Goal: Task Accomplishment & Management: Contribute content

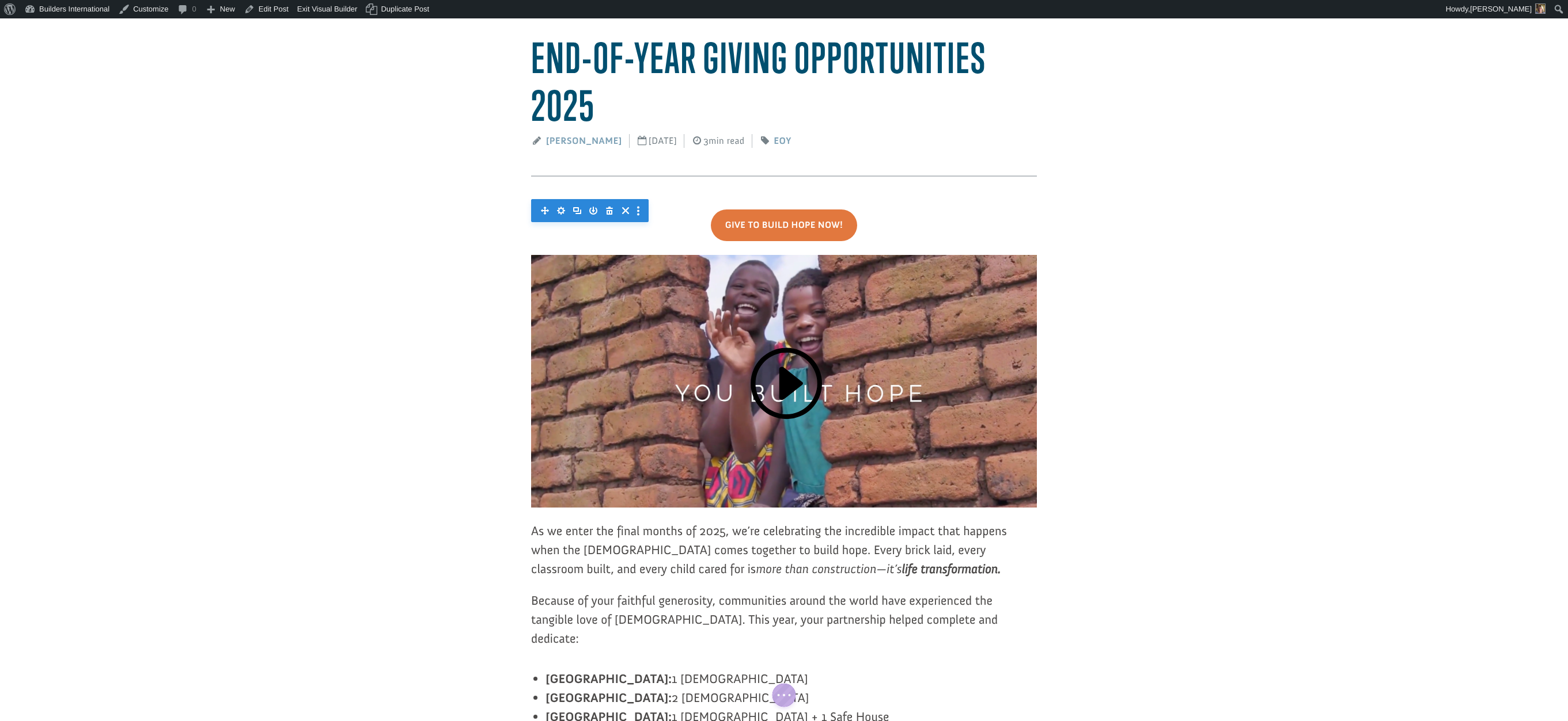
scroll to position [98, 0]
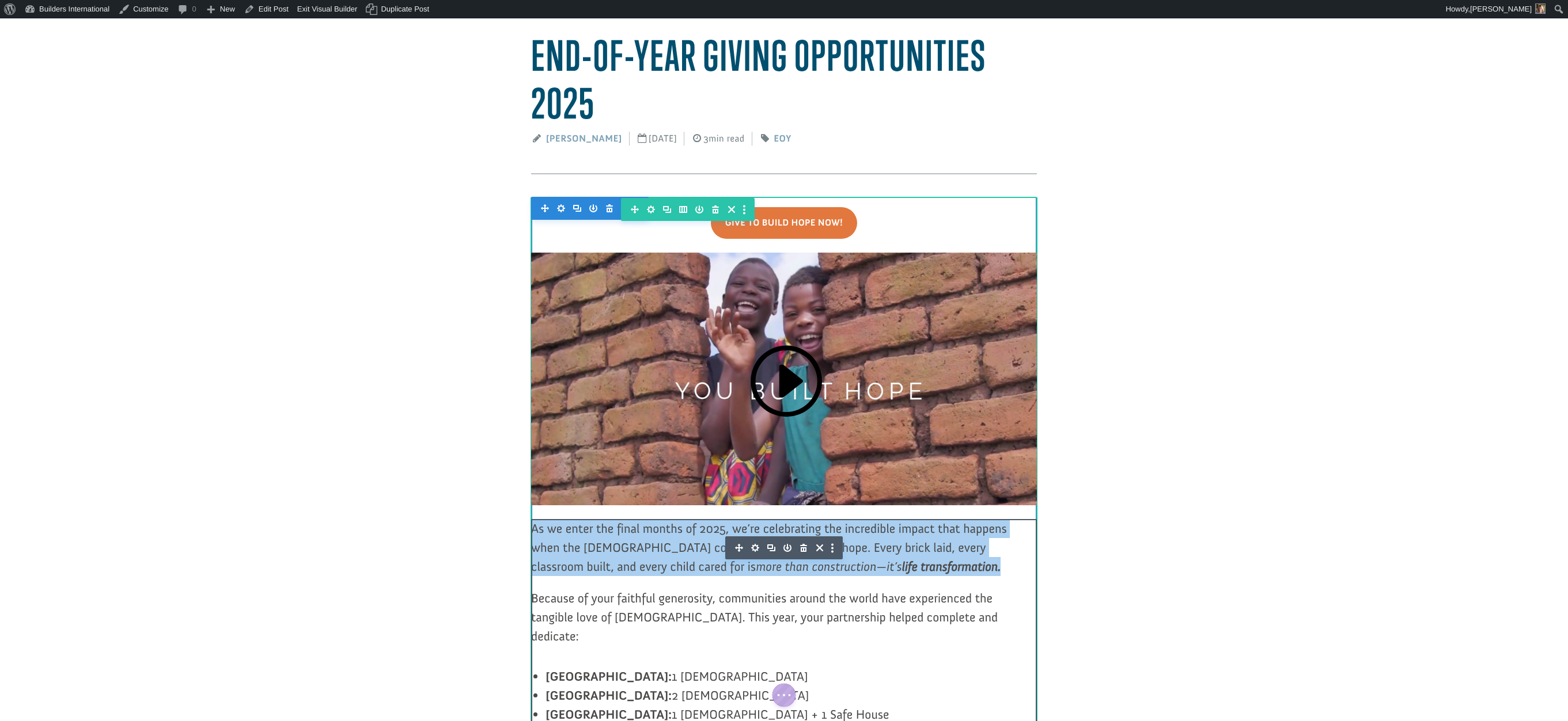
drag, startPoint x: 878, startPoint y: 600, endPoint x: 532, endPoint y: 549, distance: 349.7
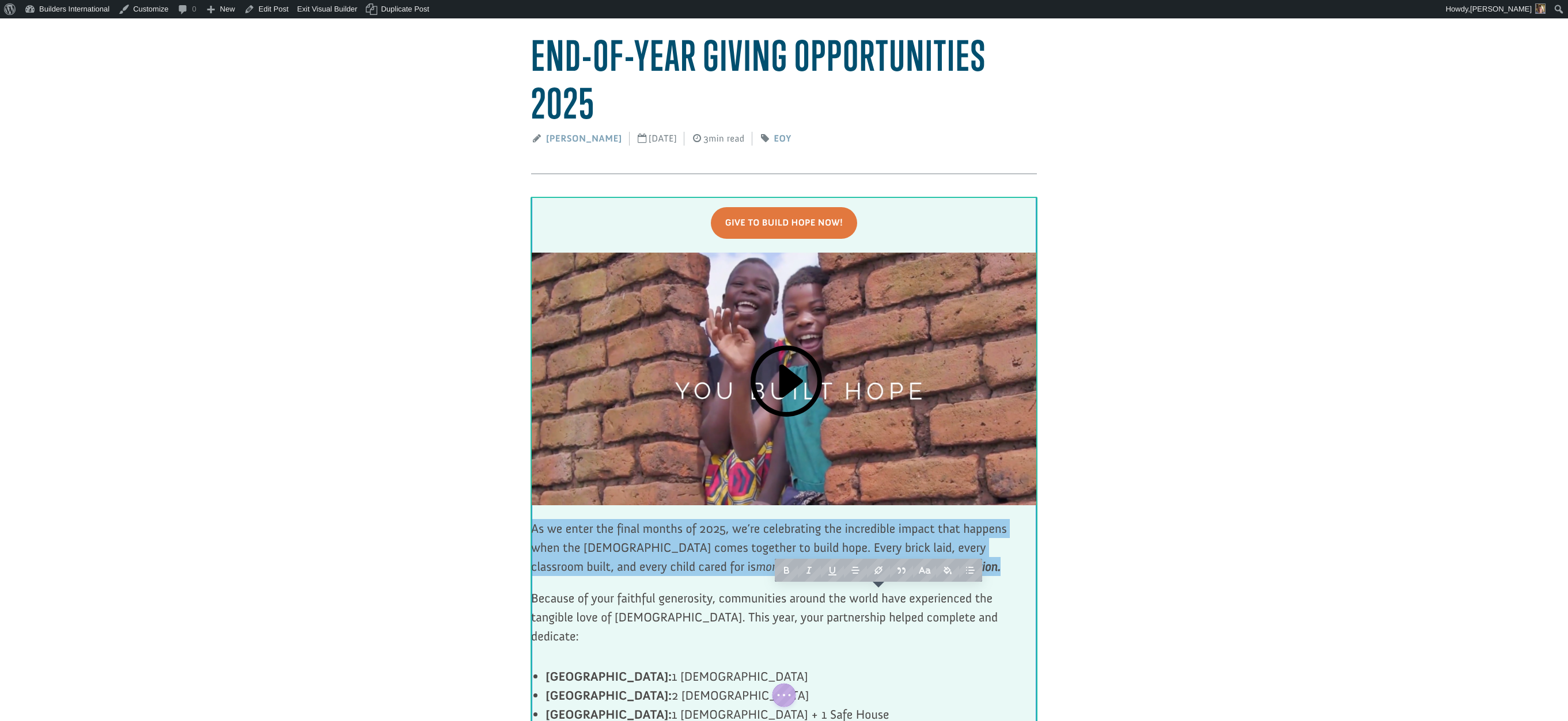
paste div
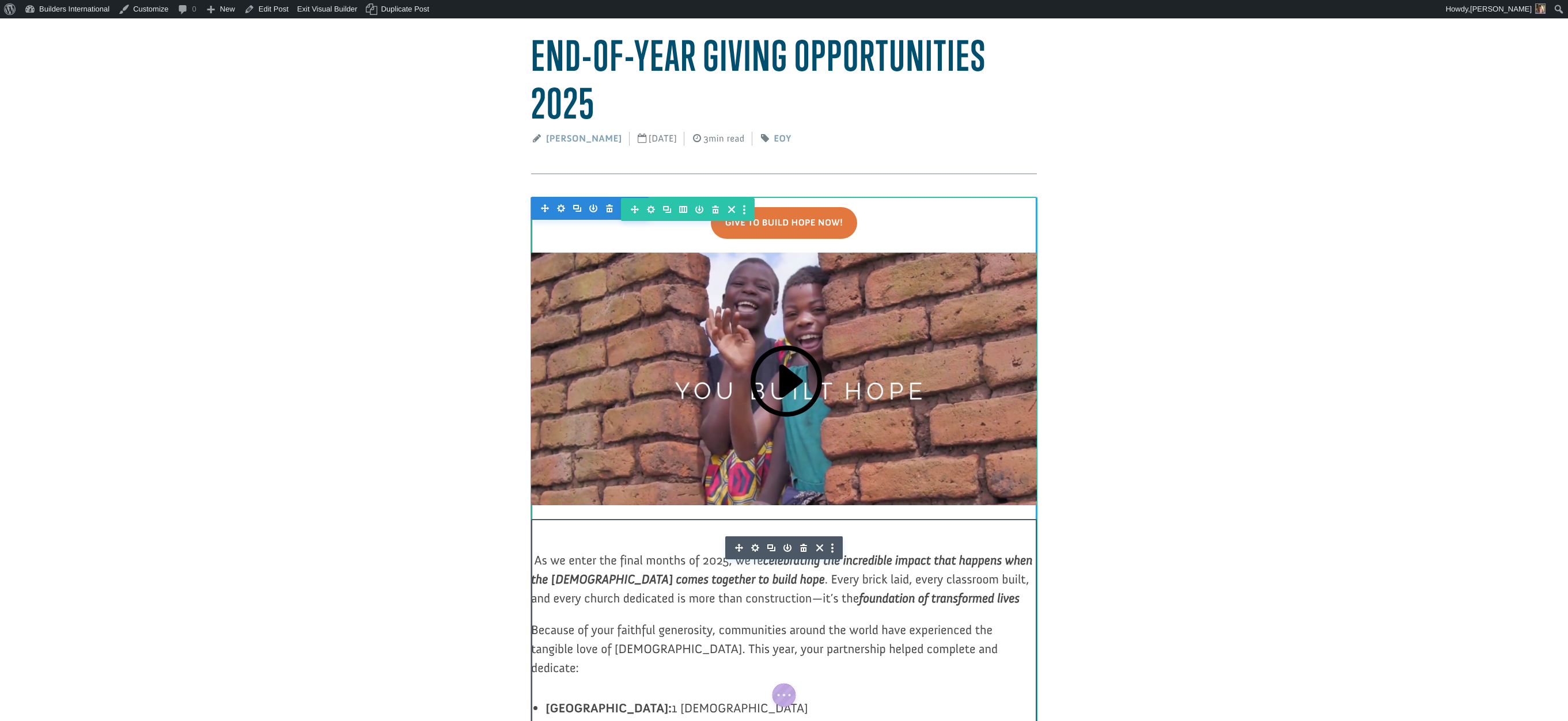
drag, startPoint x: 541, startPoint y: 592, endPoint x: 541, endPoint y: 581, distance: 11.0
click at [541, 592] on p "As we enter the final months of 2025, we’re celebrating the incredible impact t…" at bounding box center [783, 585] width 506 height 69
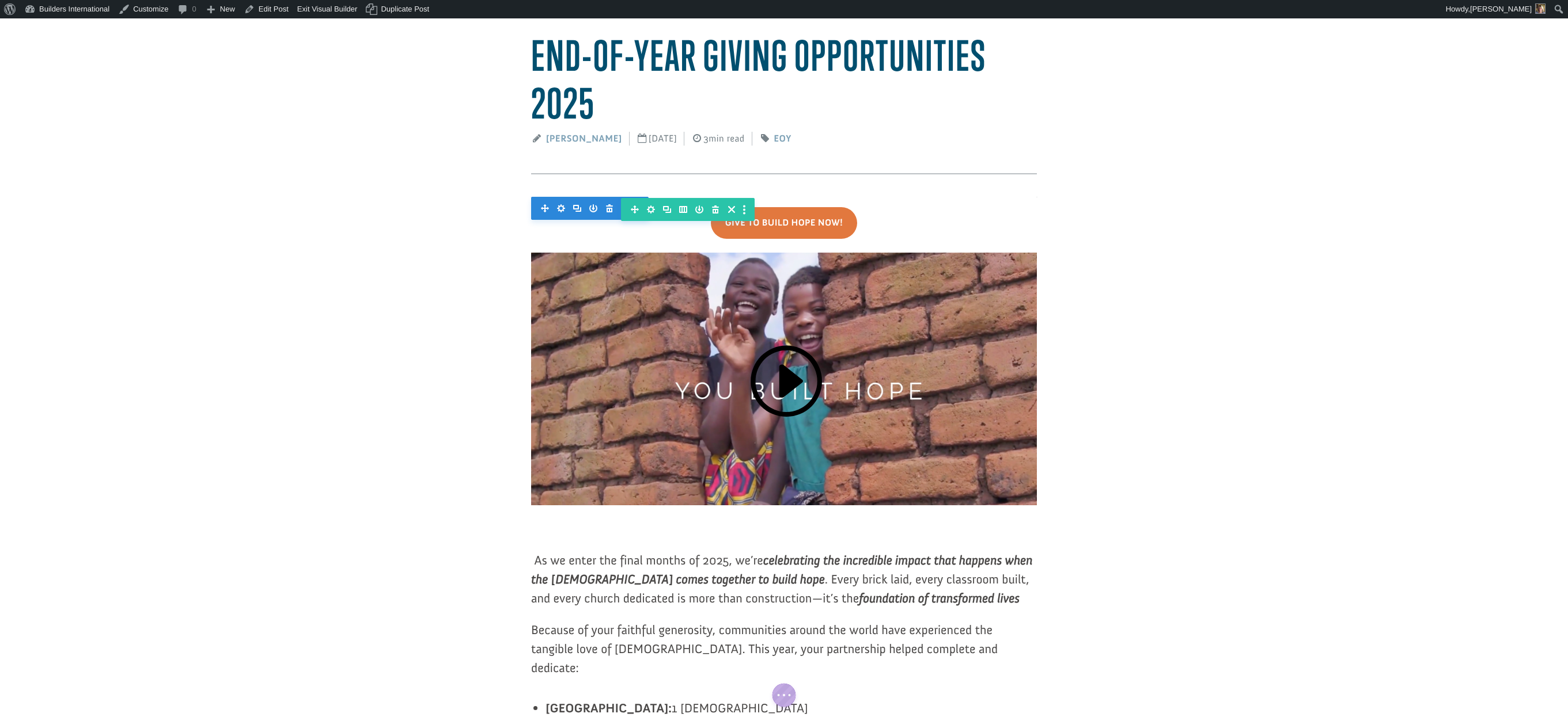
click at [535, 590] on p "As we enter the final months of 2025, we’re celebrating the incredible impact t…" at bounding box center [783, 585] width 506 height 69
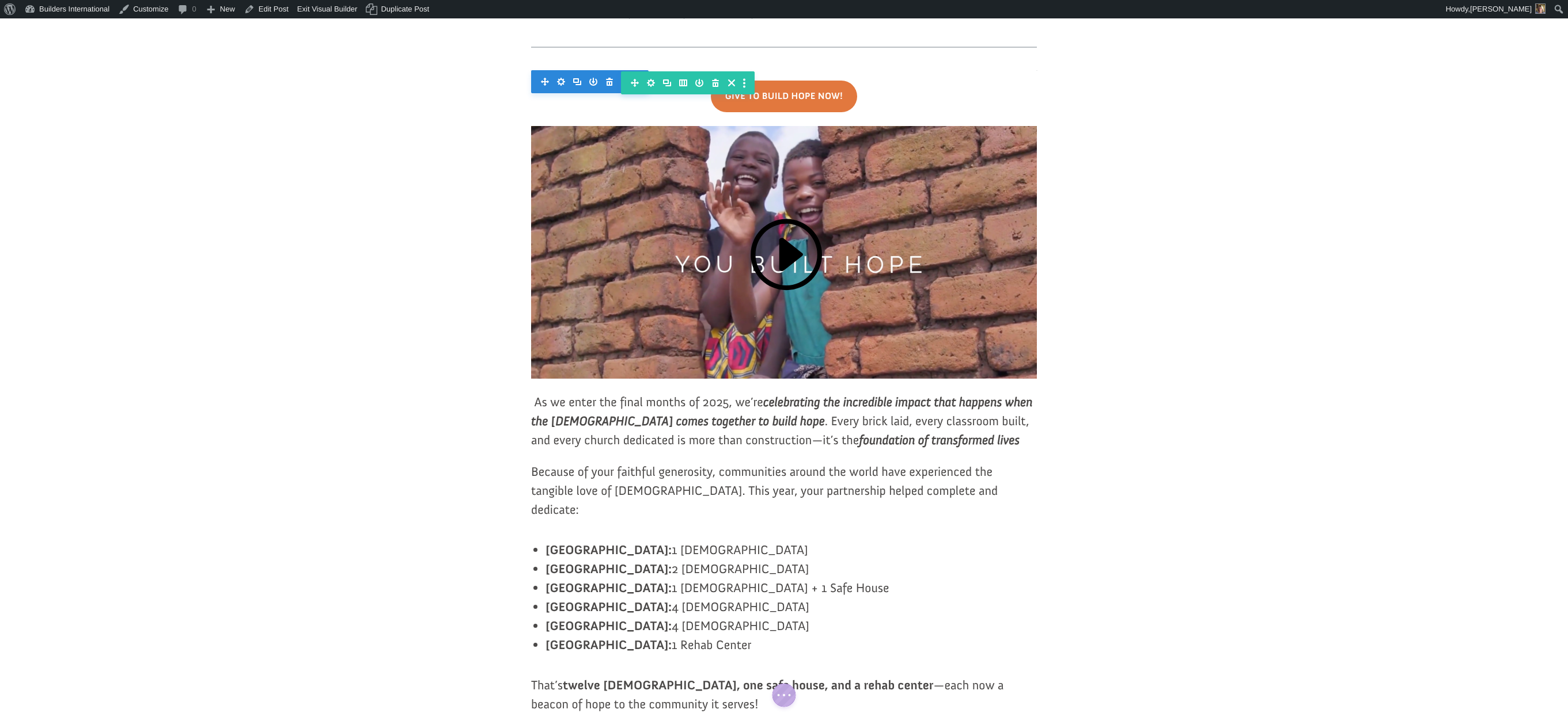
scroll to position [226, 0]
drag, startPoint x: 558, startPoint y: 567, endPoint x: 552, endPoint y: 564, distance: 6.7
click at [557, 557] on b "Bahamas:" at bounding box center [608, 549] width 126 height 16
drag, startPoint x: 552, startPoint y: 567, endPoint x: 653, endPoint y: 647, distance: 128.8
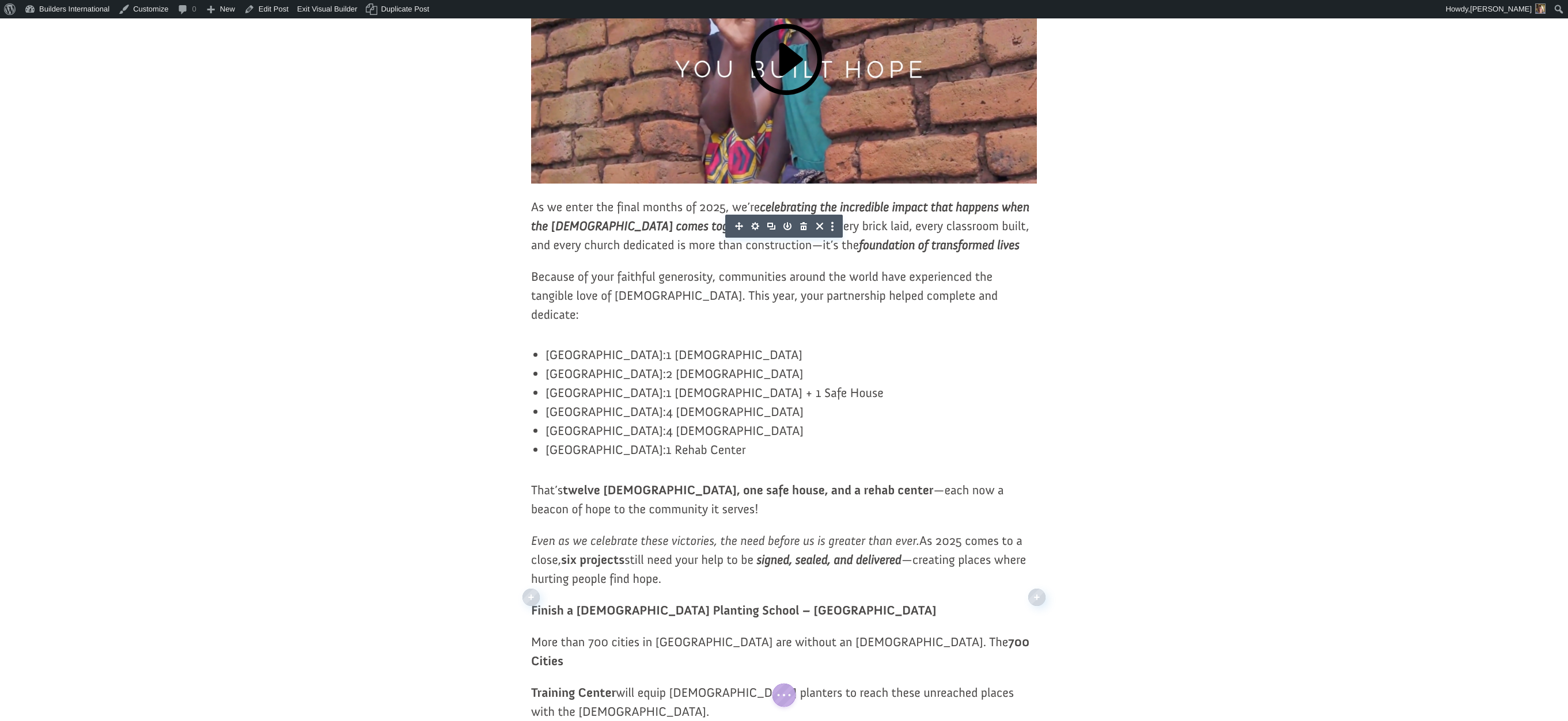
scroll to position [420, 0]
drag, startPoint x: 679, startPoint y: 592, endPoint x: 516, endPoint y: 555, distance: 167.1
click at [516, 555] on article "End-Of-Year Giving Opportunities 2025 Ryan Moore October 7, 2025 3min read EOY …" at bounding box center [784, 622] width 1568 height 1907
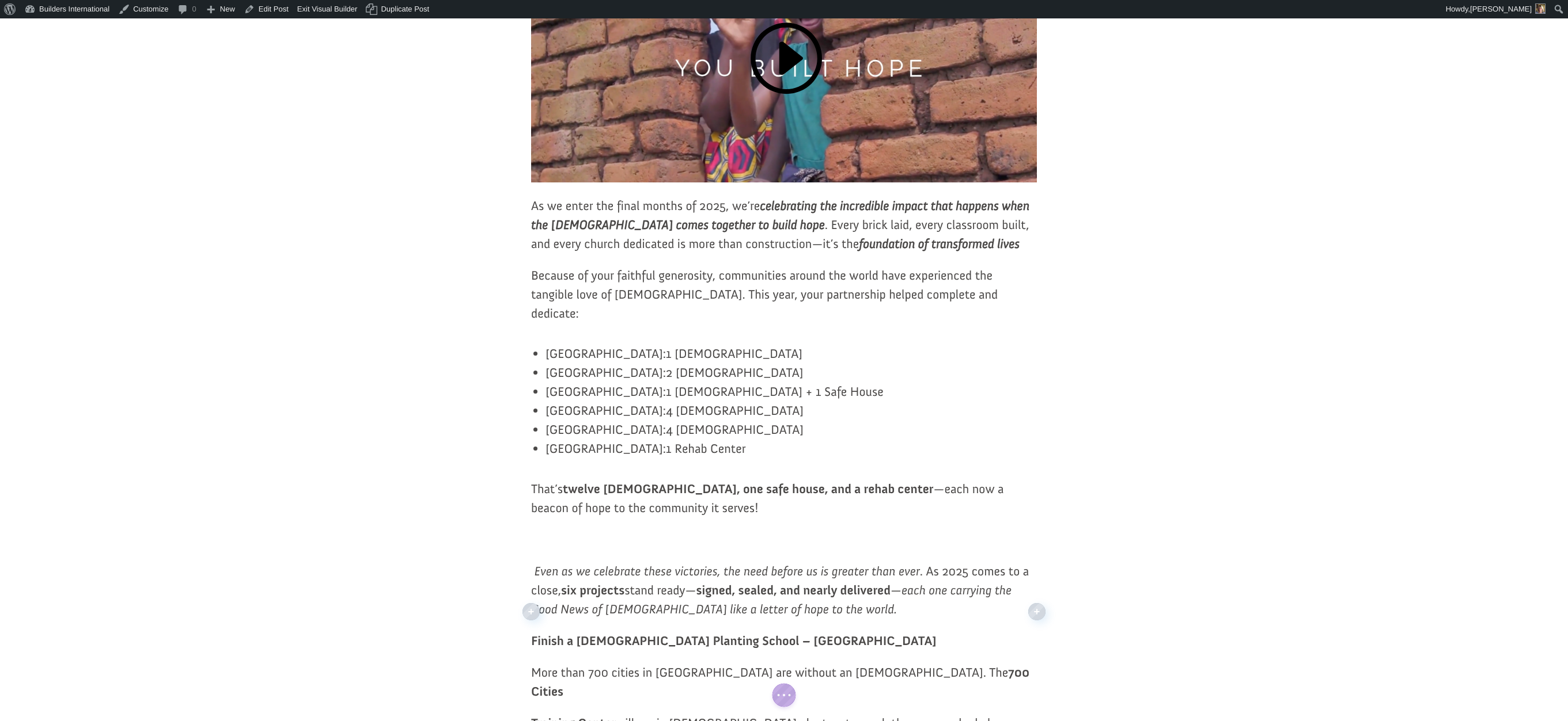
click at [546, 562] on p at bounding box center [783, 545] width 506 height 32
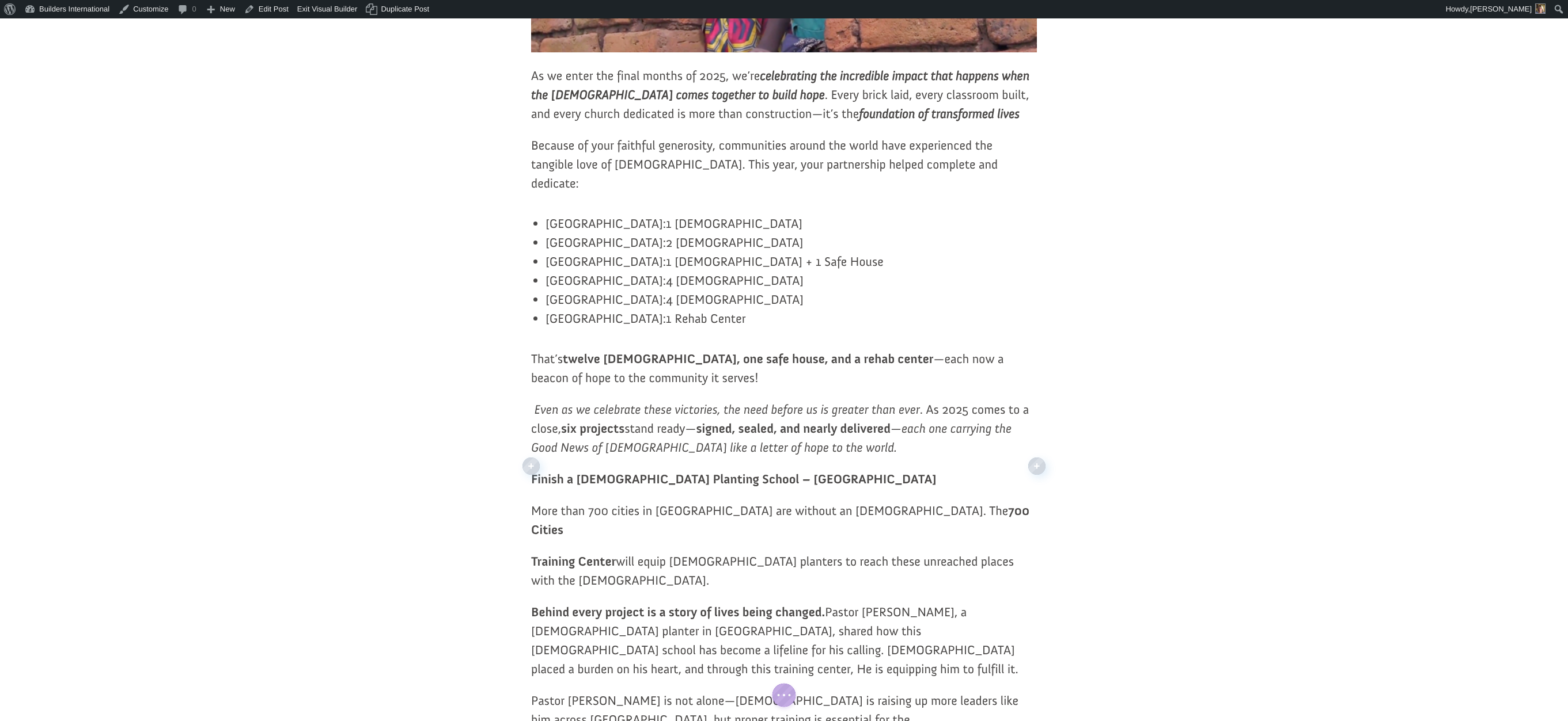
scroll to position [552, 0]
drag, startPoint x: 753, startPoint y: 494, endPoint x: 532, endPoint y: 492, distance: 221.0
click at [532, 492] on p "Finish a Church Planting School – Poland" at bounding box center [783, 484] width 506 height 32
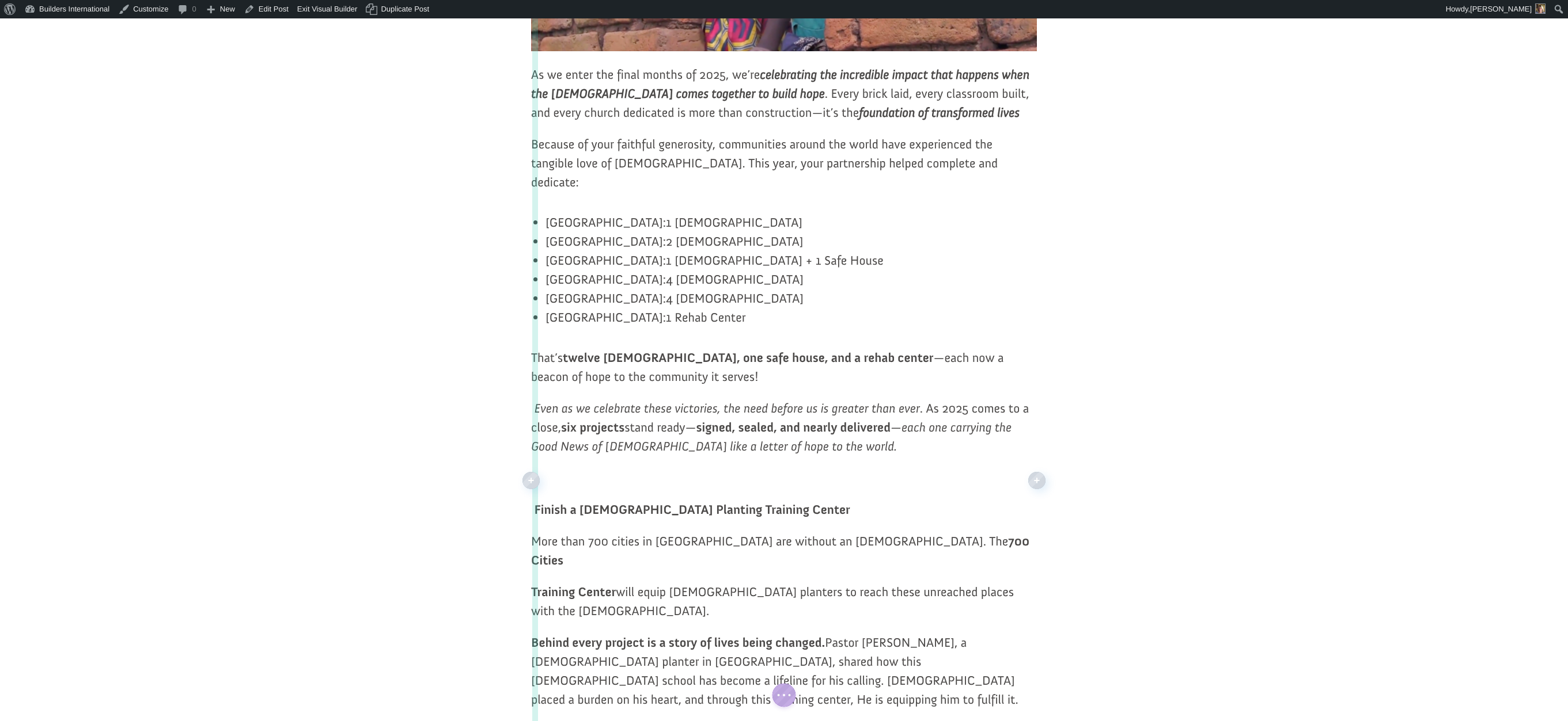
click at [535, 502] on div at bounding box center [536, 480] width 9 height 1476
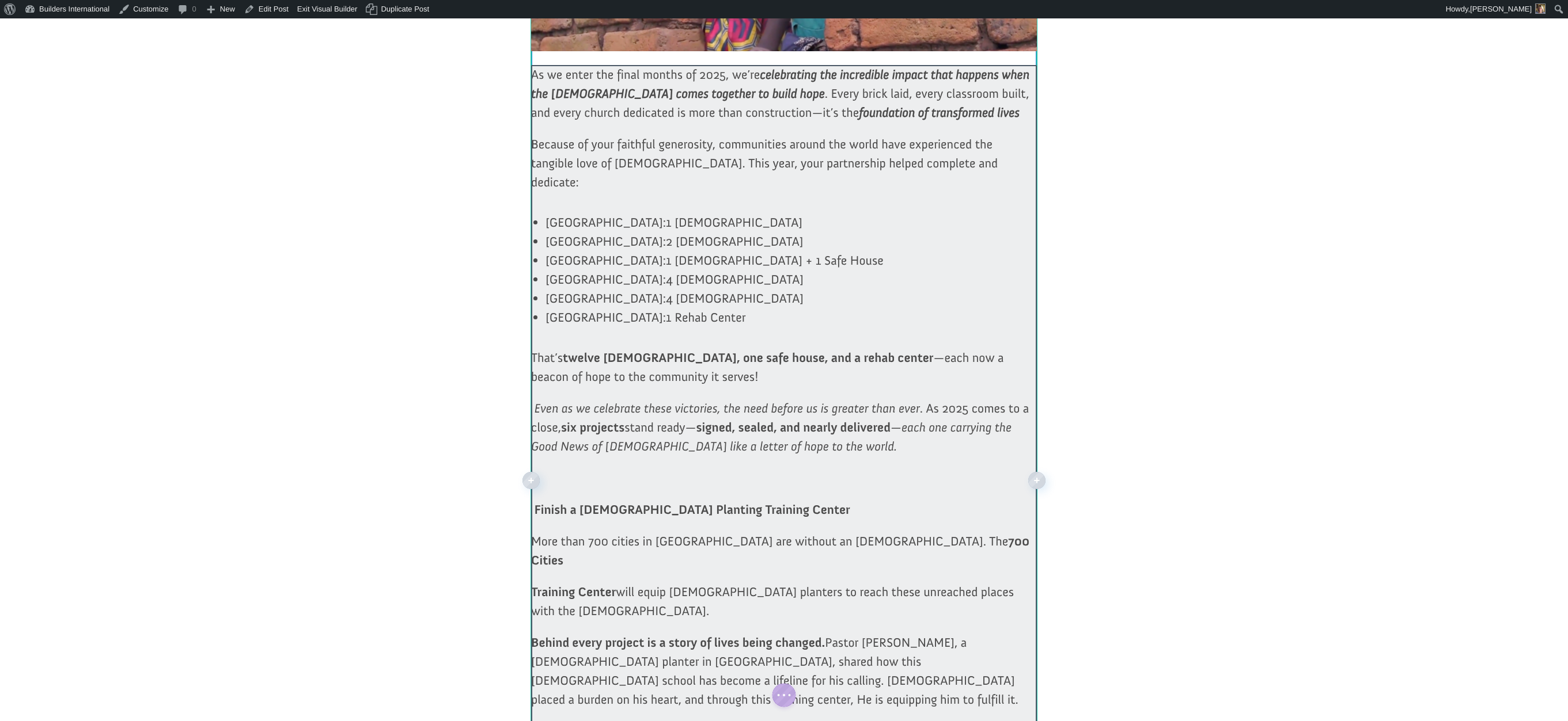
click at [540, 520] on div at bounding box center [783, 637] width 506 height 1144
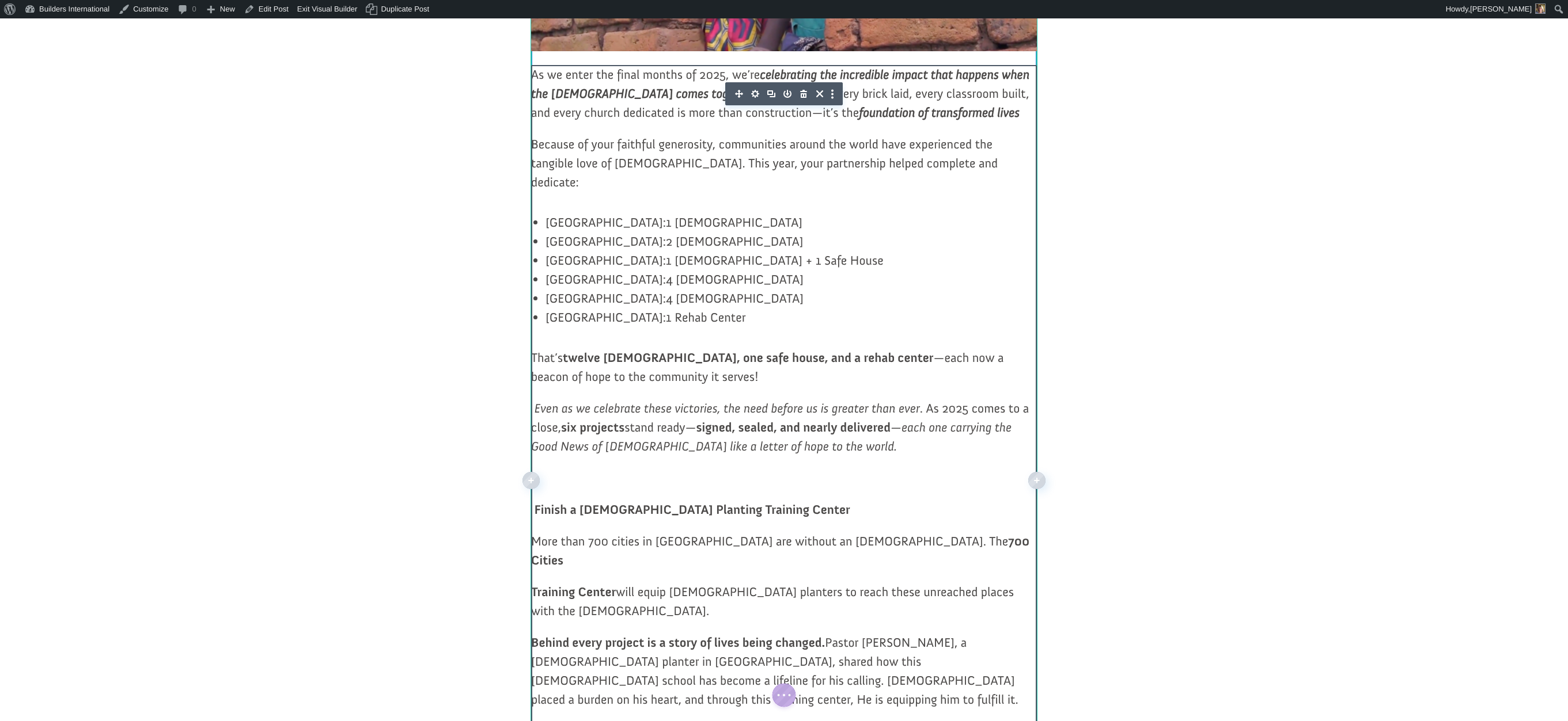
click at [550, 517] on b "Finish a Church Planting Training Center" at bounding box center [693, 509] width 319 height 16
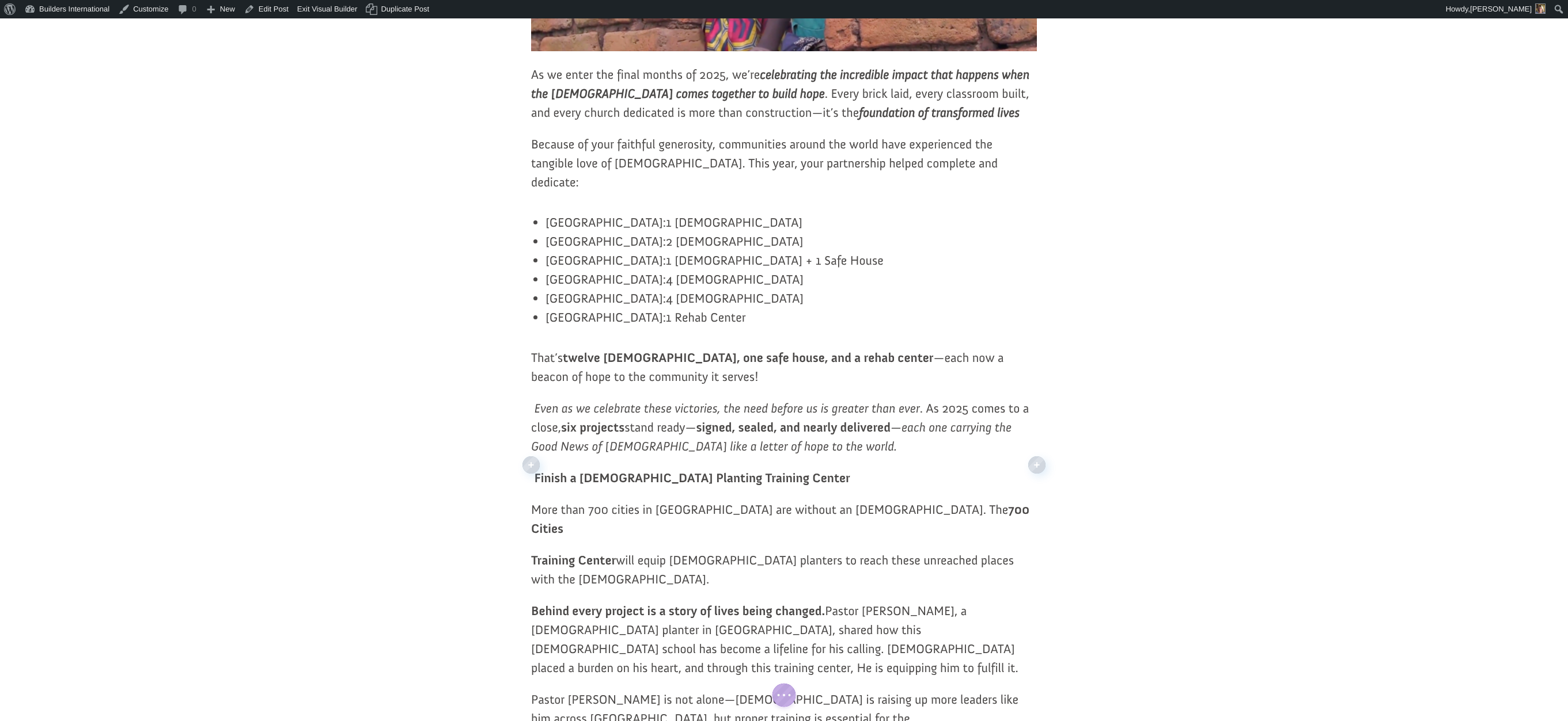
click at [534, 553] on b "Training Center" at bounding box center [573, 560] width 84 height 16
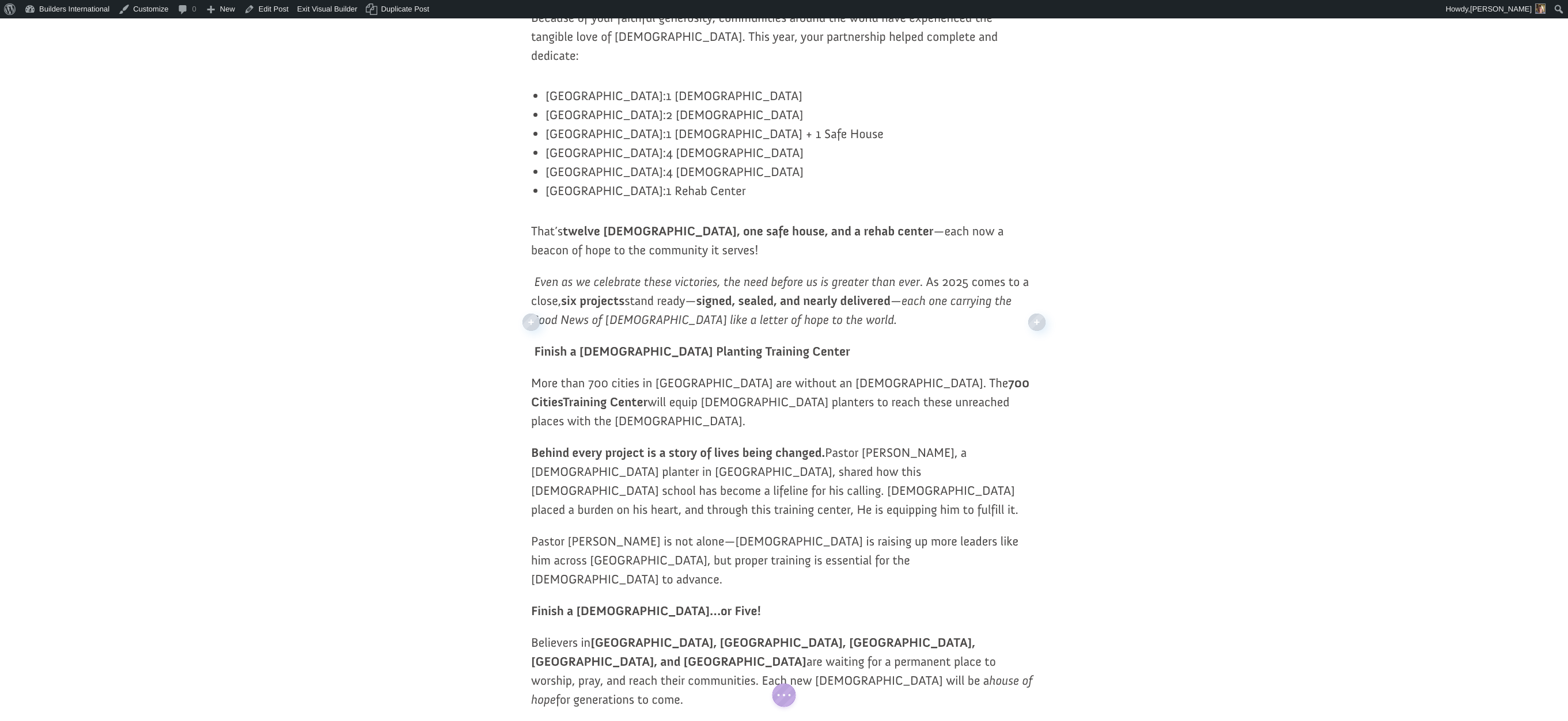
scroll to position [676, 0]
drag, startPoint x: 533, startPoint y: 600, endPoint x: 698, endPoint y: 647, distance: 171.6
click at [698, 647] on p "Believers in Ecuador, El Salvador, Guatemala, Honduras, and Panama are waiting …" at bounding box center [783, 680] width 506 height 89
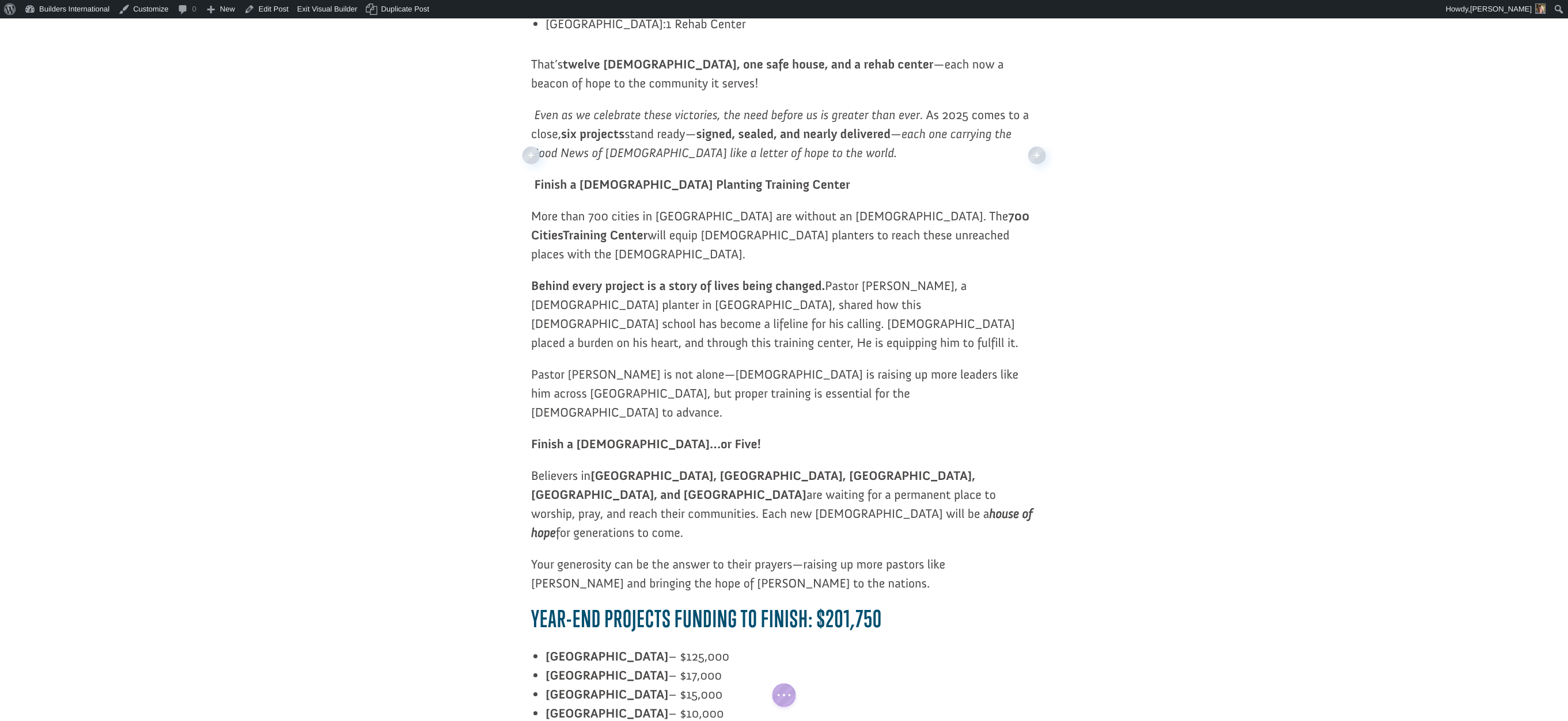
scroll to position [848, 0]
click at [865, 602] on b "Year-End Projects Funding to Finish: $201,750" at bounding box center [706, 616] width 351 height 27
click at [870, 603] on b "Year-End Projects Funding to Finish: $201,750" at bounding box center [706, 617] width 351 height 27
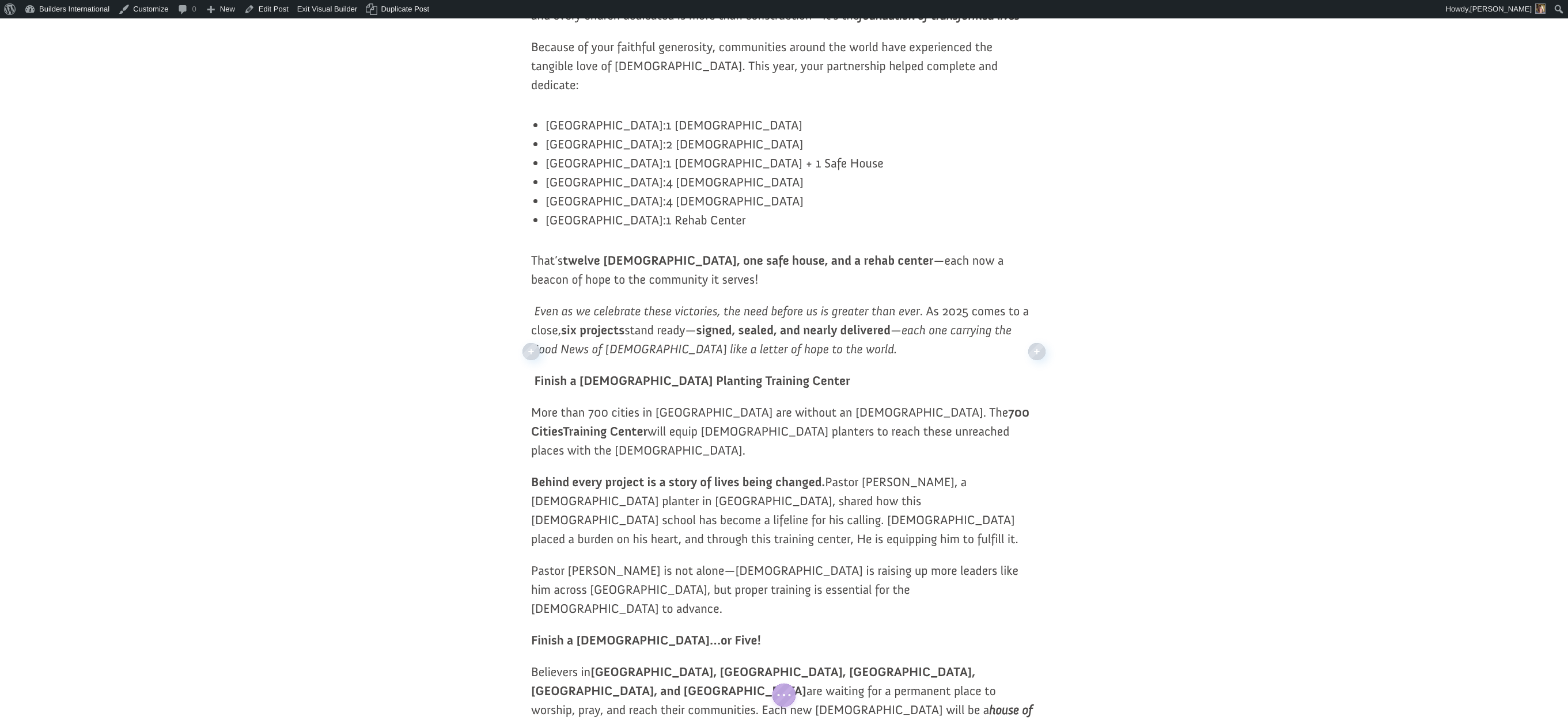
scroll to position [647, 0]
drag, startPoint x: 548, startPoint y: 234, endPoint x: 633, endPoint y: 247, distance: 86.0
click at [598, 232] on li "Serbia: 1 Rehab Center" at bounding box center [791, 222] width 491 height 19
copy li "Serbia: 1 Rehab Center"
click at [523, 237] on article "End-Of-Year Giving Opportunities 2025 Ryan Moore October 7, 2025 3min read EOY …" at bounding box center [784, 379] width 1568 height 1875
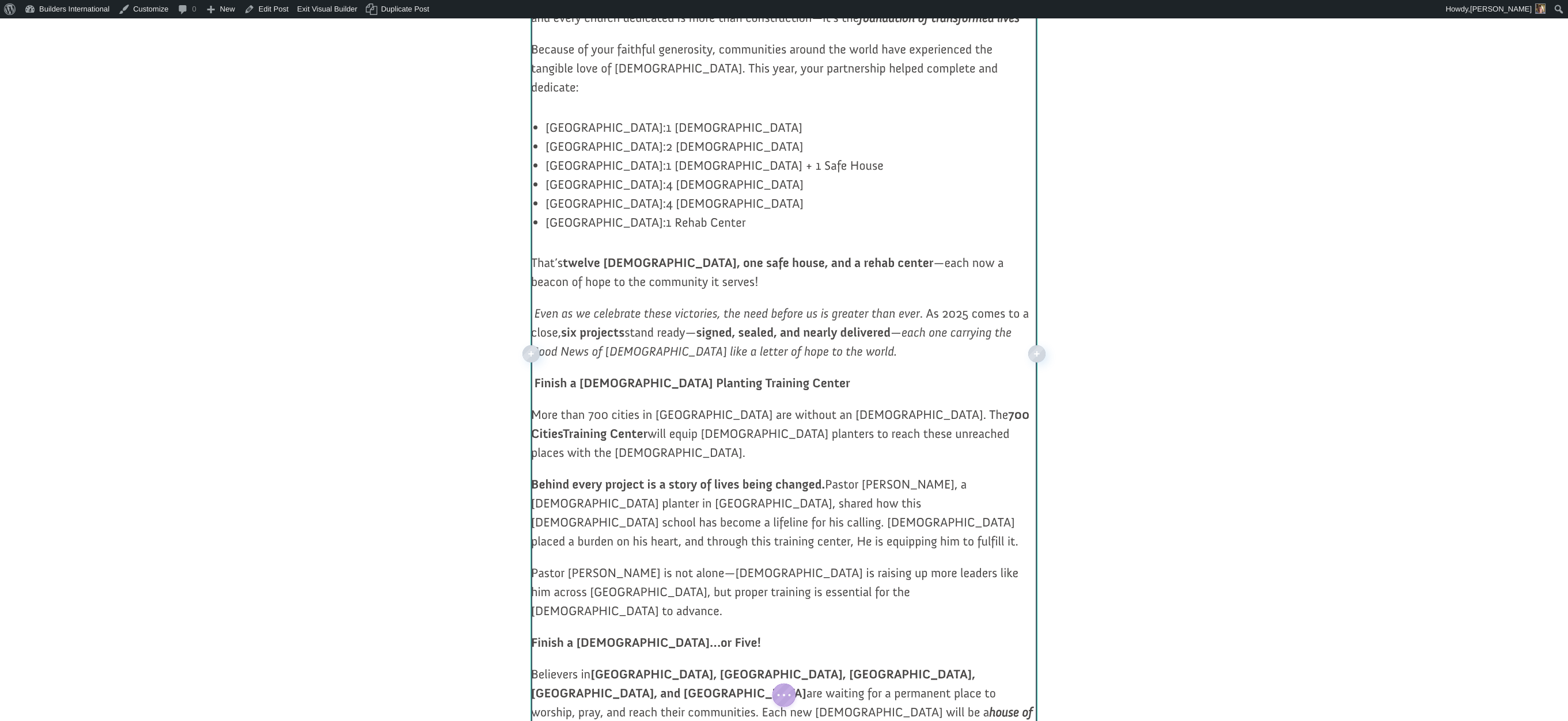
click at [546, 211] on li "Uruguay: 4 Churches" at bounding box center [791, 203] width 491 height 19
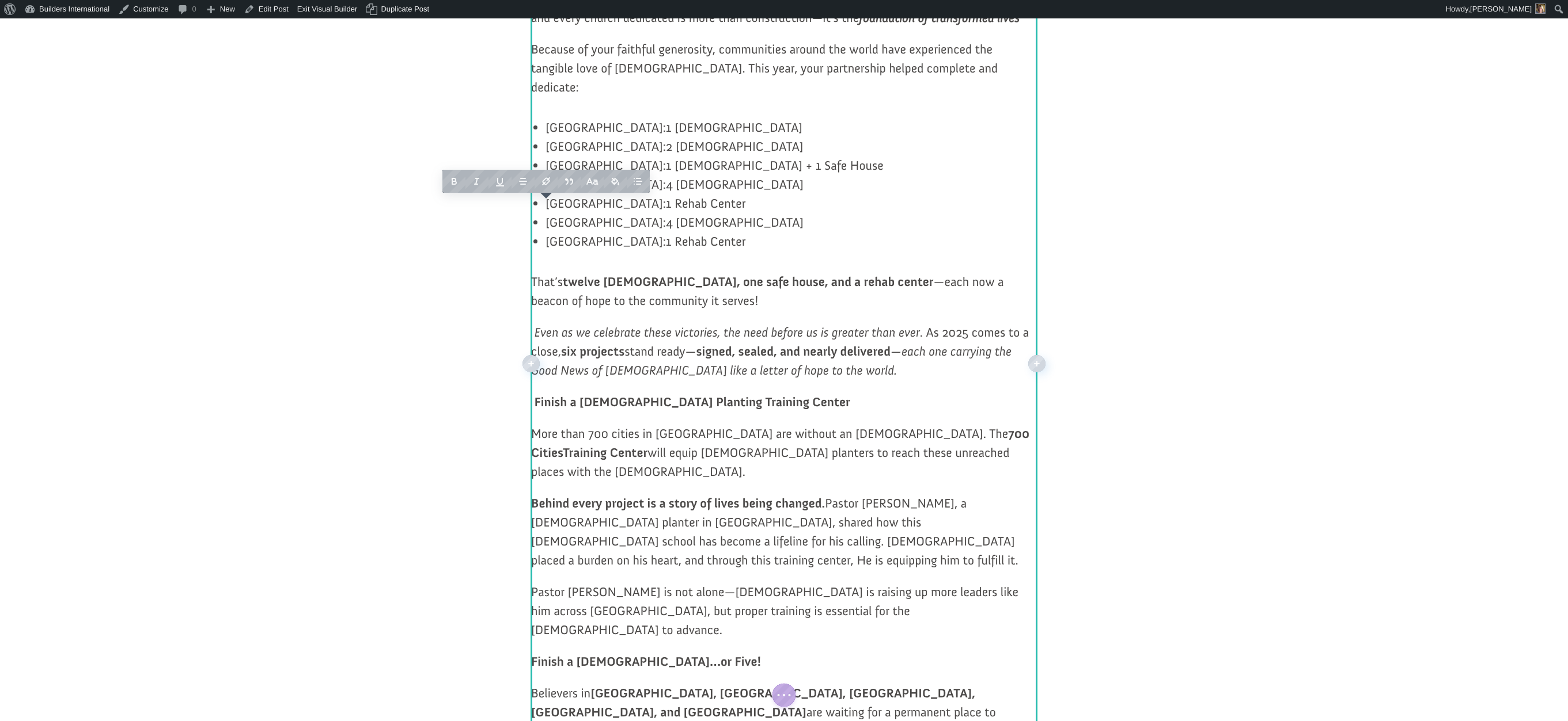
drag, startPoint x: 665, startPoint y: 254, endPoint x: 543, endPoint y: 251, distance: 122.0
click at [543, 251] on div "As we enter the final months of 2025, we’re celebrating the incredible impact t…" at bounding box center [783, 520] width 506 height 1100
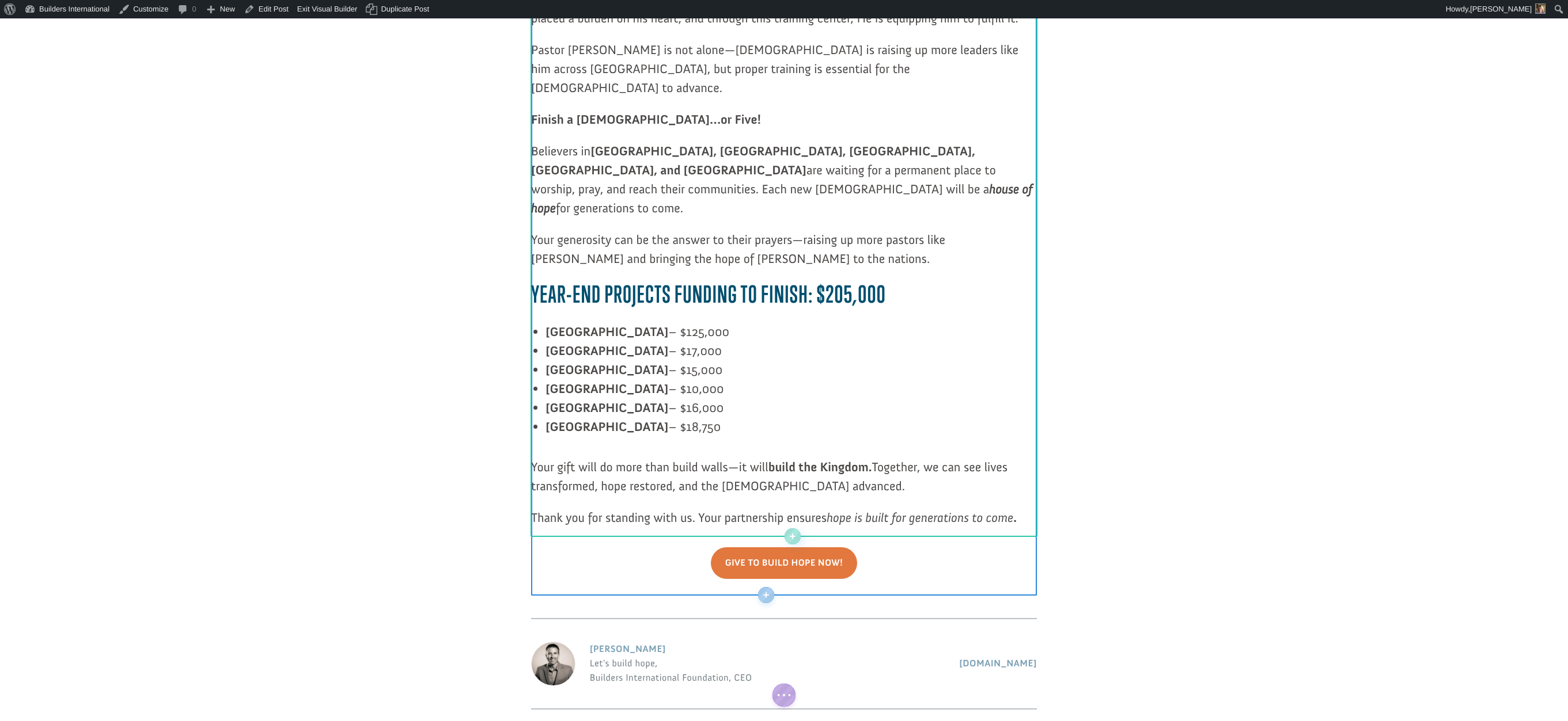
scroll to position [1178, 0]
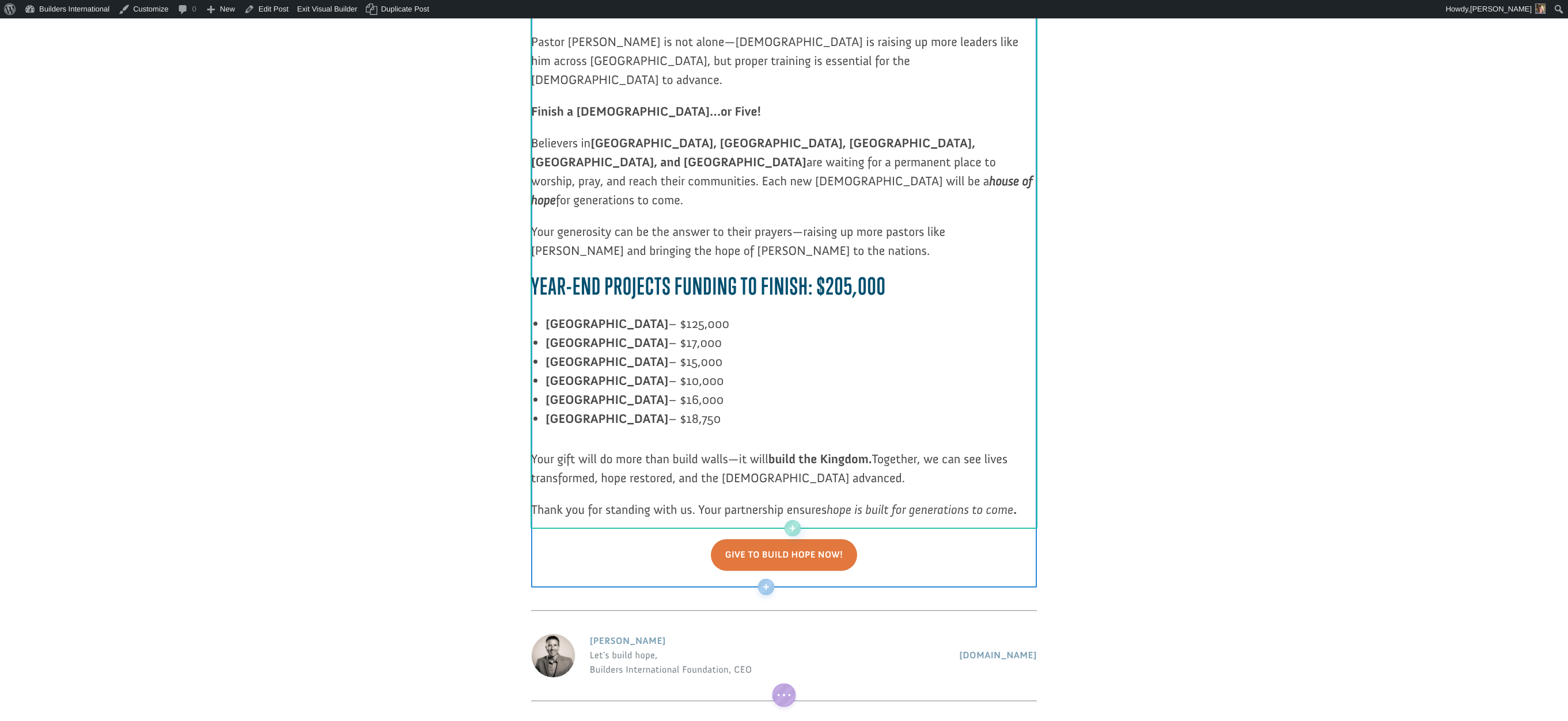
drag, startPoint x: 540, startPoint y: 259, endPoint x: 668, endPoint y: 360, distance: 163.0
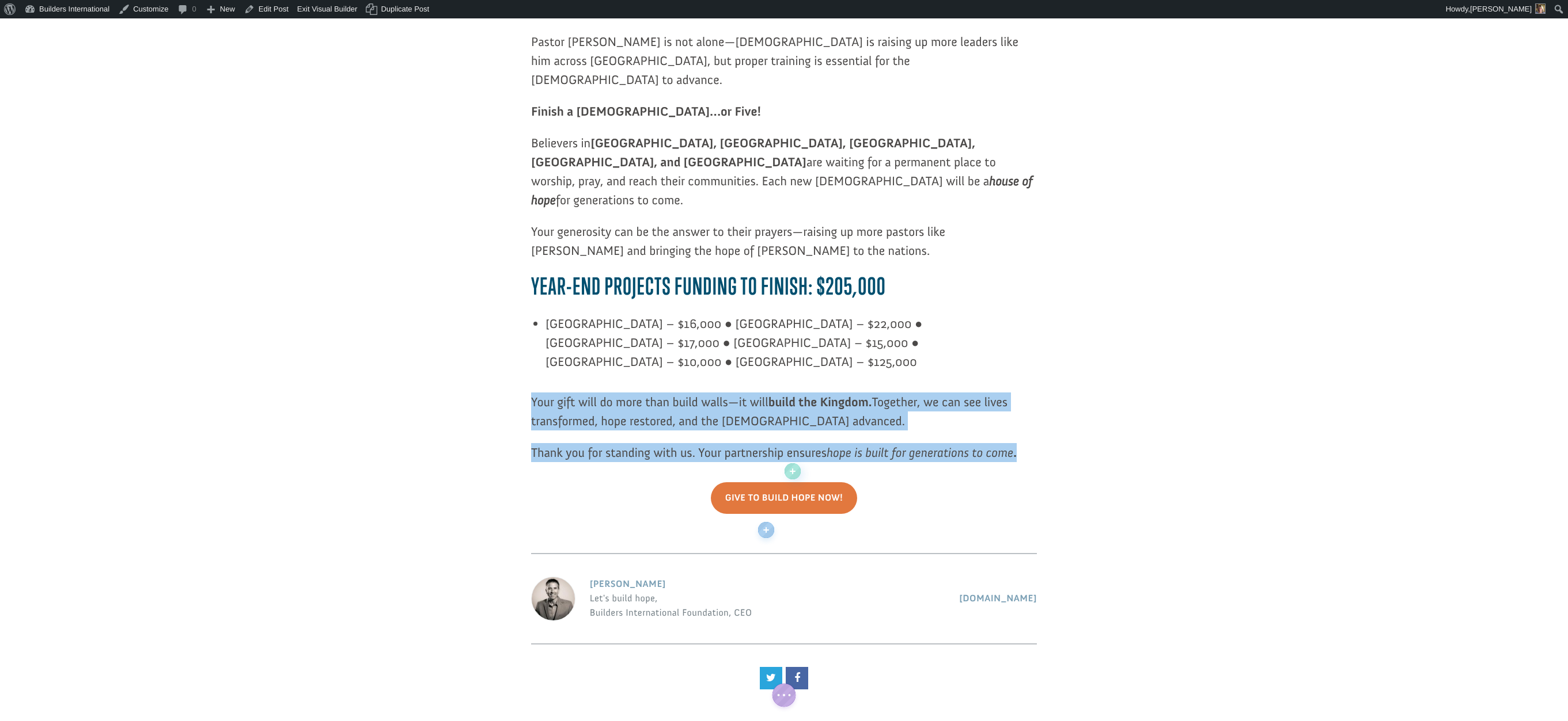
drag, startPoint x: 534, startPoint y: 319, endPoint x: 853, endPoint y: 382, distance: 325.2
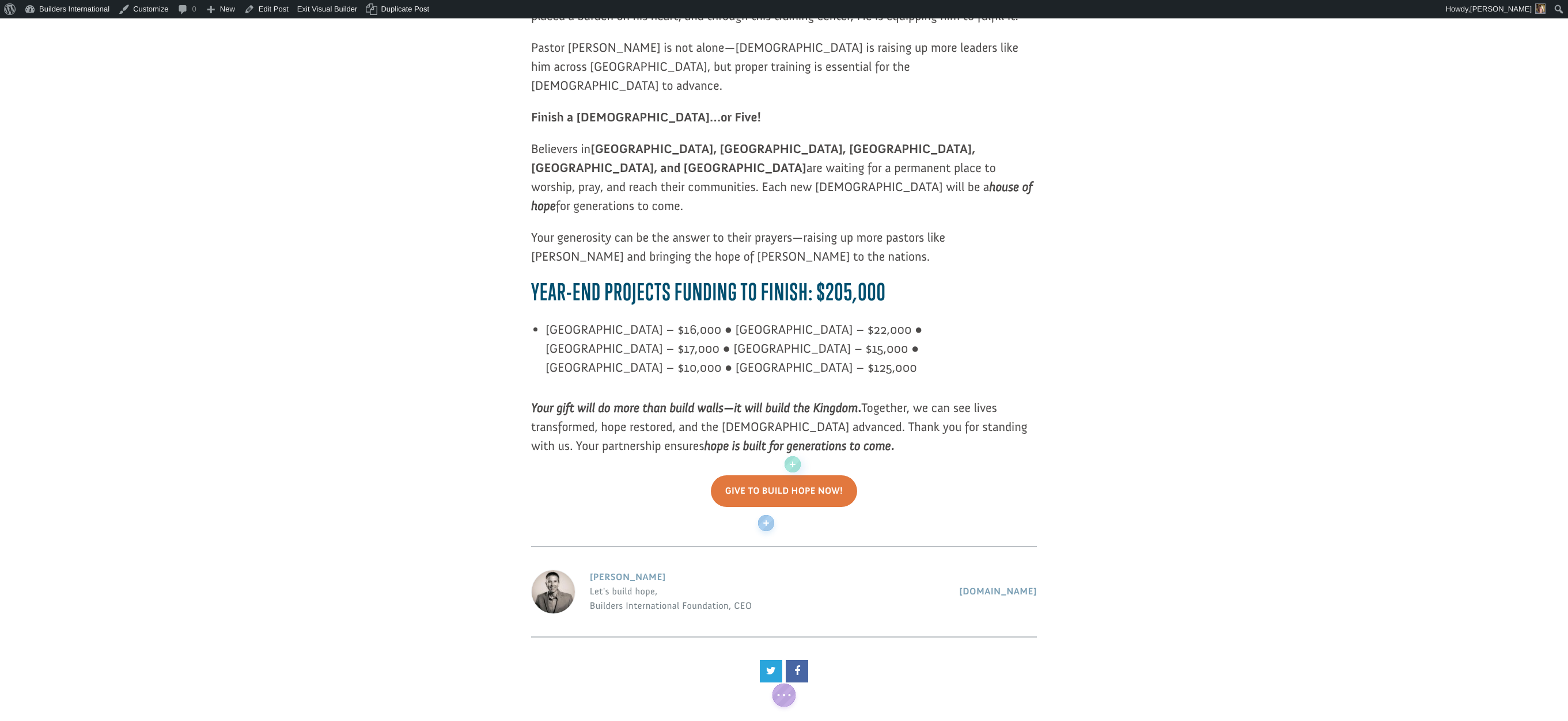
scroll to position [1186, 0]
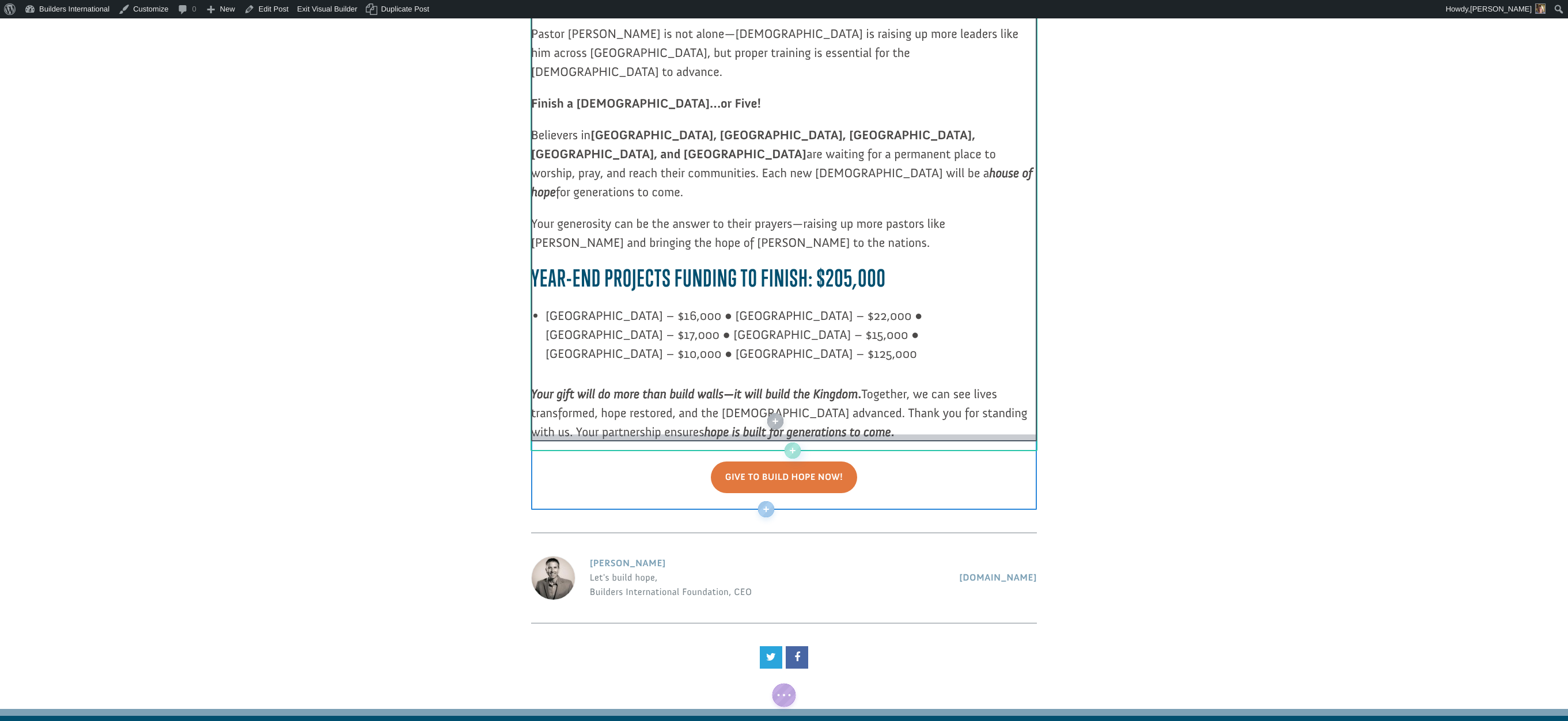
click at [840, 432] on div at bounding box center [783, 436] width 506 height 9
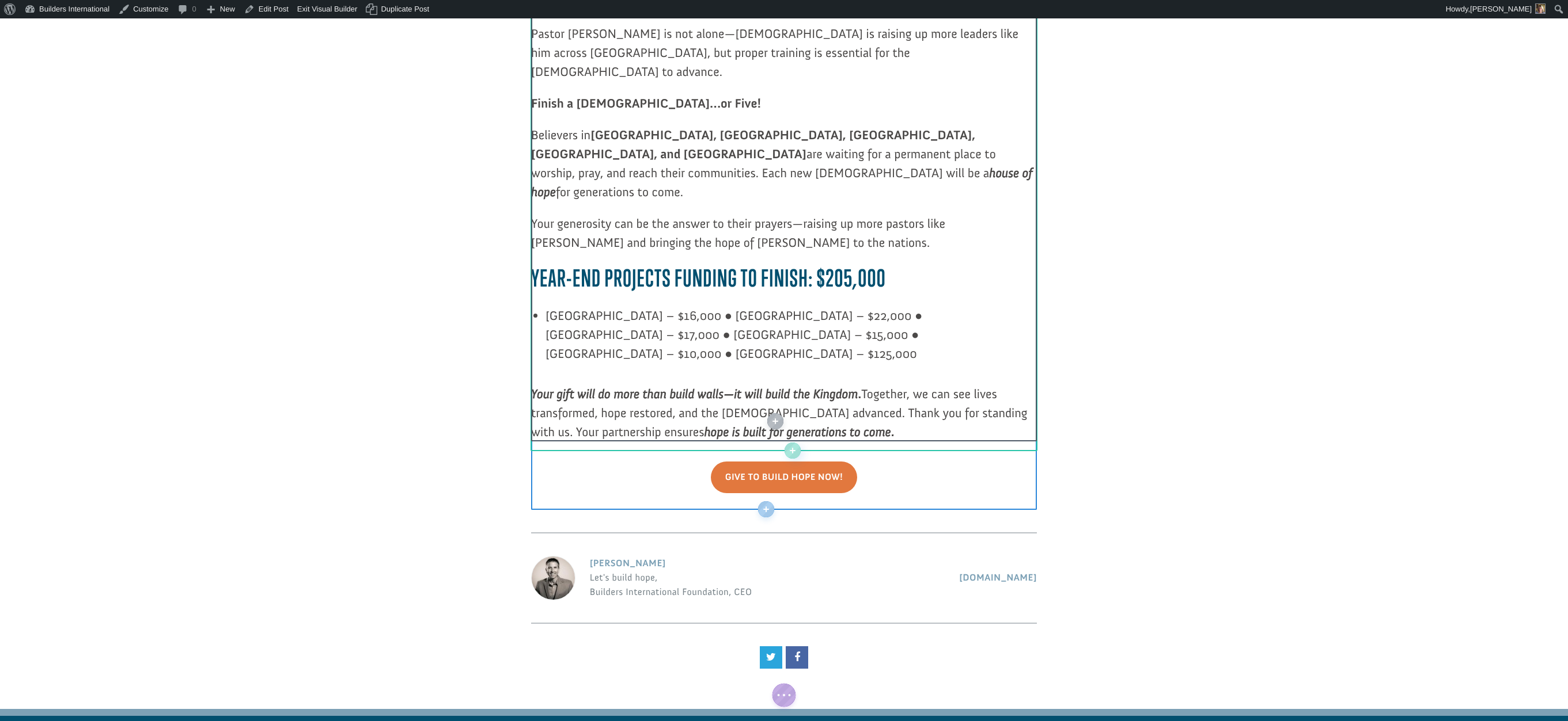
click at [816, 384] on p "Your gift will do more than build walls—it will build the Kingdom . Together, w…" at bounding box center [783, 412] width 506 height 57
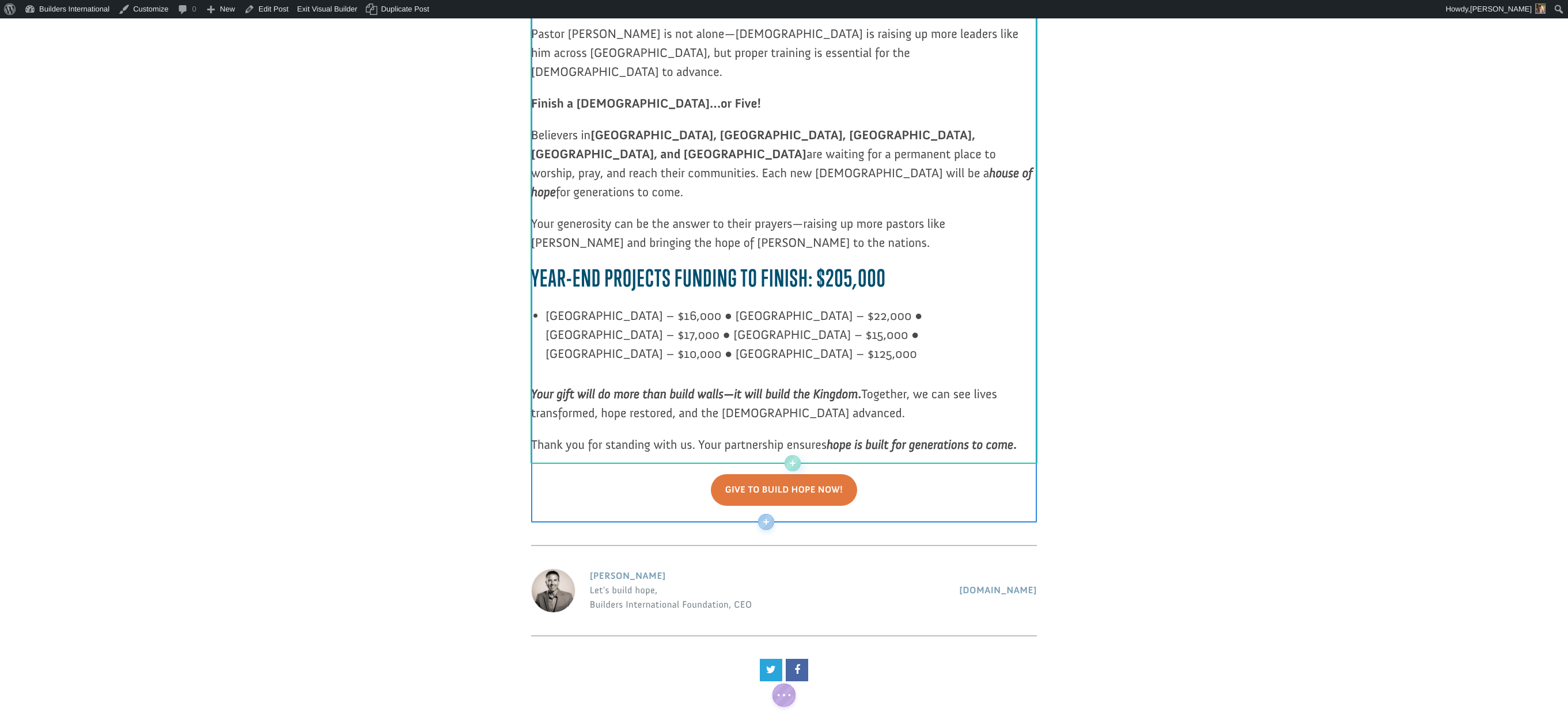
click at [1013, 437] on icon "hope is built for generations to come" at bounding box center [920, 444] width 186 height 16
click at [661, 306] on p "Ecuador – $16,000 ● El Salvador – $22,000 ● Guatemala – $17,000 ● Honduras – $1…" at bounding box center [791, 334] width 491 height 57
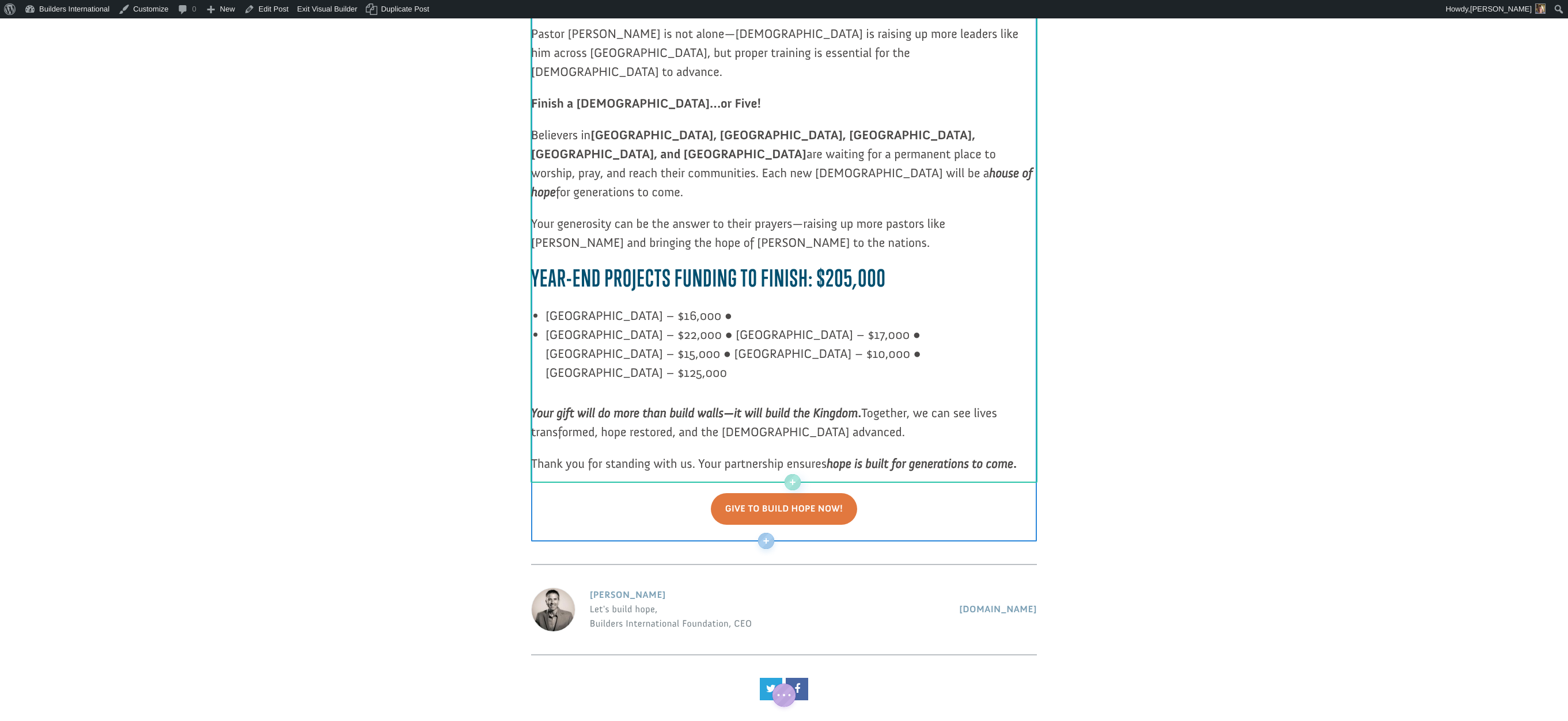
click at [677, 326] on p "El Salvador – $22,000 ● Guatemala – $17,000 ● Honduras – $15,000 ● Panama – $10…" at bounding box center [791, 354] width 491 height 57
click at [673, 344] on p "Guatemala – $17,000 ● Honduras – $15,000 ● Panama – $10,000 ● Poland – $125,000" at bounding box center [791, 363] width 491 height 38
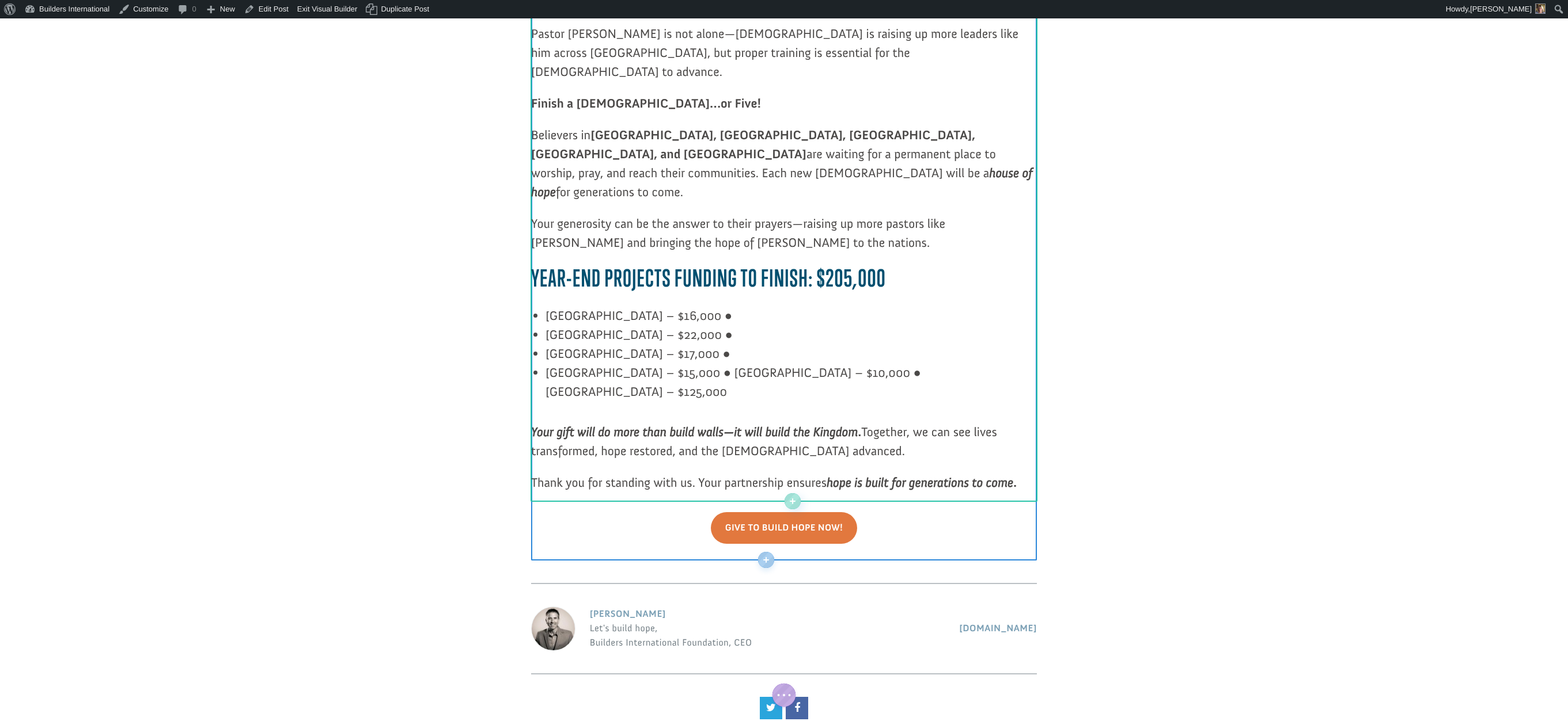
click at [668, 363] on p "Honduras – $15,000 ● Panama – $10,000 ● Poland – $125,000" at bounding box center [791, 382] width 491 height 38
click at [661, 382] on p "Panama – $10,000 ● Poland – $125,000" at bounding box center [791, 392] width 491 height 19
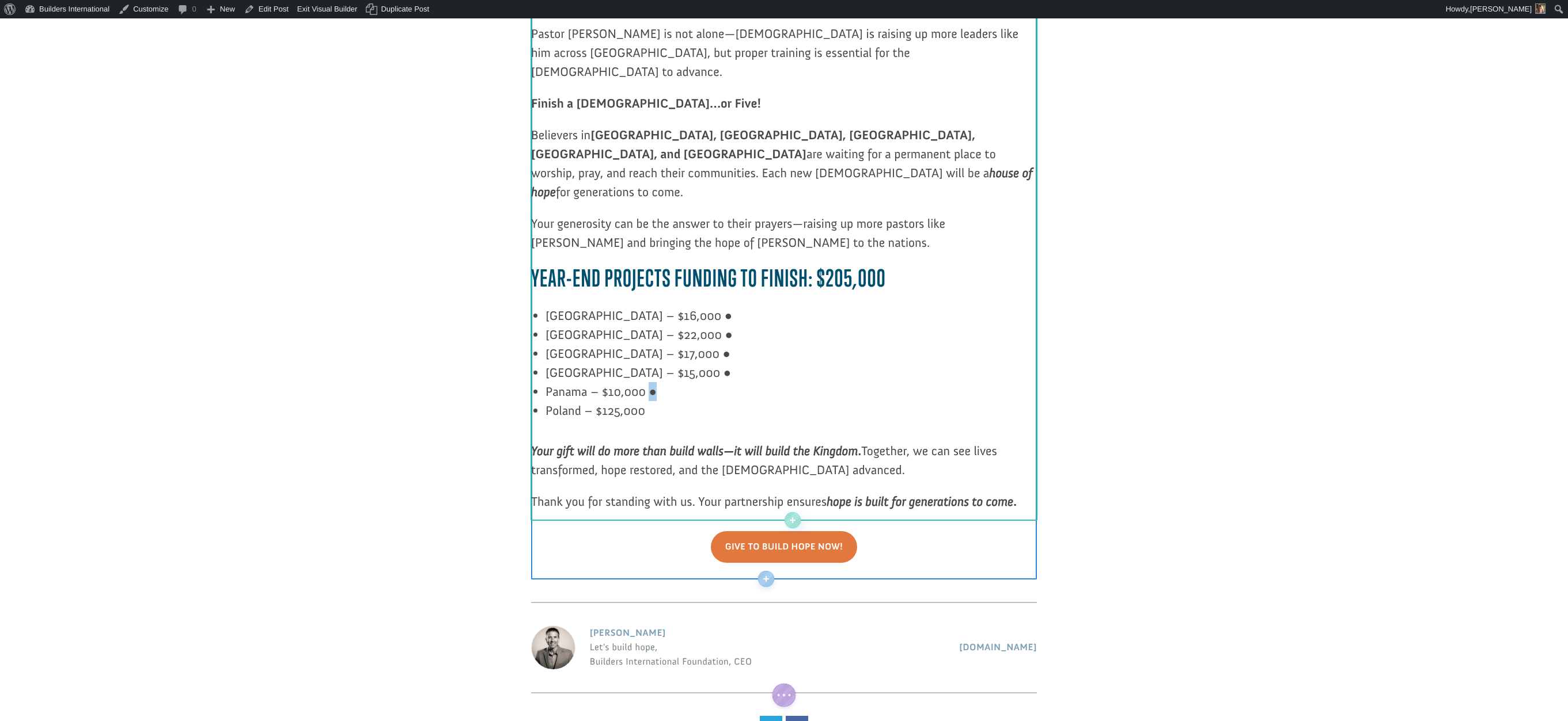
click at [653, 382] on p "Panama – $10,000 ●" at bounding box center [791, 392] width 491 height 19
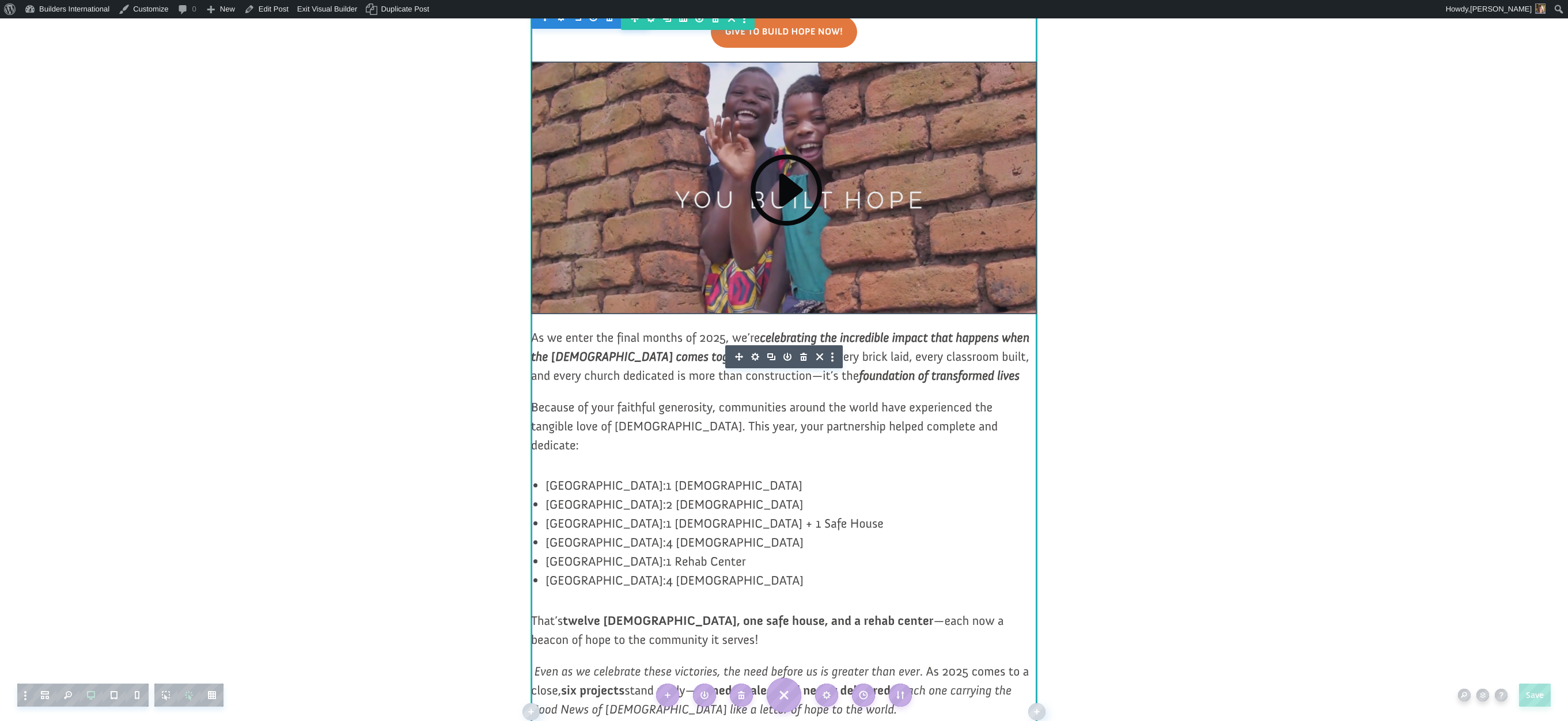
scroll to position [289, 0]
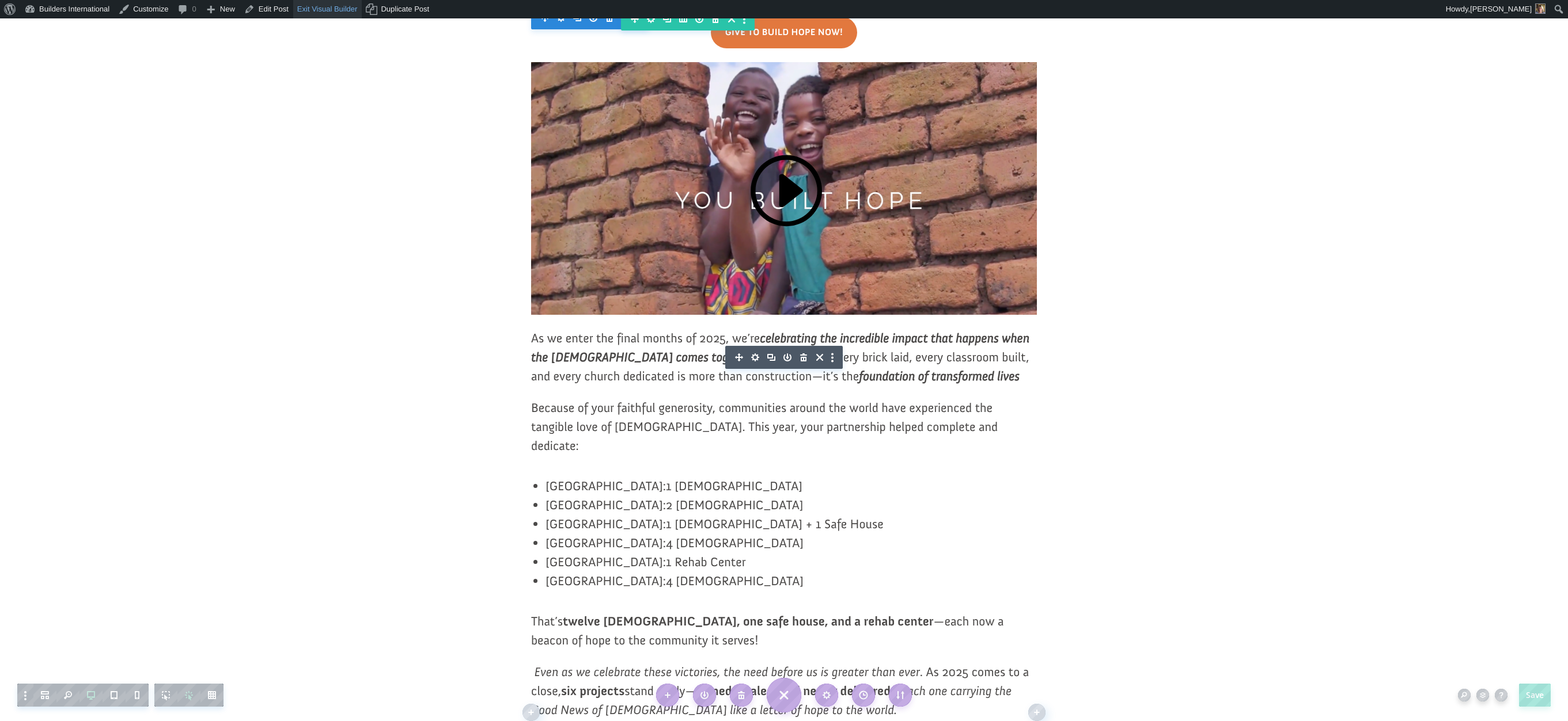
click at [333, 4] on link "Exit Visual Builder" at bounding box center [328, 9] width 69 height 18
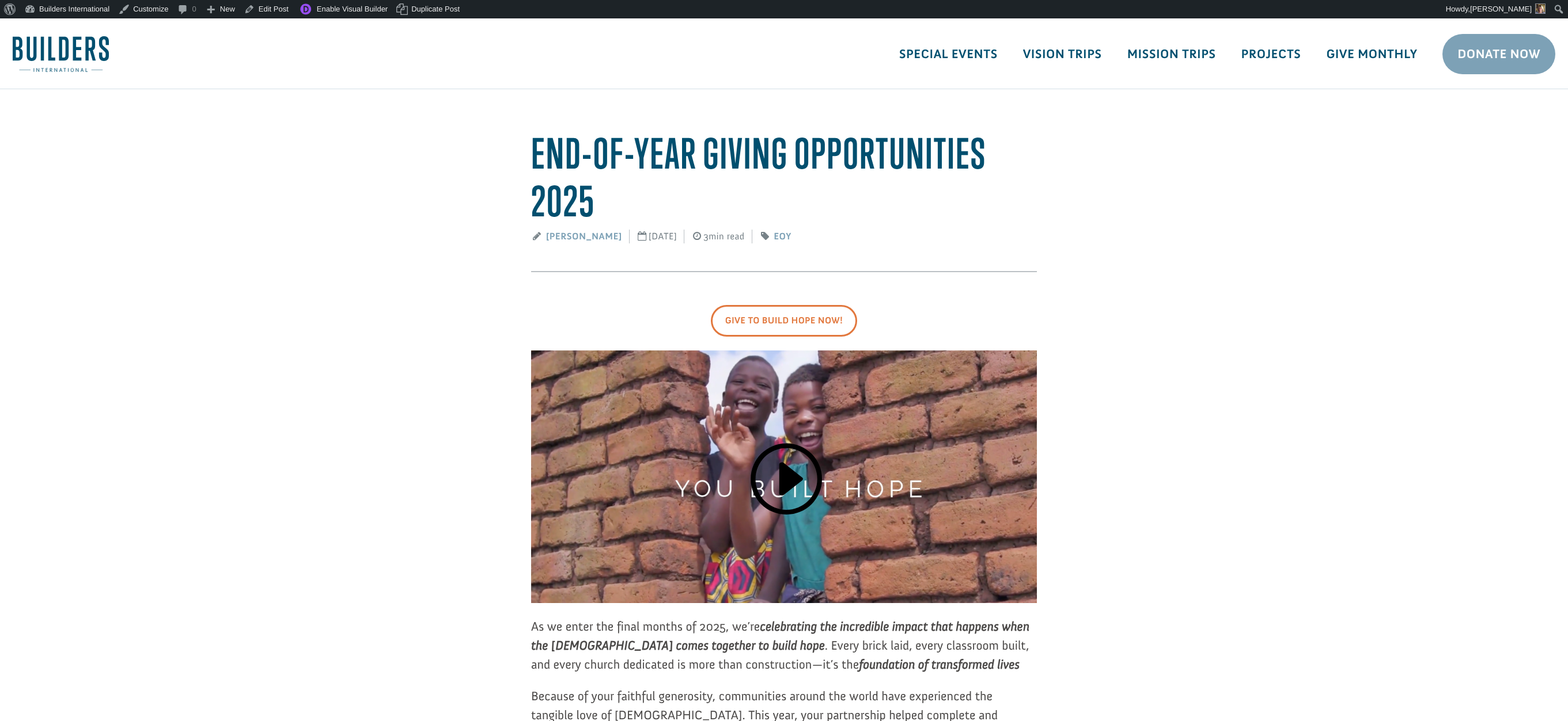
click at [808, 321] on link "Give To Build Hope Now!" at bounding box center [784, 321] width 146 height 32
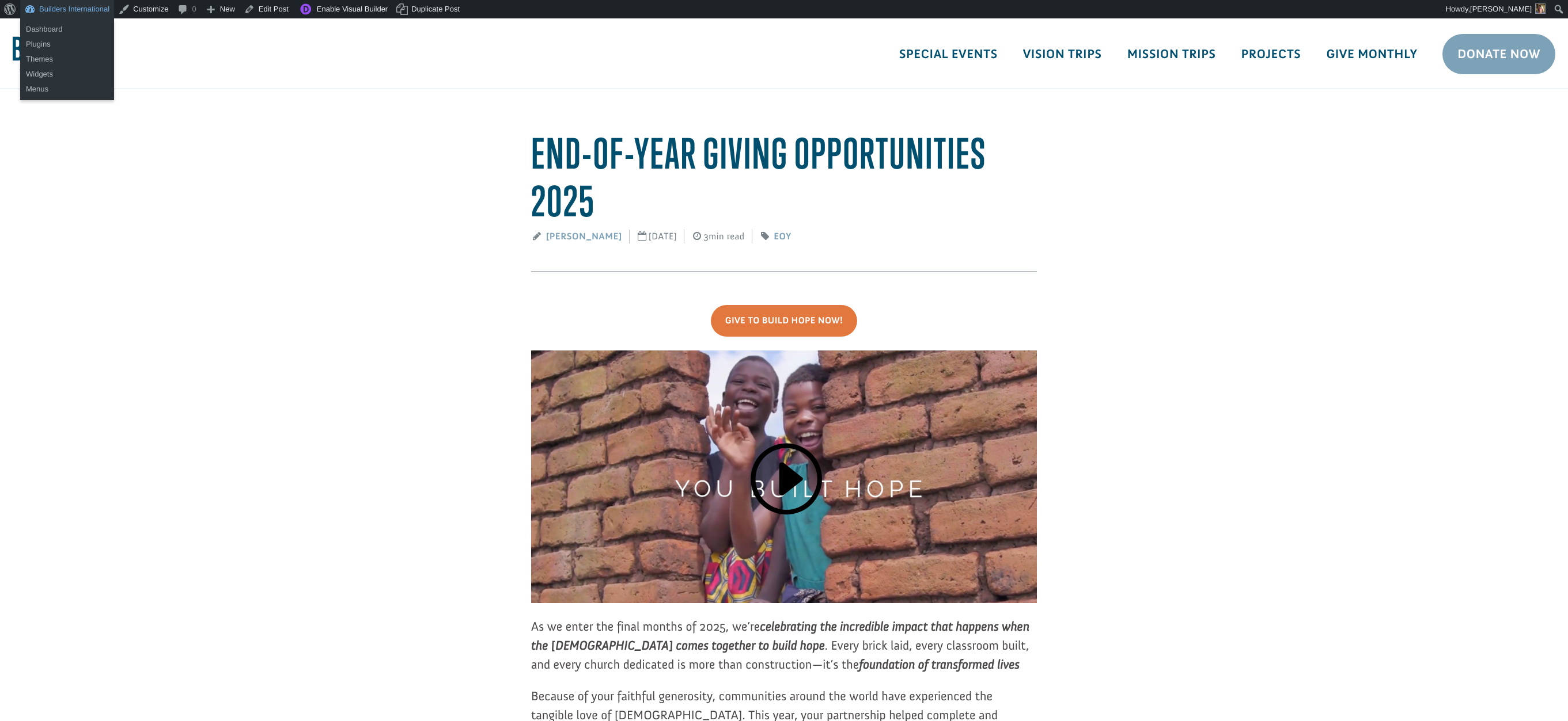
scroll to position [4, 0]
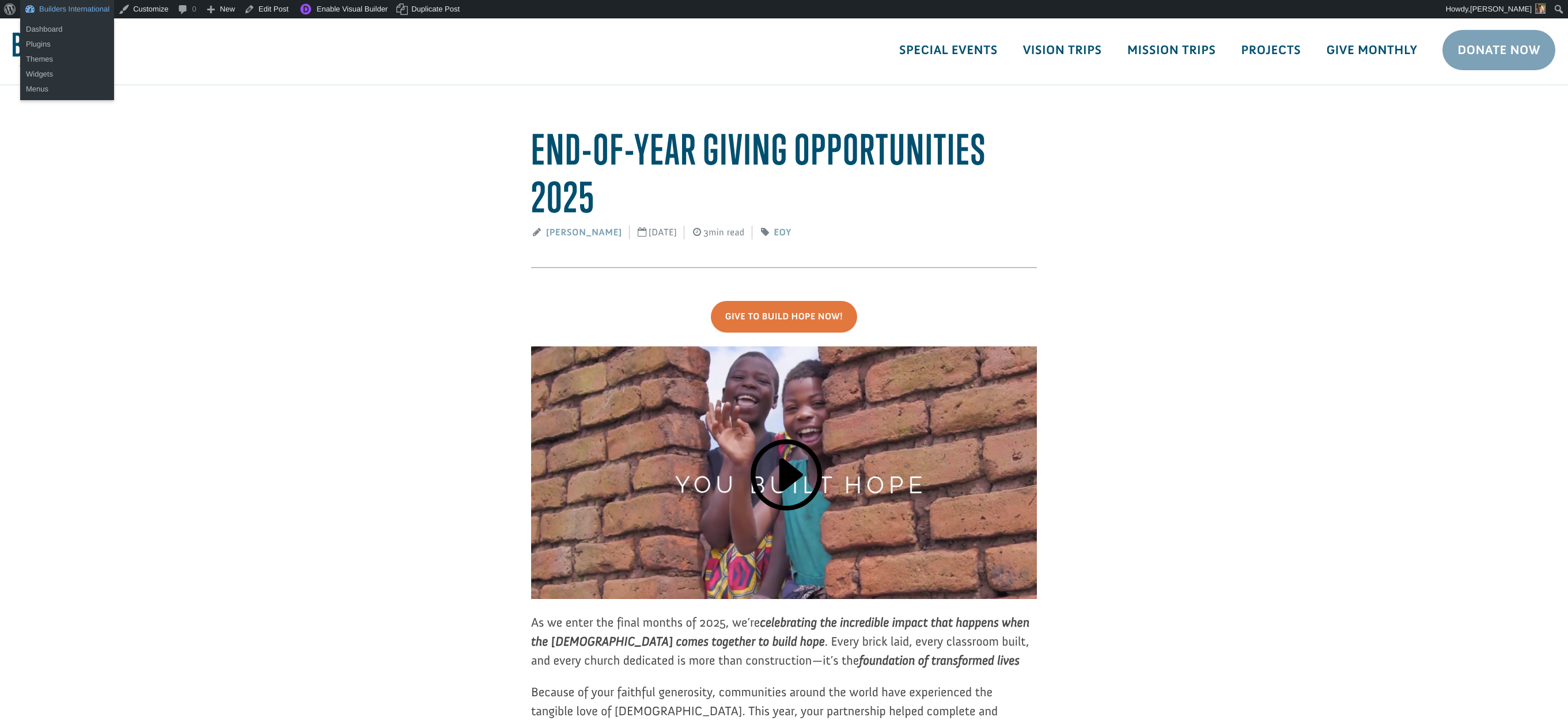
click at [68, 12] on link "Builders International" at bounding box center [67, 9] width 94 height 18
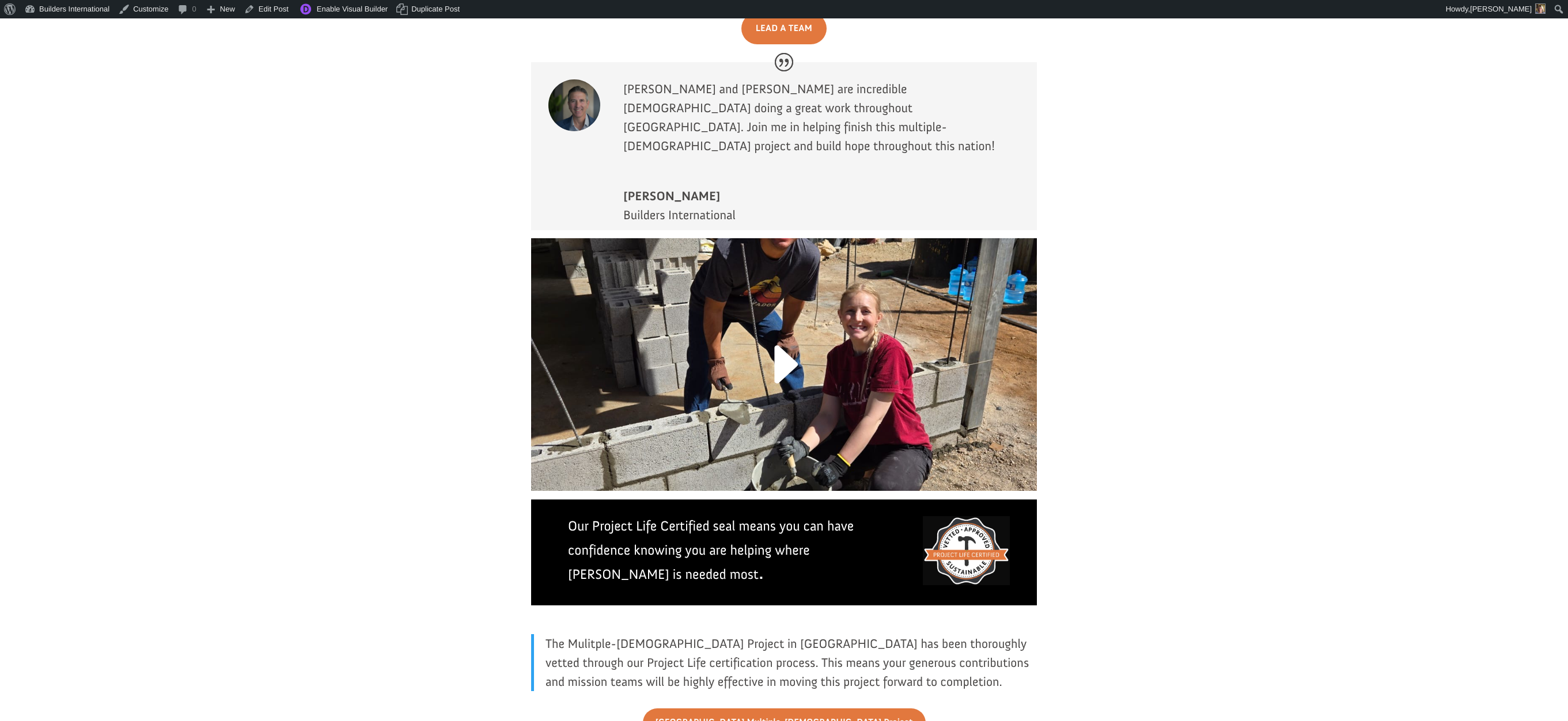
scroll to position [2322, 0]
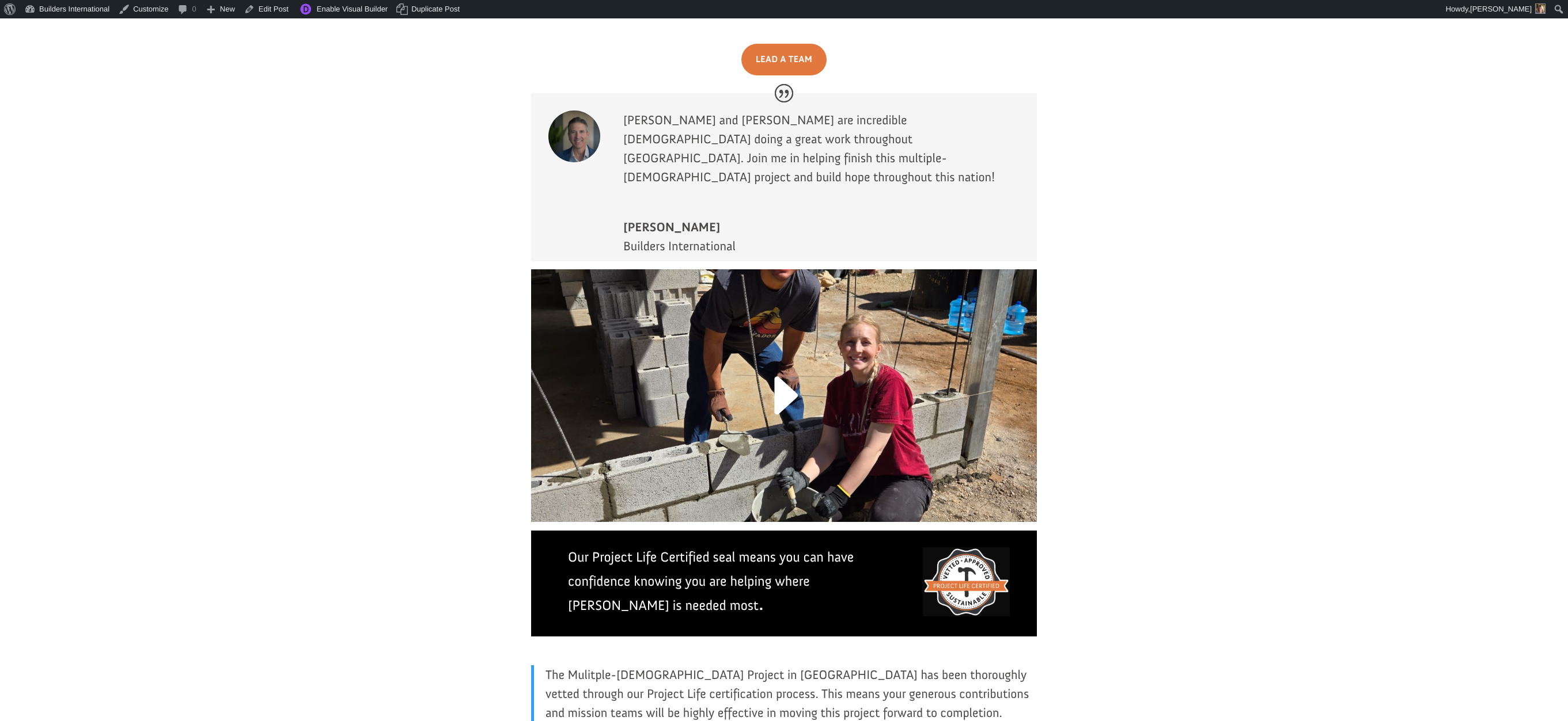
click at [769, 358] on link at bounding box center [784, 402] width 76 height 89
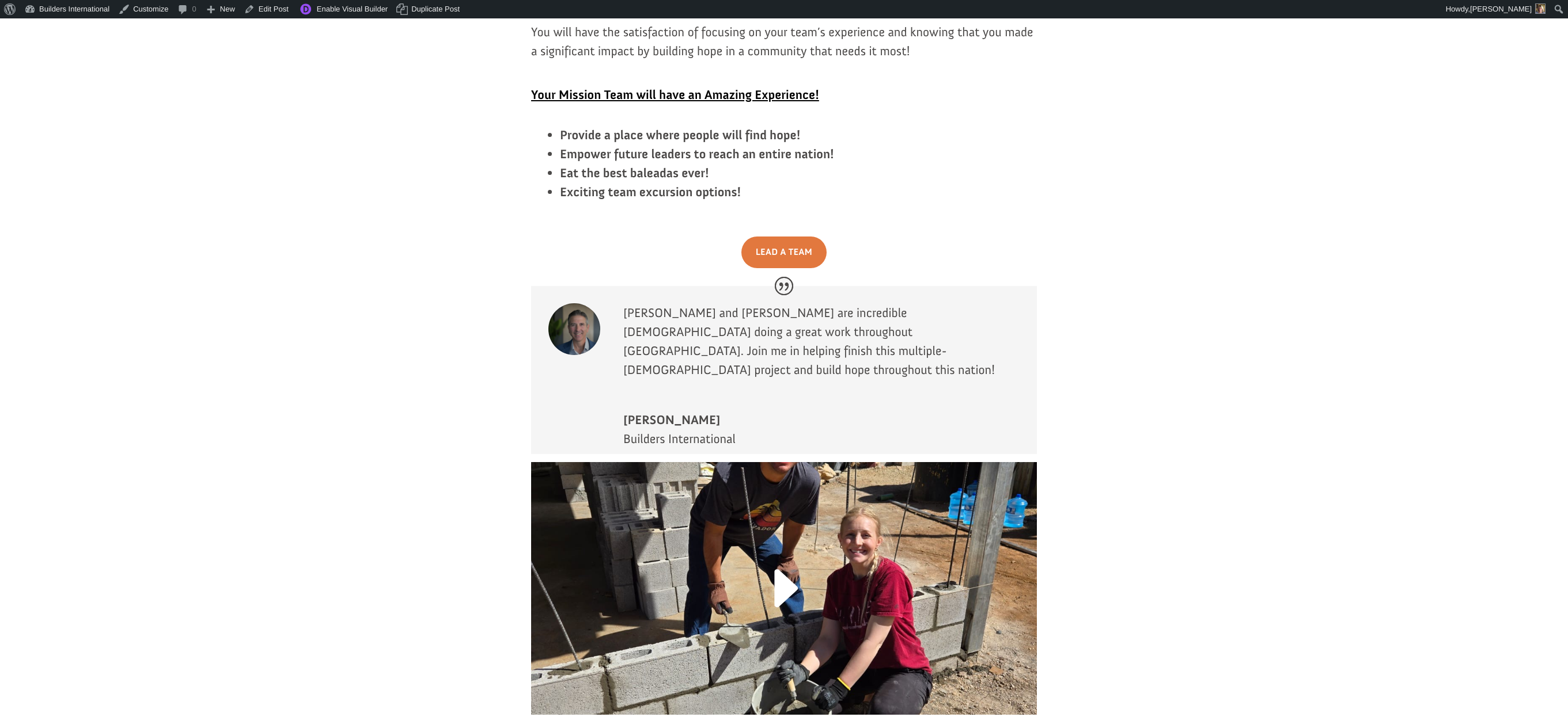
scroll to position [2150, 0]
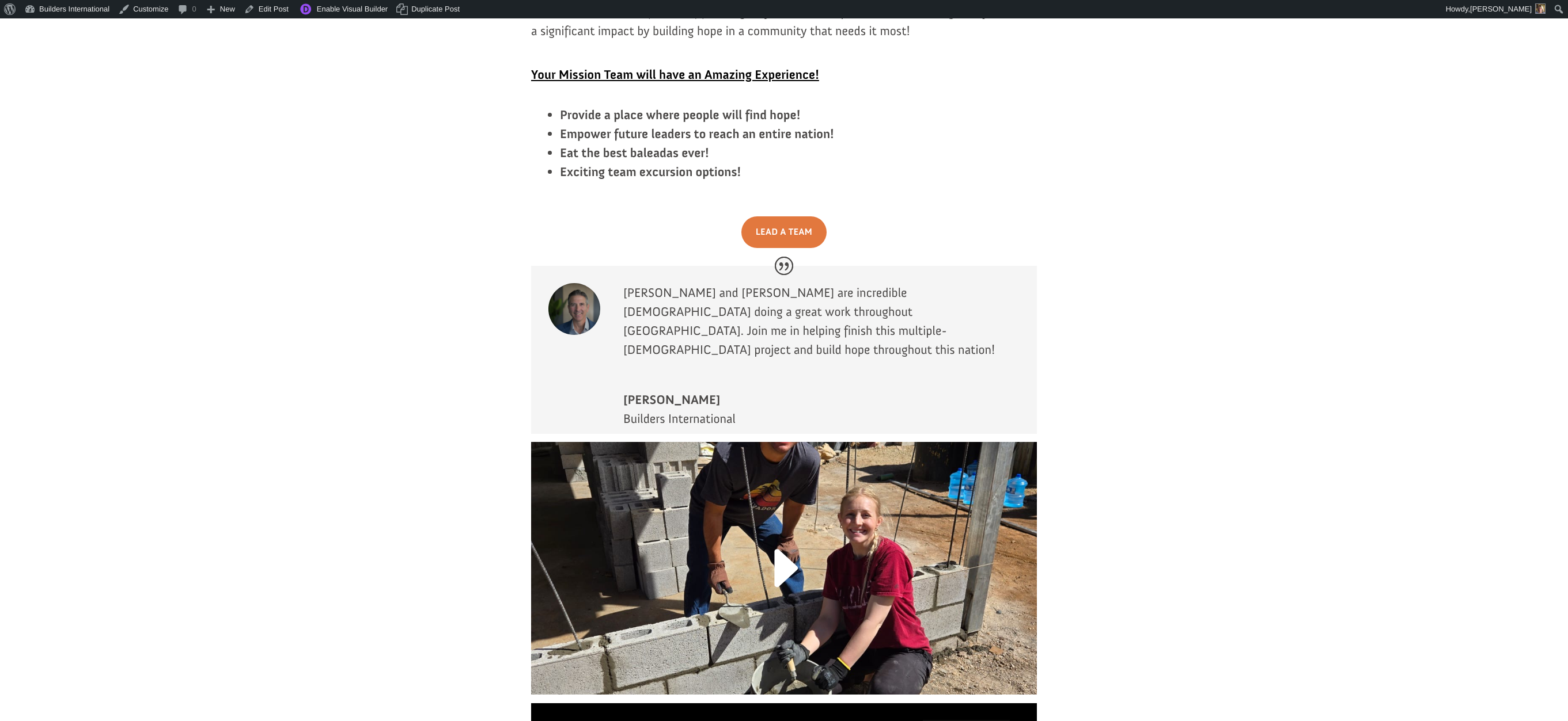
click at [780, 530] on link at bounding box center [784, 575] width 76 height 89
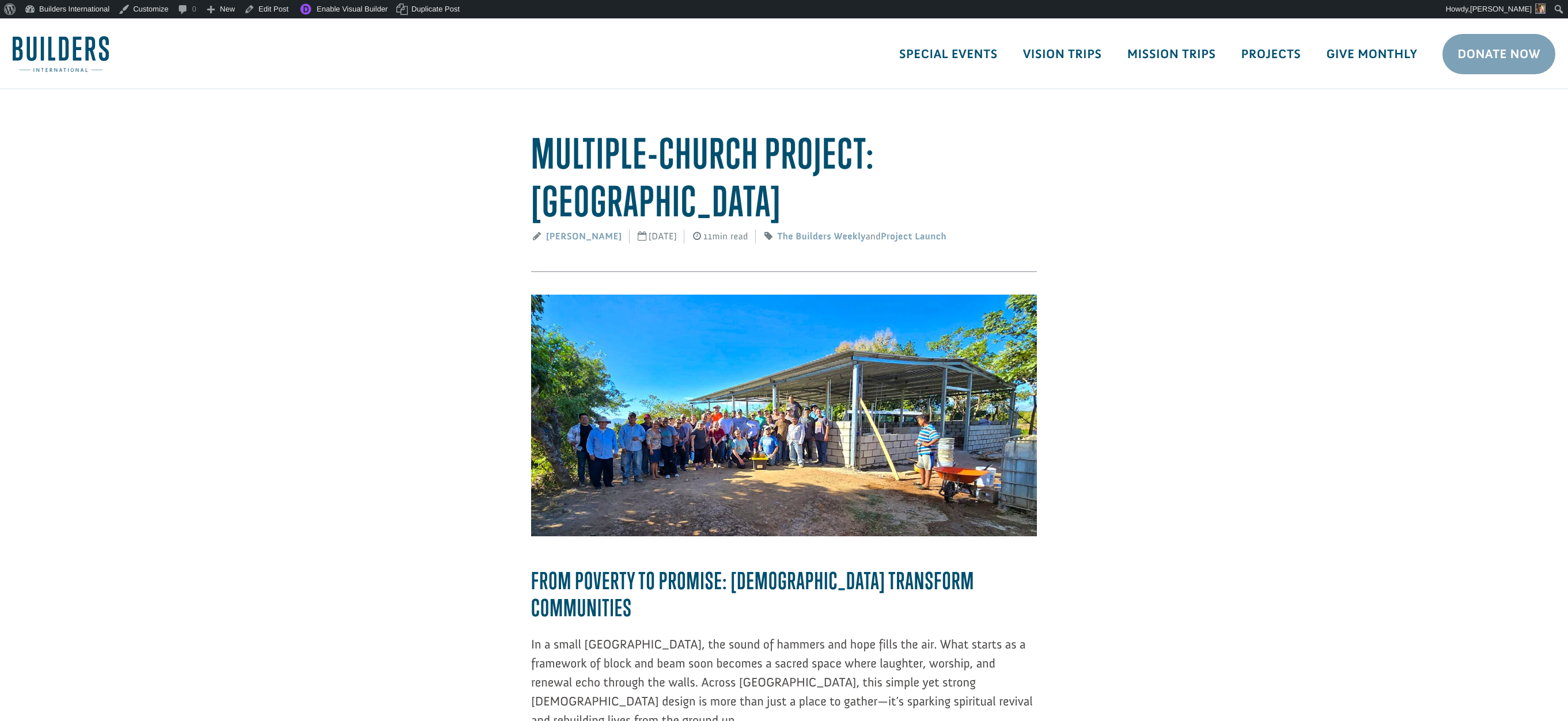
scroll to position [0, 0]
click at [284, 11] on link "Edit Post" at bounding box center [266, 9] width 54 height 18
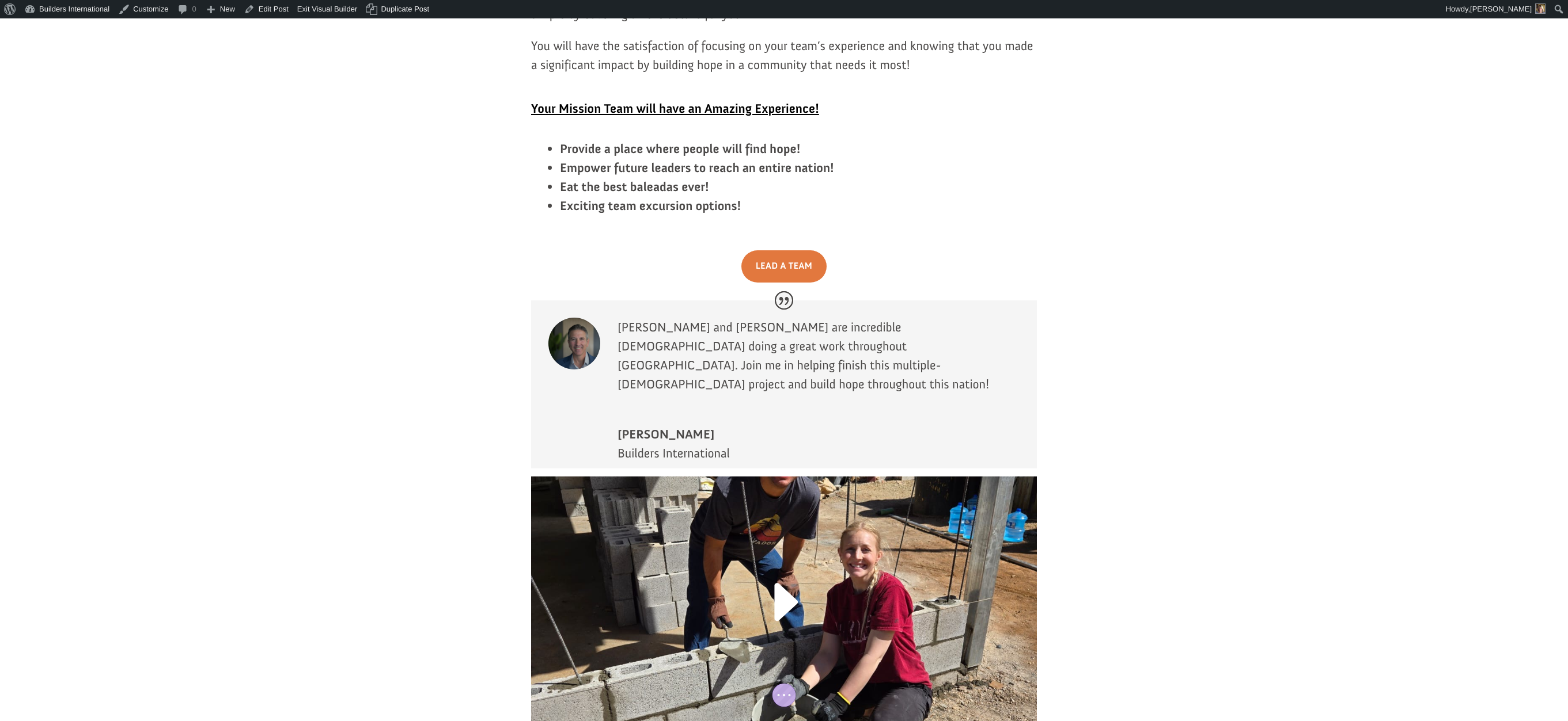
scroll to position [2139, 0]
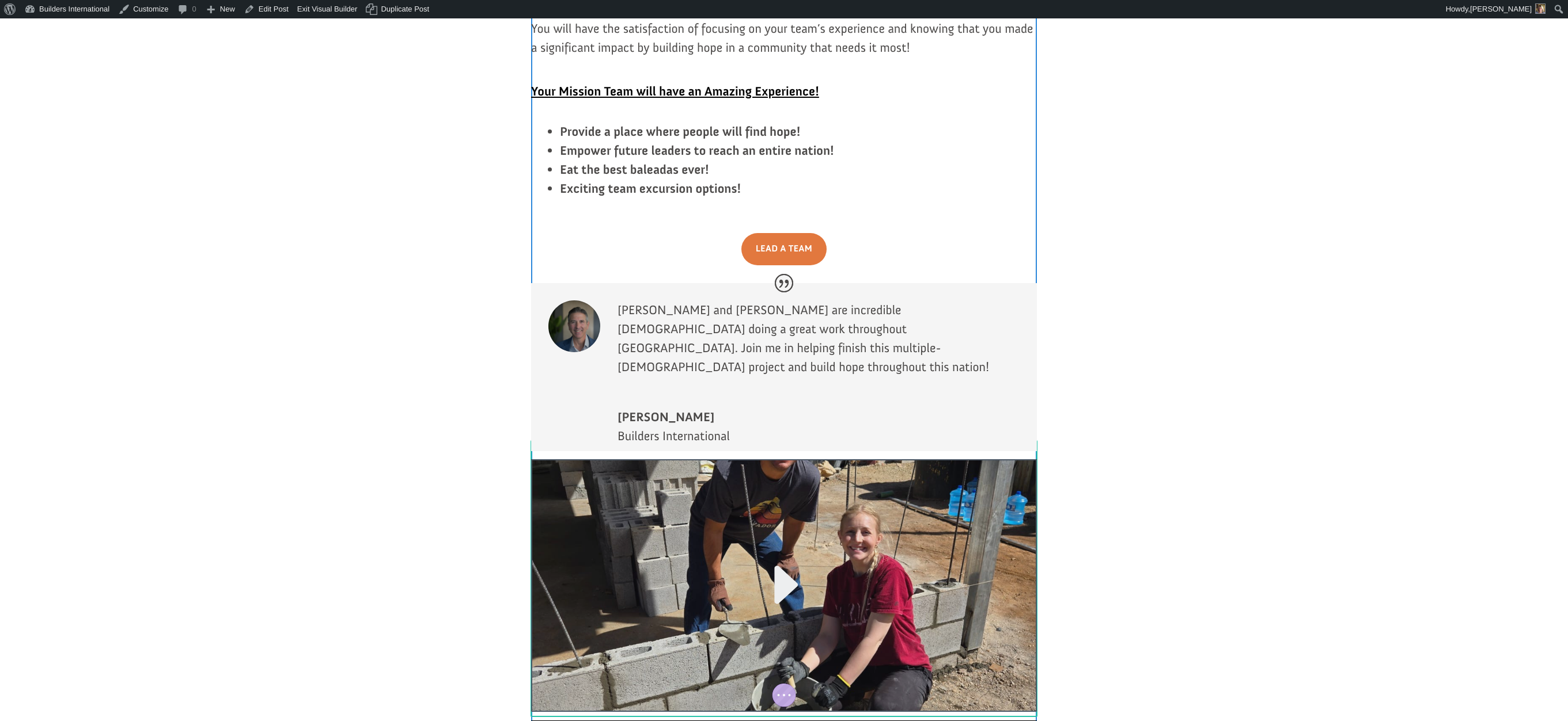
click at [662, 459] on div at bounding box center [783, 585] width 506 height 252
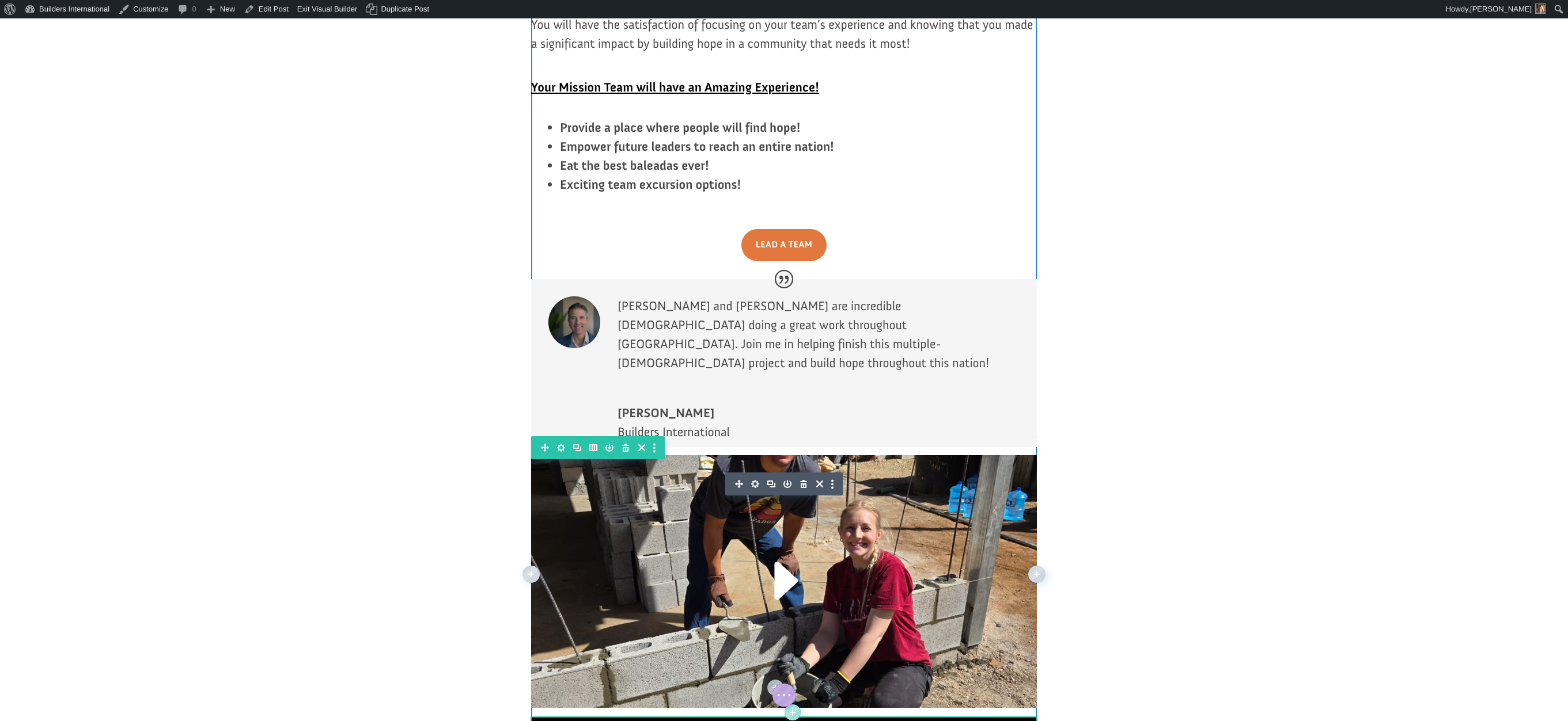
scroll to position [2144, 0]
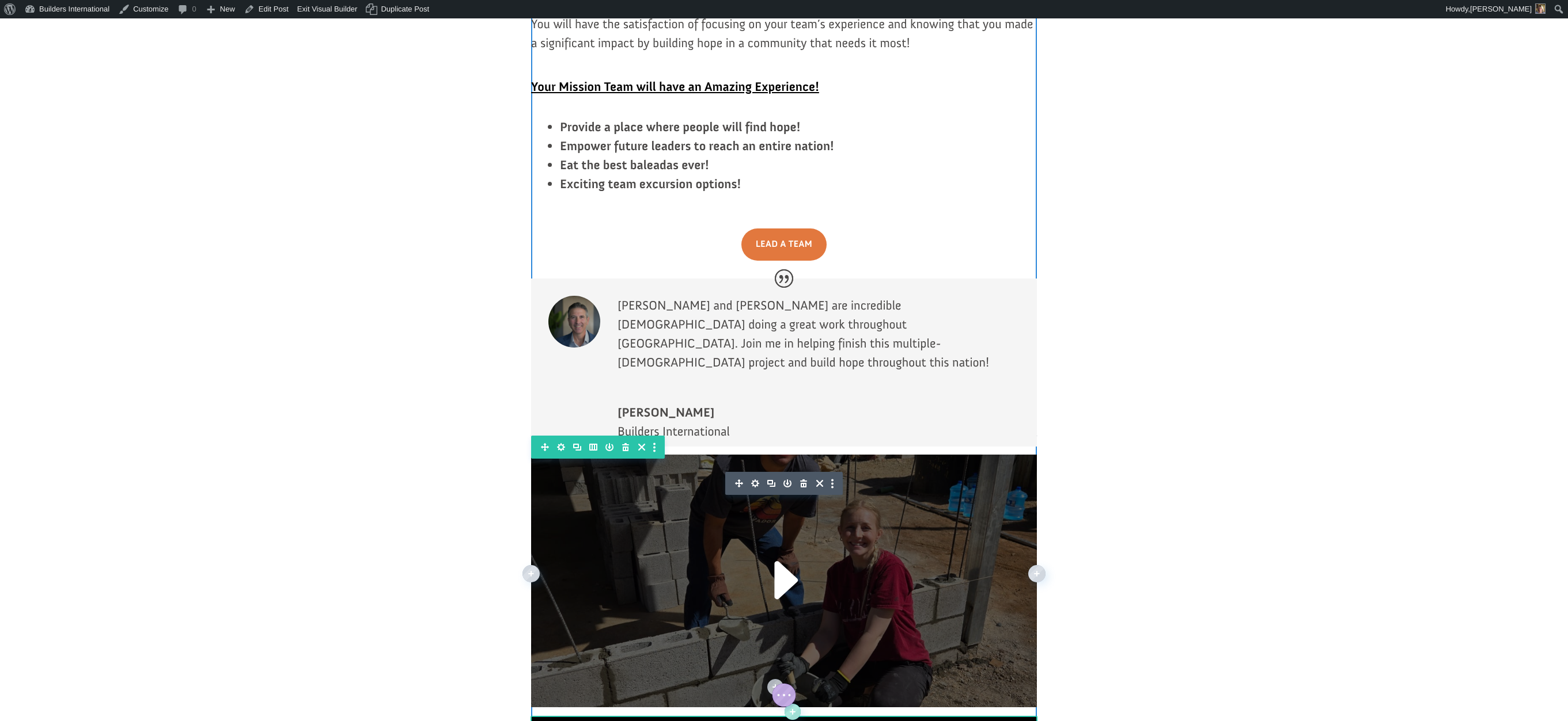
click at [753, 479] on icon "button" at bounding box center [755, 483] width 8 height 8
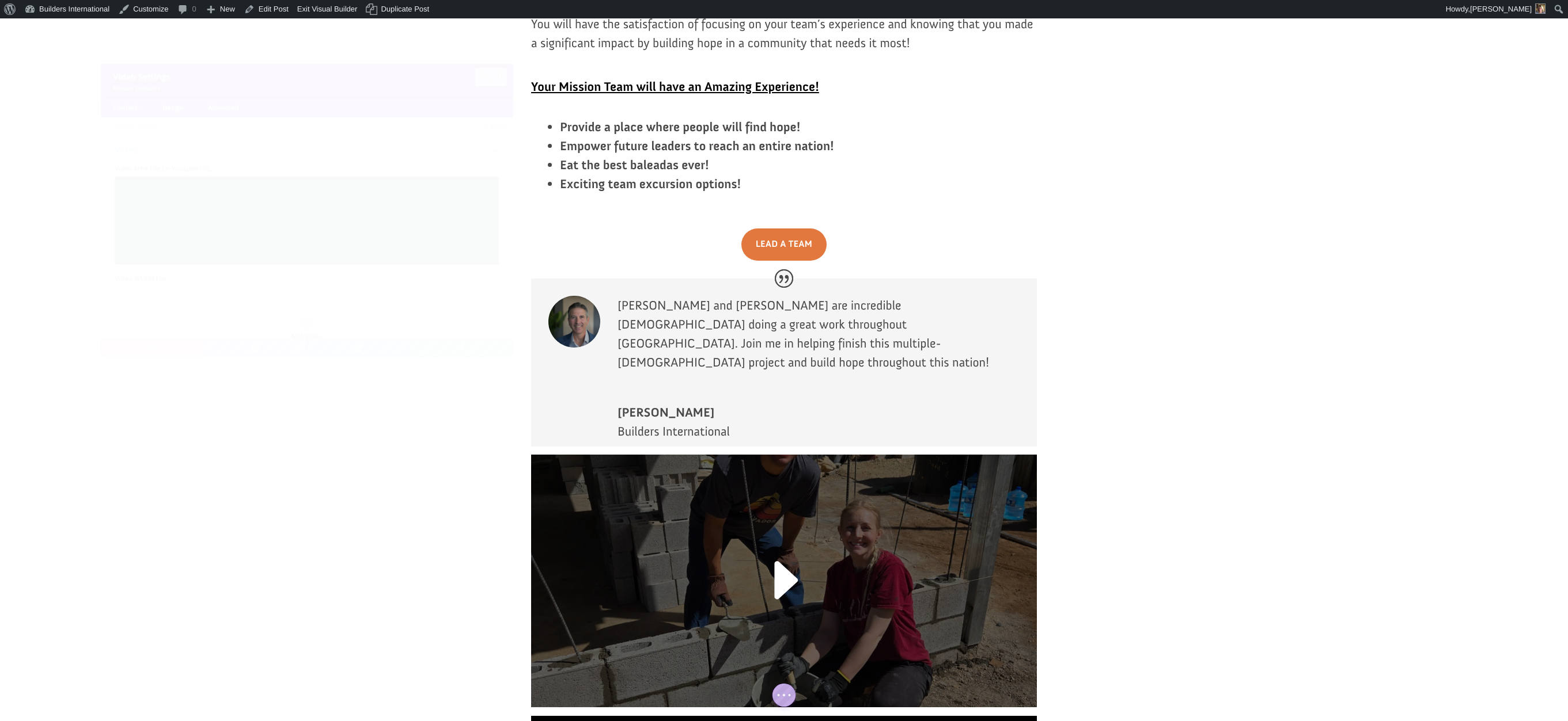
scroll to position [0, 0]
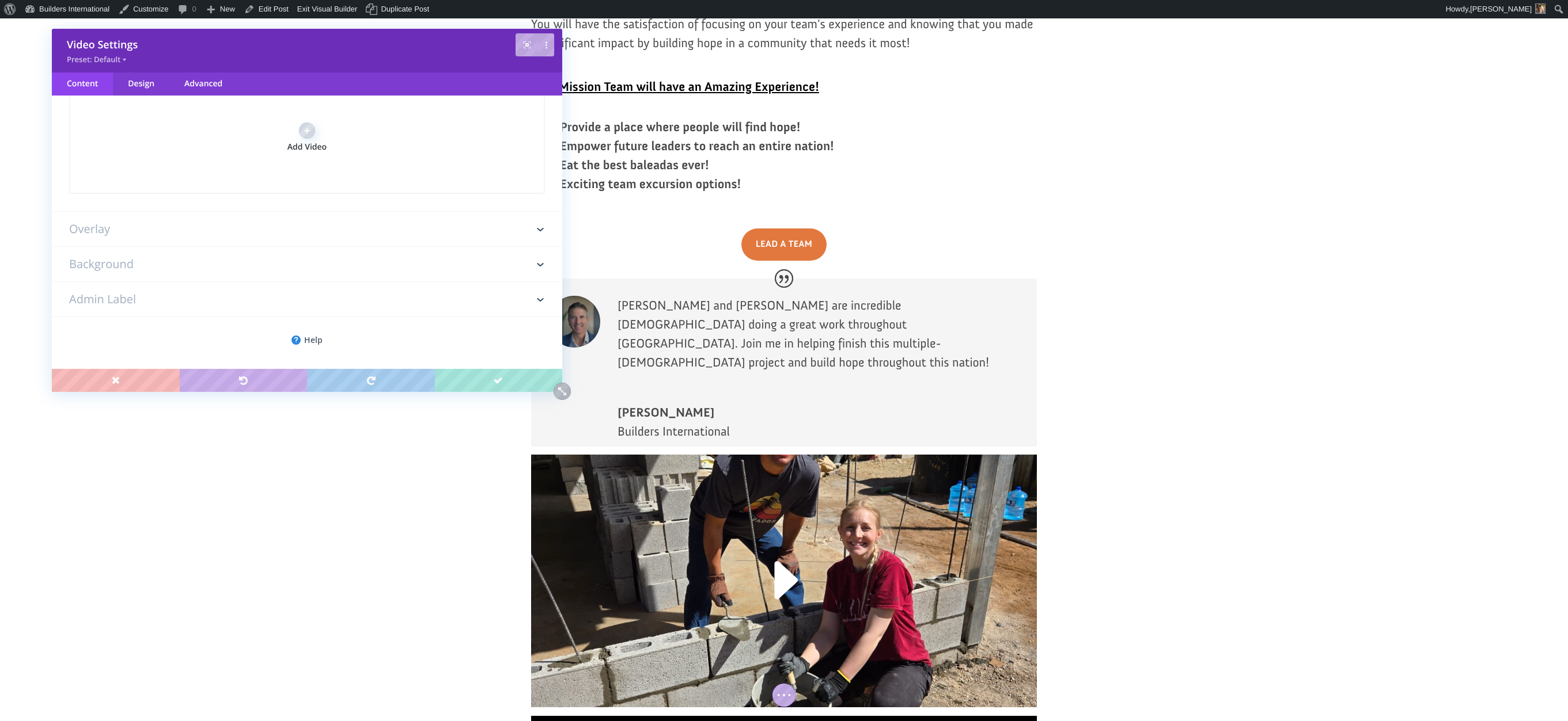
click at [284, 222] on h3 "Overlay" at bounding box center [307, 229] width 476 height 34
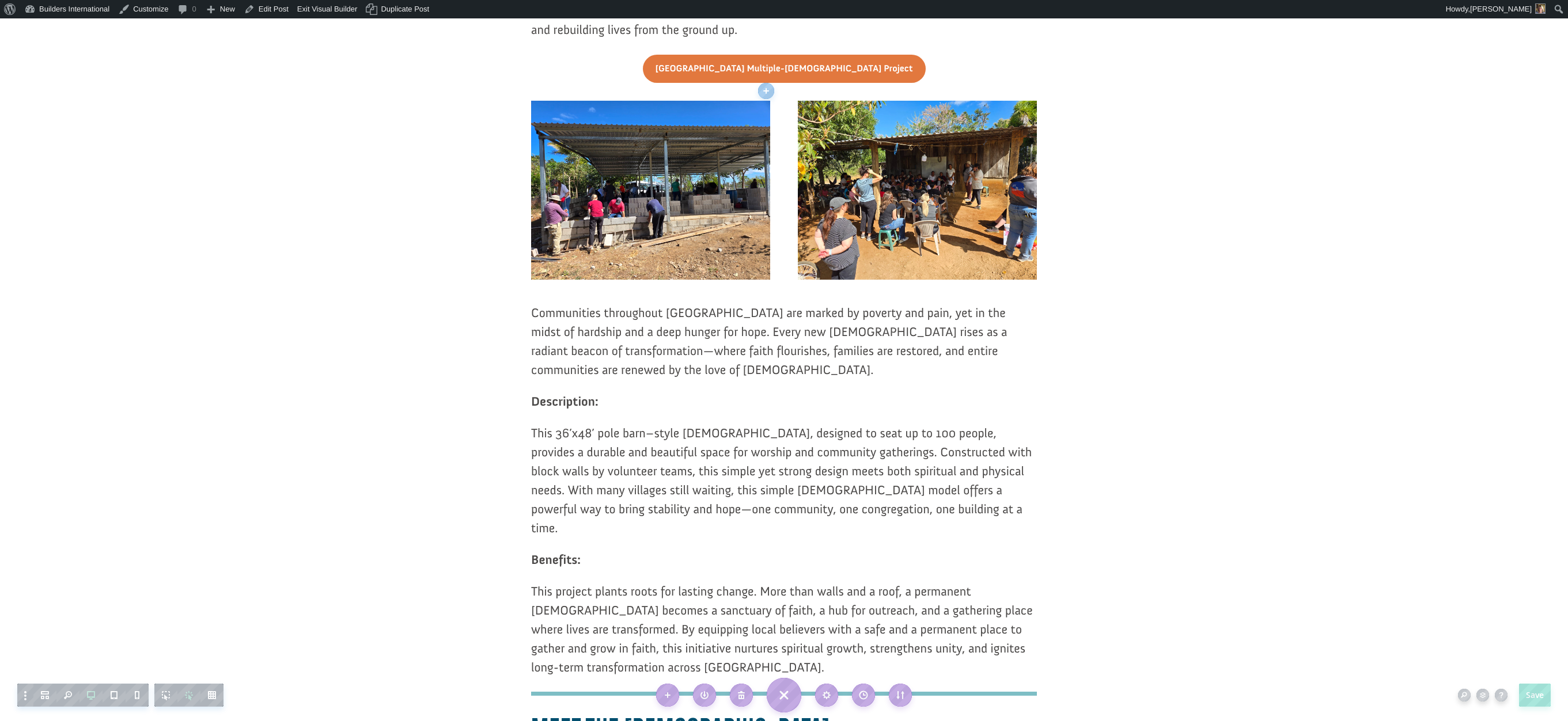
scroll to position [395, 0]
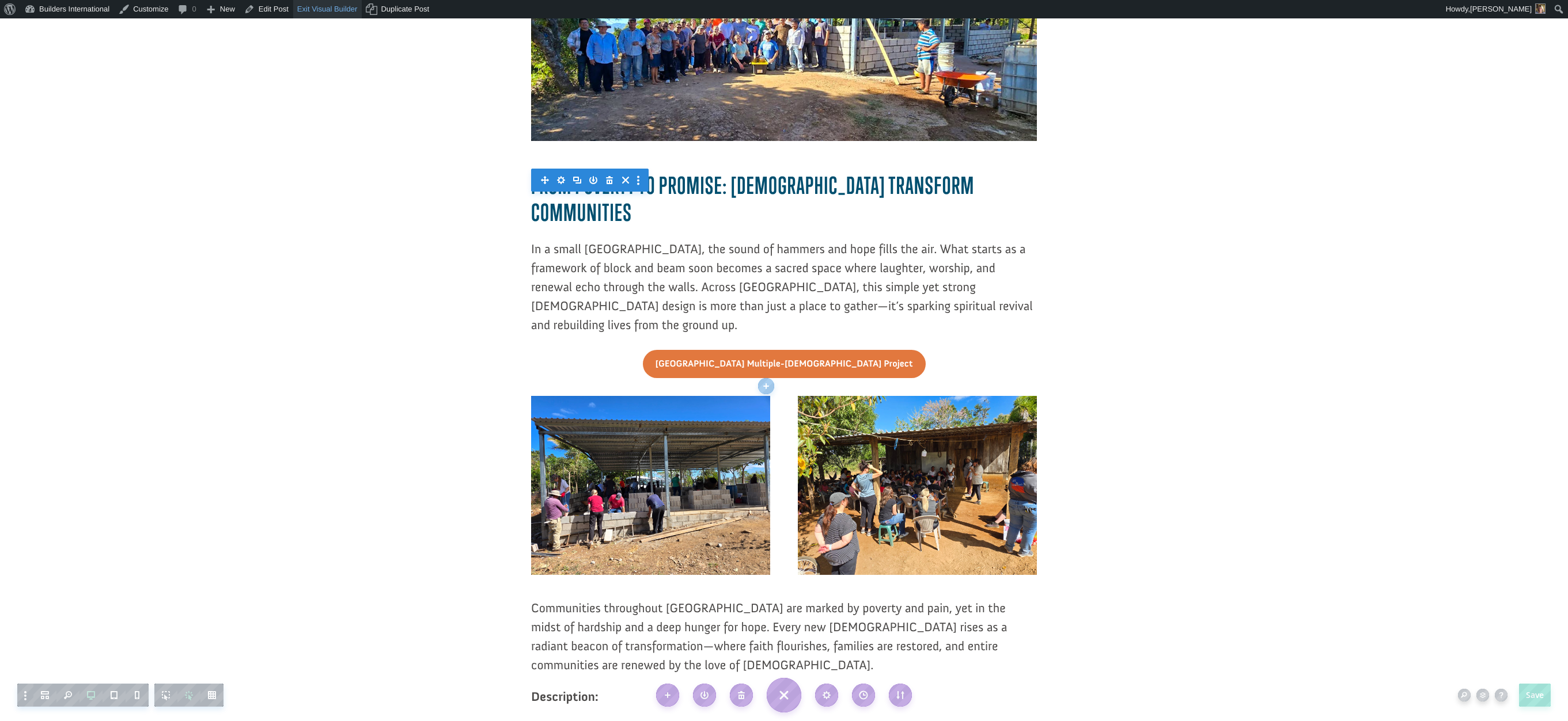
click at [333, 7] on link "Exit Visual Builder" at bounding box center [328, 9] width 69 height 18
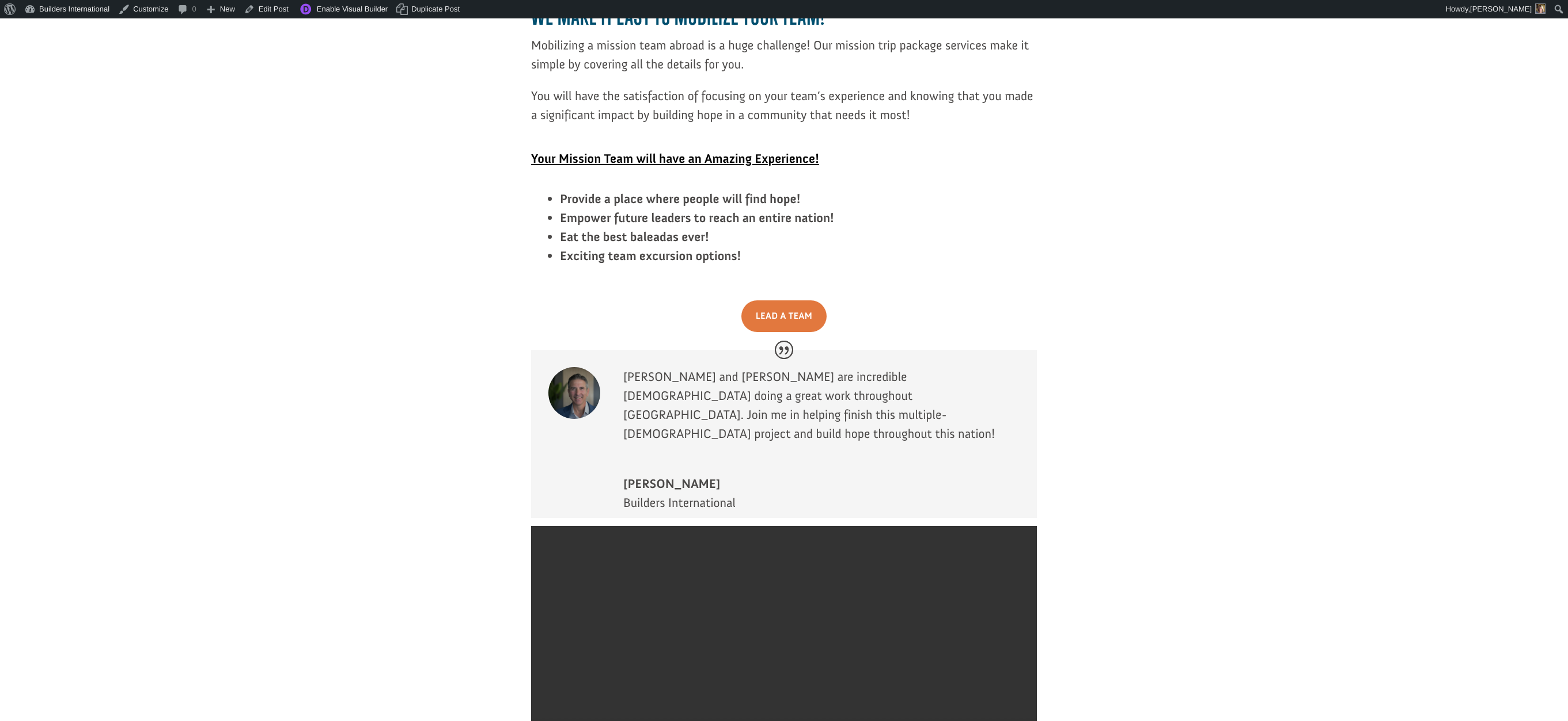
scroll to position [2109, 0]
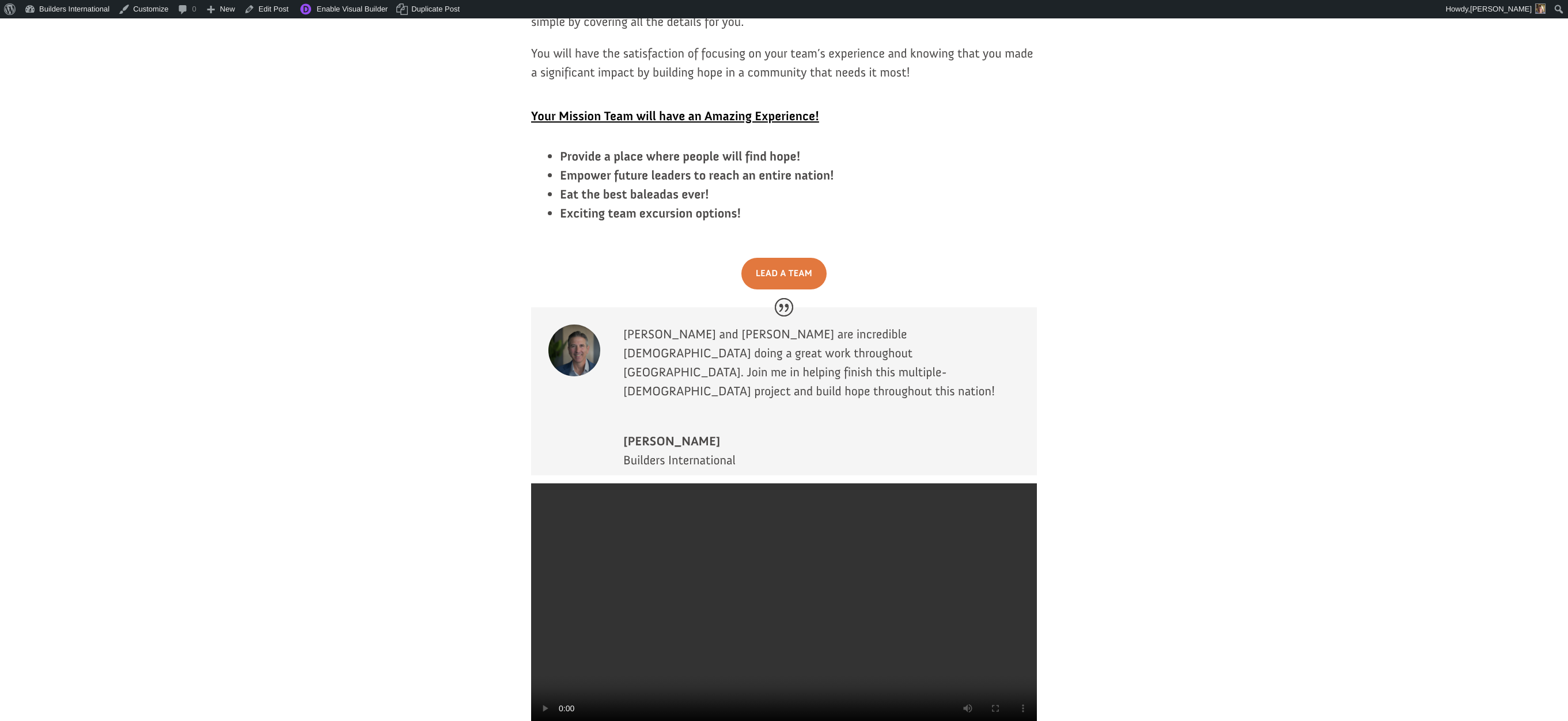
click at [787, 484] on video at bounding box center [783, 610] width 506 height 252
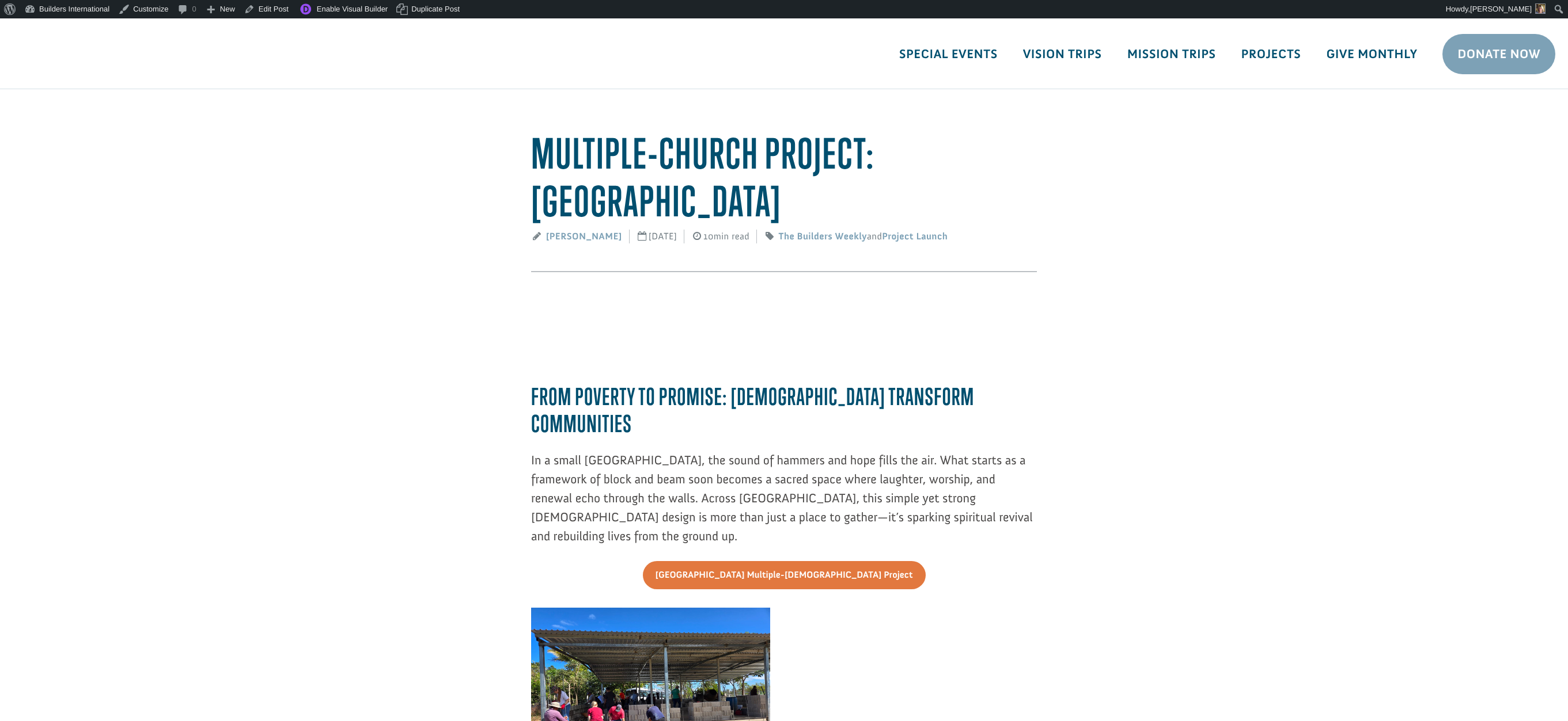
scroll to position [2109, 0]
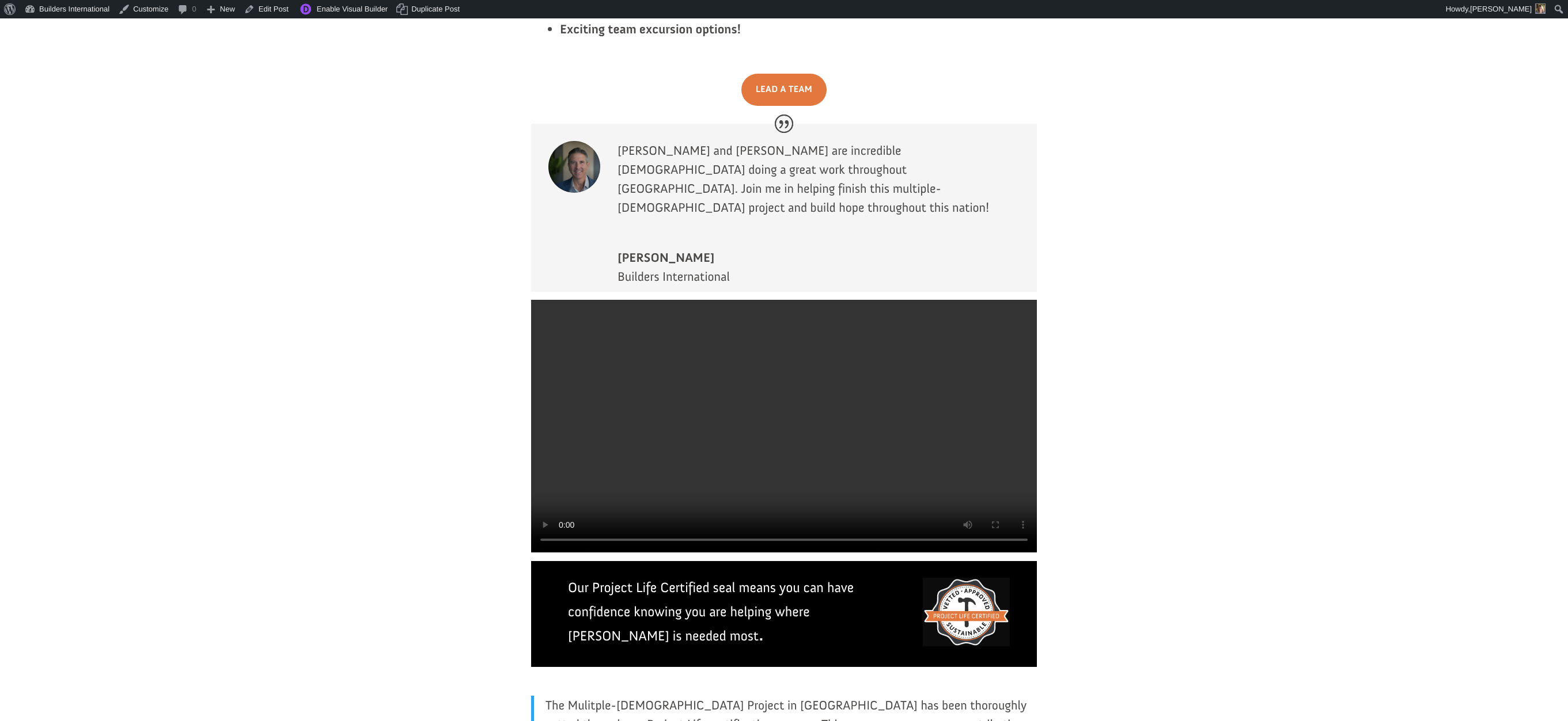
click at [782, 300] on video at bounding box center [783, 426] width 506 height 252
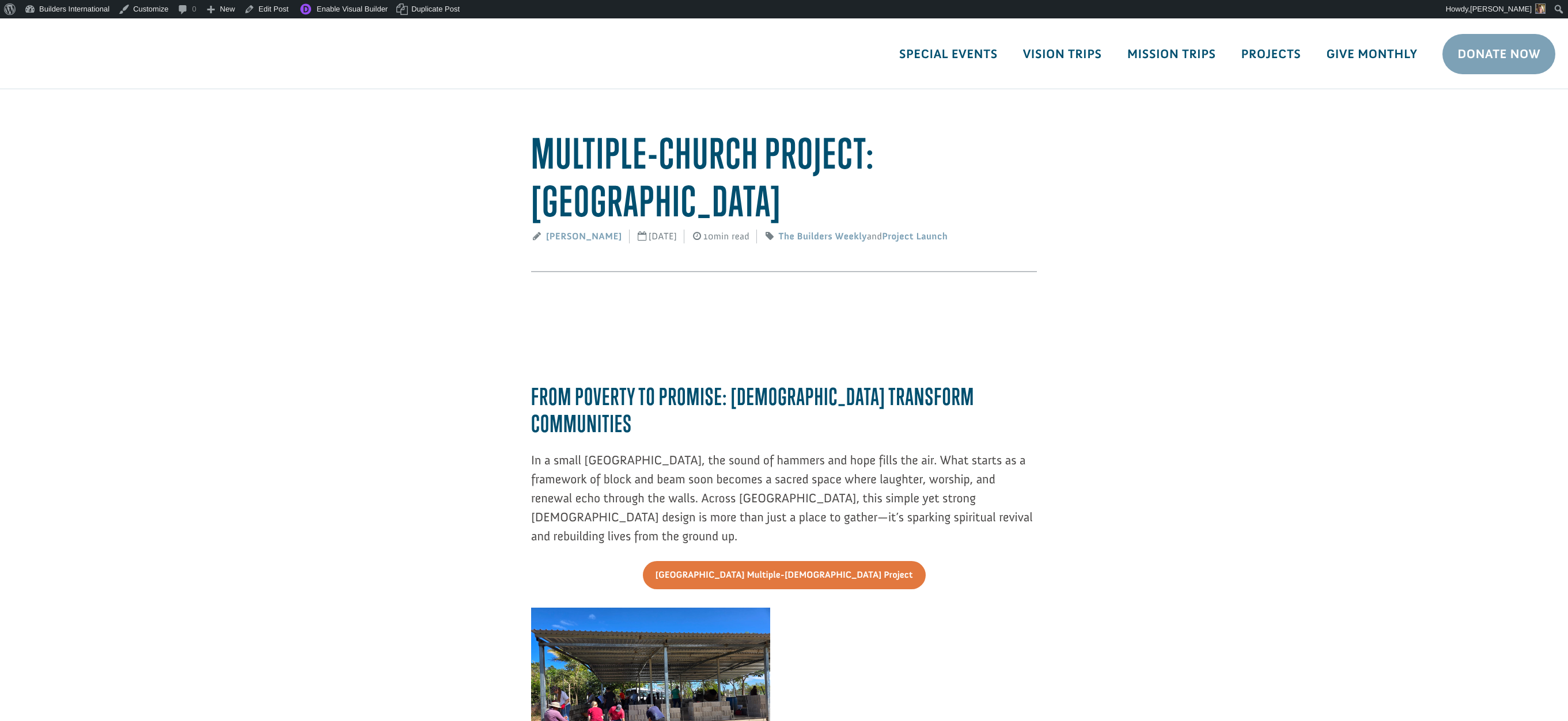
scroll to position [2109, 0]
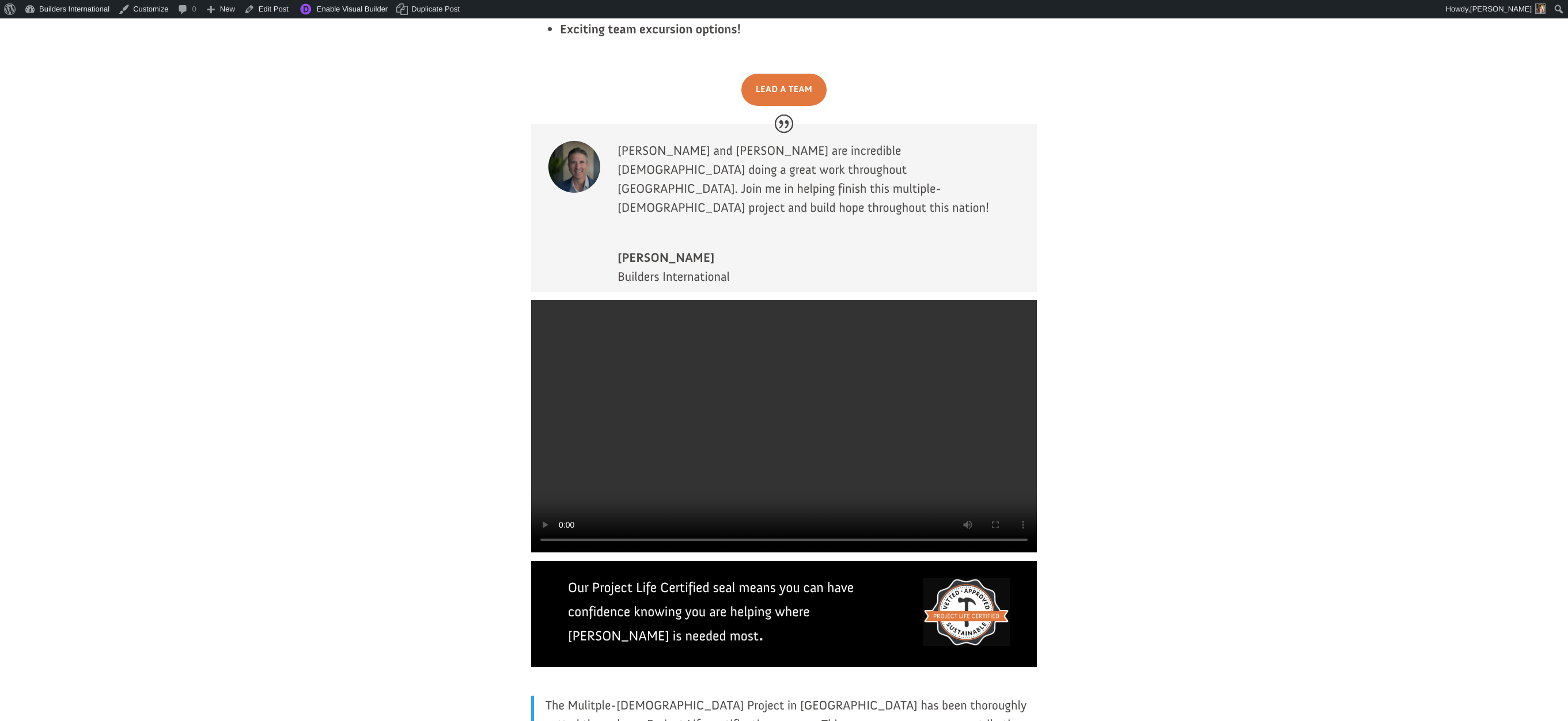
click at [656, 300] on video at bounding box center [783, 426] width 506 height 252
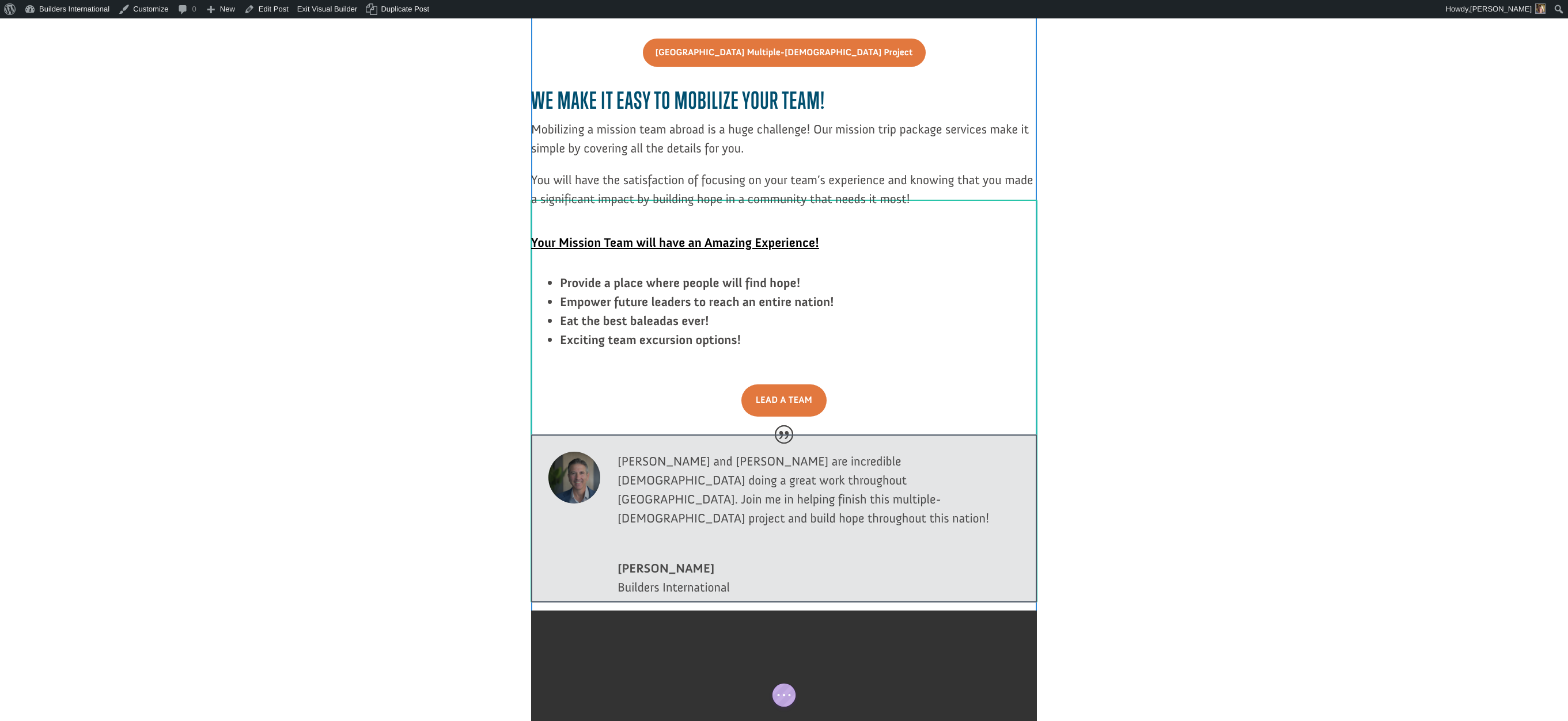
scroll to position [1994, 0]
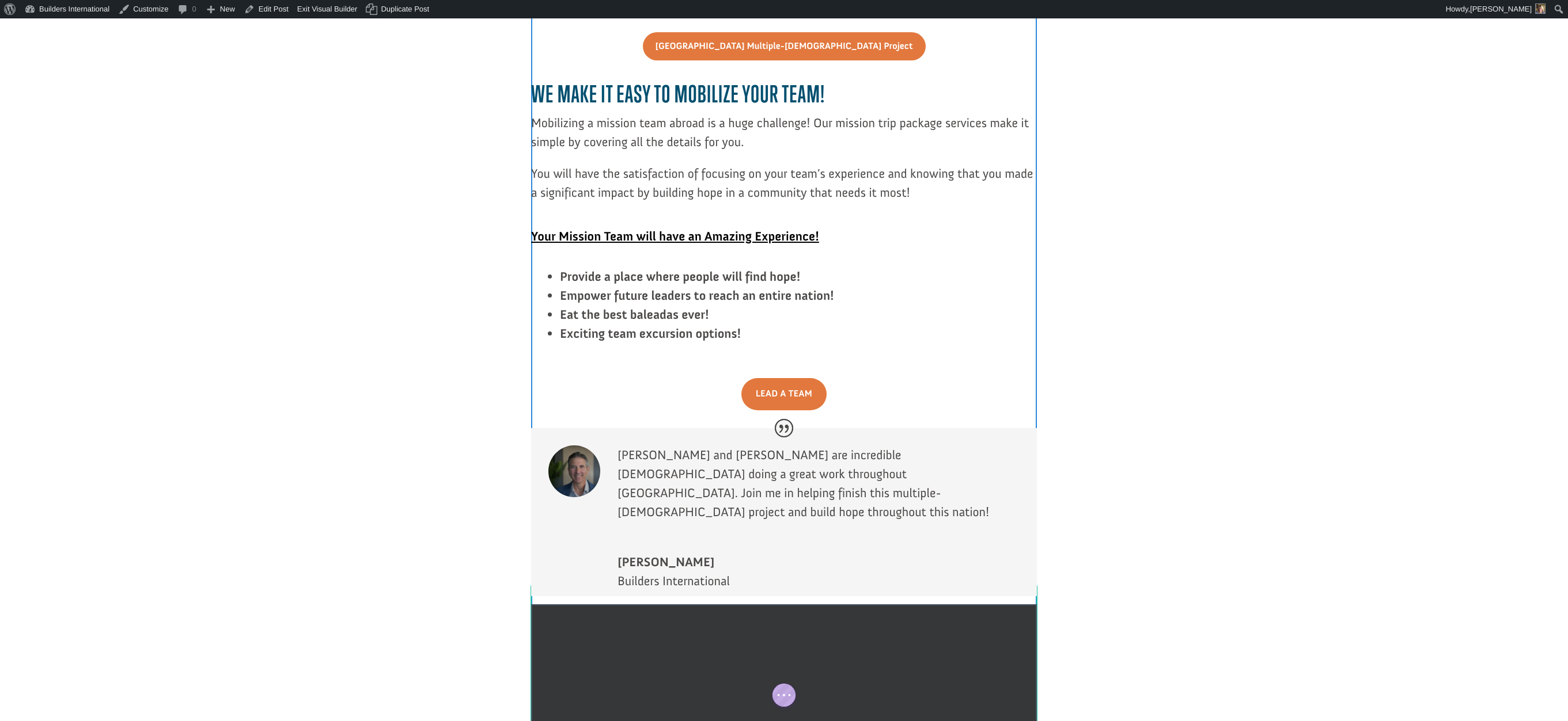
click at [696, 604] on div at bounding box center [783, 730] width 506 height 252
click at [755, 625] on icon "button" at bounding box center [755, 633] width 16 height 16
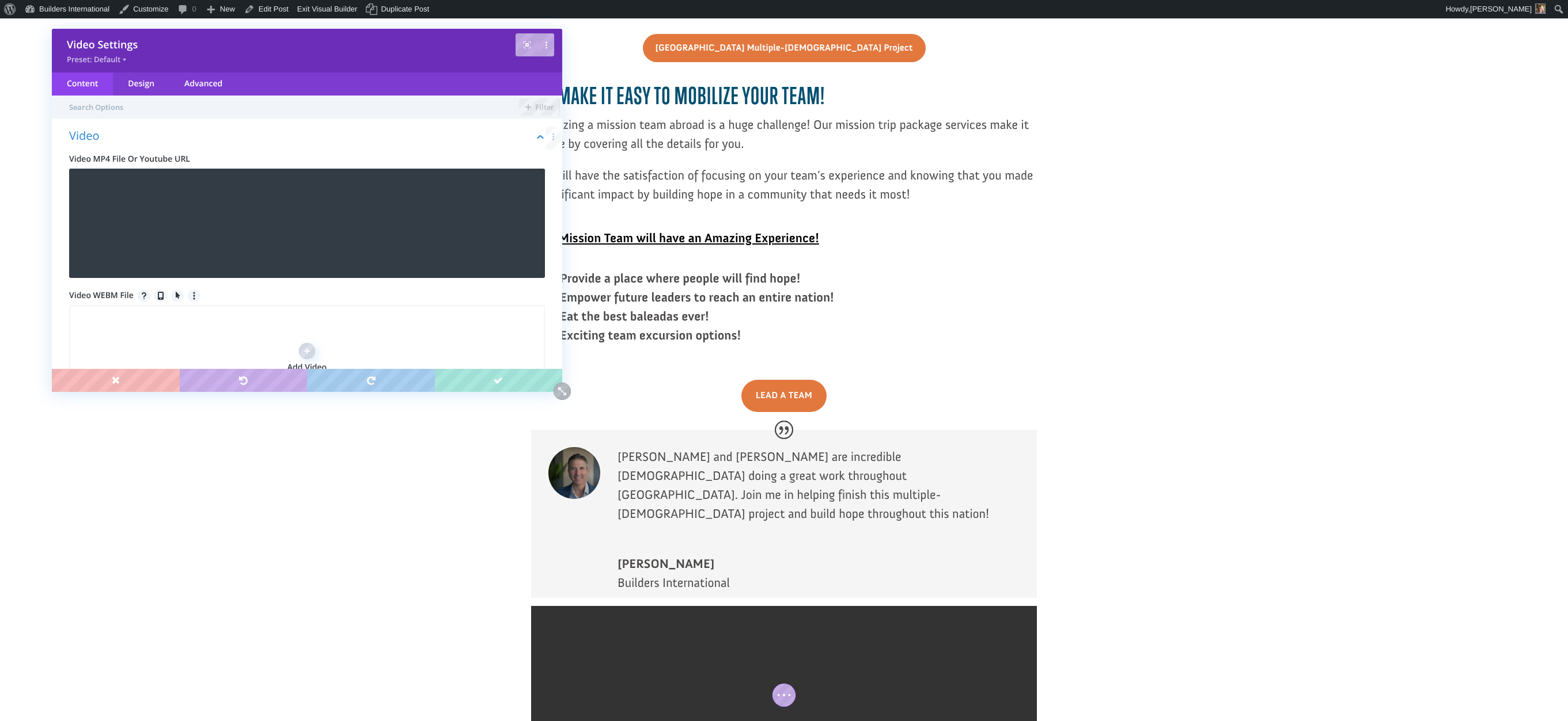
scroll to position [0, 0]
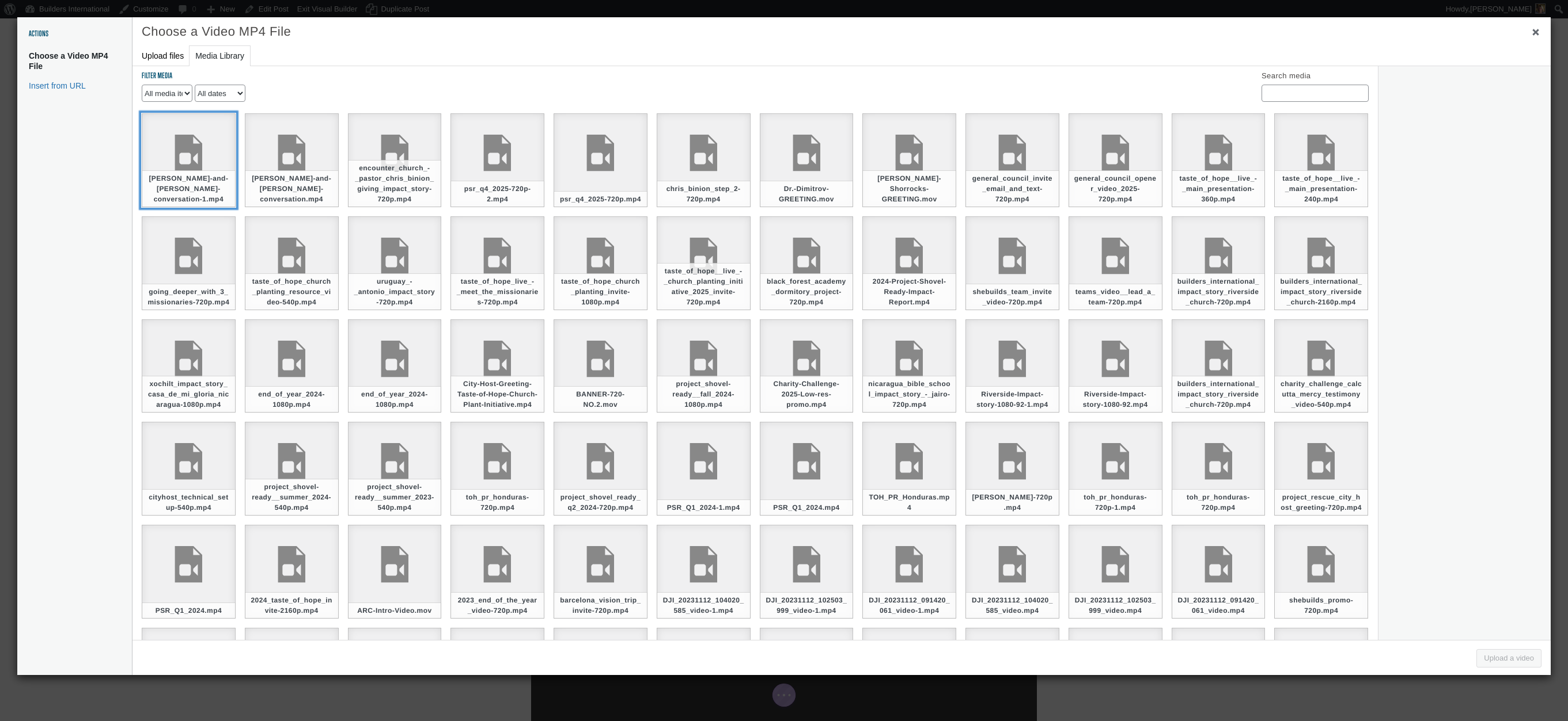
click at [219, 196] on div "[PERSON_NAME]-and-[PERSON_NAME]-conversation-1.mp4" at bounding box center [189, 160] width 94 height 94
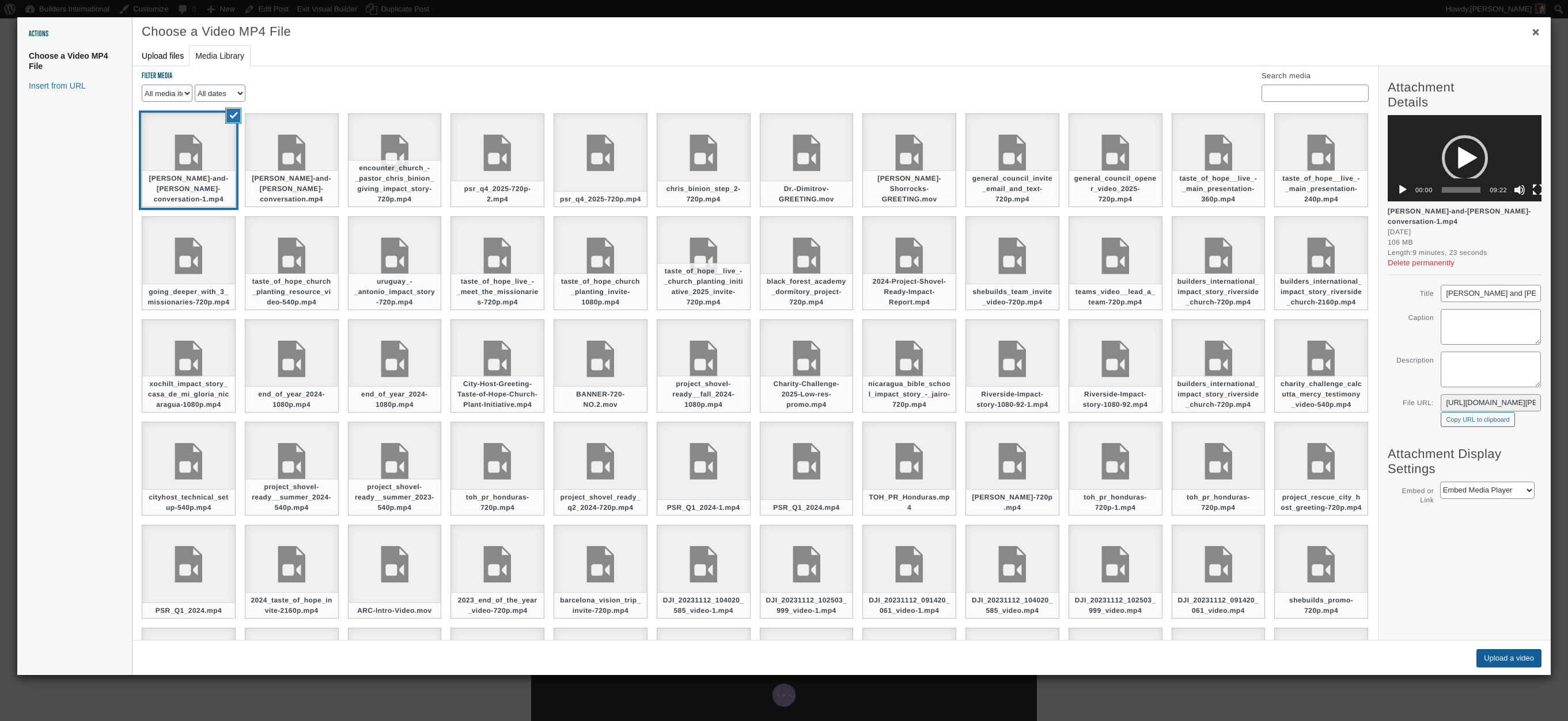
click at [1488, 654] on button "Upload a video" at bounding box center [1509, 658] width 65 height 18
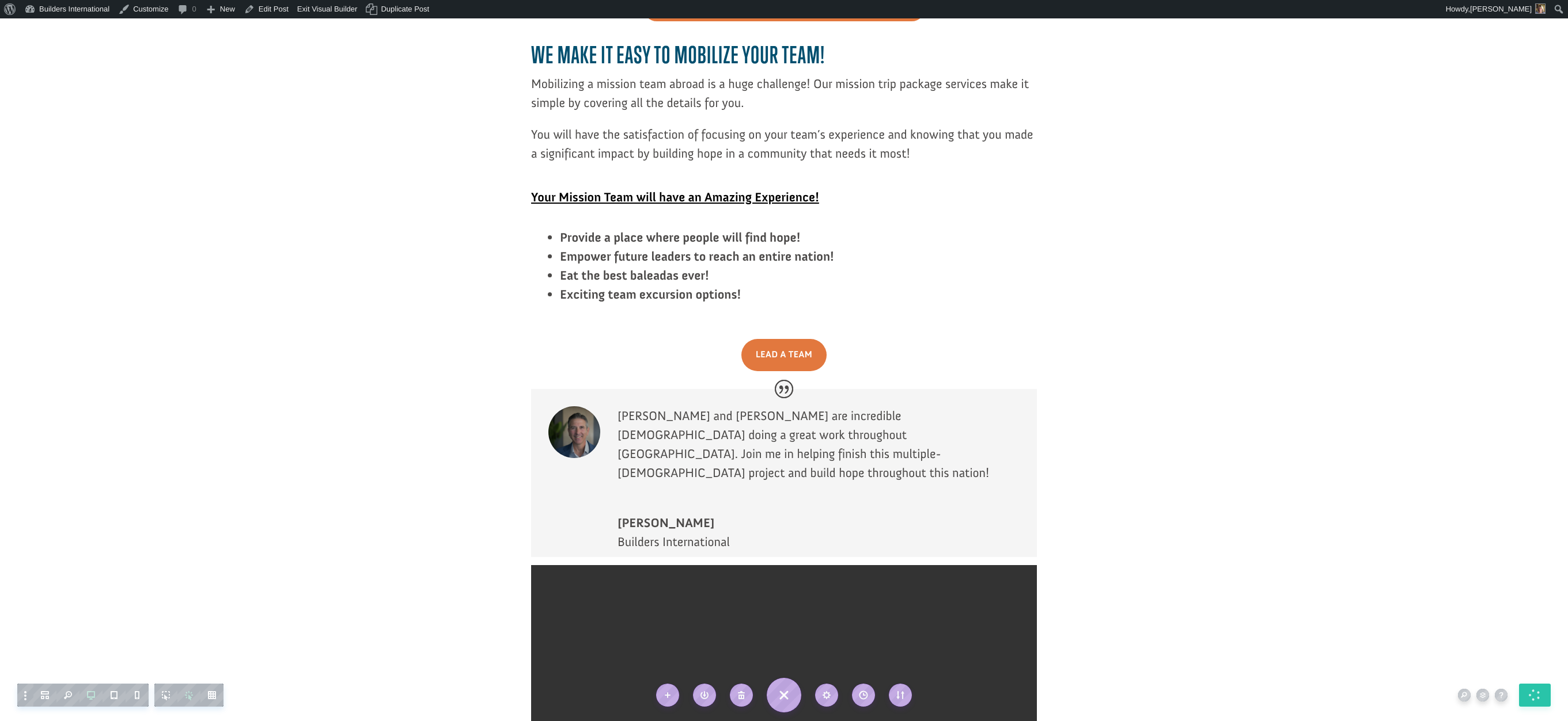
scroll to position [2032, 0]
click at [325, 14] on link "Exit Visual Builder" at bounding box center [328, 9] width 69 height 18
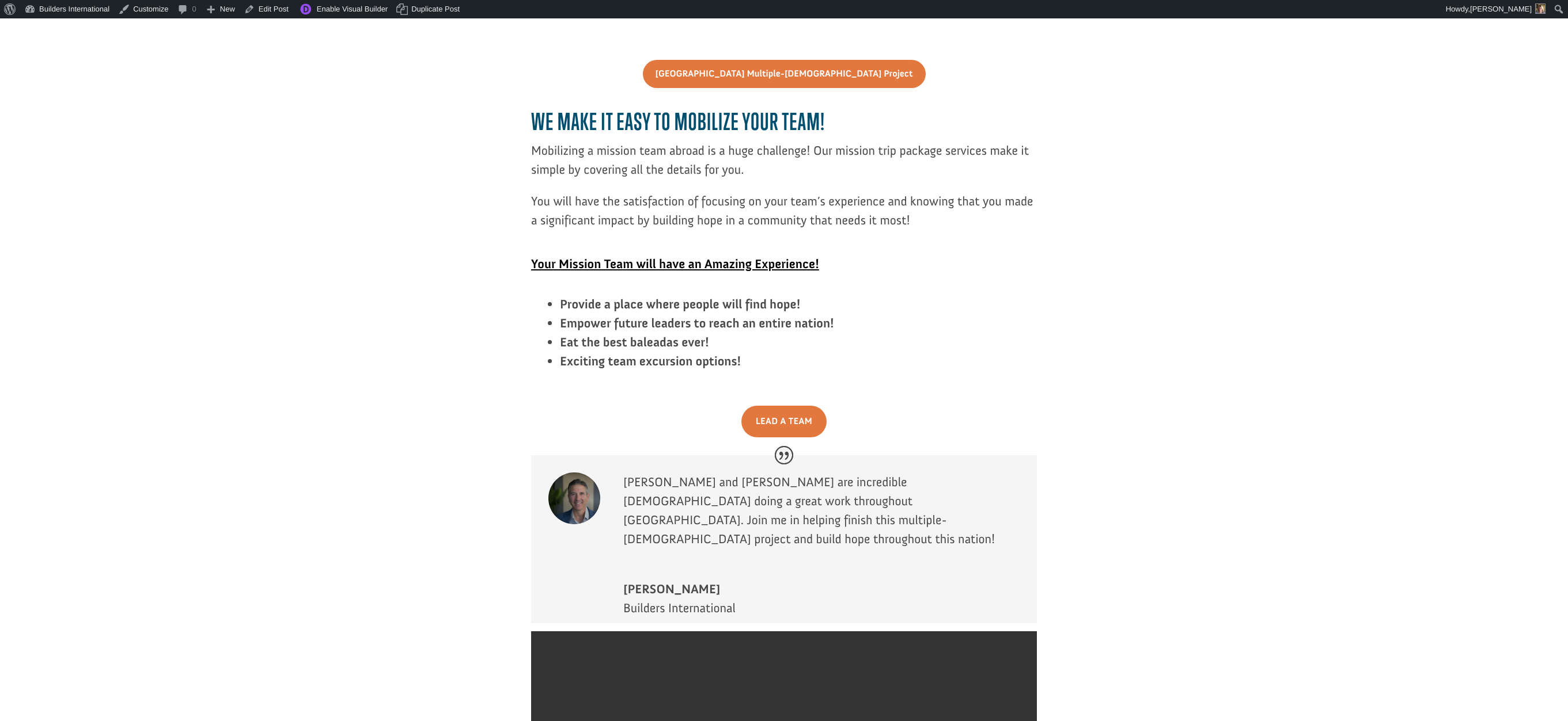
scroll to position [1963, 0]
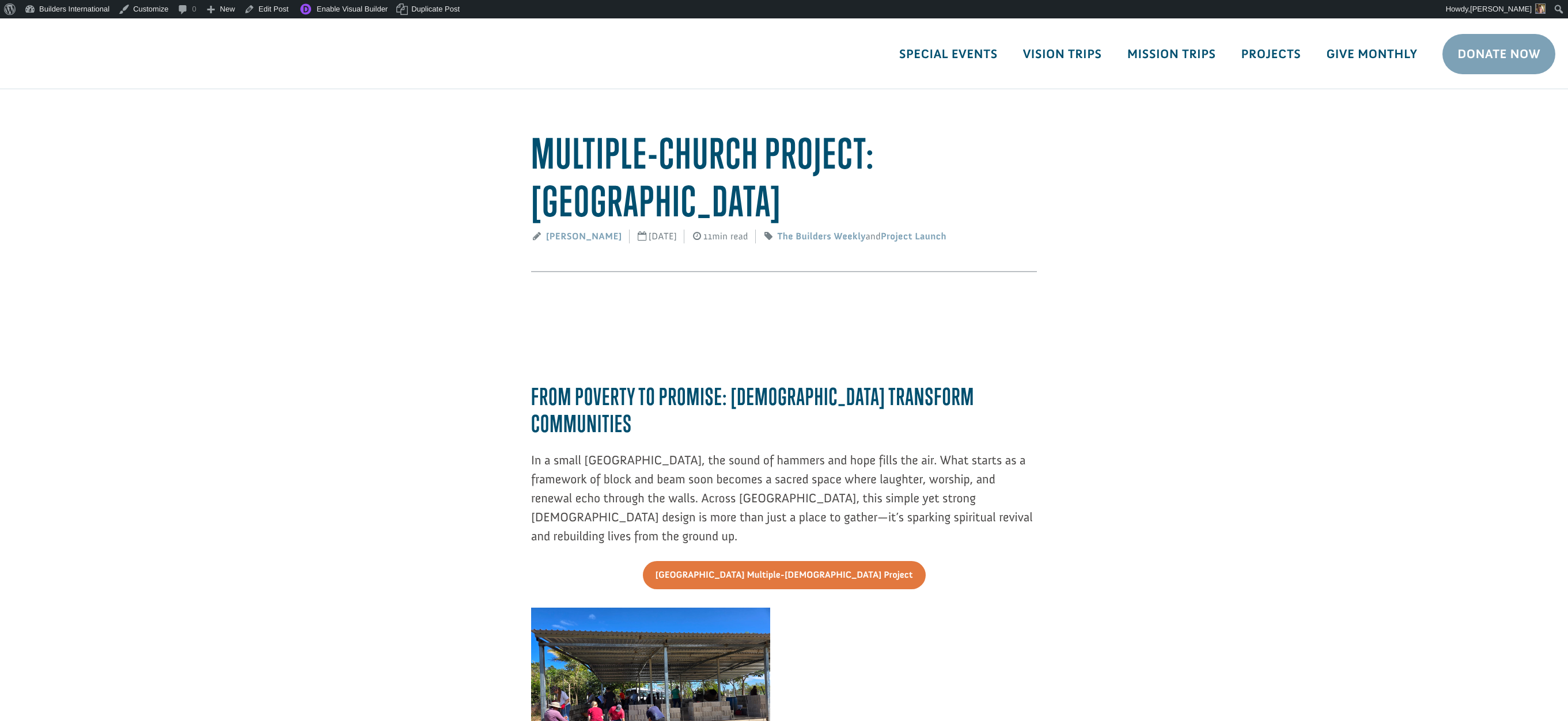
scroll to position [1963, 0]
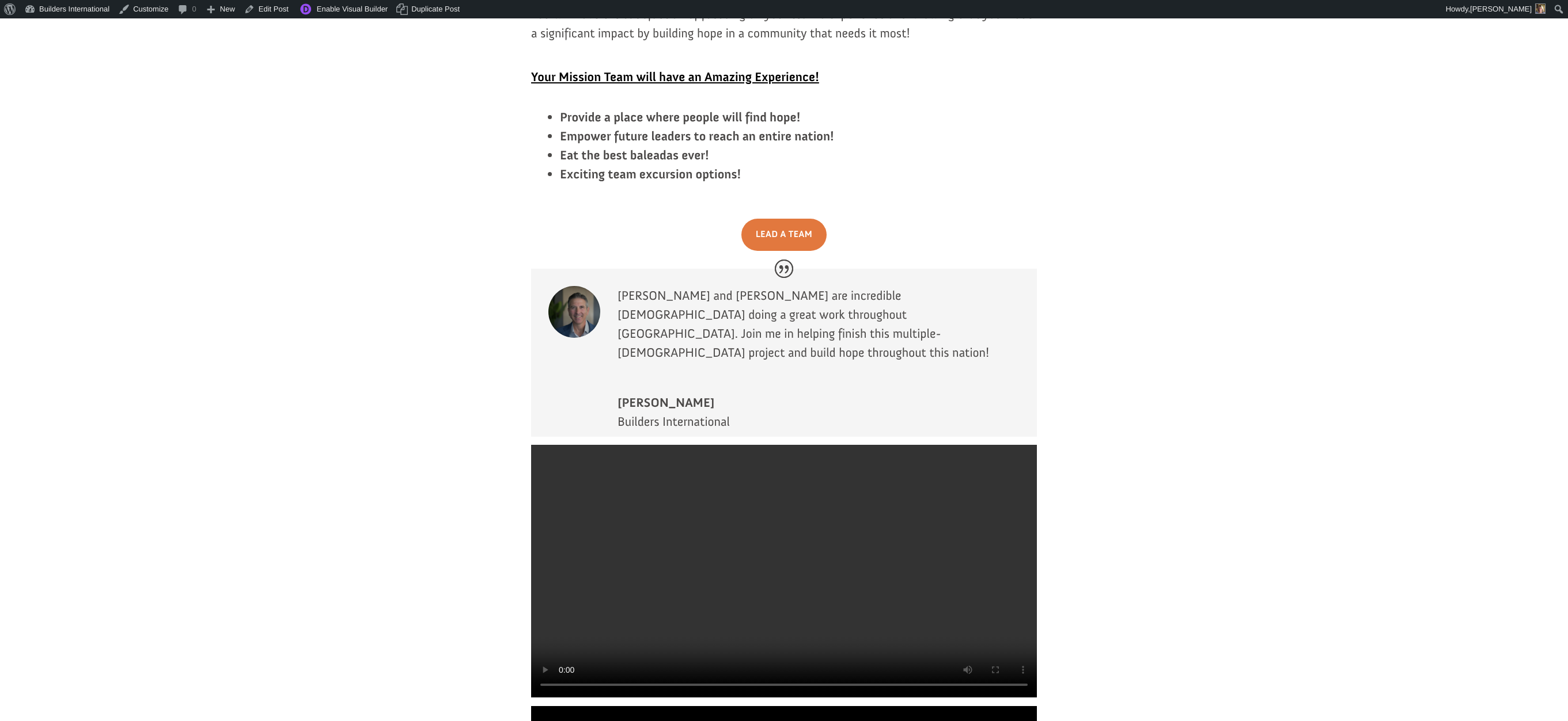
click at [611, 445] on video at bounding box center [783, 571] width 506 height 252
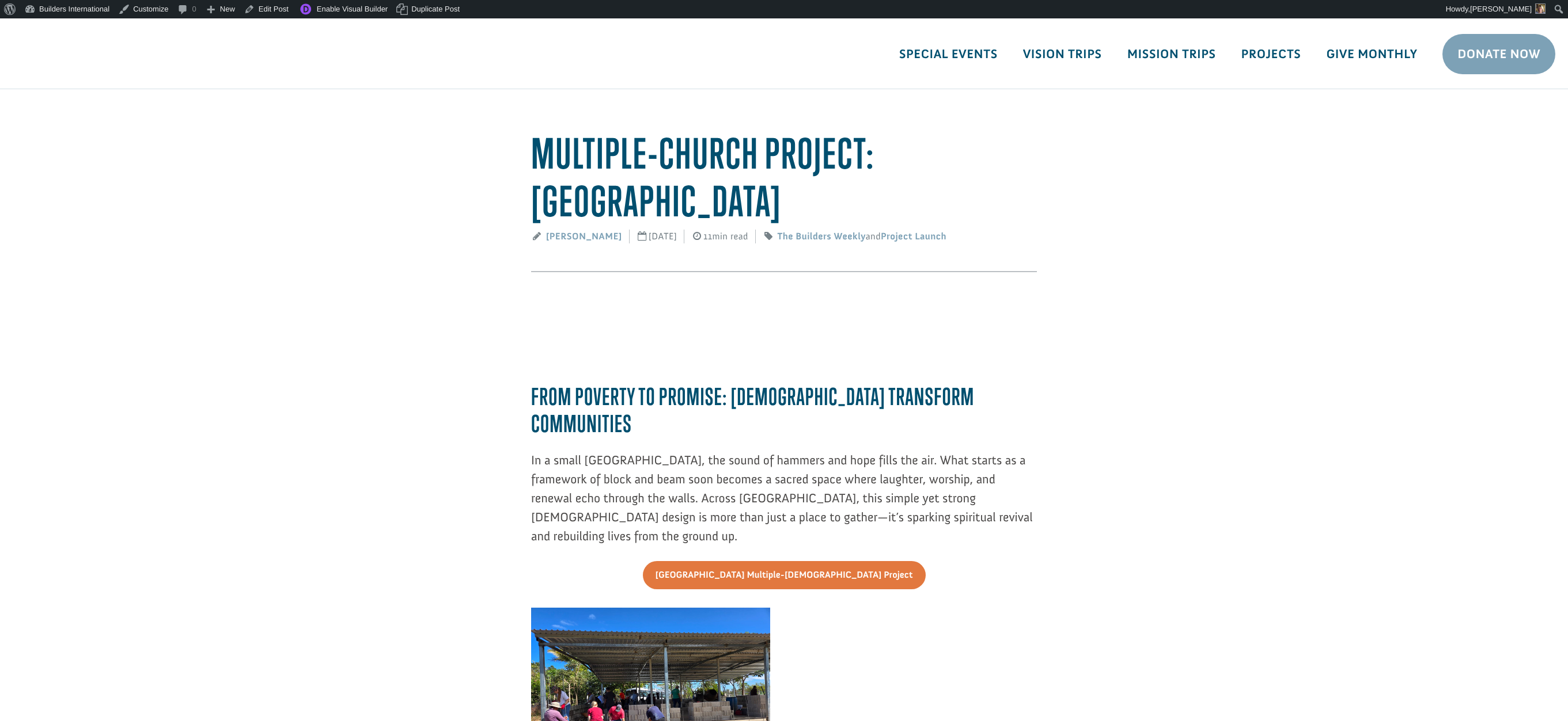
scroll to position [1963, 0]
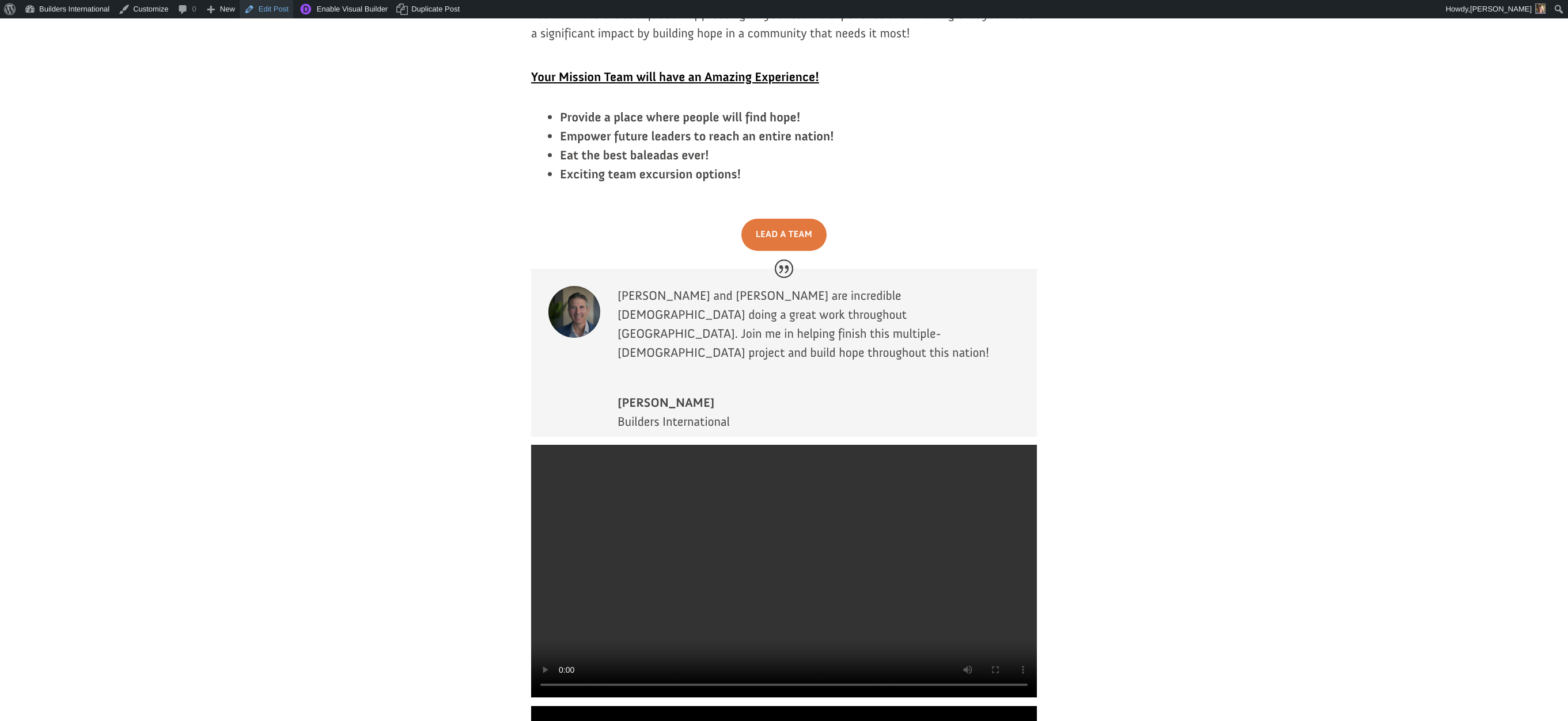
click at [284, 11] on link "Edit Post" at bounding box center [266, 9] width 54 height 18
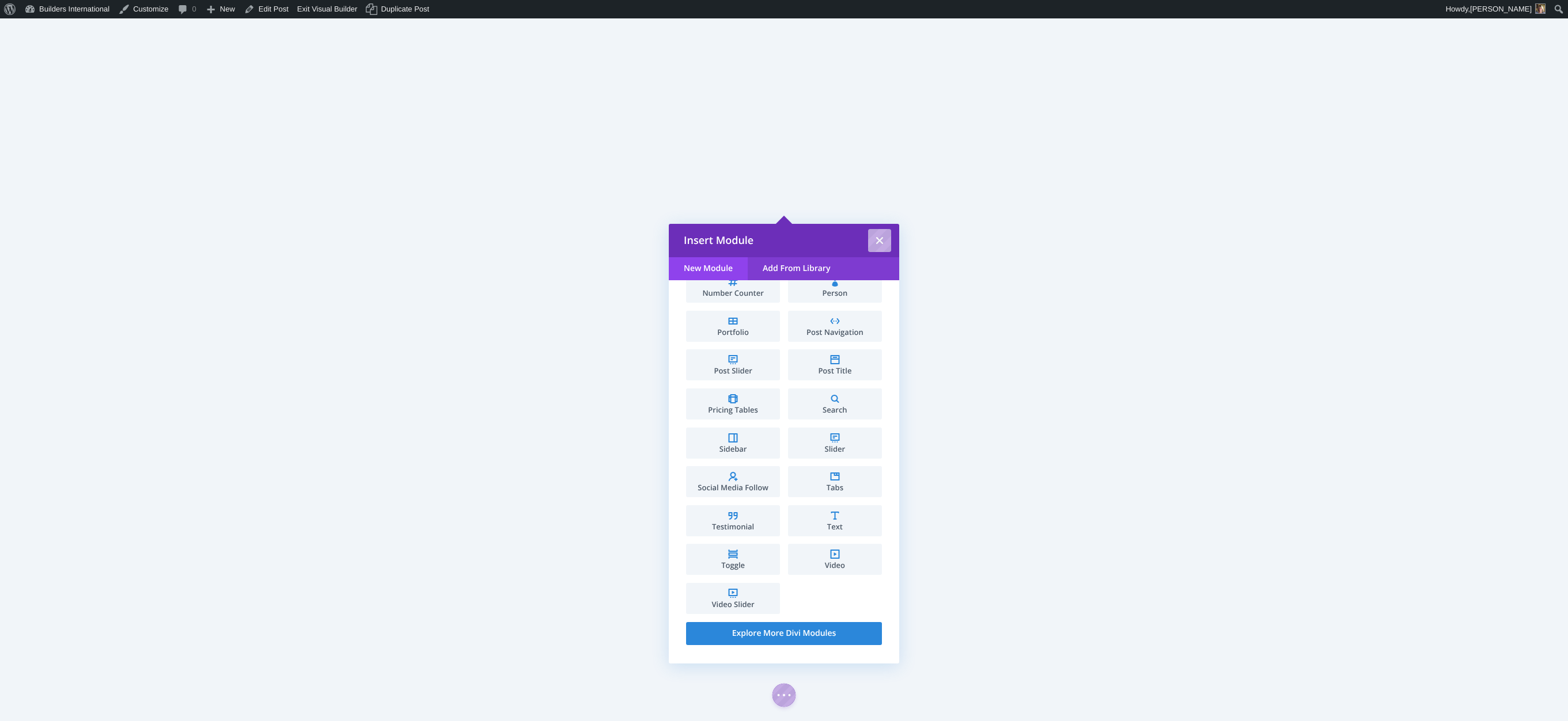
scroll to position [479, 0]
click at [816, 557] on li "Video" at bounding box center [835, 563] width 94 height 31
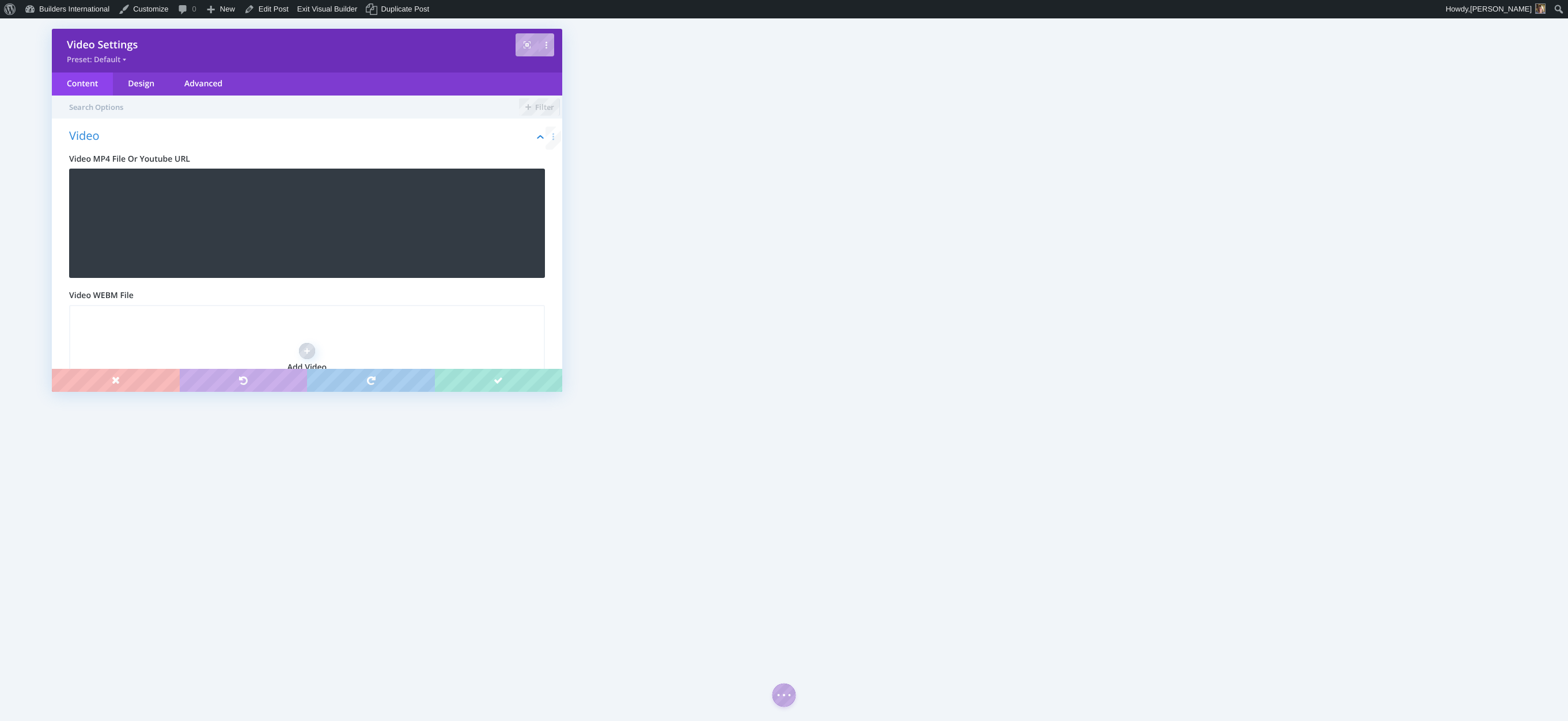
click at [428, 294] on span "Video WEBM File" at bounding box center [307, 296] width 476 height 12
click at [434, 281] on div "Video Video MP4 File Or Youtube URL [URL][DOMAIN_NAME] Upload Video WEBM File A…" at bounding box center [307, 281] width 510 height 302
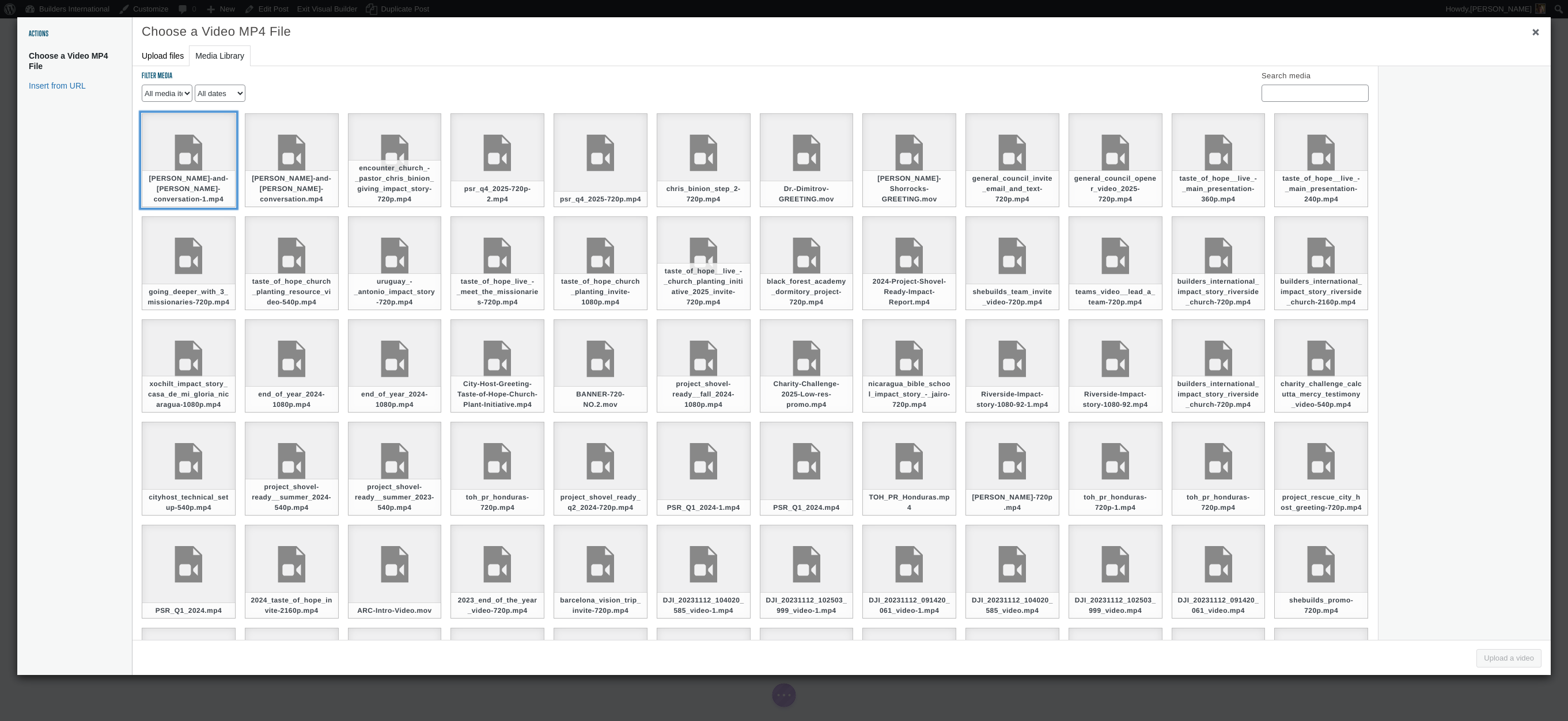
click at [221, 177] on div "[PERSON_NAME]-and-[PERSON_NAME]-conversation-1.mp4" at bounding box center [189, 160] width 94 height 94
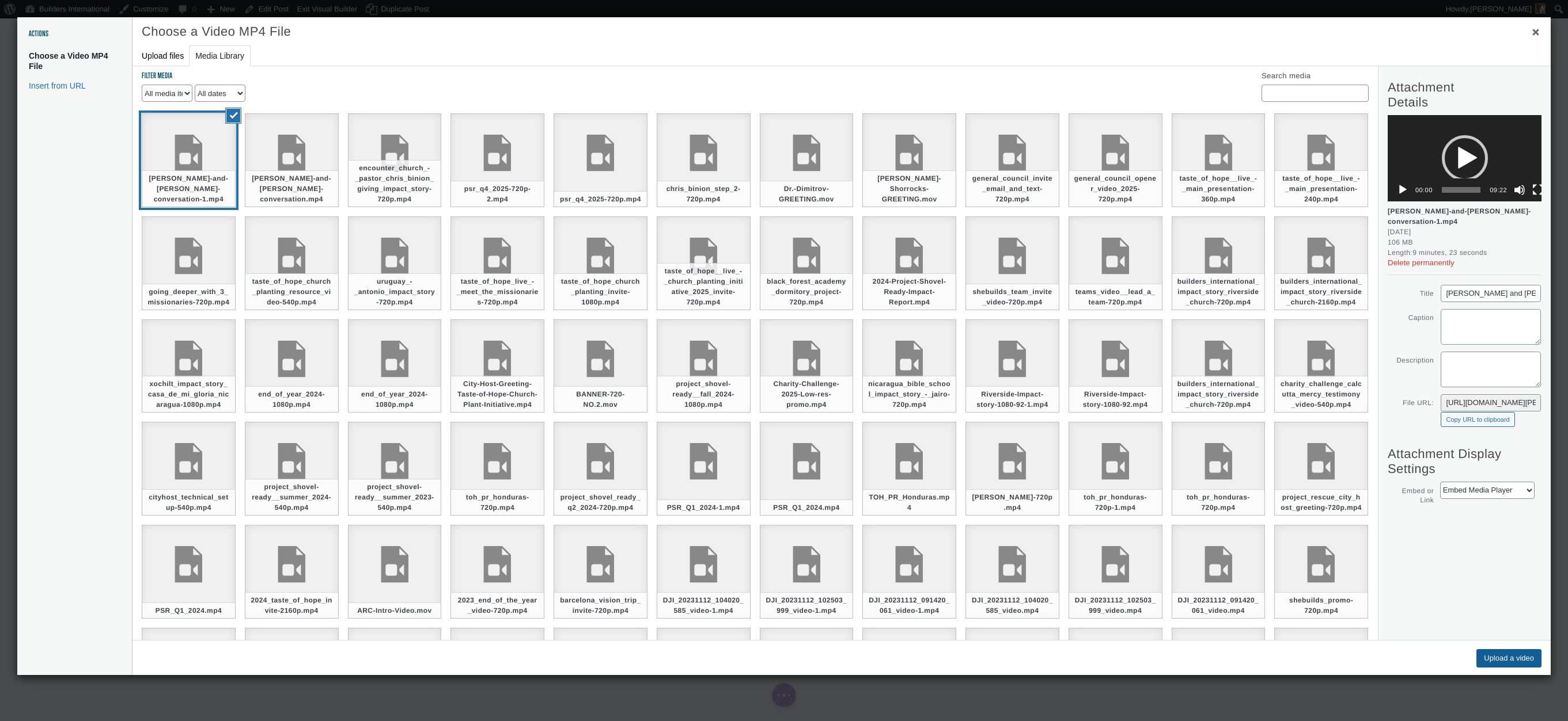
click at [1490, 653] on button "Upload a video" at bounding box center [1509, 658] width 65 height 18
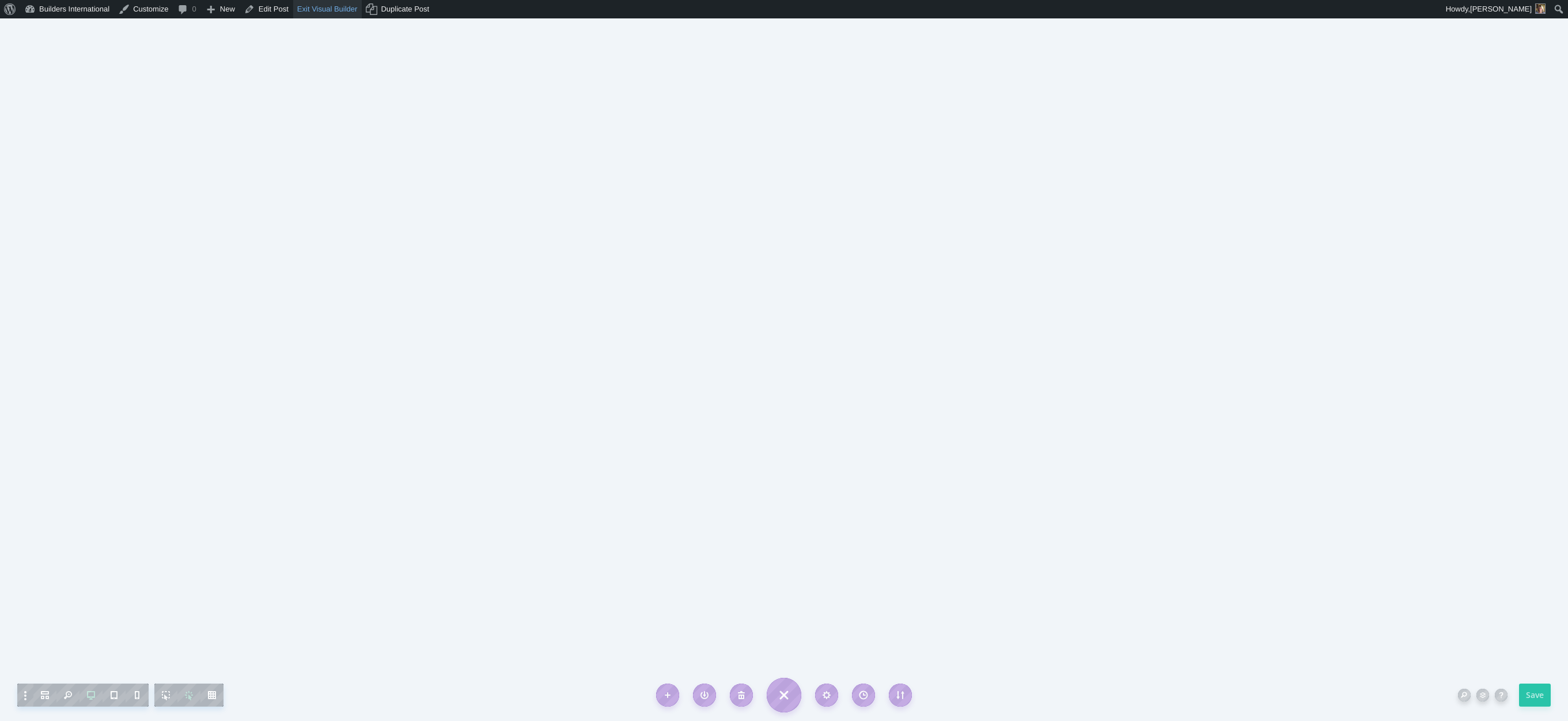
click at [312, 10] on link "Exit Visual Builder" at bounding box center [328, 9] width 69 height 18
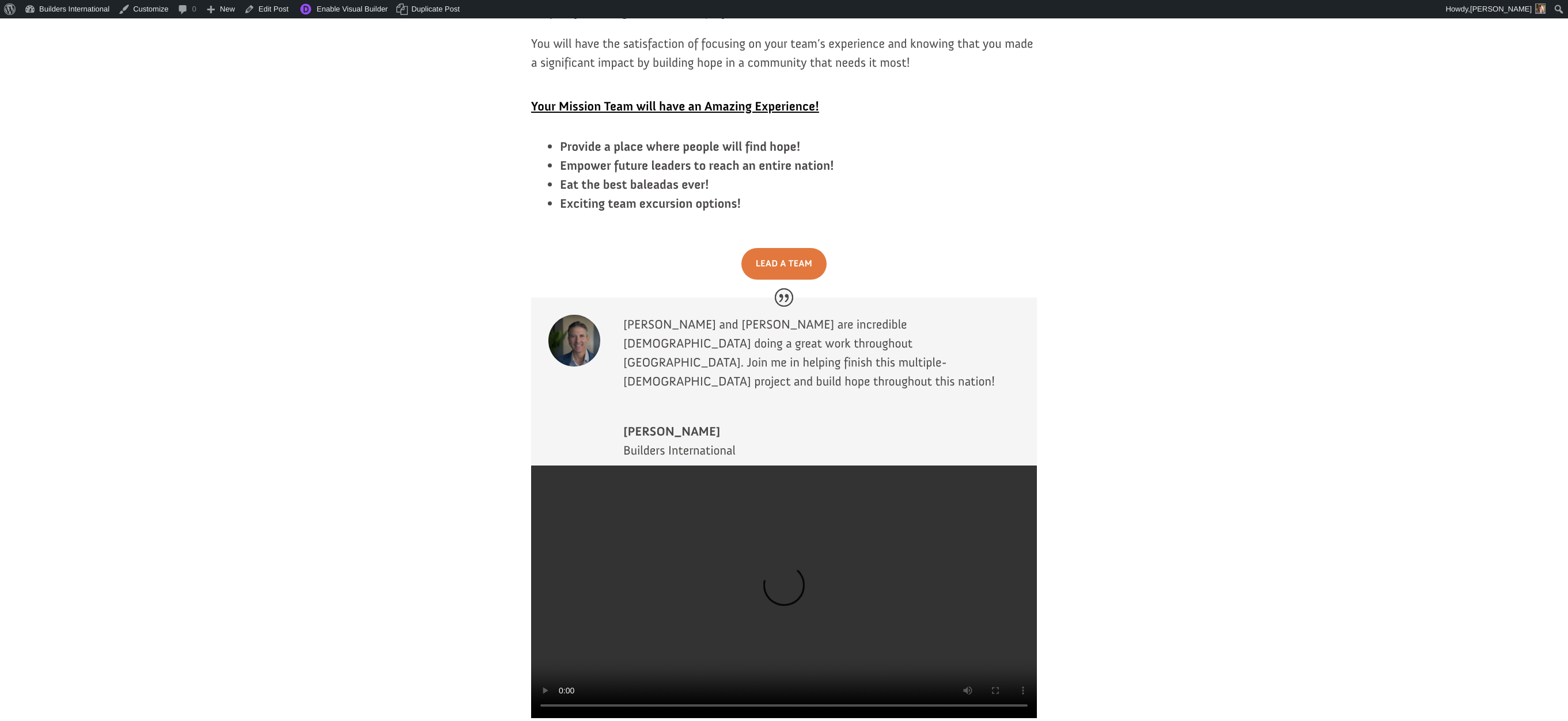
scroll to position [2119, 0]
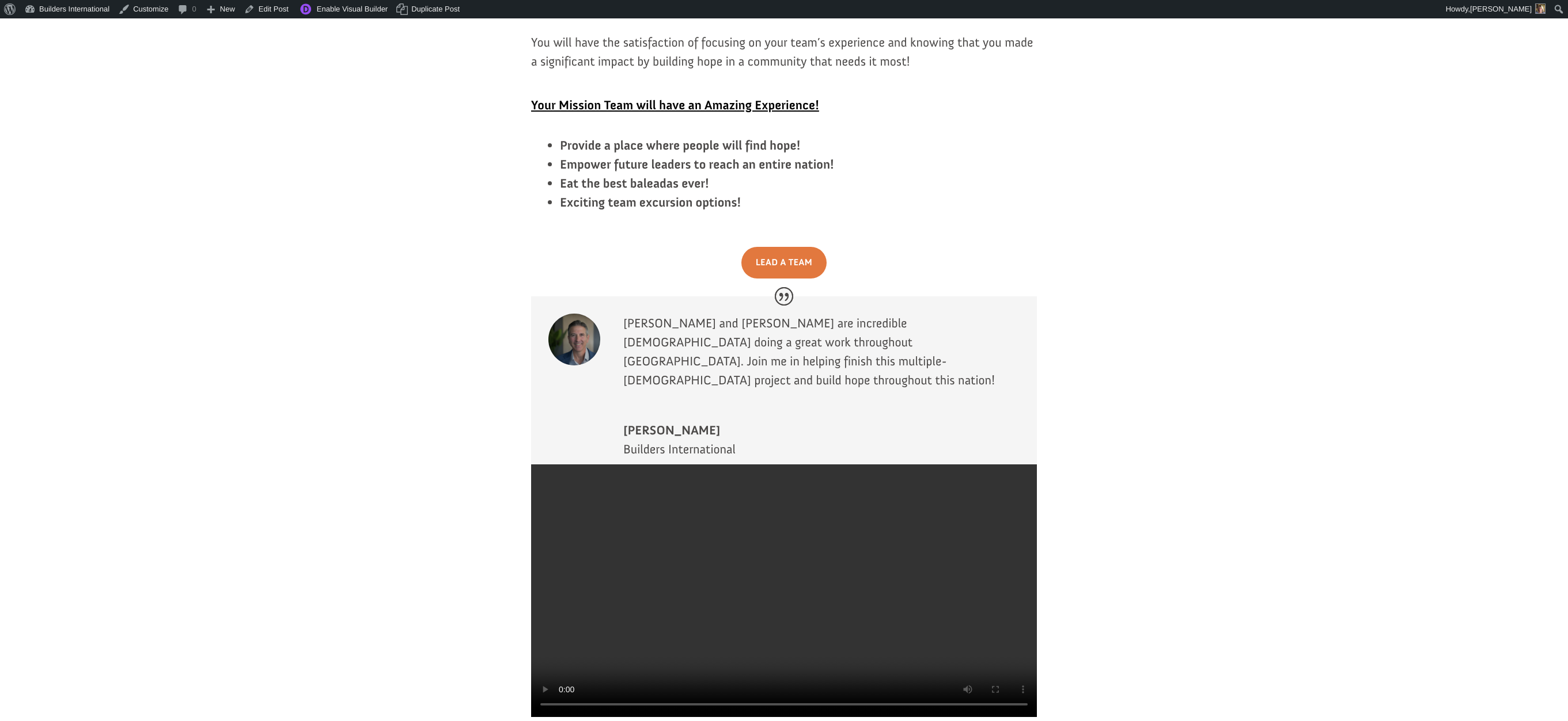
click at [771, 464] on video at bounding box center [783, 590] width 506 height 252
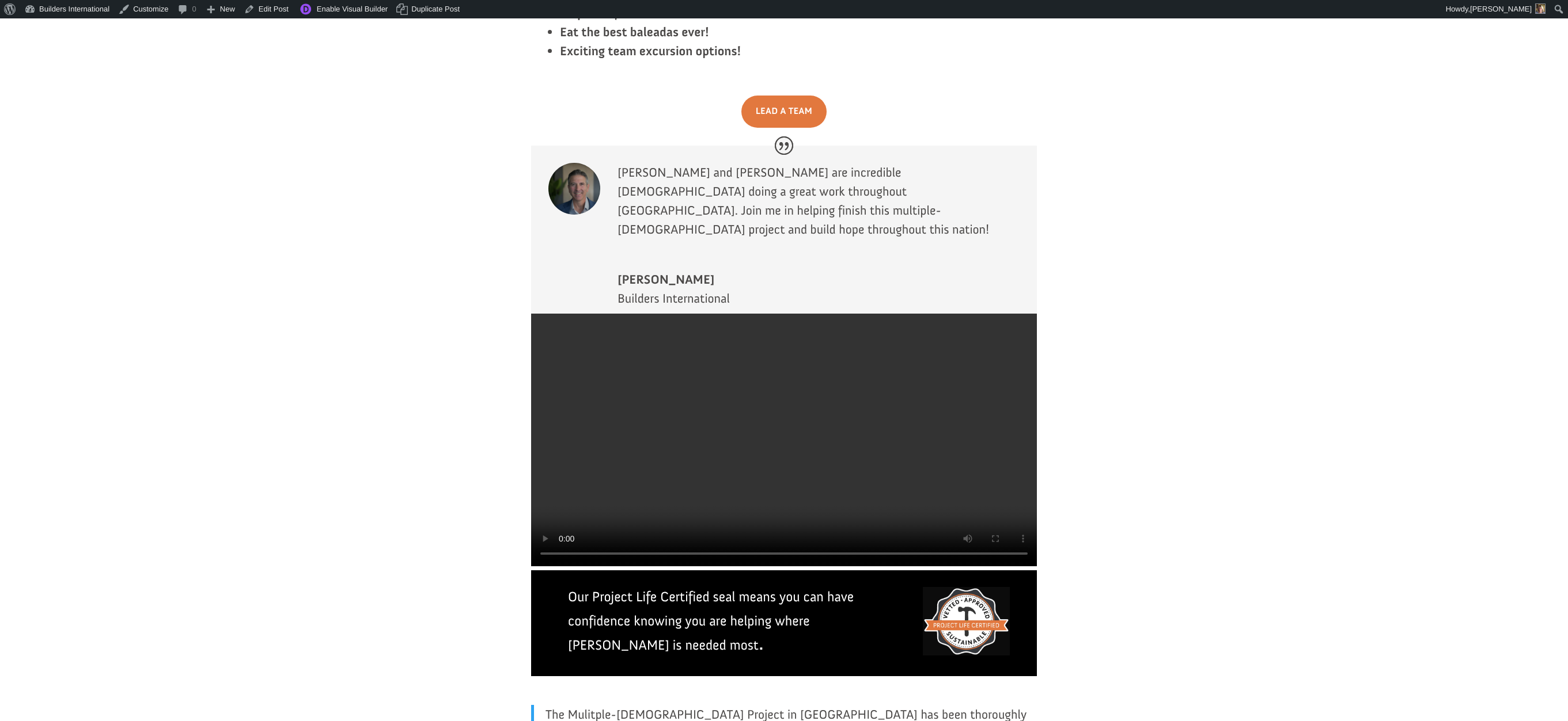
scroll to position [2083, 0]
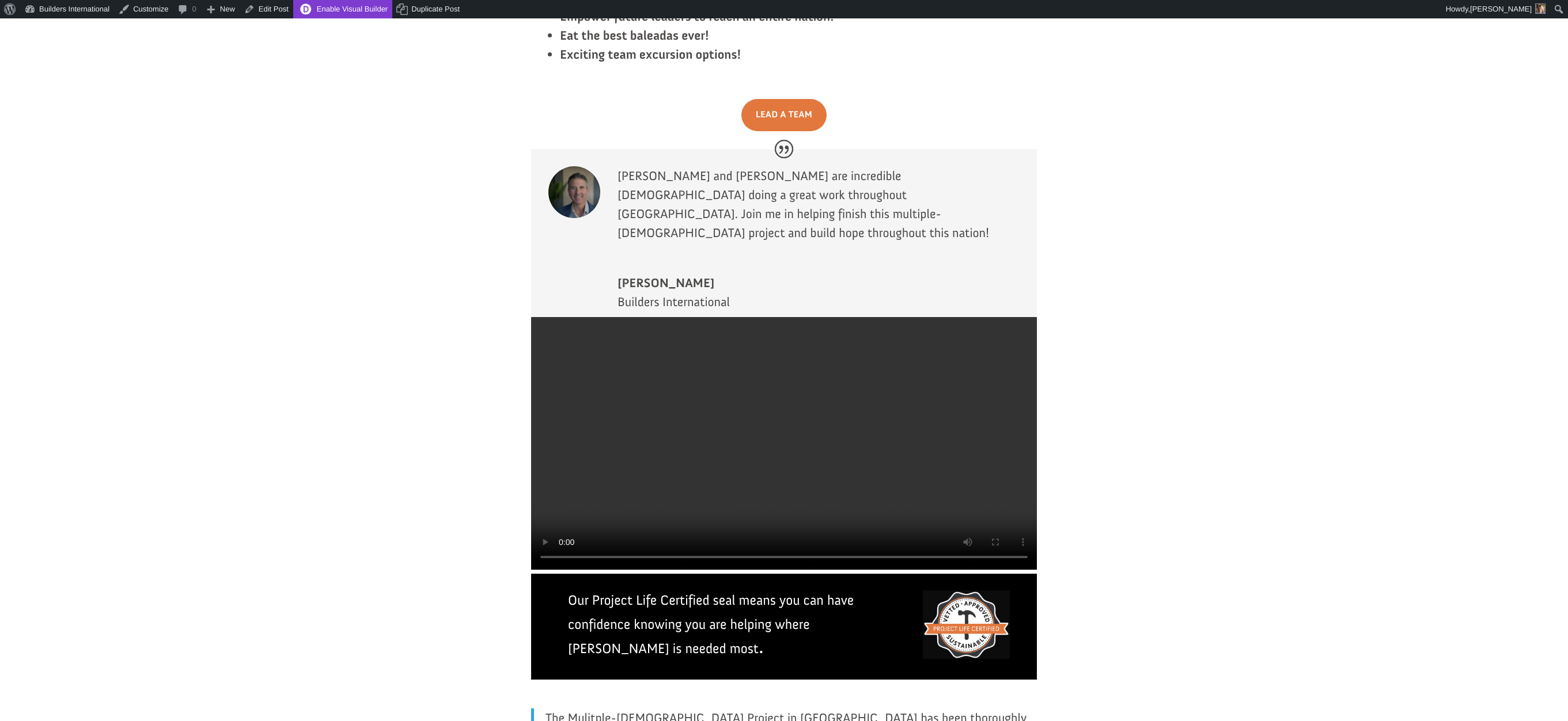
click at [364, 13] on link "Enable Visual Builder" at bounding box center [343, 9] width 99 height 18
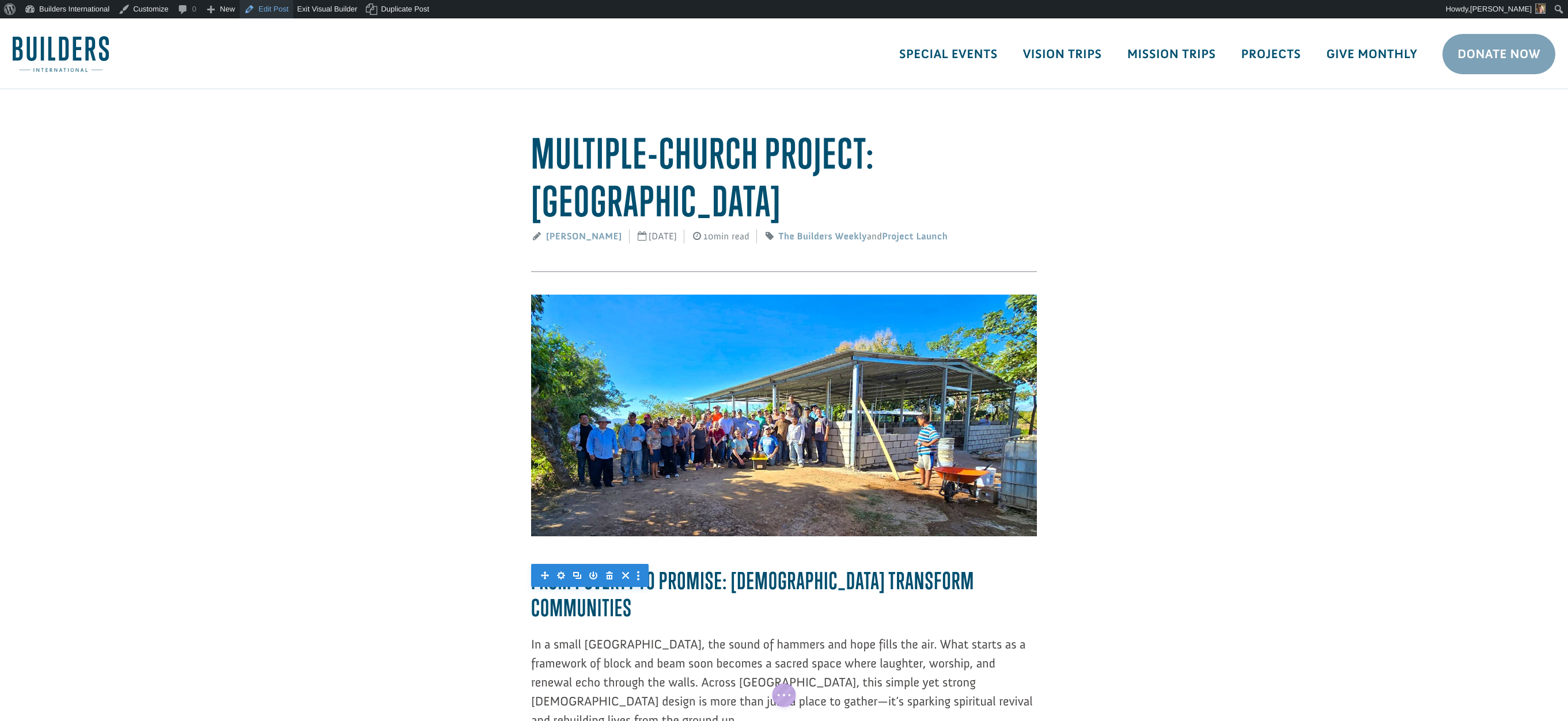
click at [283, 16] on link "Edit Post" at bounding box center [266, 9] width 54 height 18
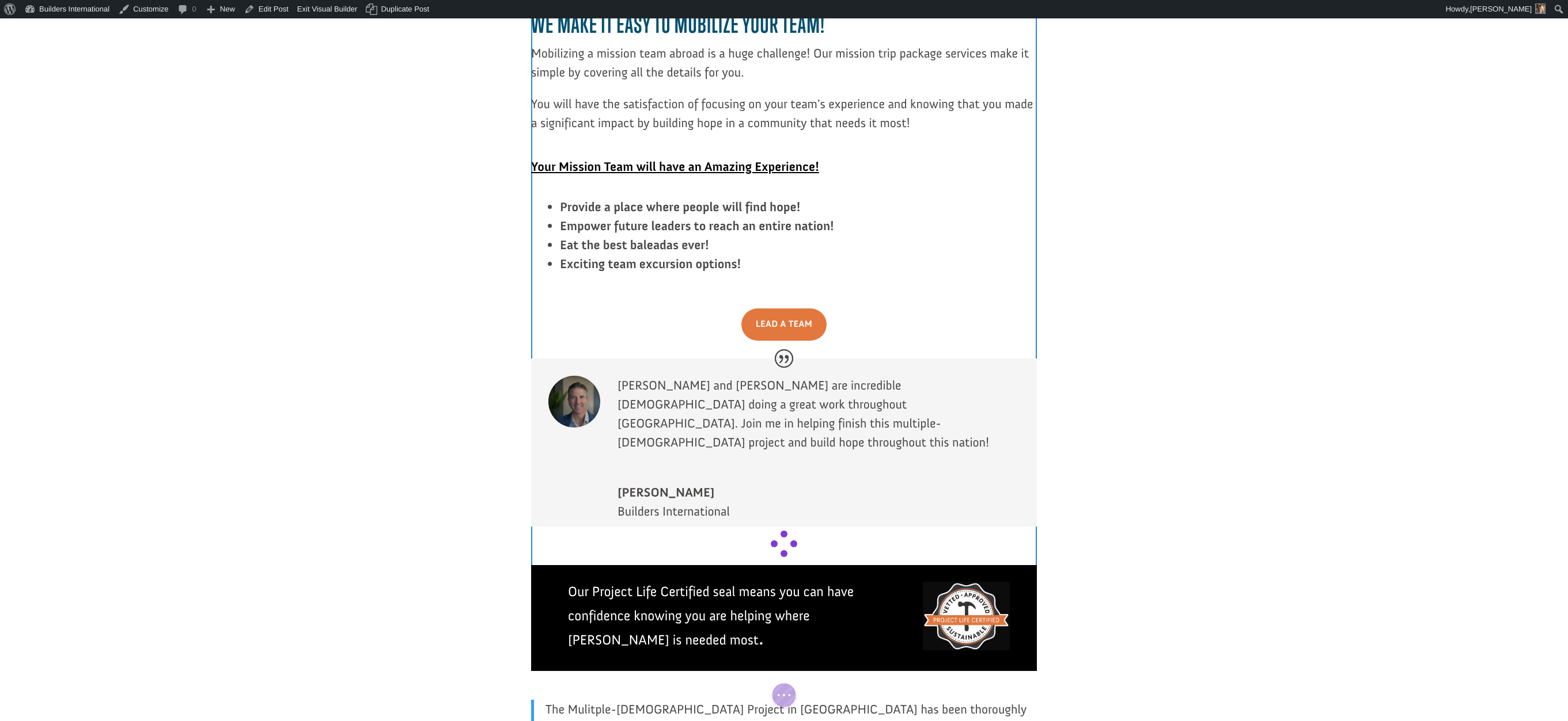
scroll to position [2087, 0]
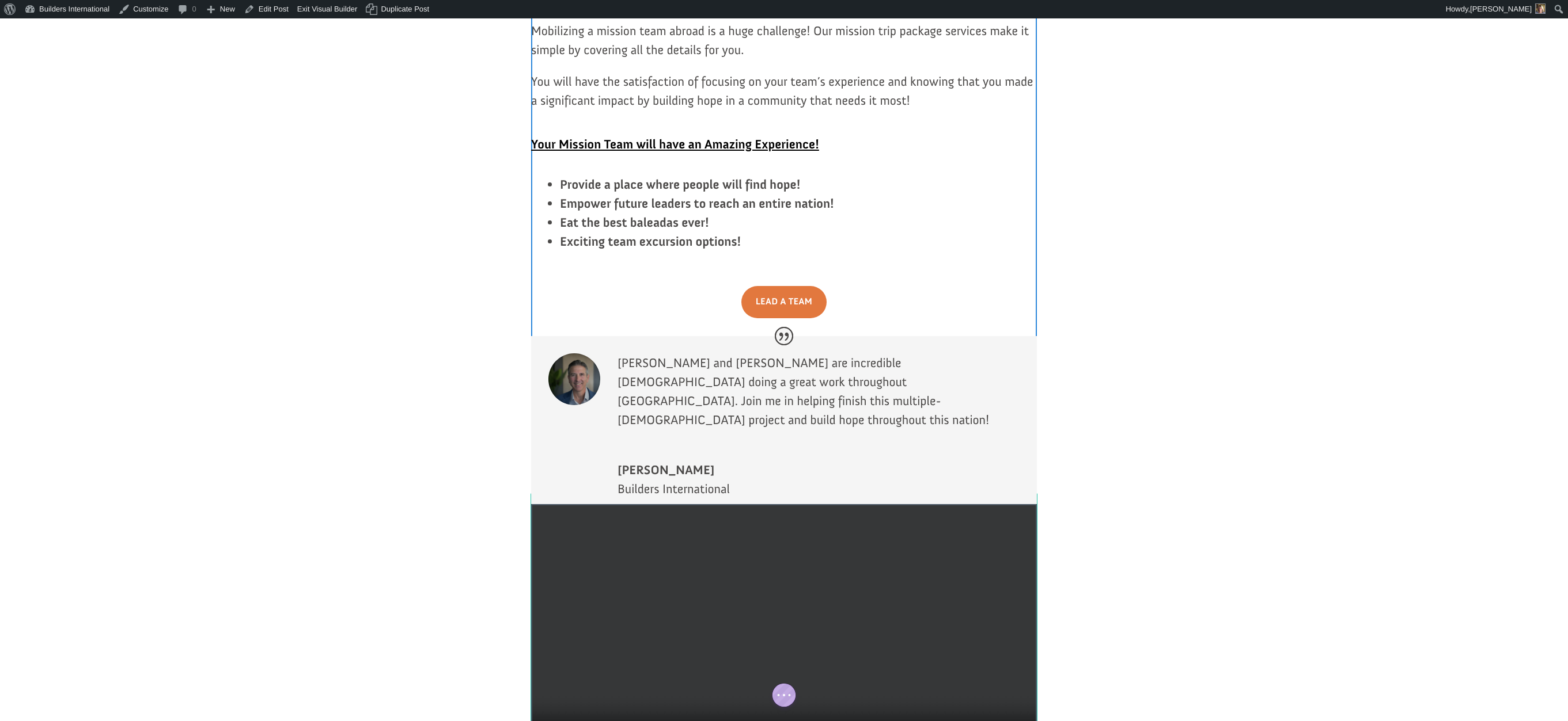
click at [833, 504] on div at bounding box center [783, 630] width 506 height 252
click at [802, 525] on icon "button" at bounding box center [803, 533] width 16 height 16
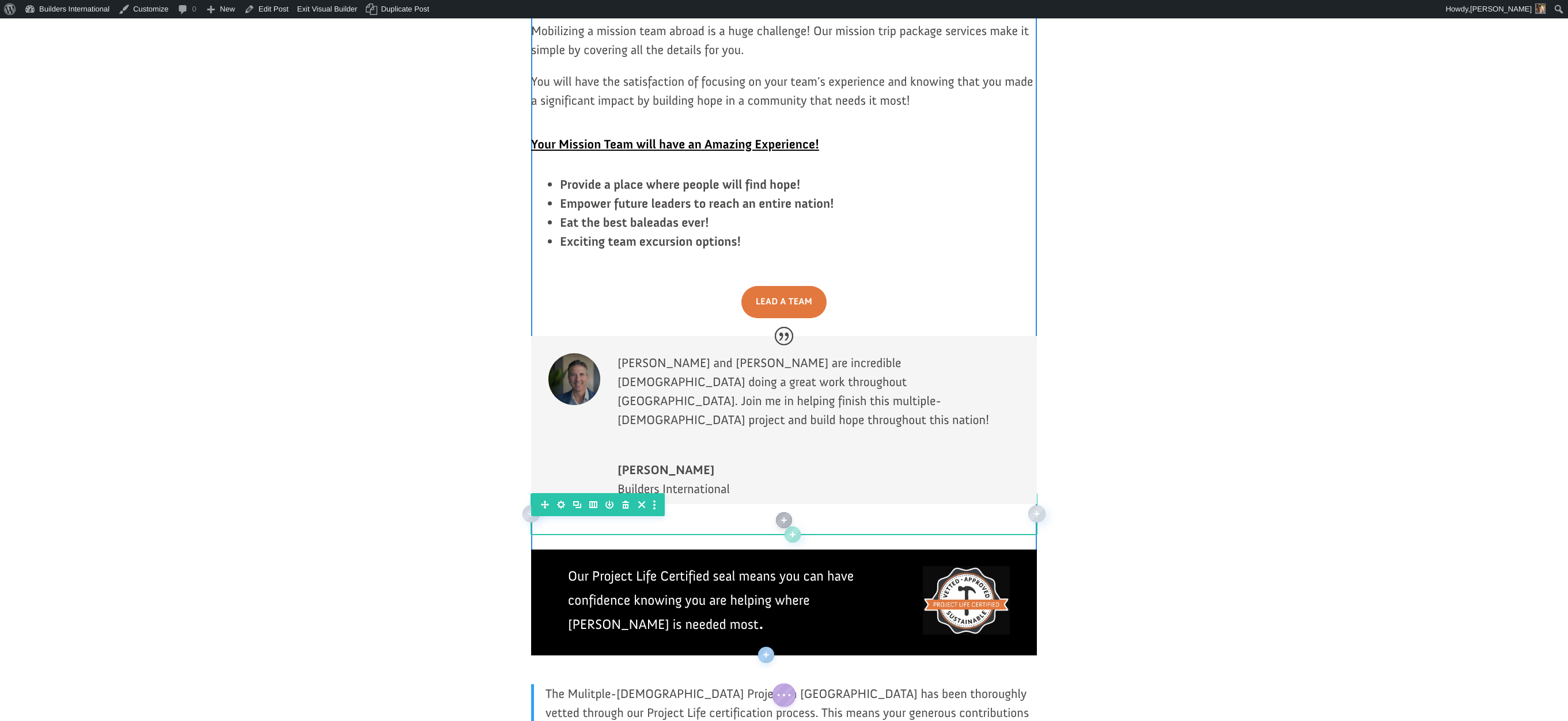
scroll to position [0, 0]
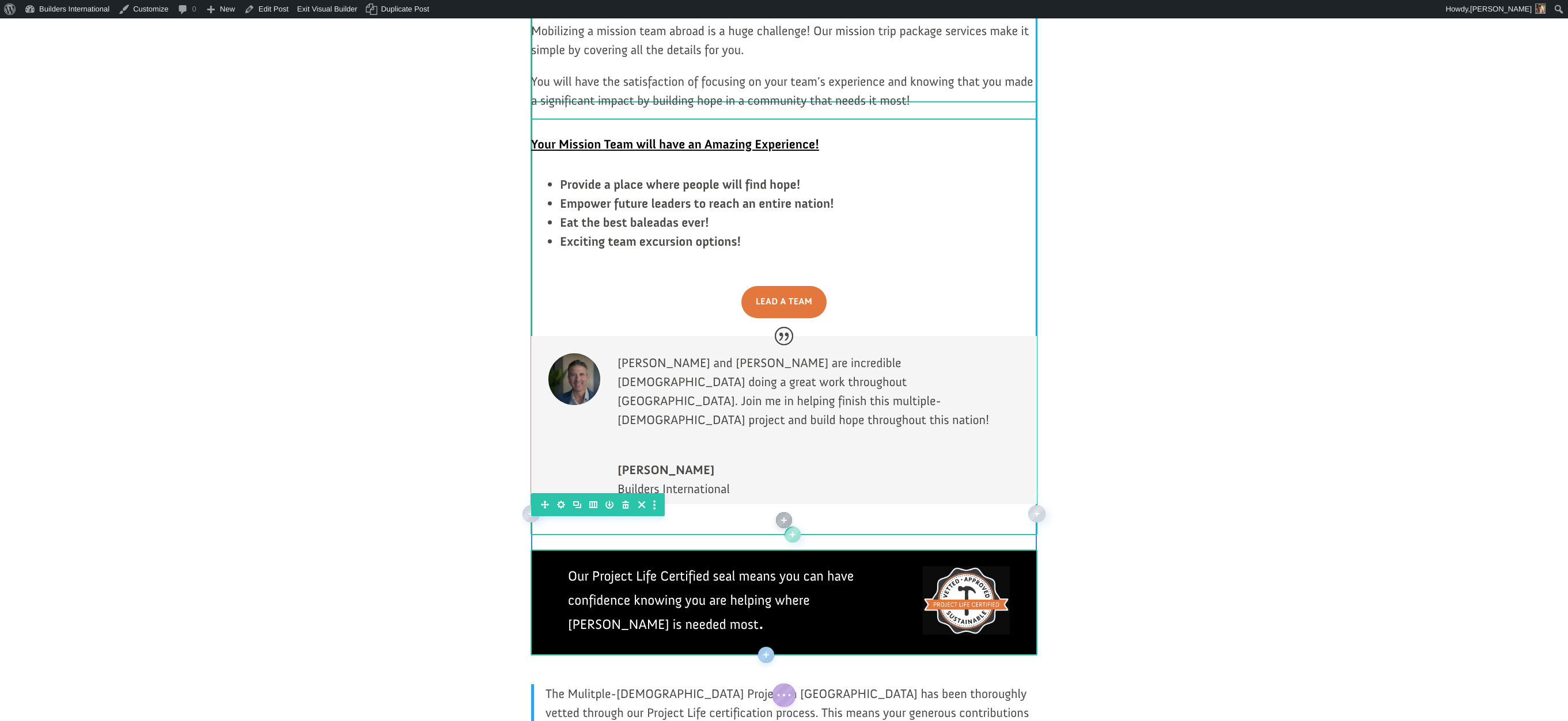
click at [822, 504] on div at bounding box center [783, 519] width 506 height 31
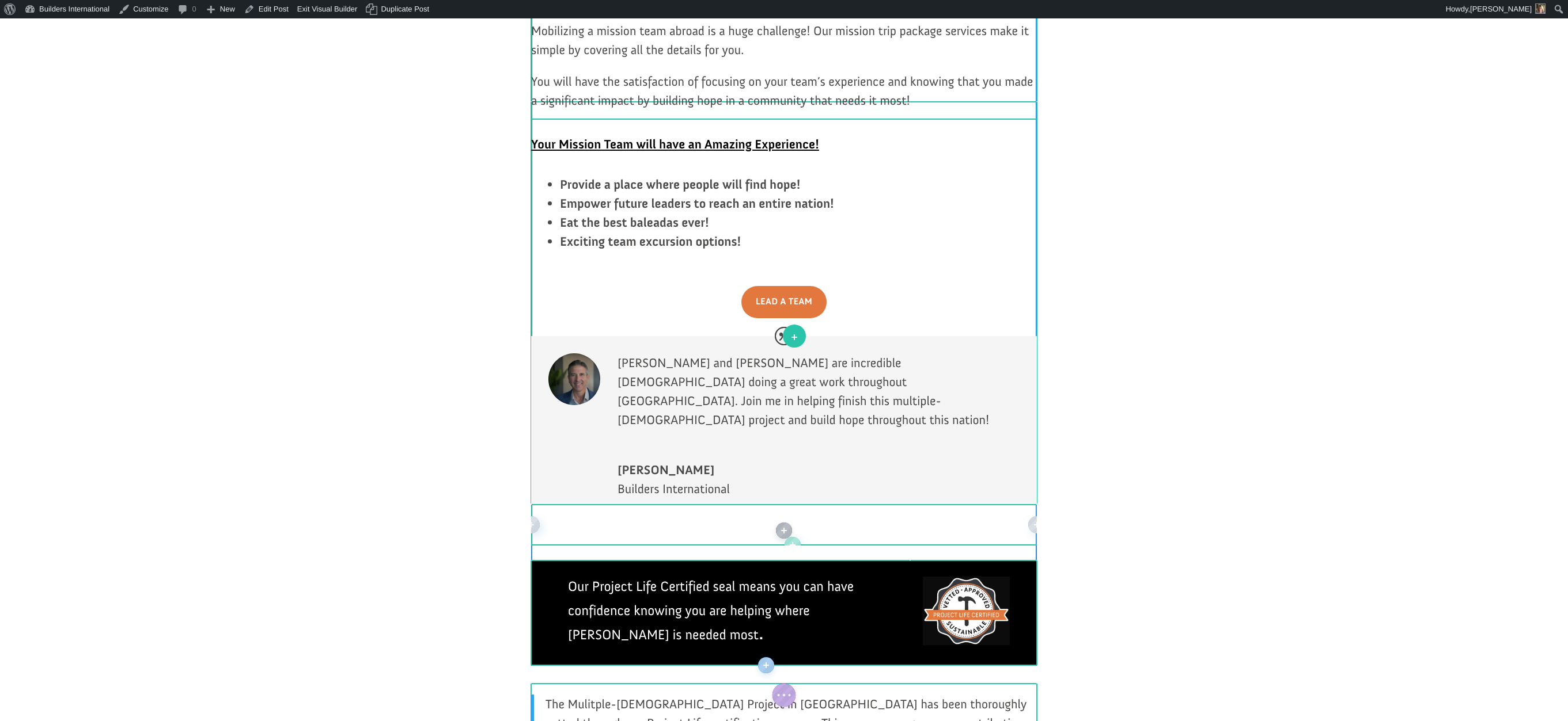
drag, startPoint x: 801, startPoint y: 334, endPoint x: 792, endPoint y: 337, distance: 9.5
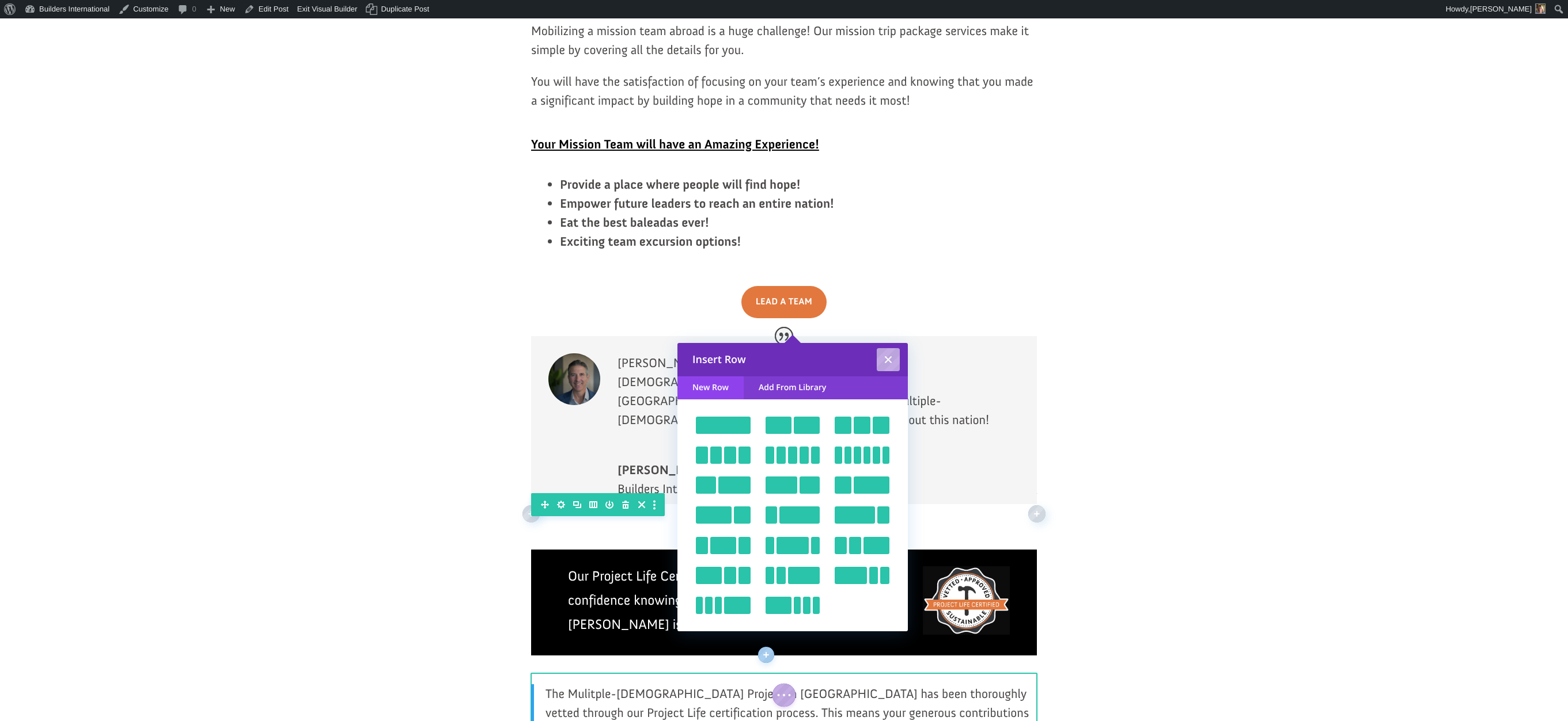
click at [735, 416] on div "4 / 4 1 / 2 1 / 2 1 / 3 1 / 3 1 / 3 1 / 4 1 / 4 1 / 4 1 / 4 1 / 5 1 / 5 1 / 5 1…" at bounding box center [792, 515] width 231 height 233
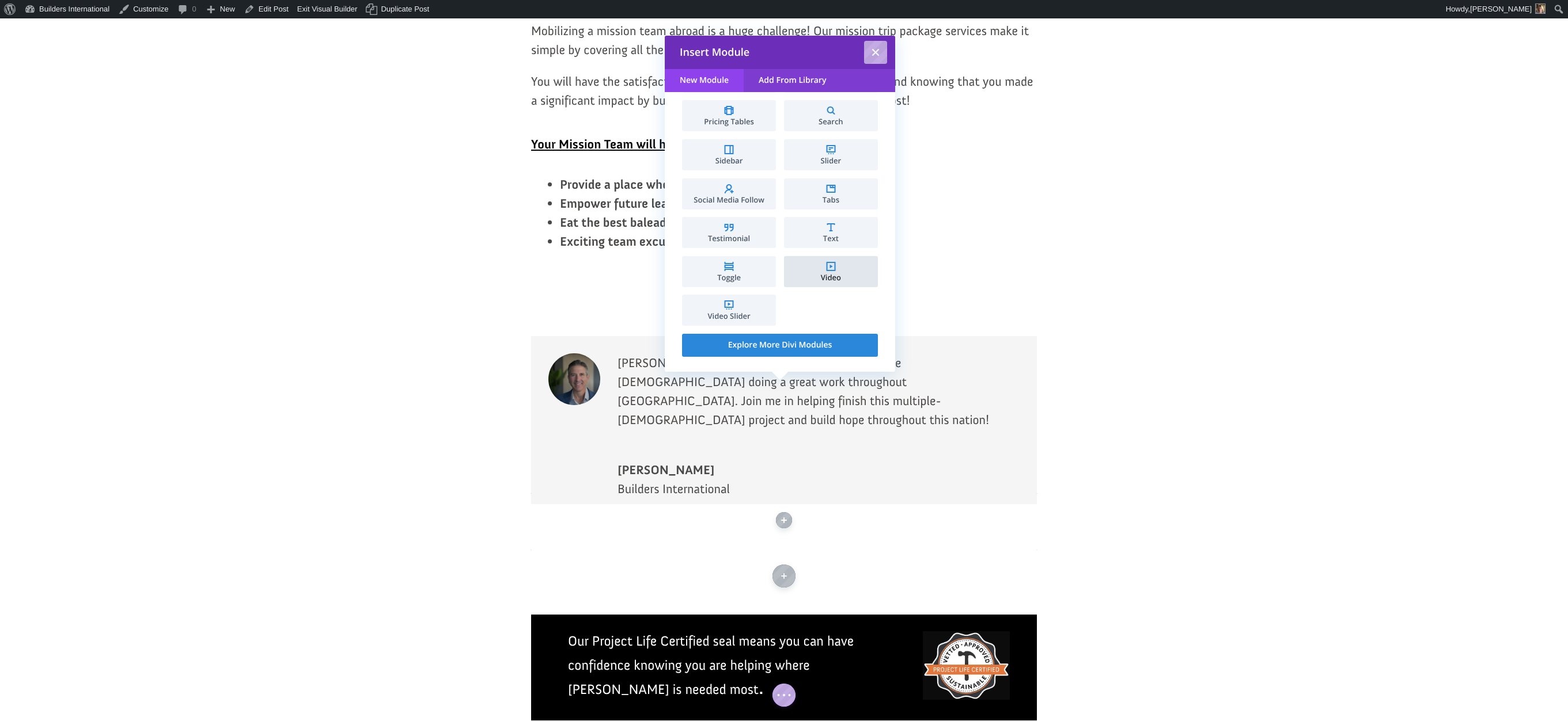
scroll to position [582, 0]
click at [841, 267] on li "Video" at bounding box center [831, 272] width 94 height 31
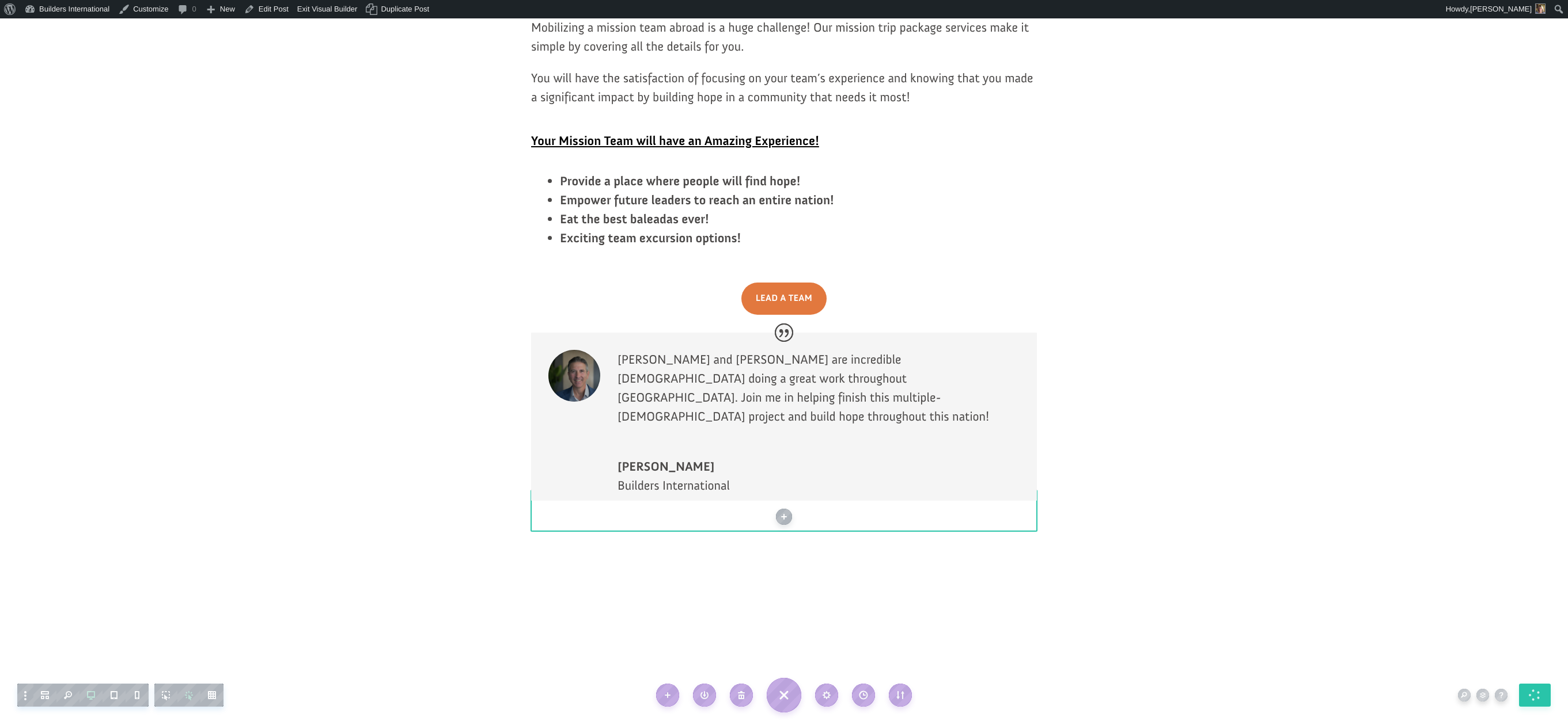
scroll to position [2094, 0]
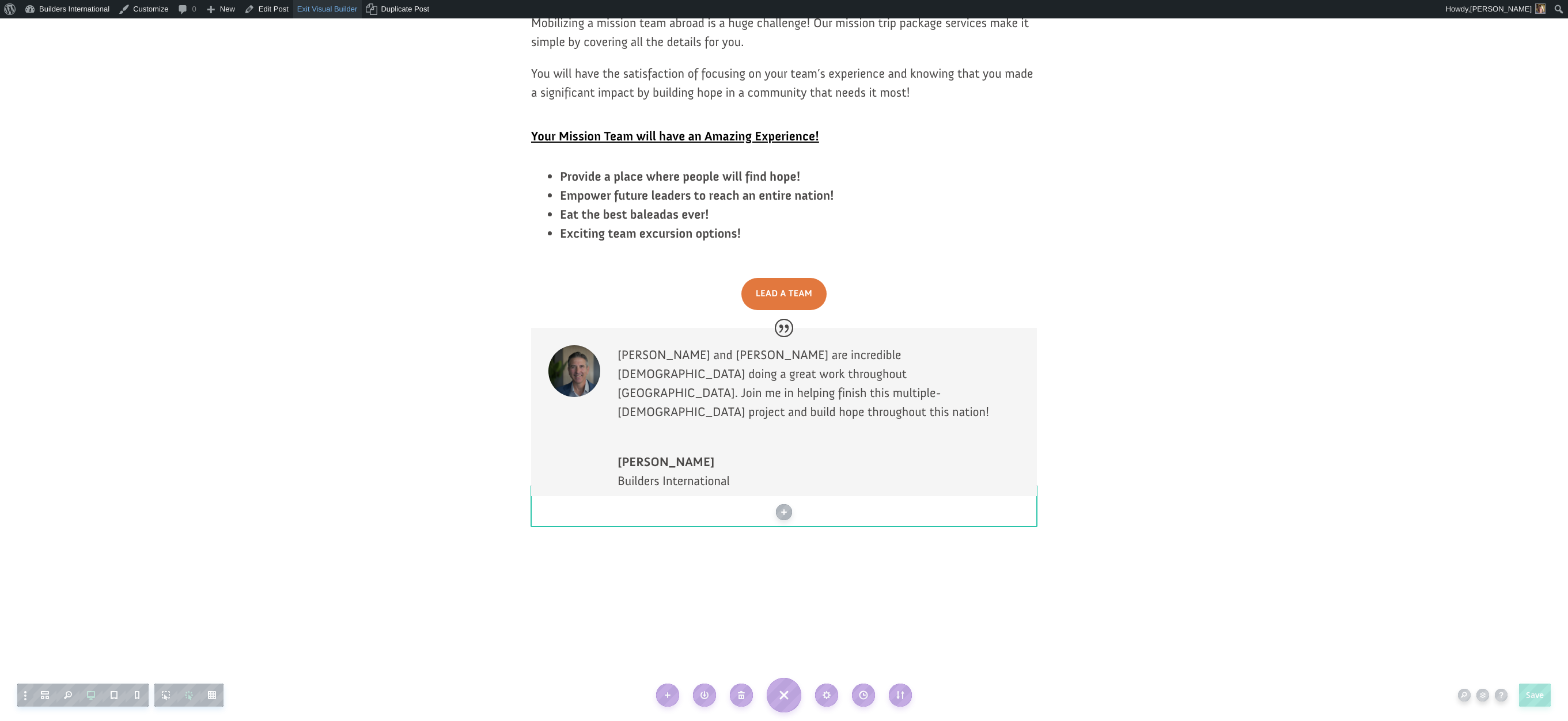
click at [311, 14] on link "Exit Visual Builder" at bounding box center [328, 9] width 69 height 18
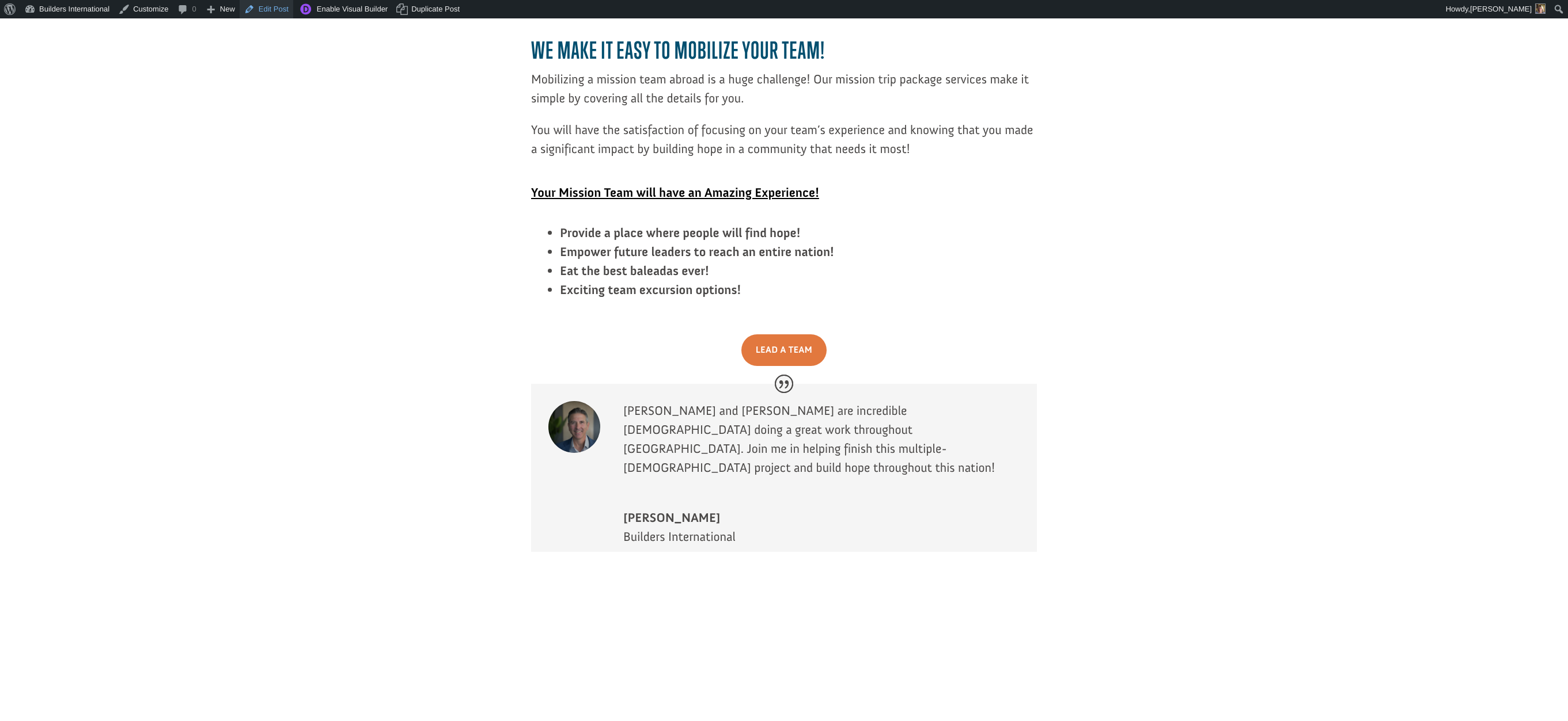
click at [273, 15] on link "Edit Post" at bounding box center [266, 9] width 54 height 18
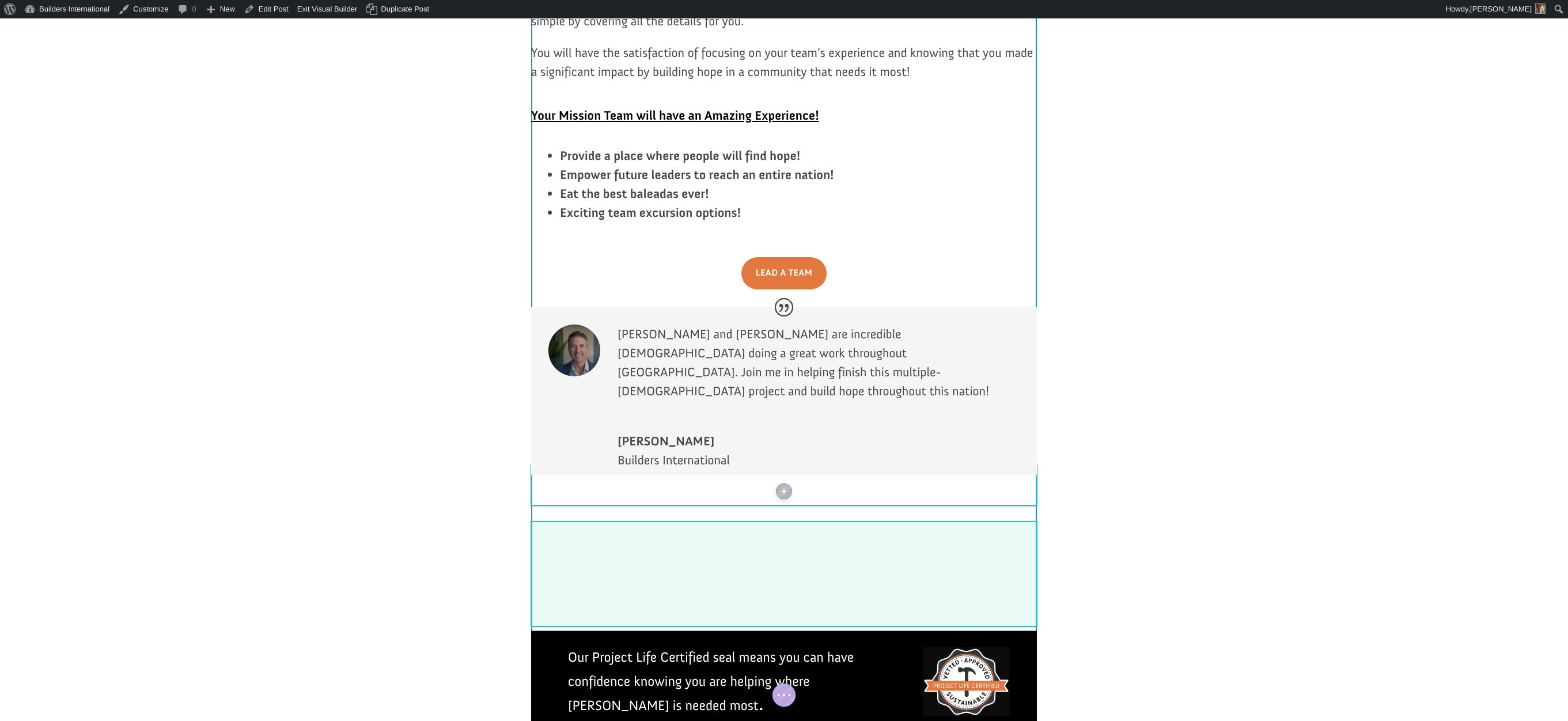
scroll to position [2114, 0]
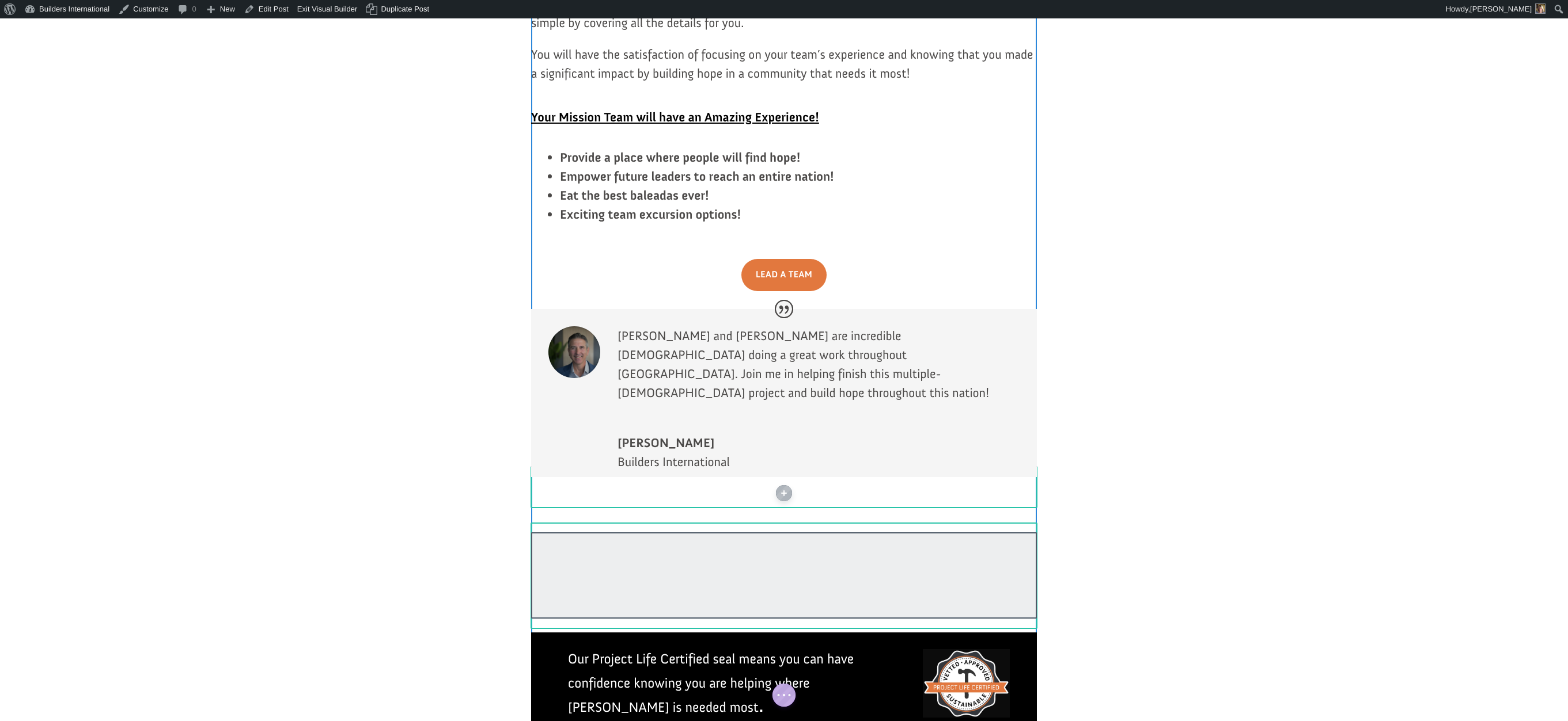
click at [726, 532] on div at bounding box center [783, 575] width 506 height 86
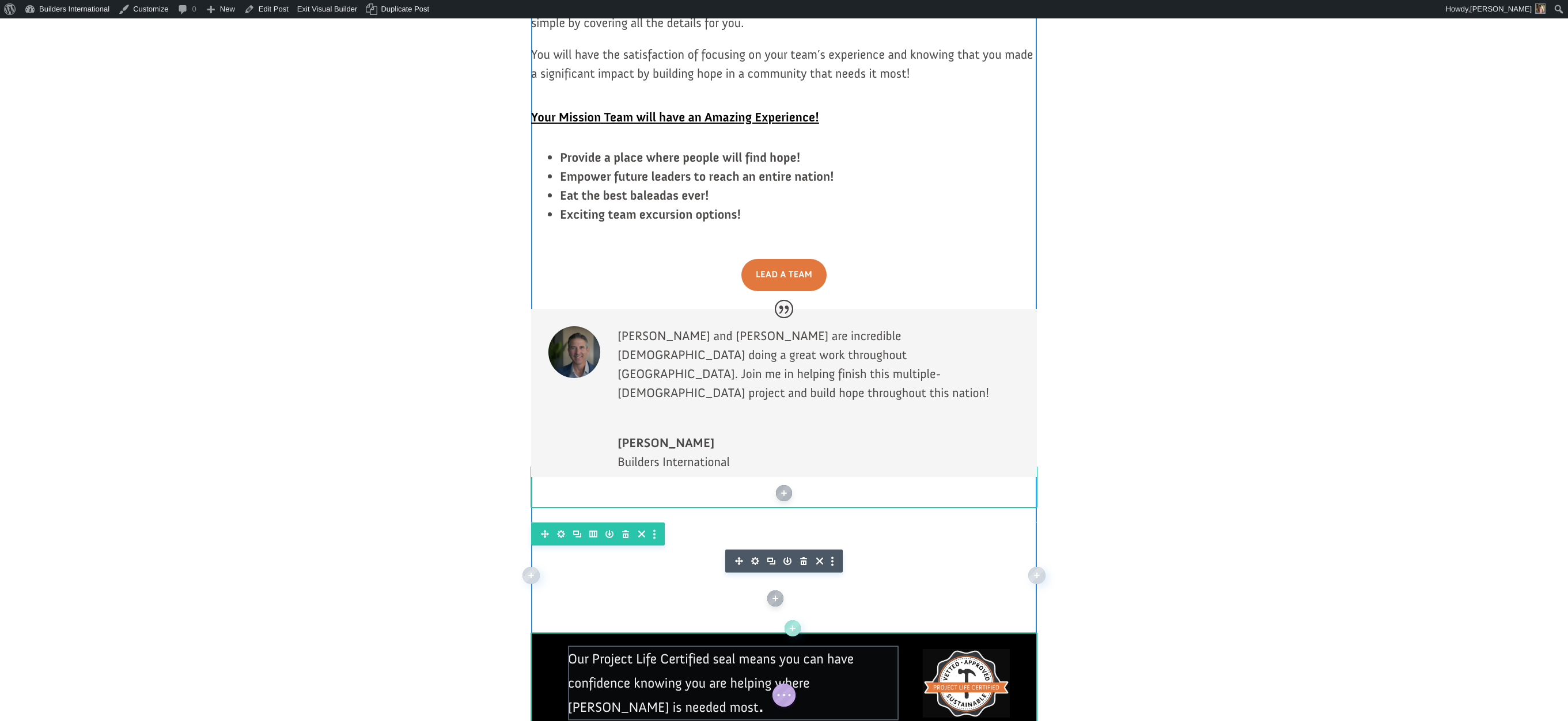
click at [753, 553] on icon "button" at bounding box center [755, 561] width 16 height 16
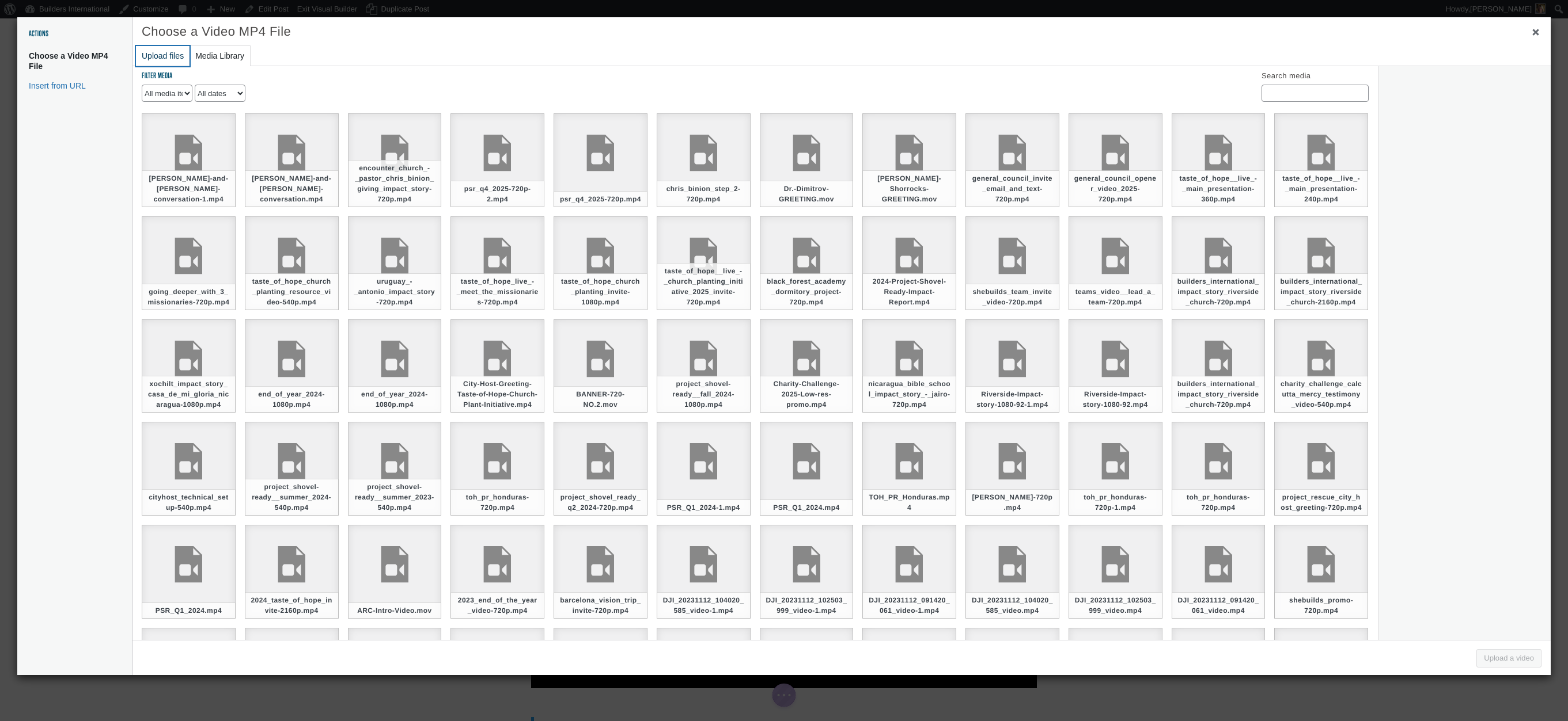
click at [149, 59] on button "Upload files" at bounding box center [163, 56] width 54 height 20
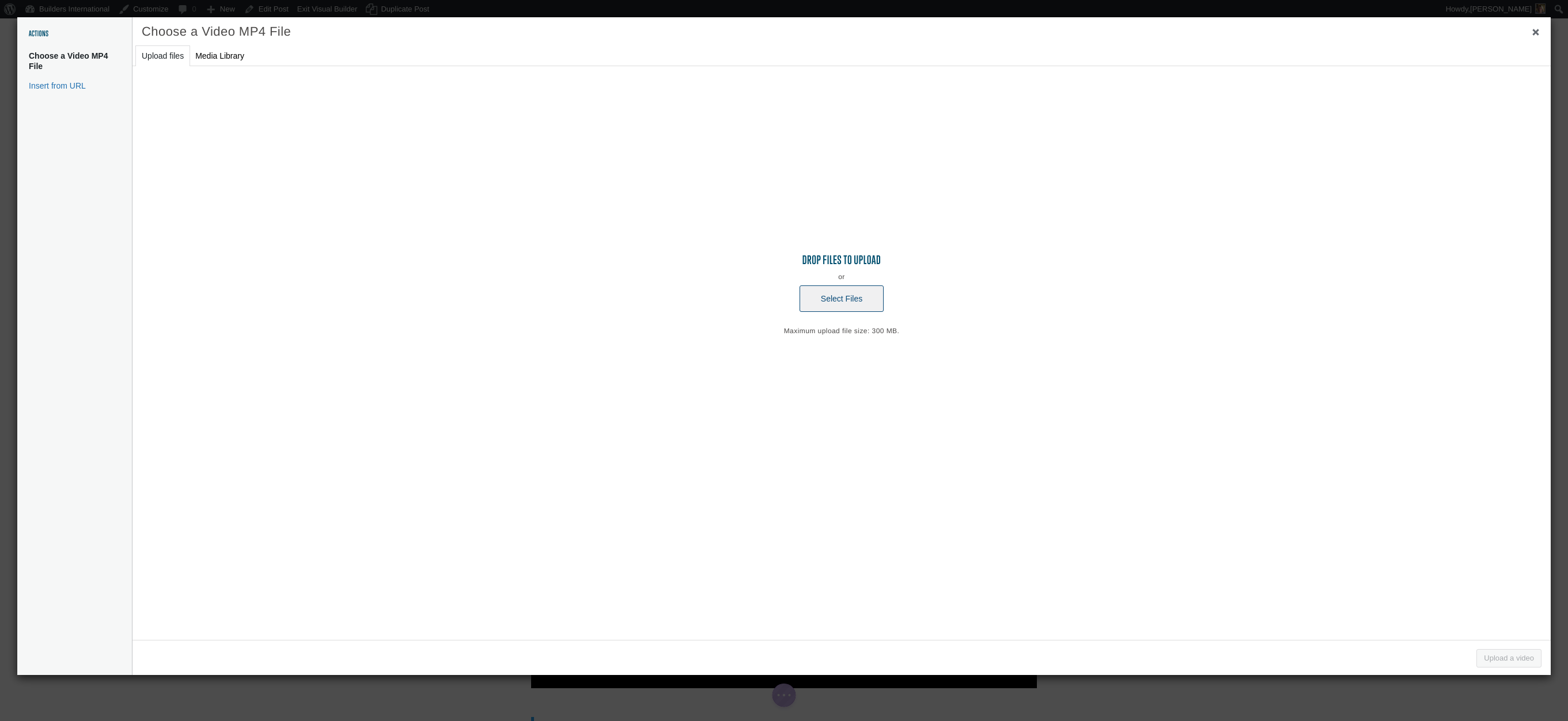
click at [802, 302] on button "Select Files" at bounding box center [842, 299] width 84 height 26
type input "C:\fakepath\[PERSON_NAME] and [PERSON_NAME] conversation.mp4"
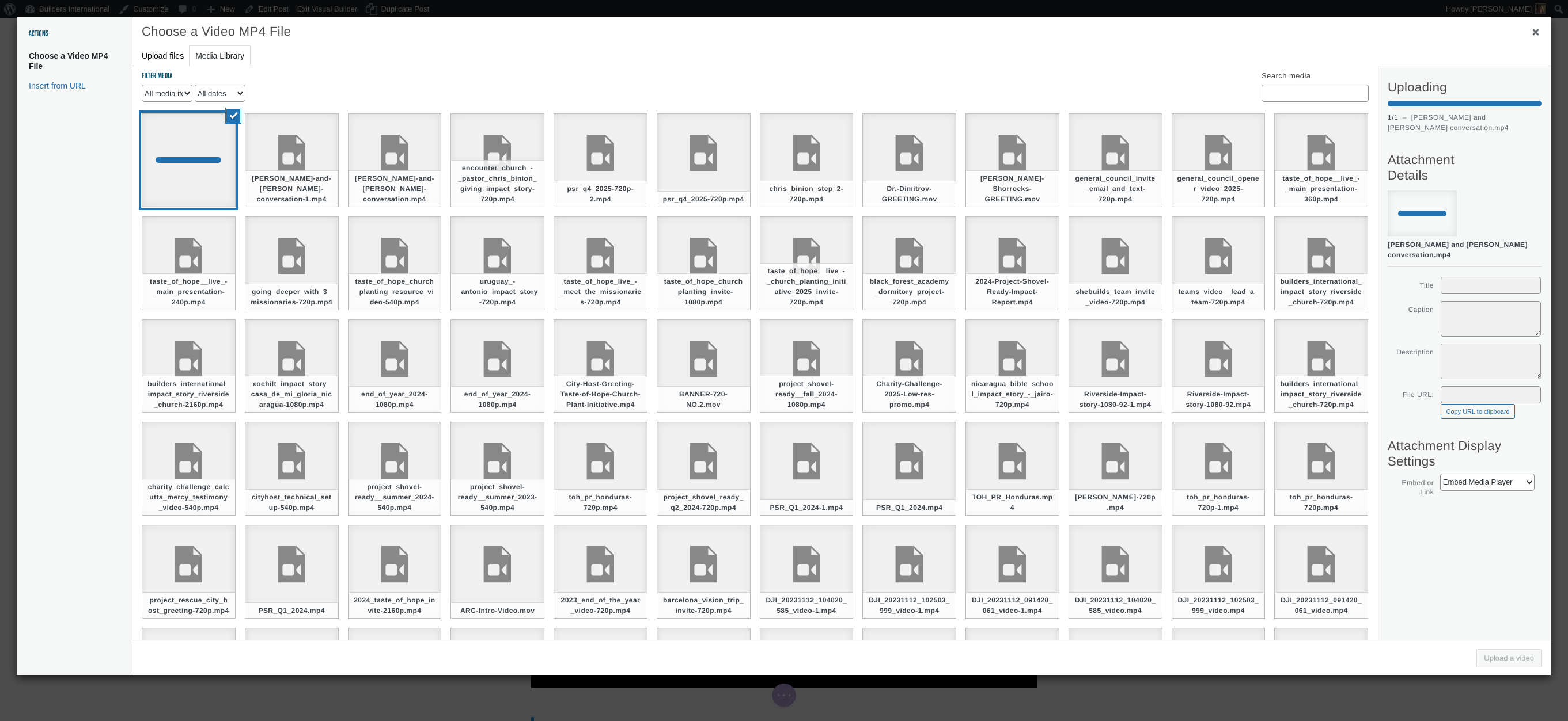
click at [1488, 630] on div "Uploading 1 / 1 – [PERSON_NAME] and [PERSON_NAME] conversation.mp4 Dismiss erro…" at bounding box center [1464, 353] width 173 height 574
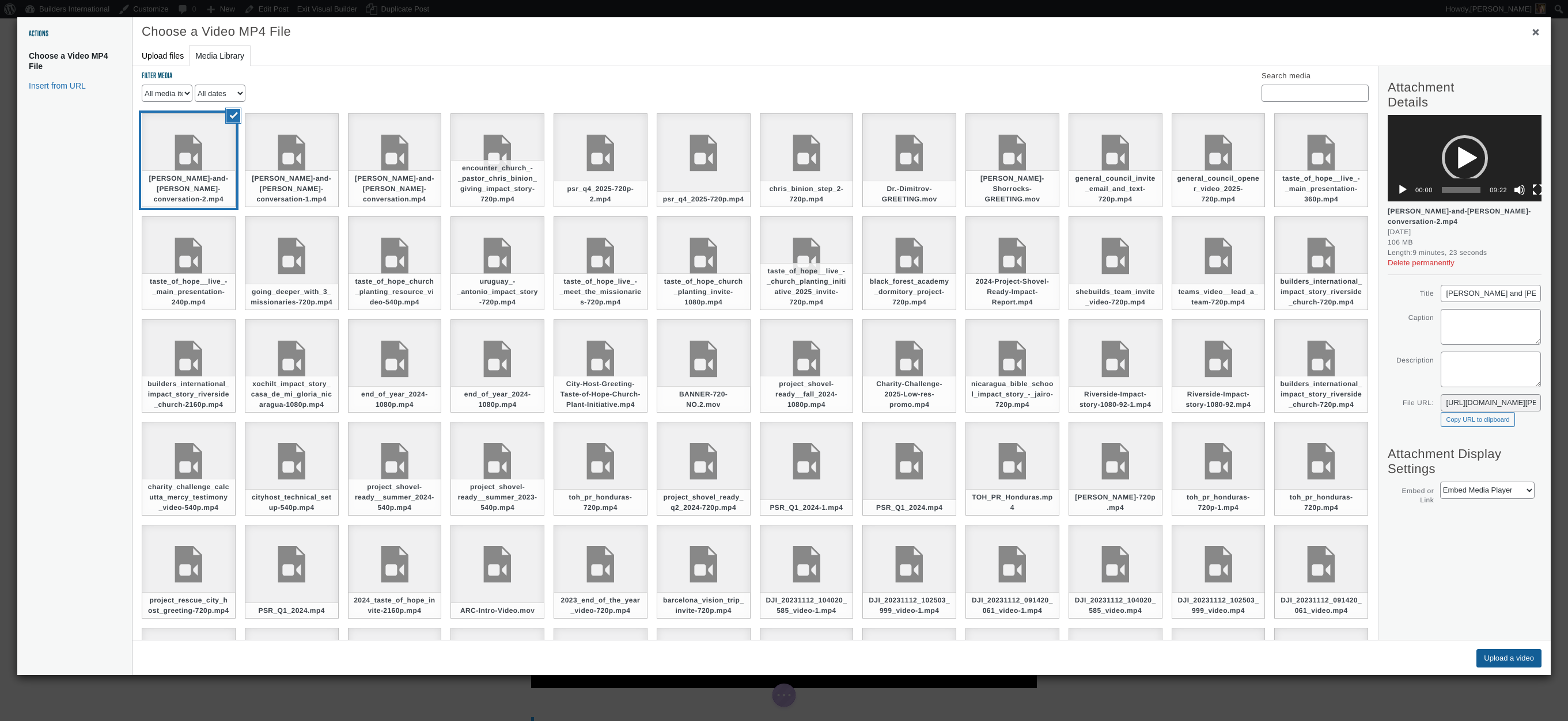
click at [1502, 654] on button "Upload a video" at bounding box center [1509, 658] width 65 height 18
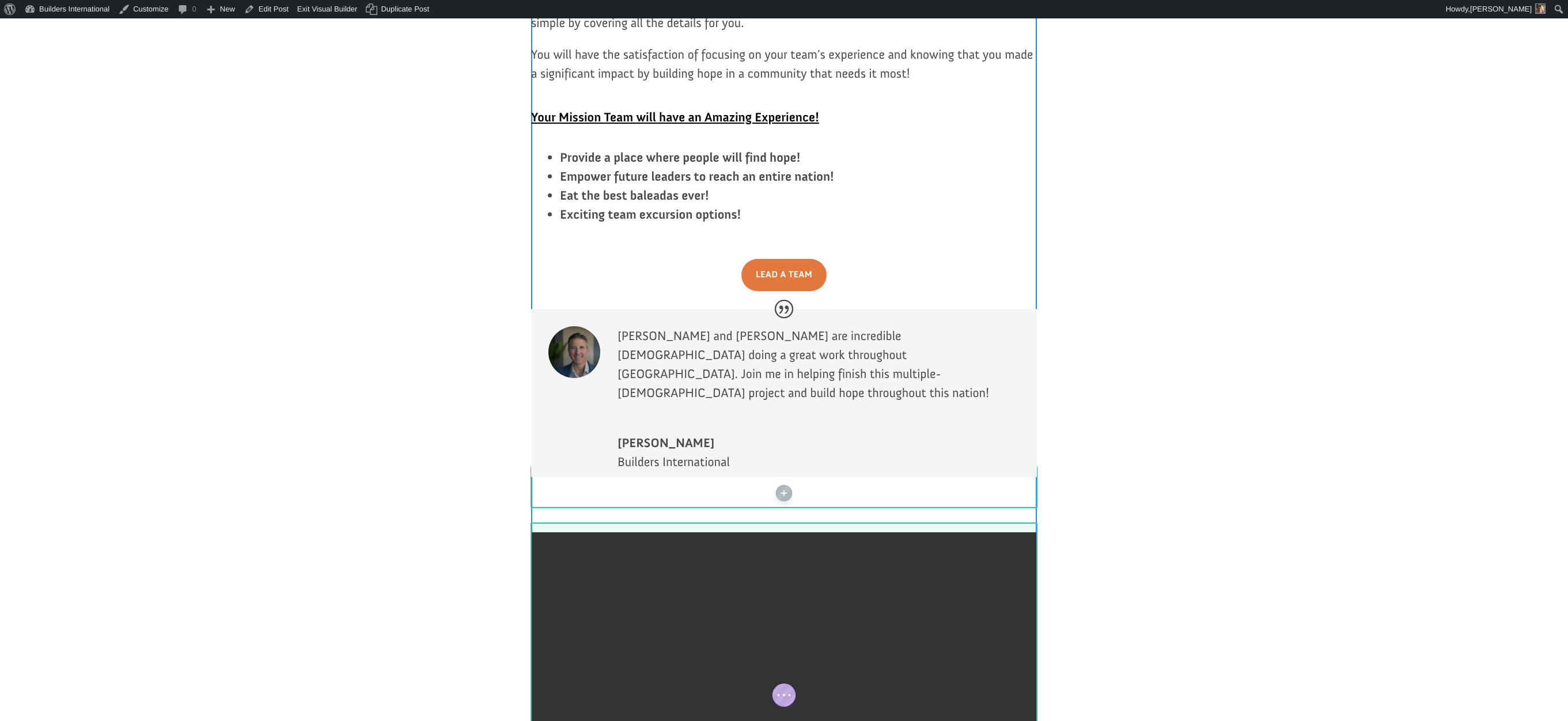
click at [1029, 564] on div at bounding box center [783, 659] width 506 height 252
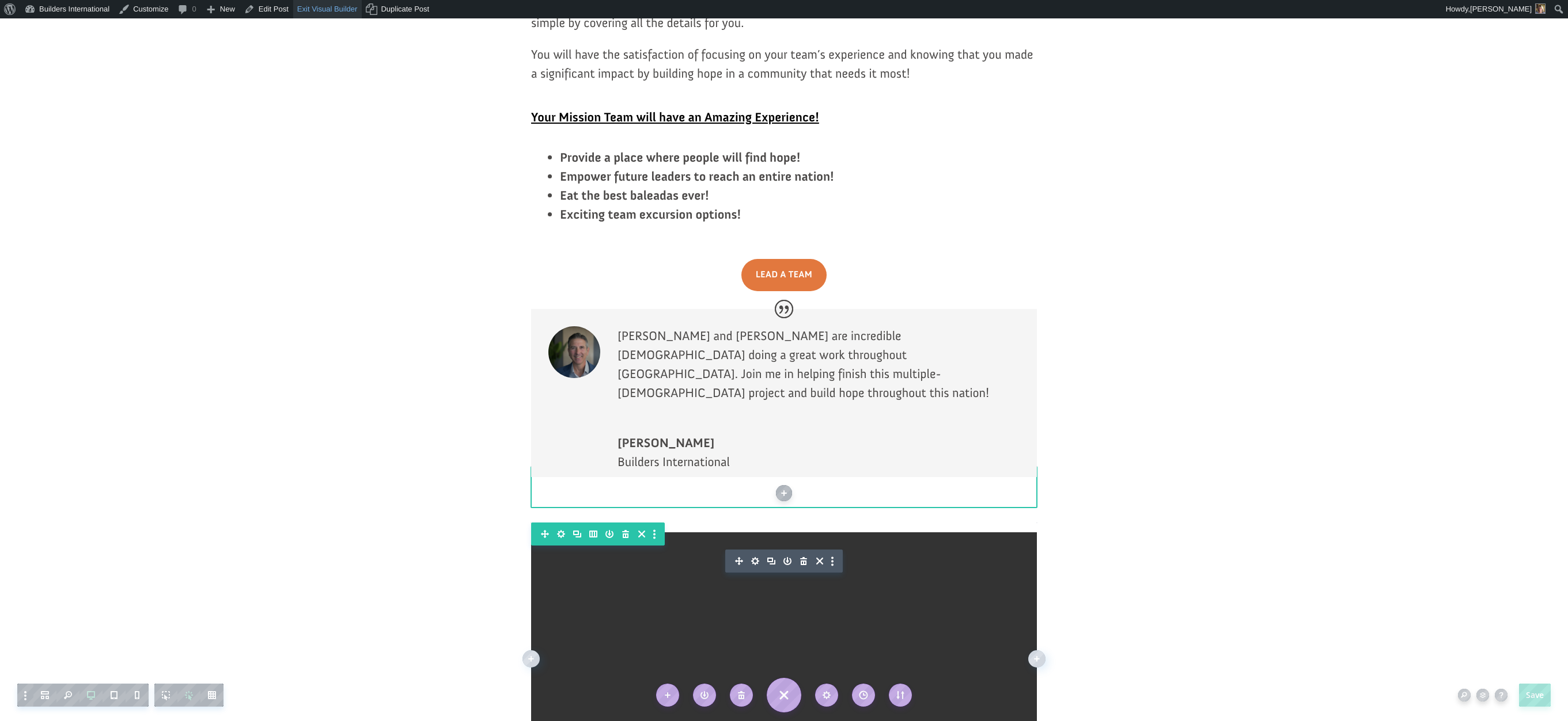
click at [325, 14] on link "Exit Visual Builder" at bounding box center [328, 9] width 69 height 18
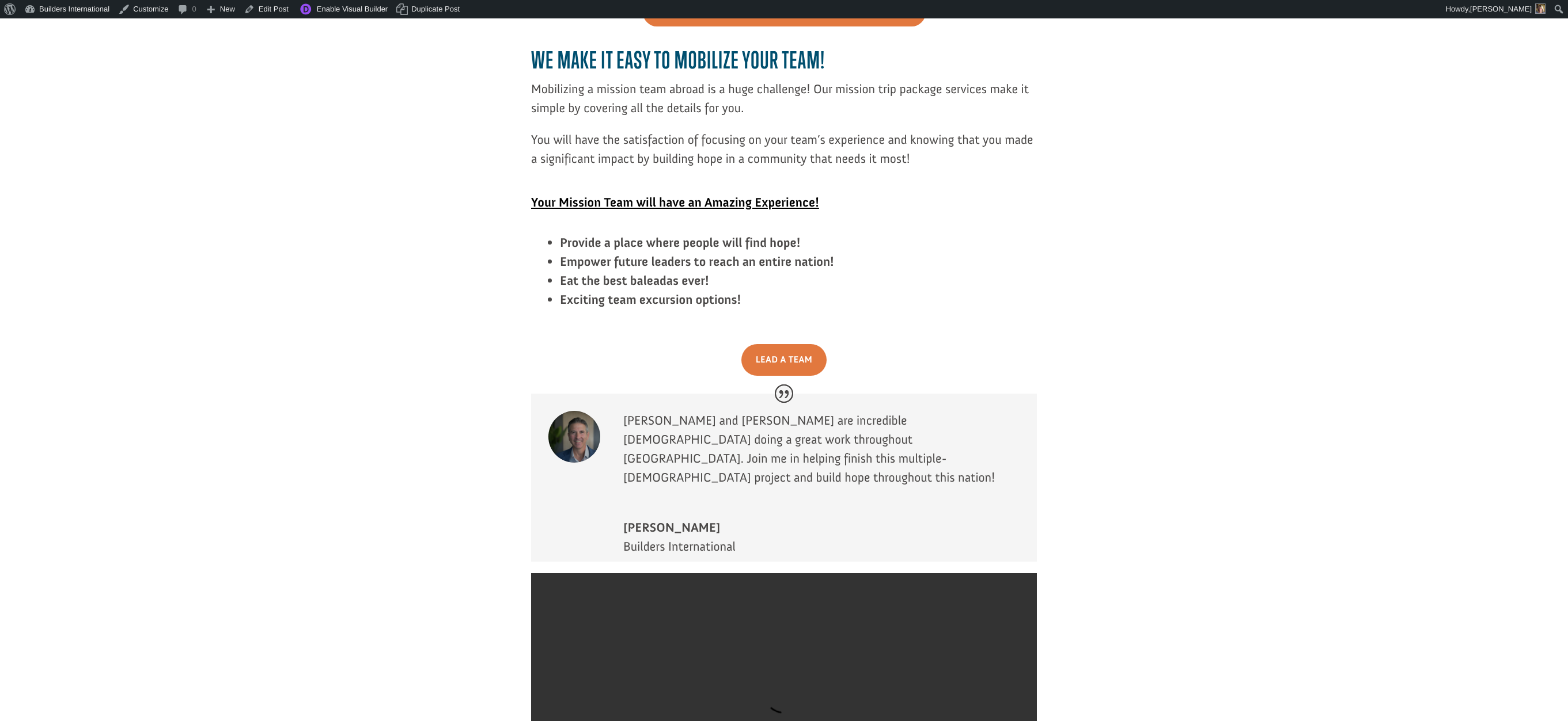
scroll to position [2034, 0]
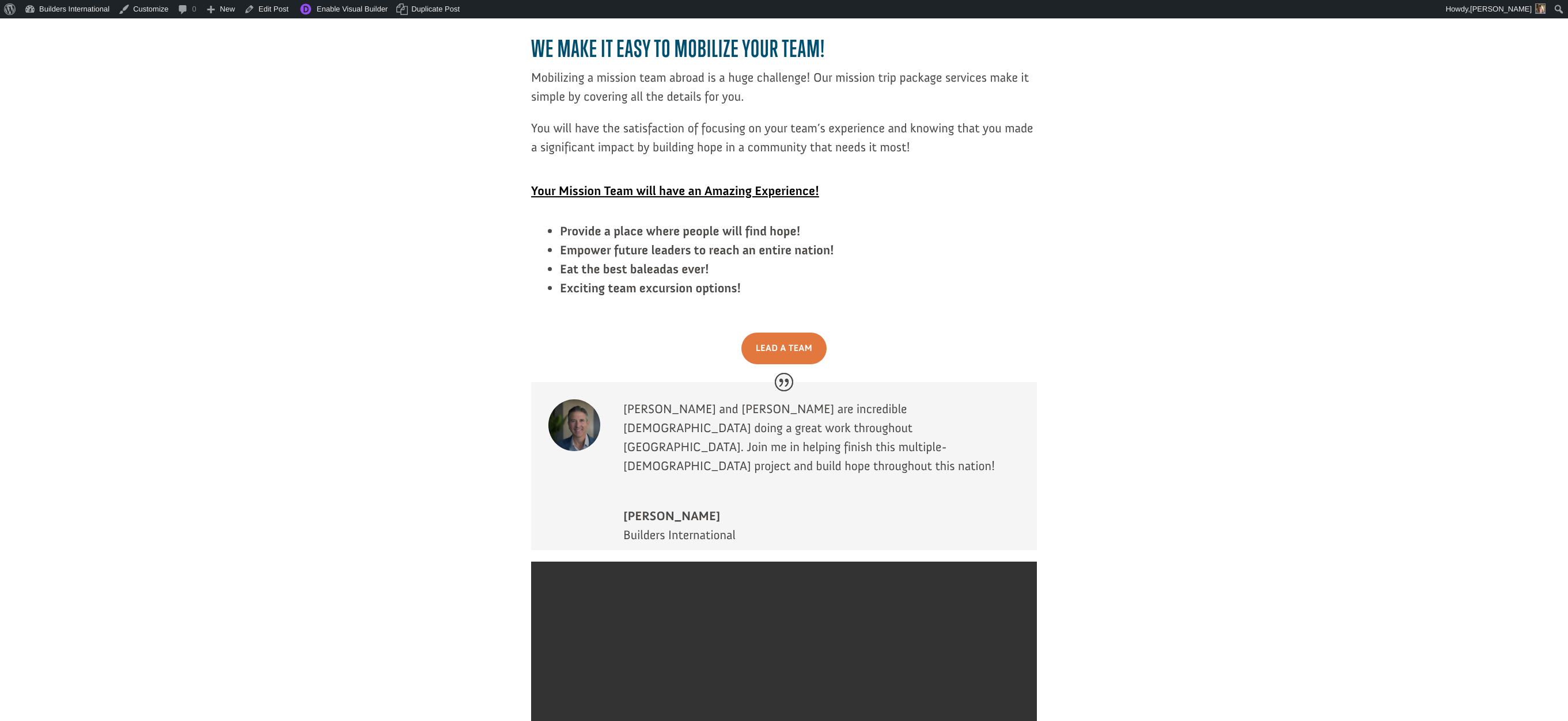
click at [779, 562] on video at bounding box center [783, 688] width 506 height 252
drag, startPoint x: 258, startPoint y: 212, endPoint x: 259, endPoint y: 185, distance: 27.0
drag, startPoint x: 249, startPoint y: 56, endPoint x: 259, endPoint y: 24, distance: 33.5
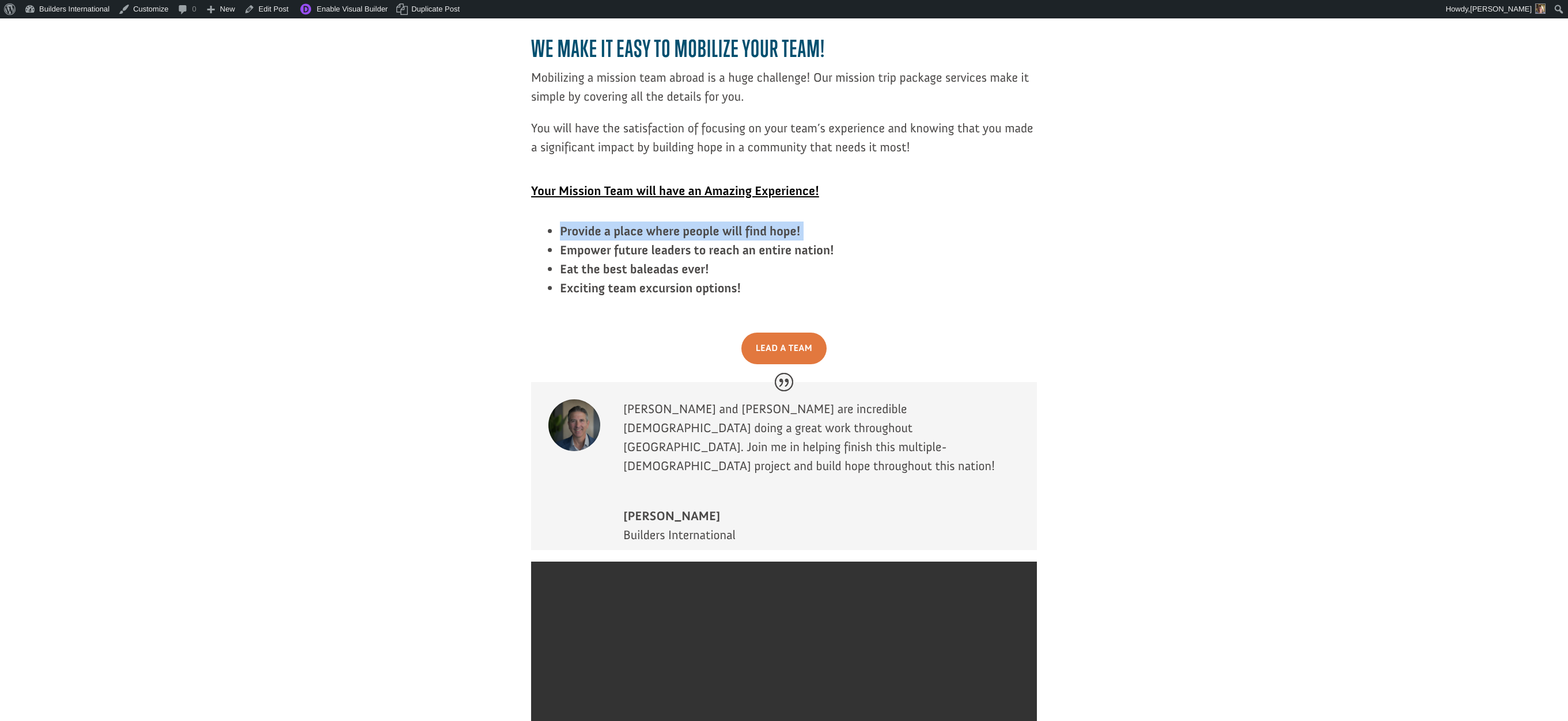
click at [269, 12] on link "Edit Post" at bounding box center [266, 9] width 54 height 18
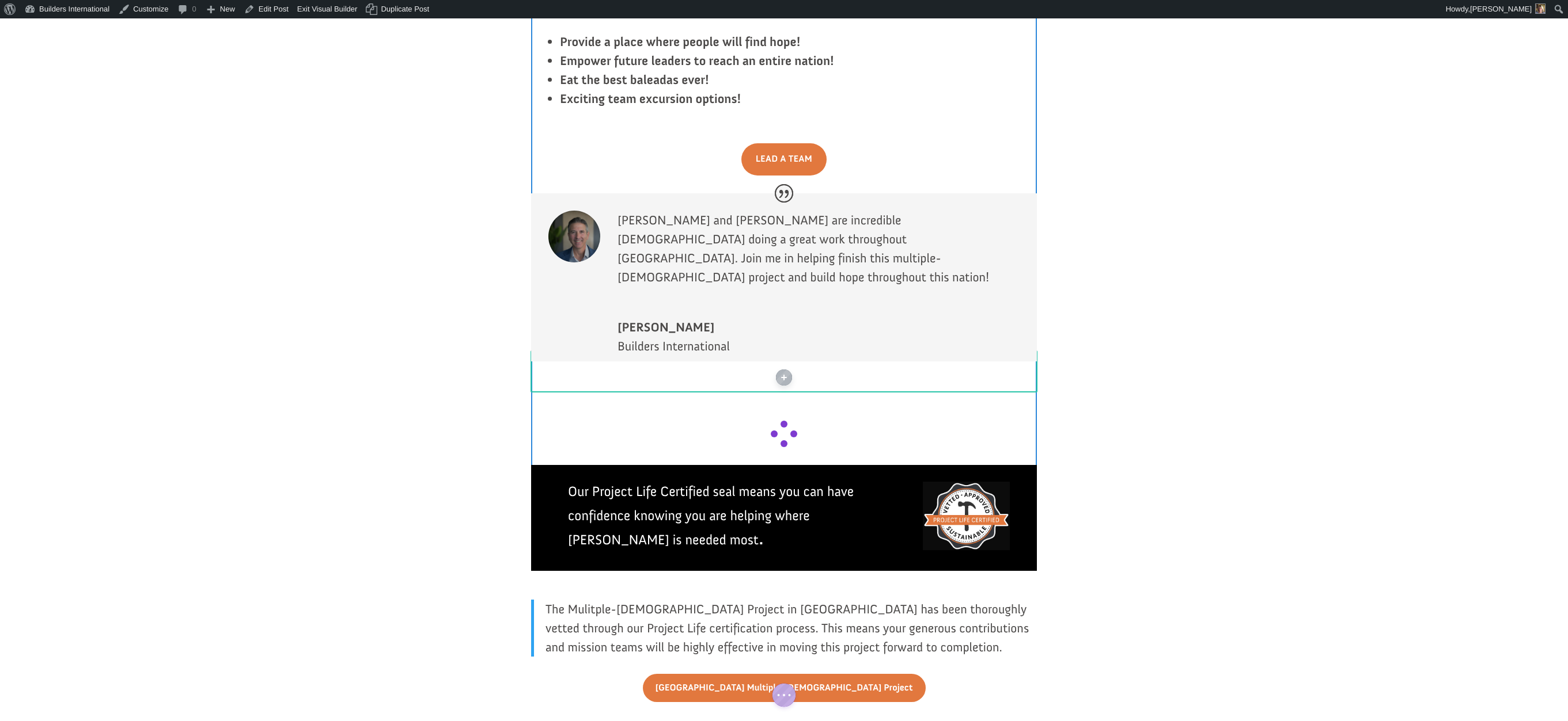
scroll to position [2248, 0]
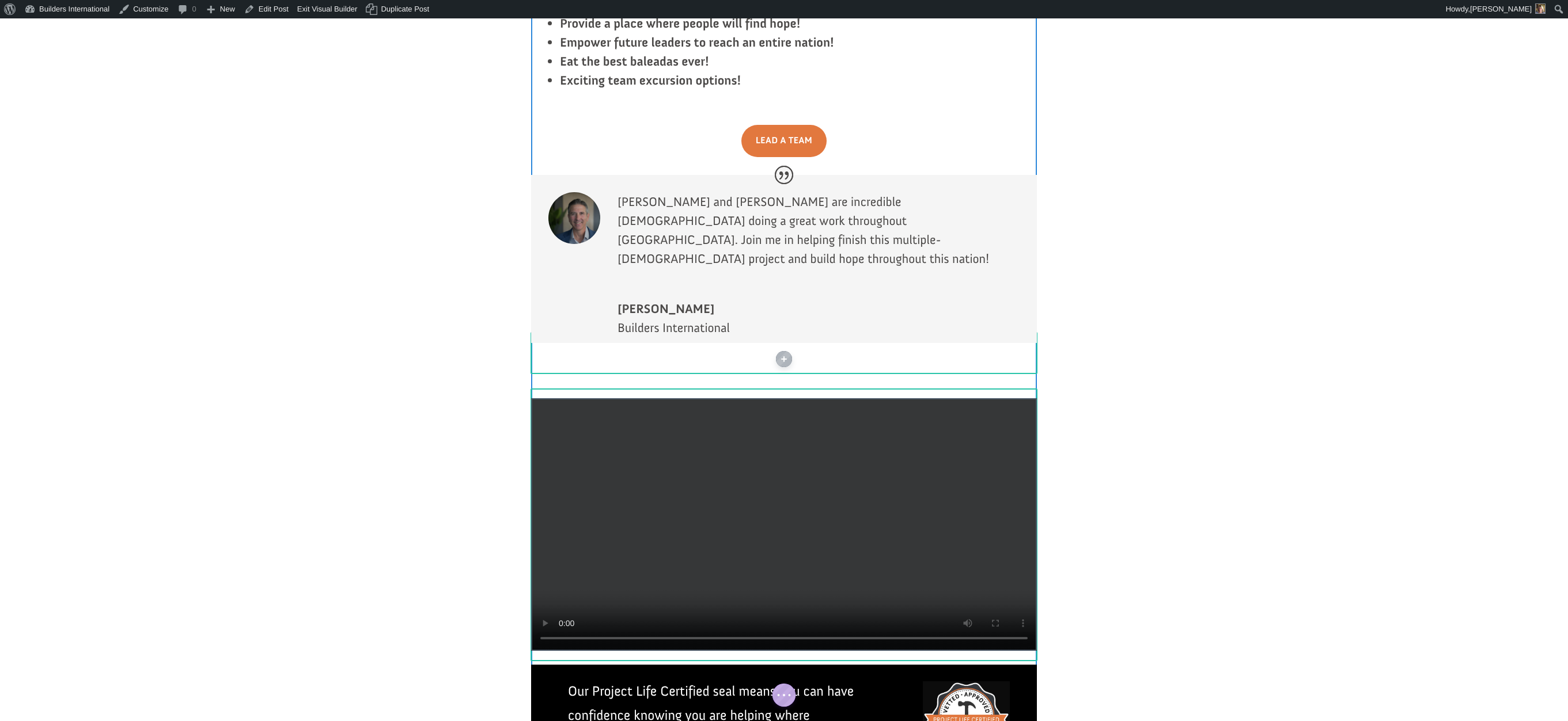
click at [676, 399] on div at bounding box center [783, 525] width 506 height 252
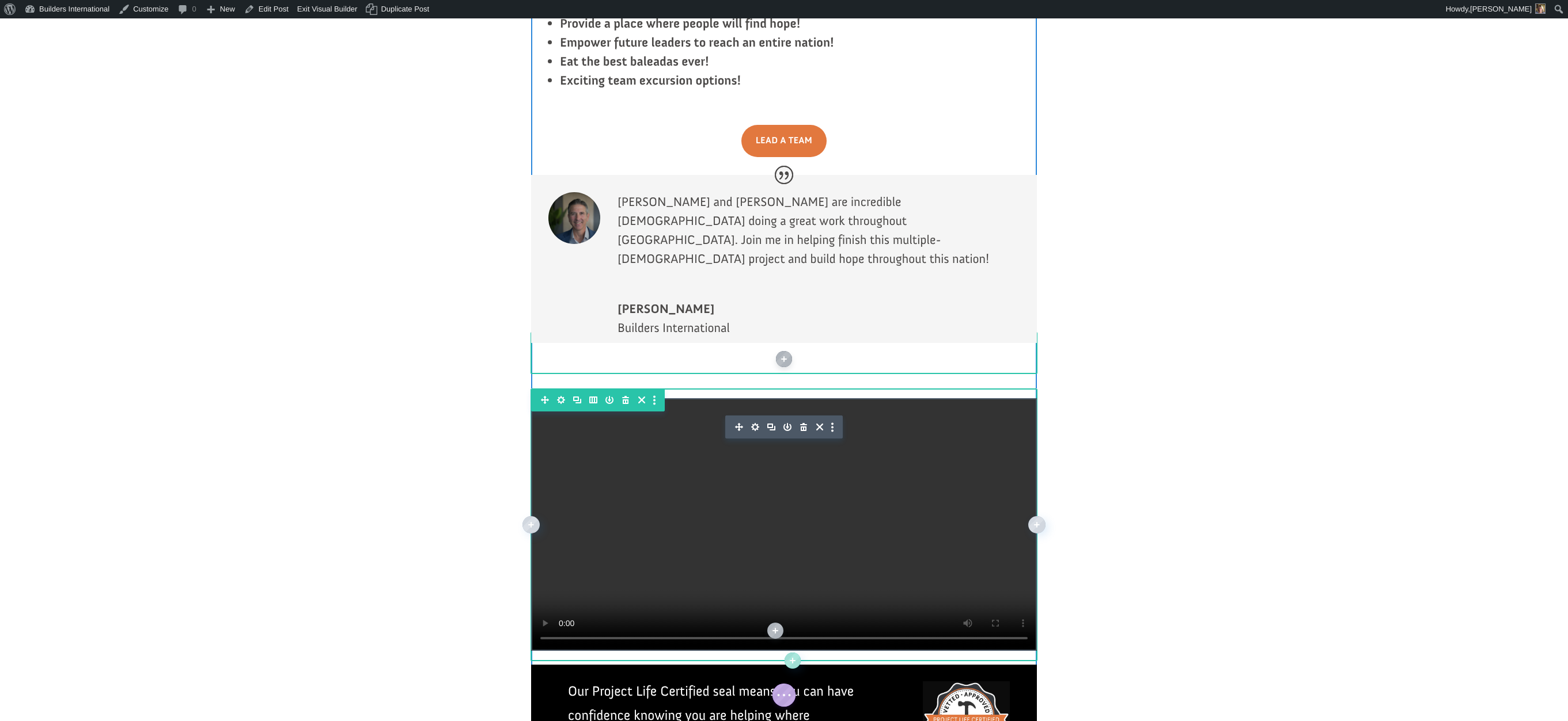
click at [752, 419] on icon "button" at bounding box center [755, 427] width 16 height 16
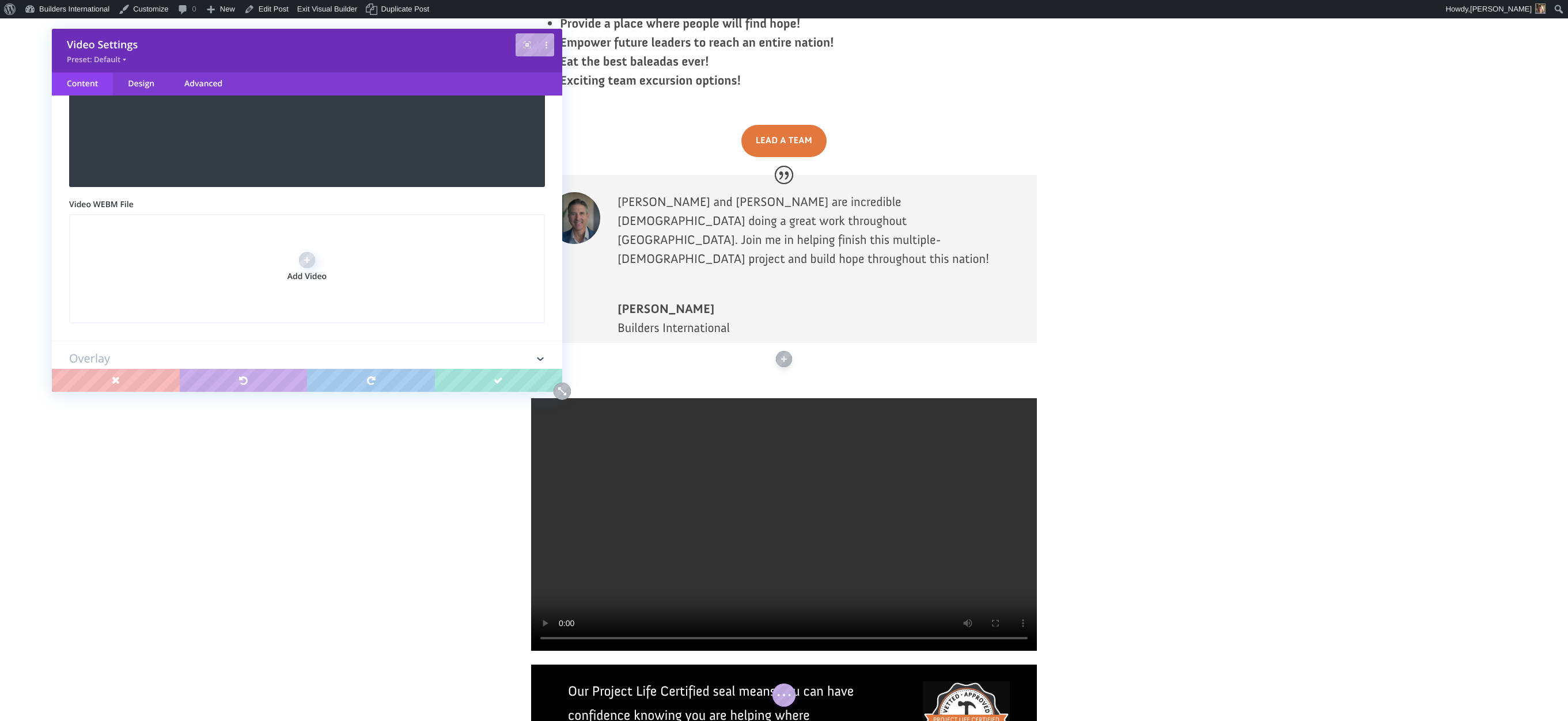
scroll to position [115, 0]
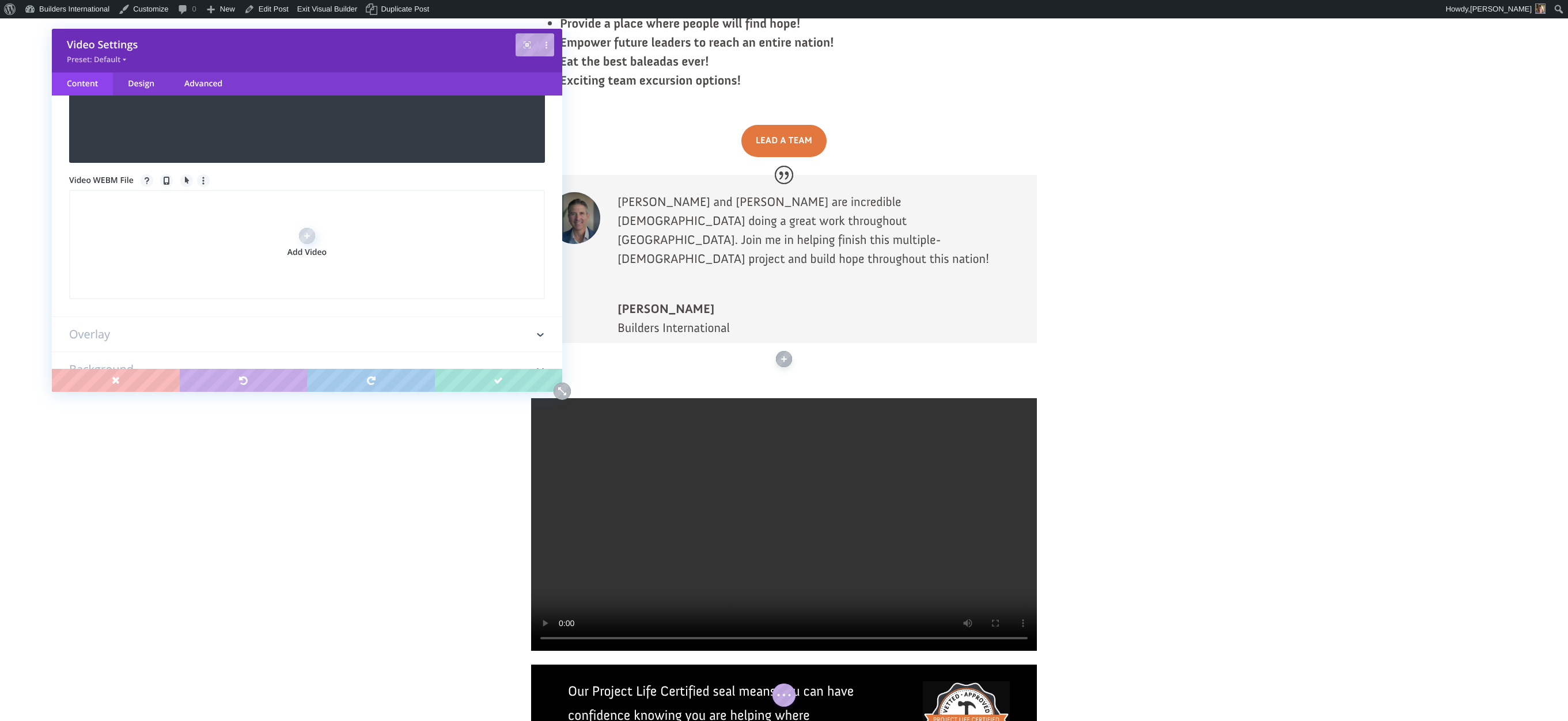
click at [272, 339] on h3 "Overlay" at bounding box center [307, 334] width 476 height 34
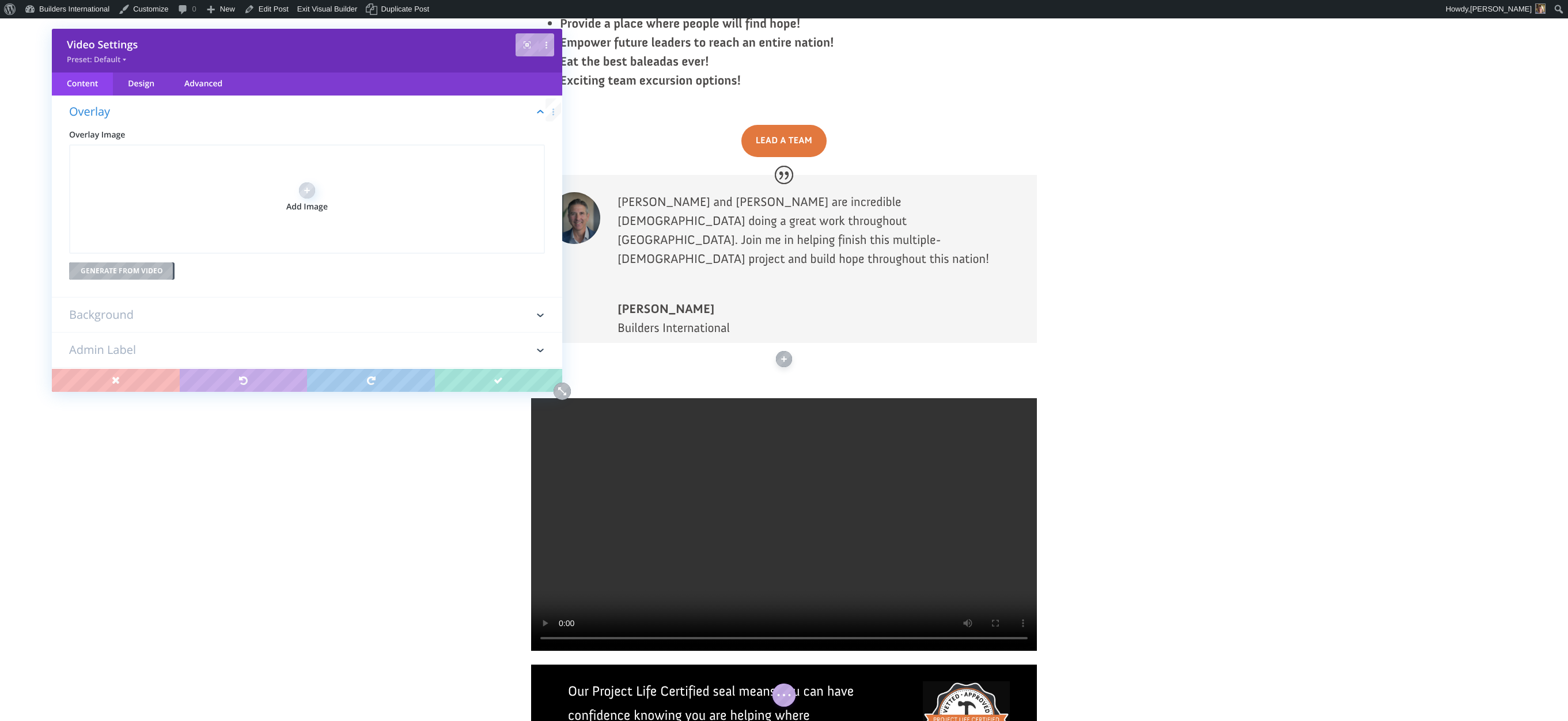
scroll to position [64, 0]
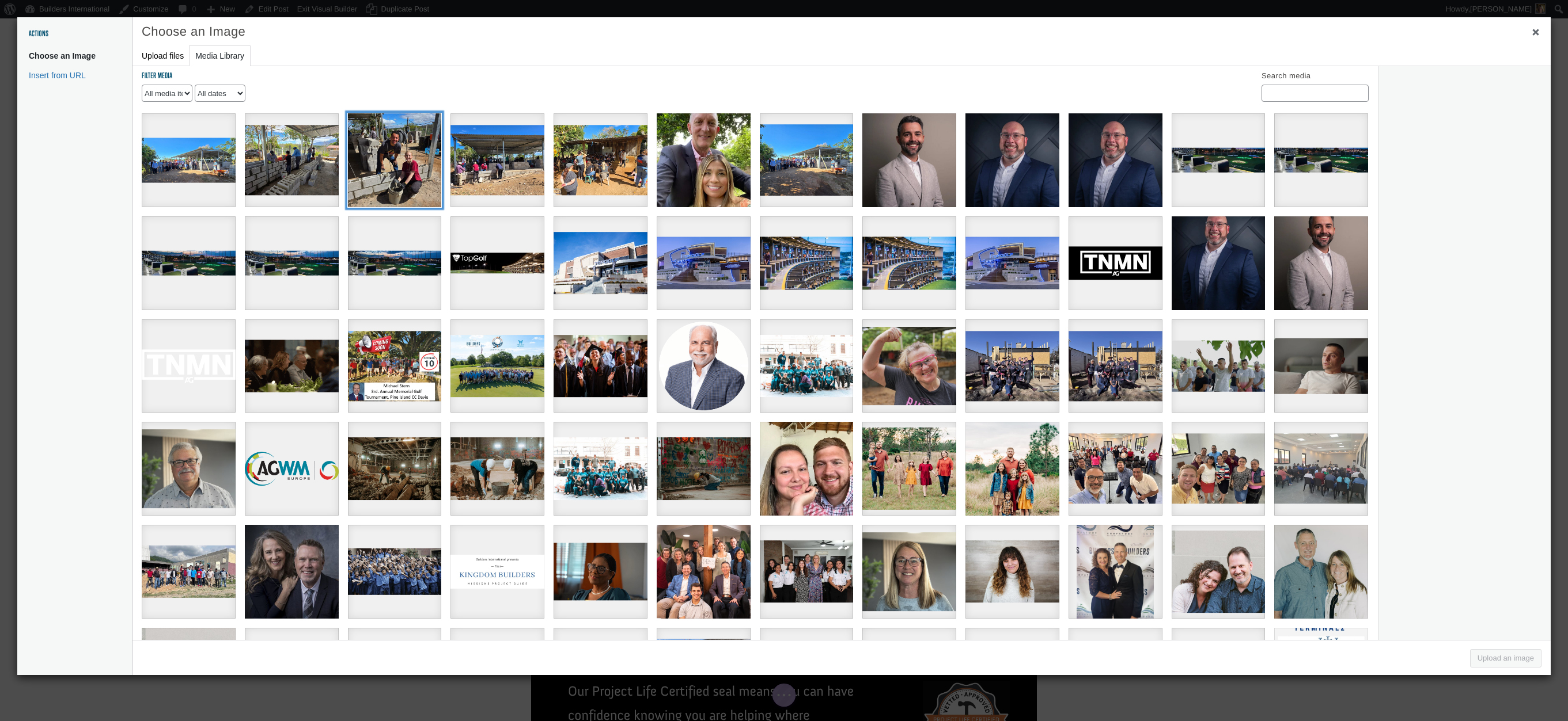
click at [364, 190] on div "0f06385c-2035-483f-acf6-72788e19da4d" at bounding box center [395, 160] width 94 height 94
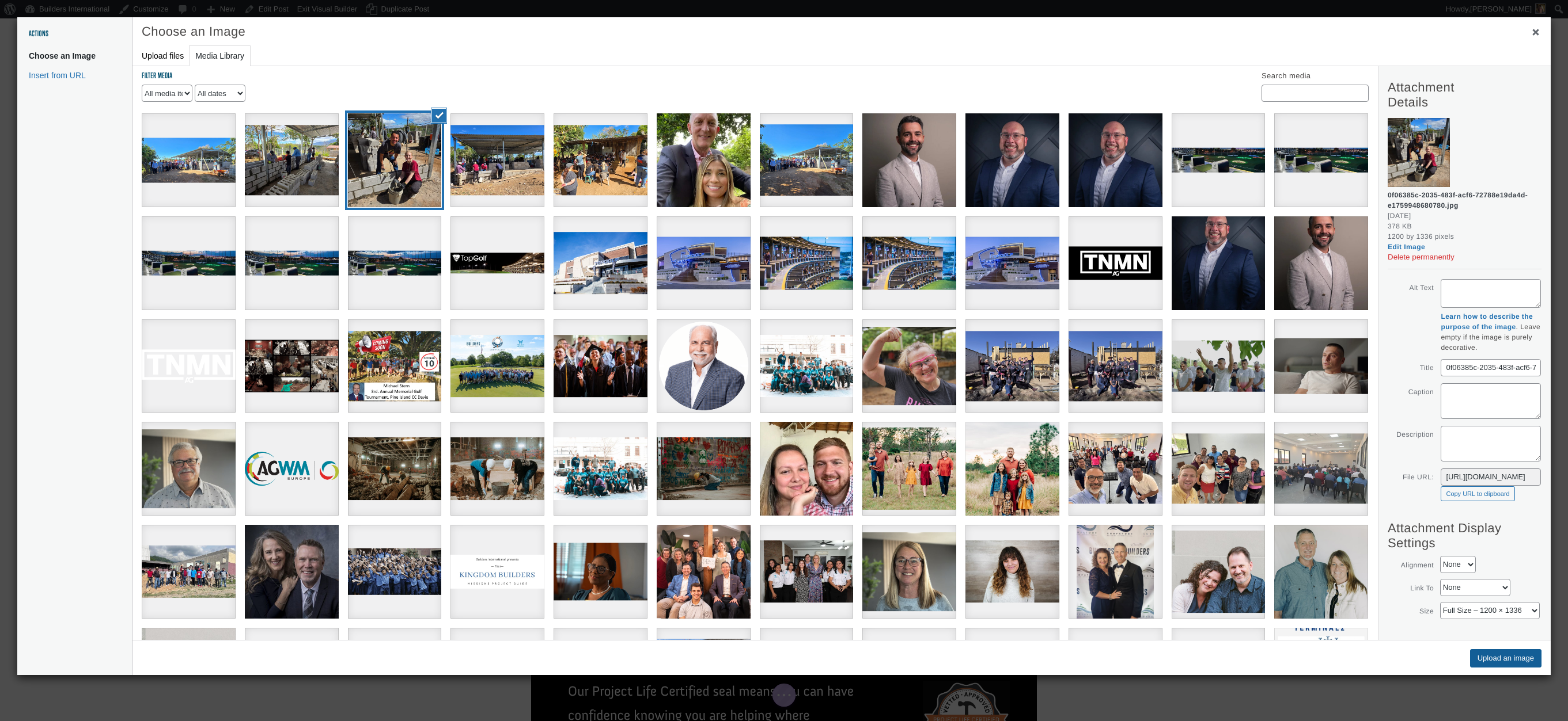
click at [1477, 662] on button "Upload an image" at bounding box center [1505, 658] width 71 height 18
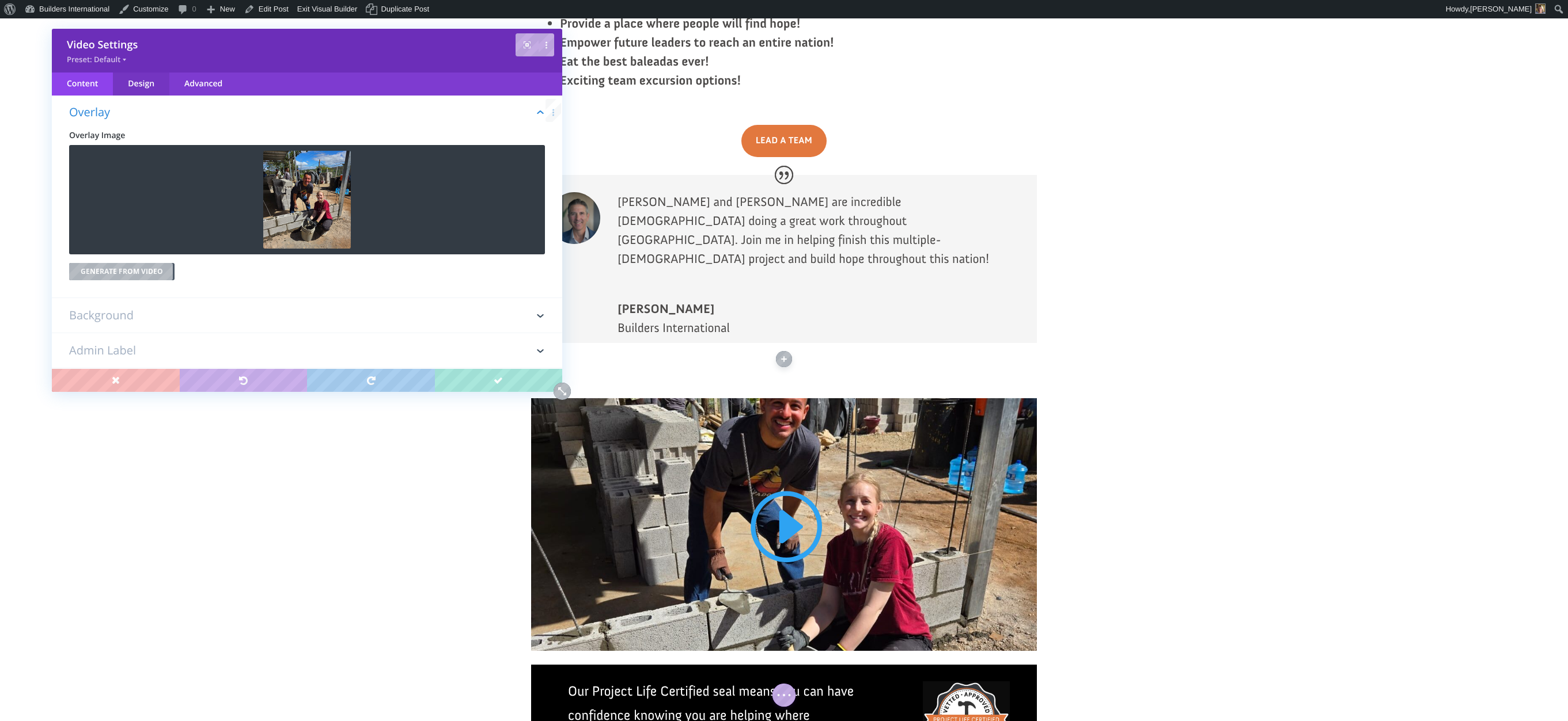
click at [124, 77] on div "Design" at bounding box center [141, 84] width 56 height 23
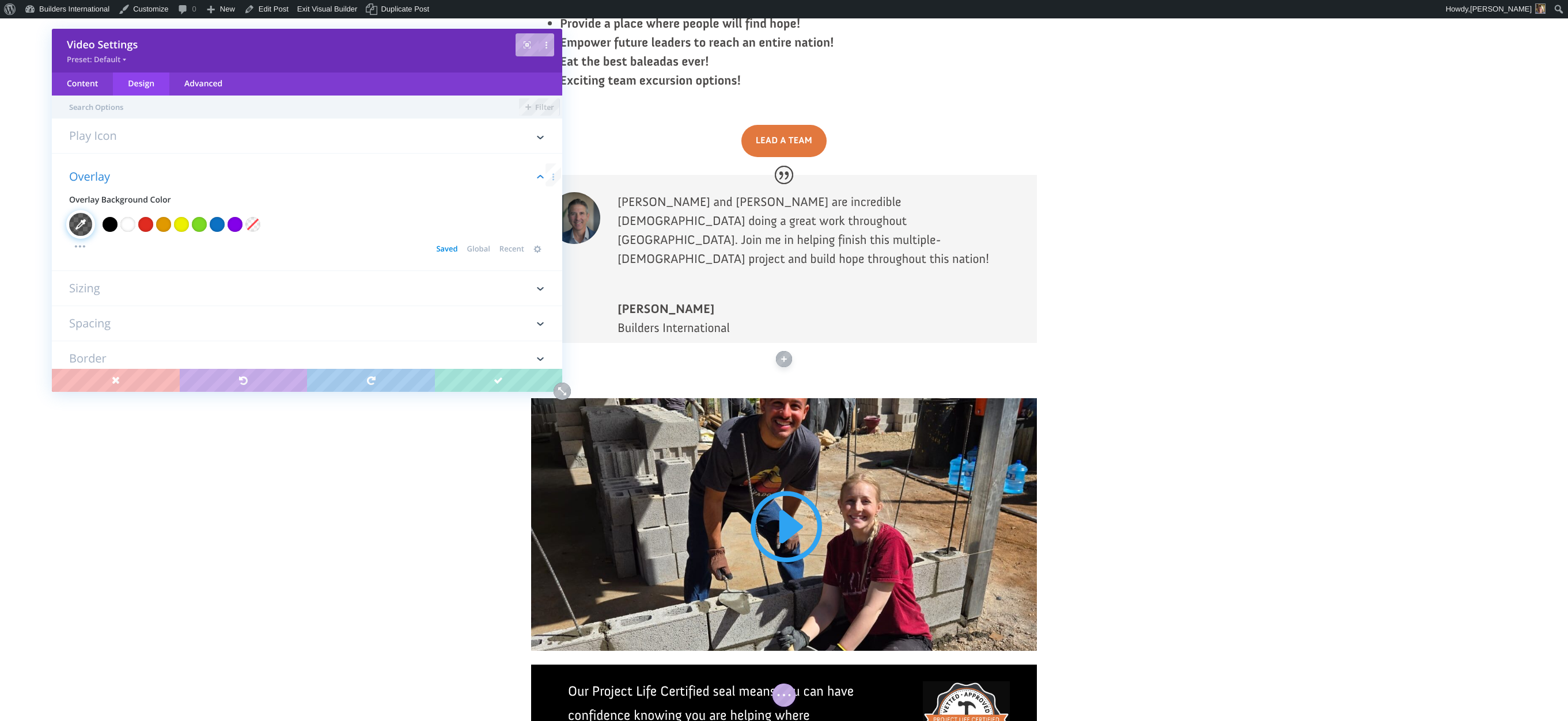
click at [118, 132] on h3 "Play Icon" at bounding box center [307, 141] width 476 height 23
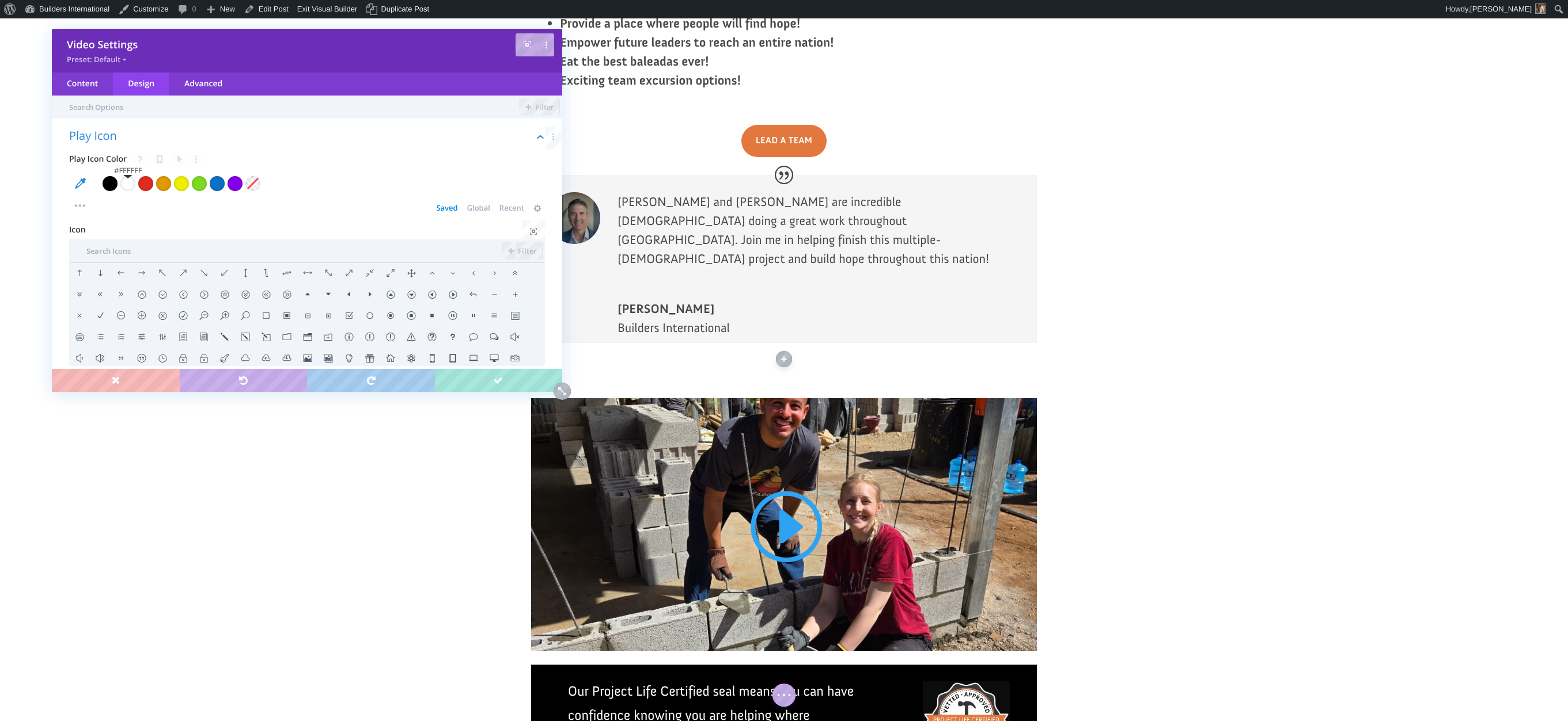
click at [128, 188] on div at bounding box center [128, 184] width 15 height 15
click at [369, 293] on li at bounding box center [369, 295] width 21 height 21
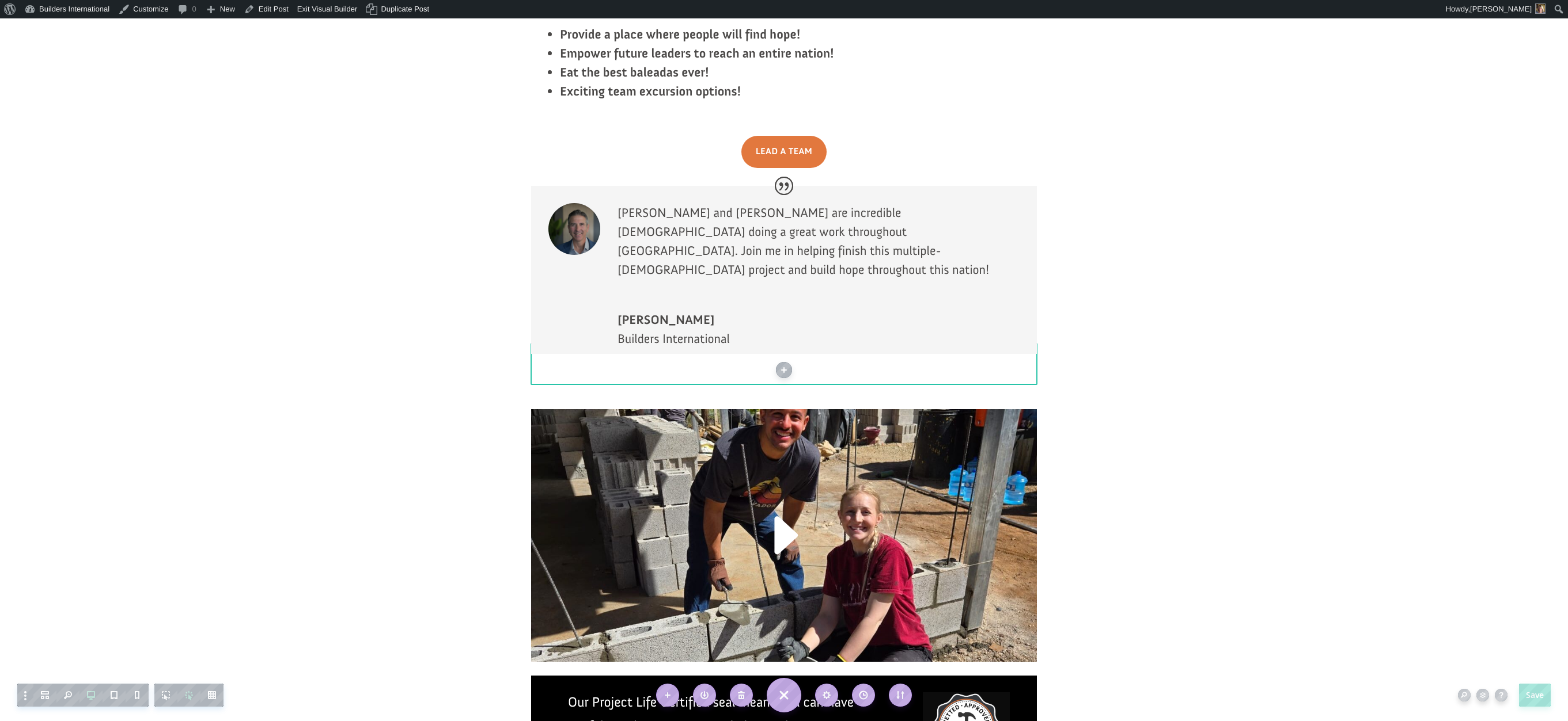
scroll to position [2255, 0]
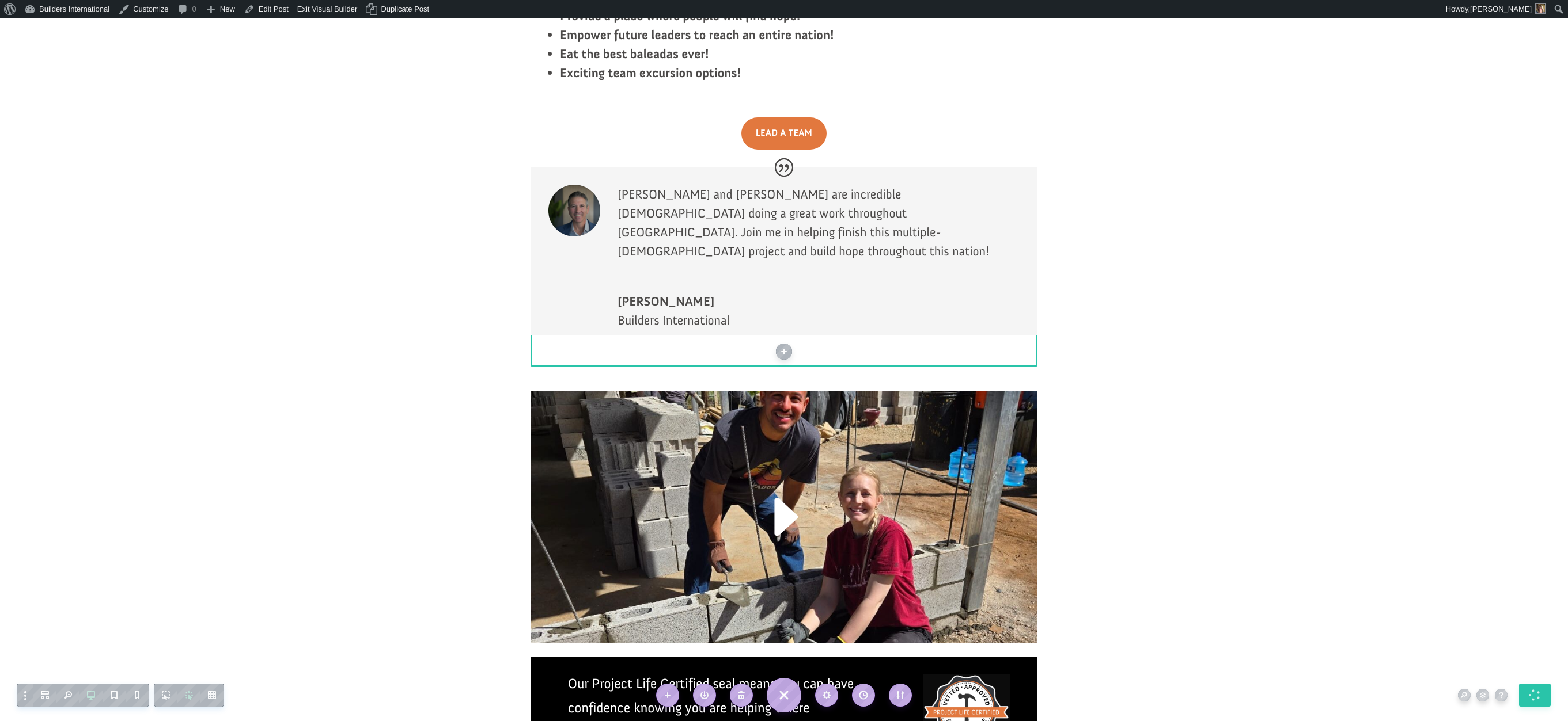
click at [318, 12] on link "Exit Visual Builder" at bounding box center [328, 9] width 69 height 18
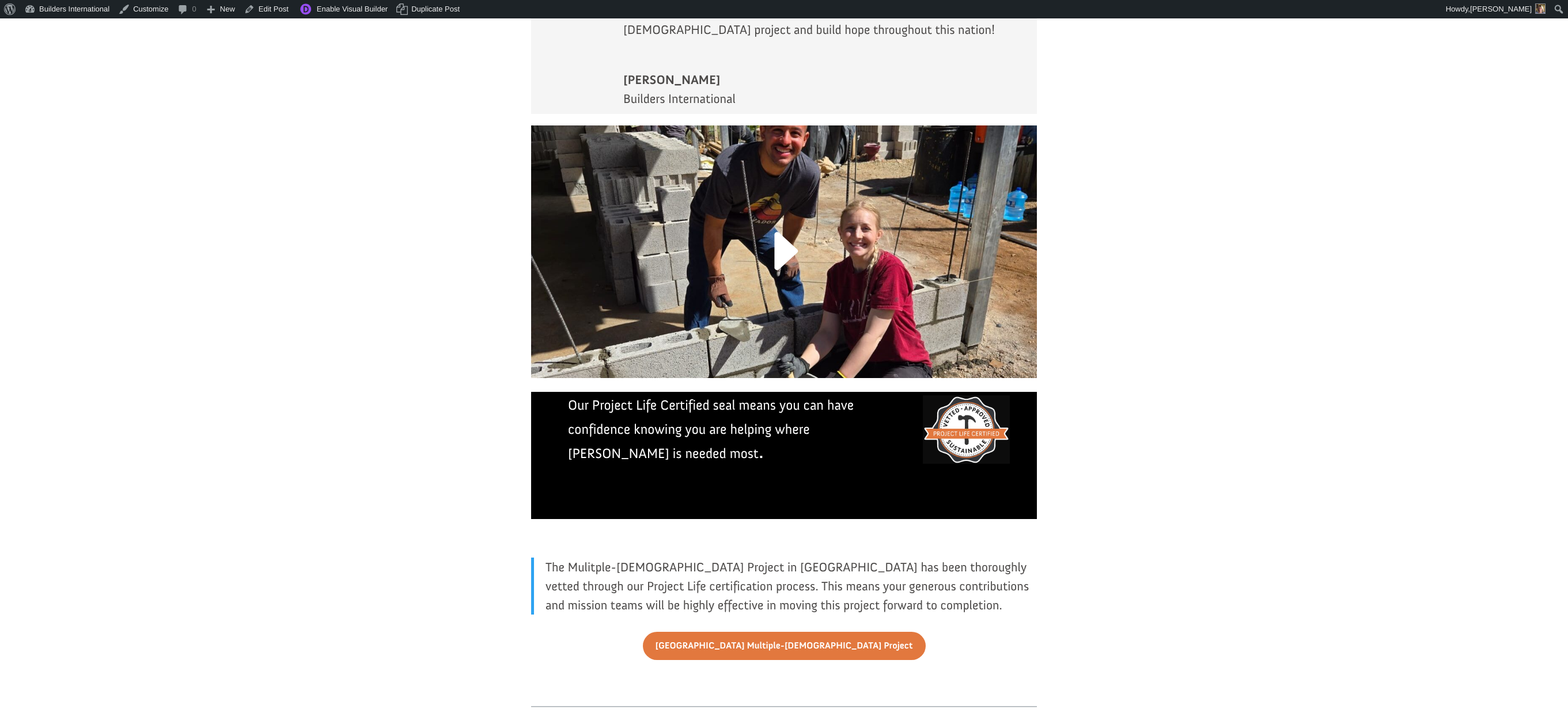
scroll to position [2470, 0]
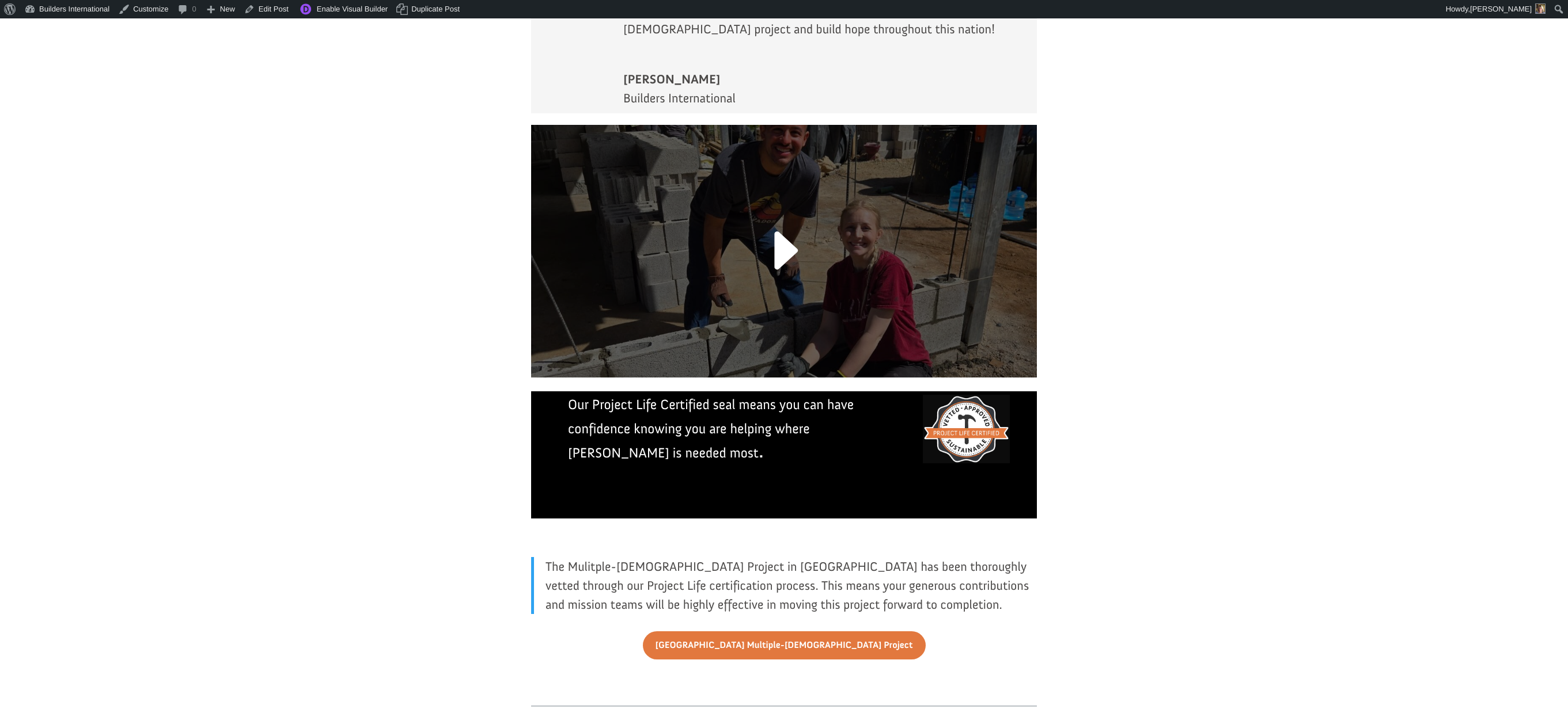
click at [785, 213] on link at bounding box center [784, 257] width 76 height 89
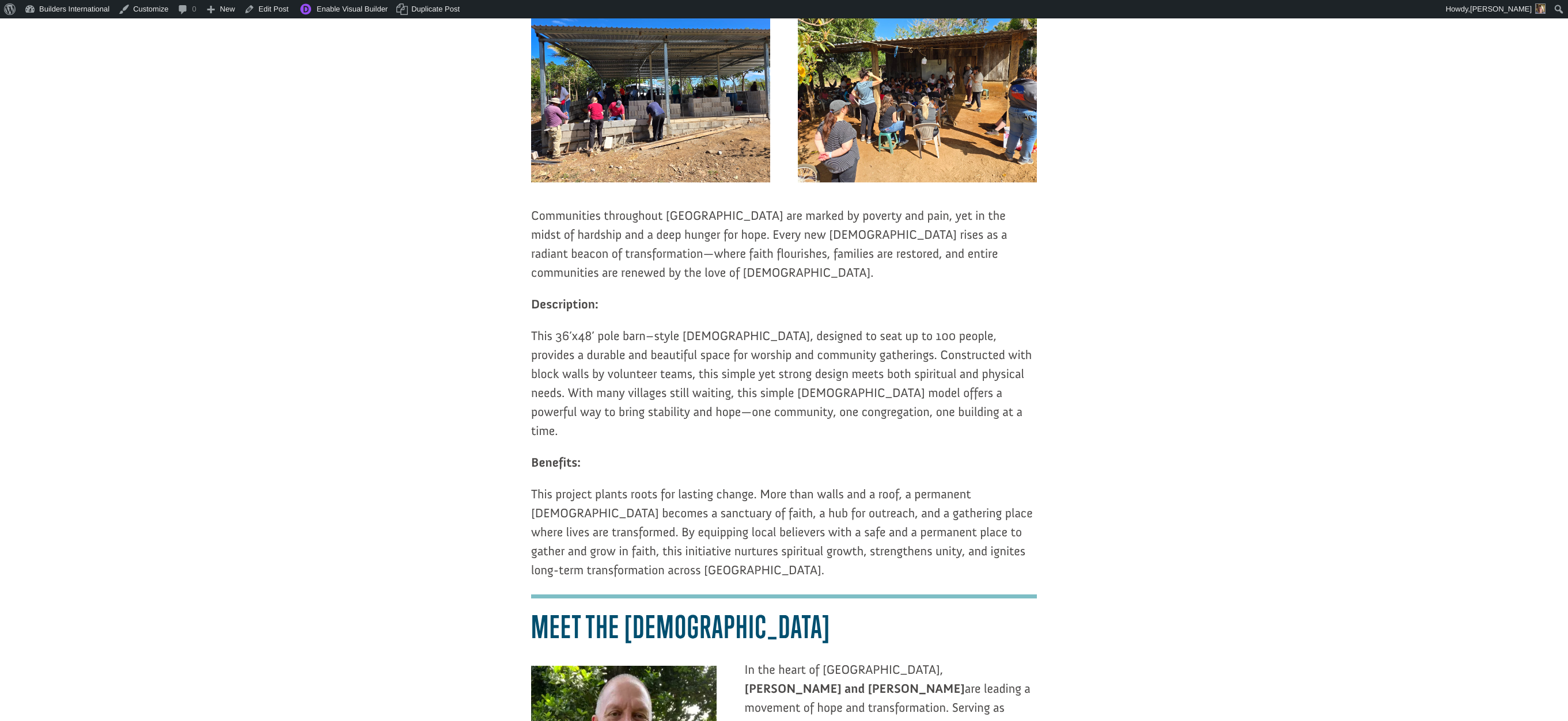
scroll to position [779, 0]
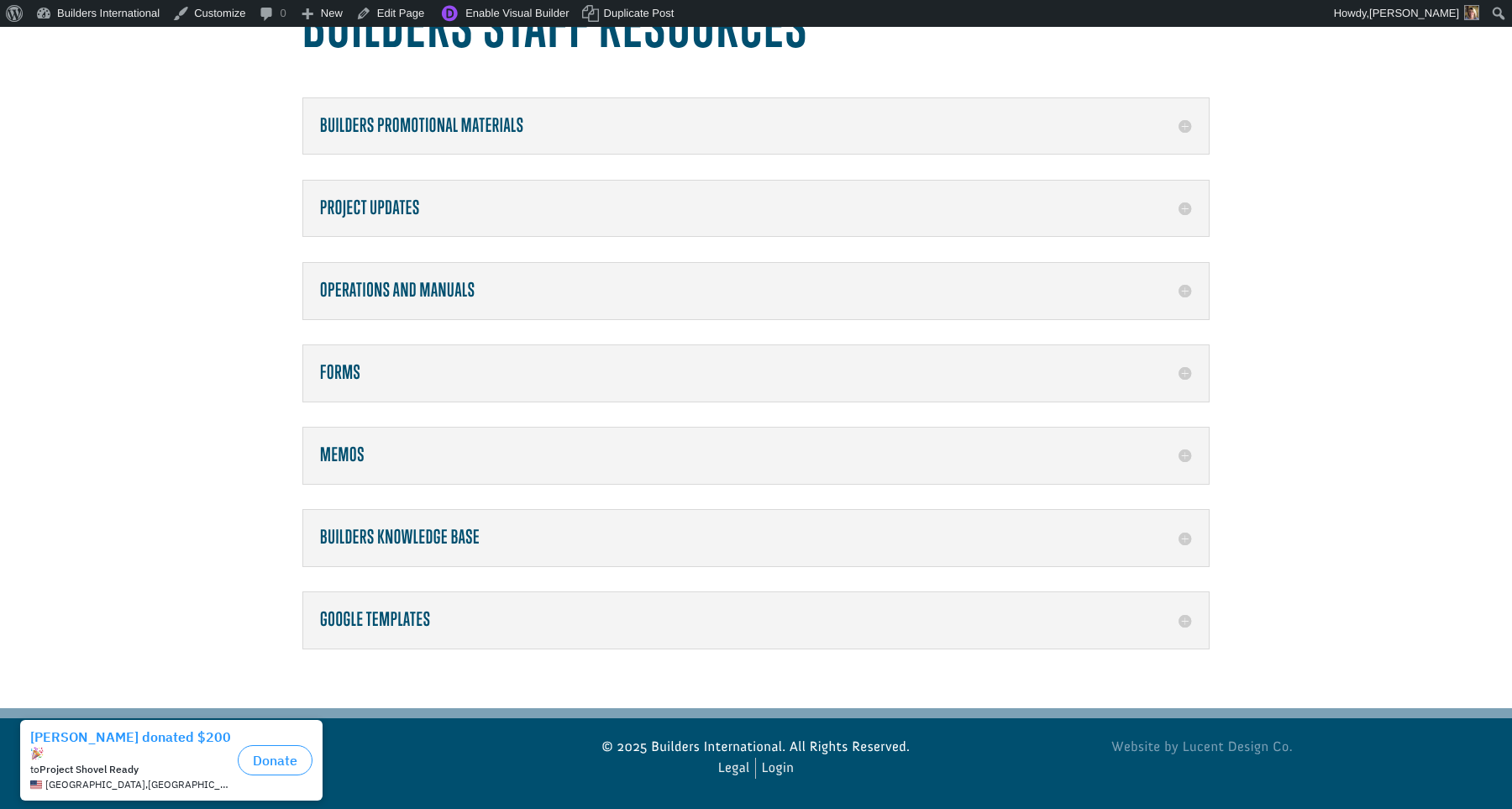
scroll to position [170, 0]
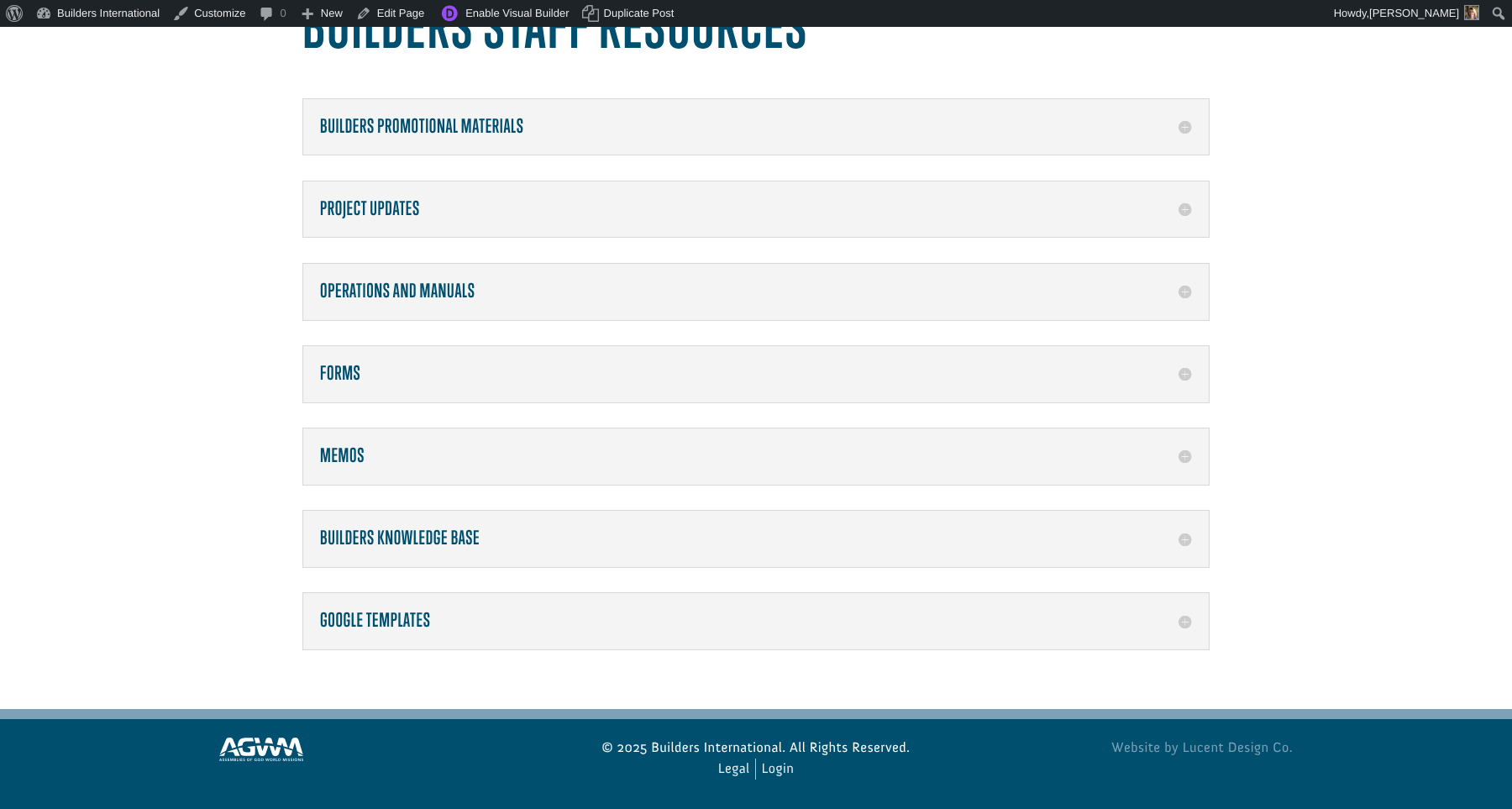
click at [875, 619] on h5 "Google Templates" at bounding box center [756, 621] width 872 height 22
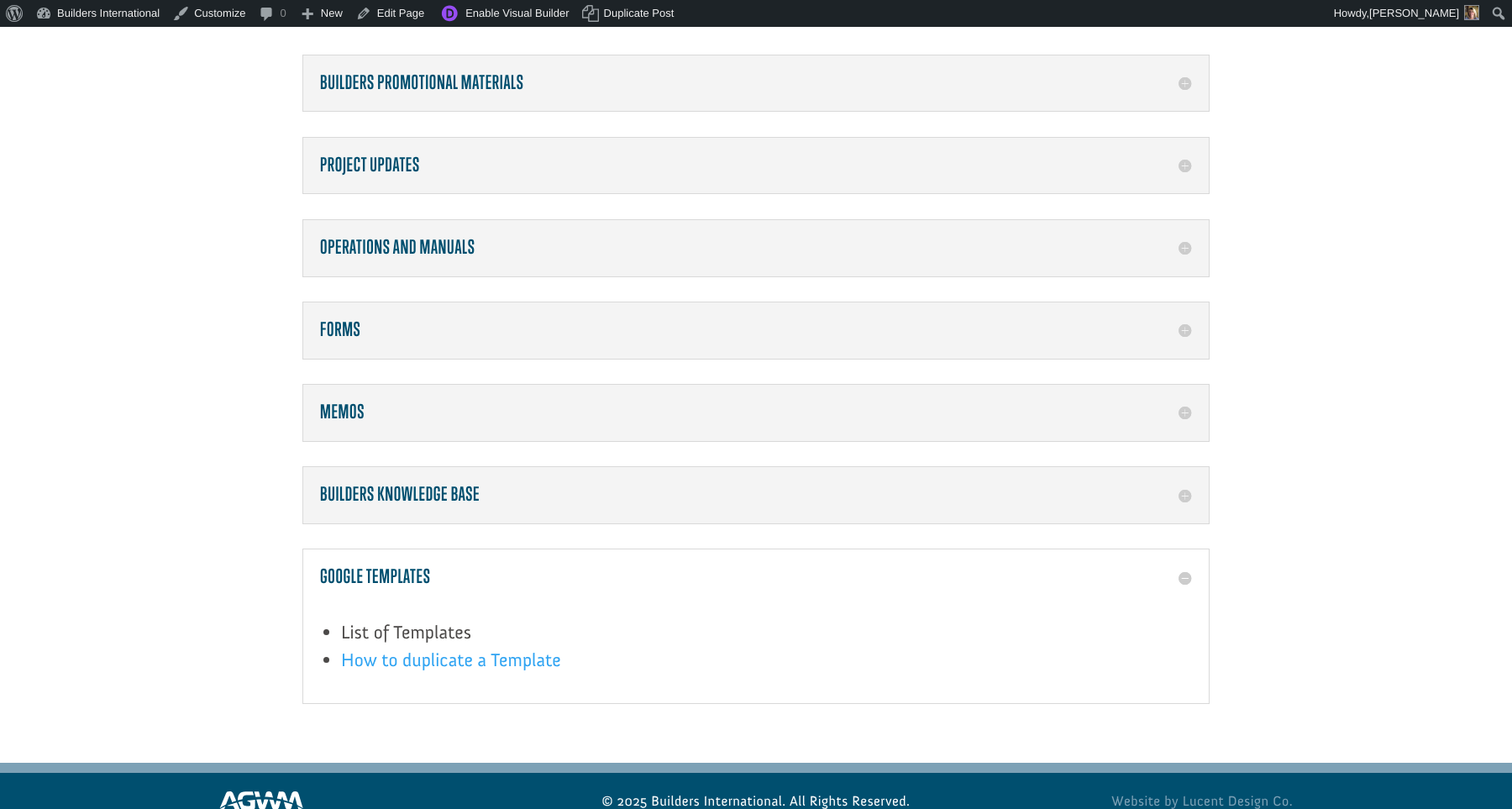
scroll to position [218, 0]
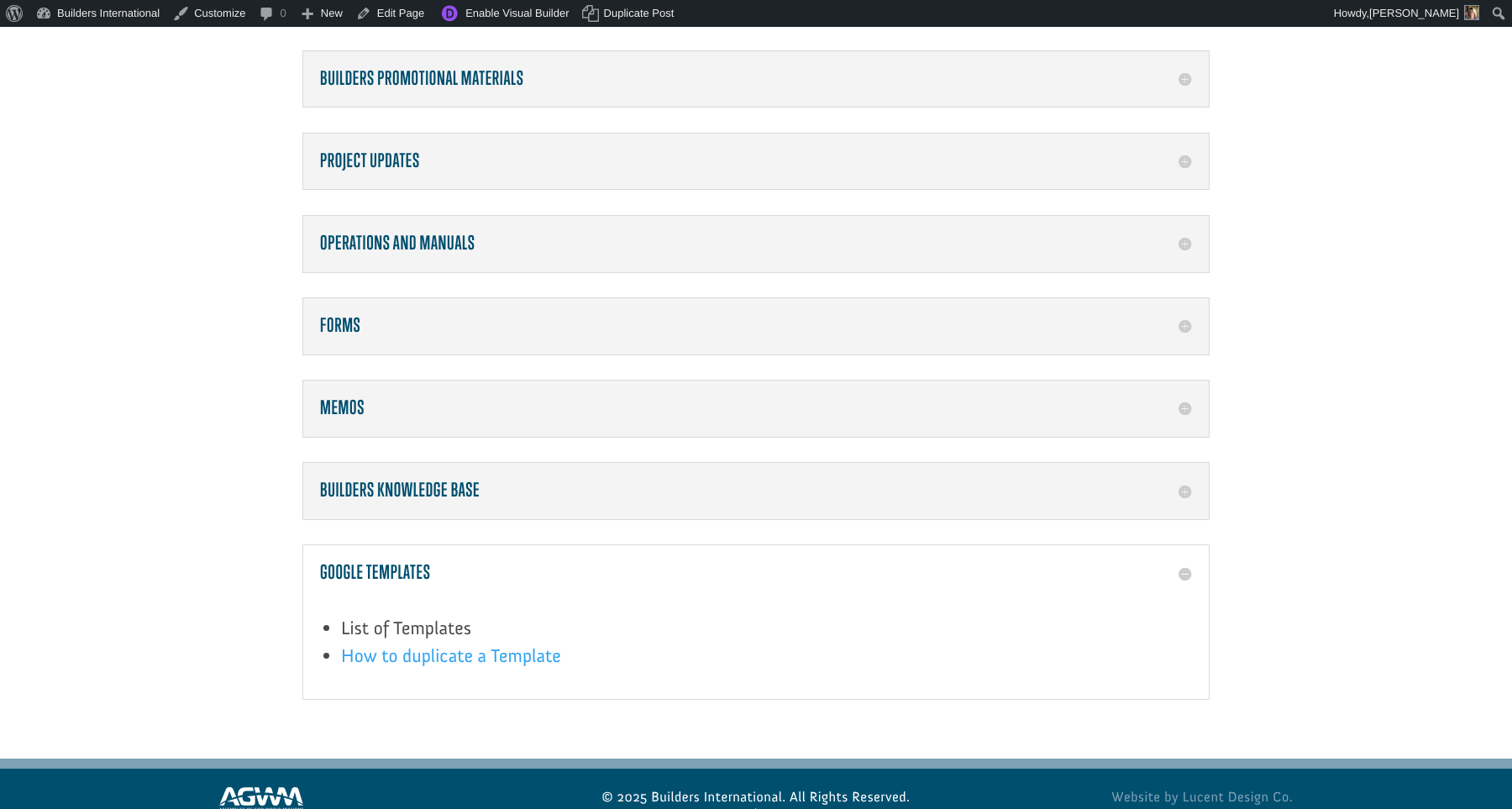
click at [882, 487] on h5 "Builders Knowledge Base" at bounding box center [756, 491] width 872 height 22
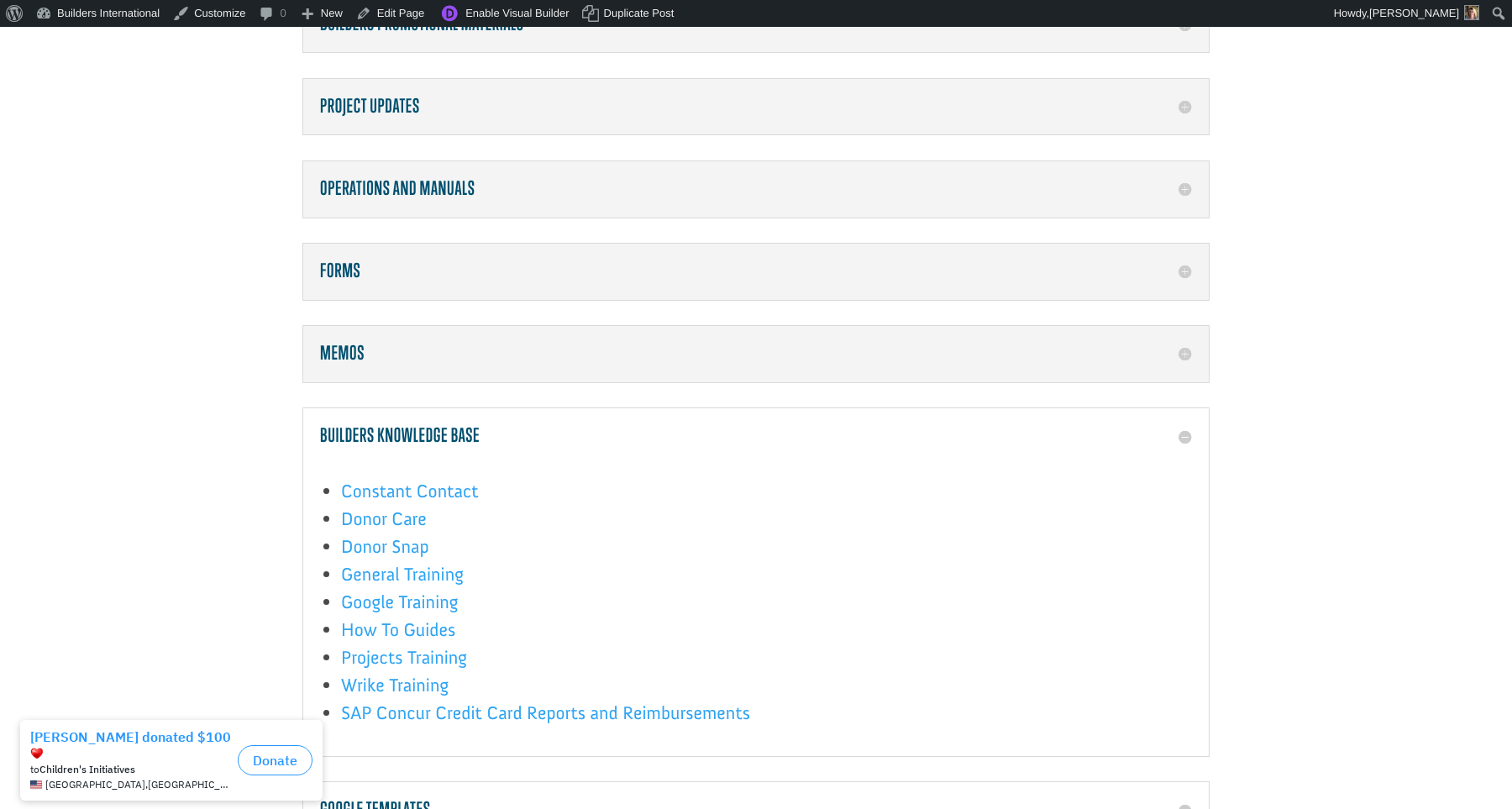
scroll to position [263, 0]
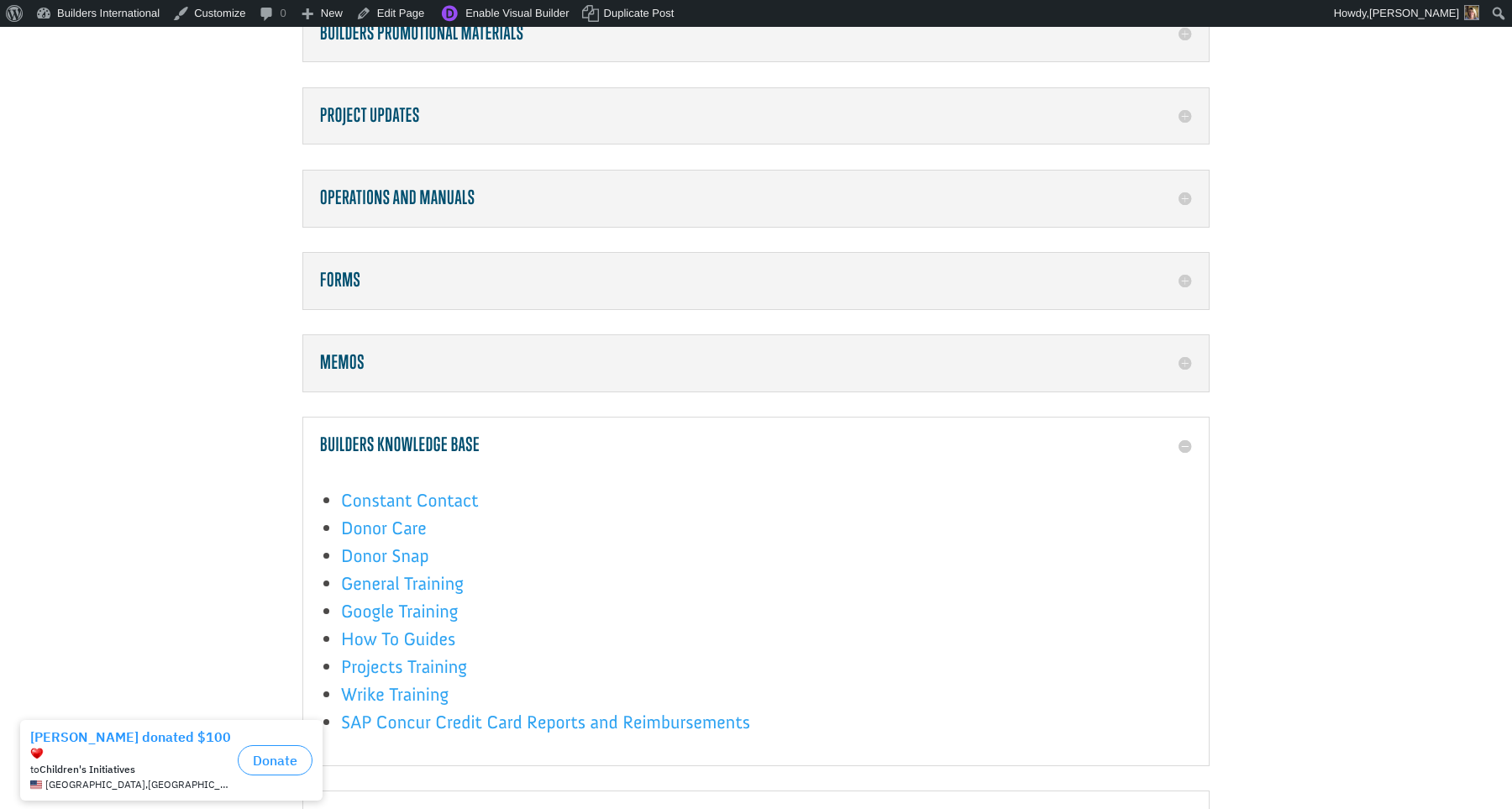
click at [889, 379] on div "Memos Link to the Memo Folder" at bounding box center [756, 363] width 907 height 57
click at [901, 358] on h5 "Memos" at bounding box center [756, 363] width 872 height 22
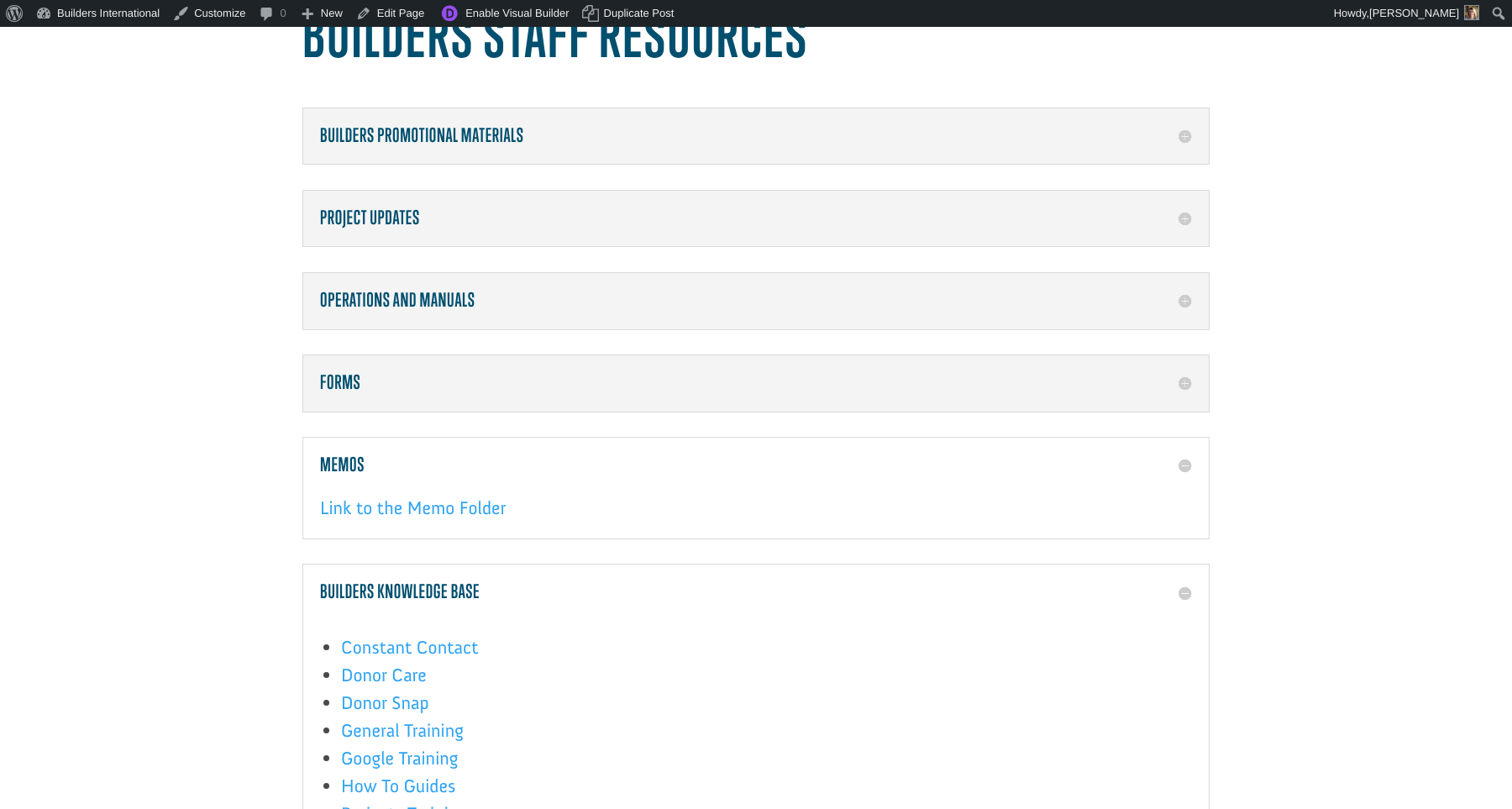
scroll to position [150, 0]
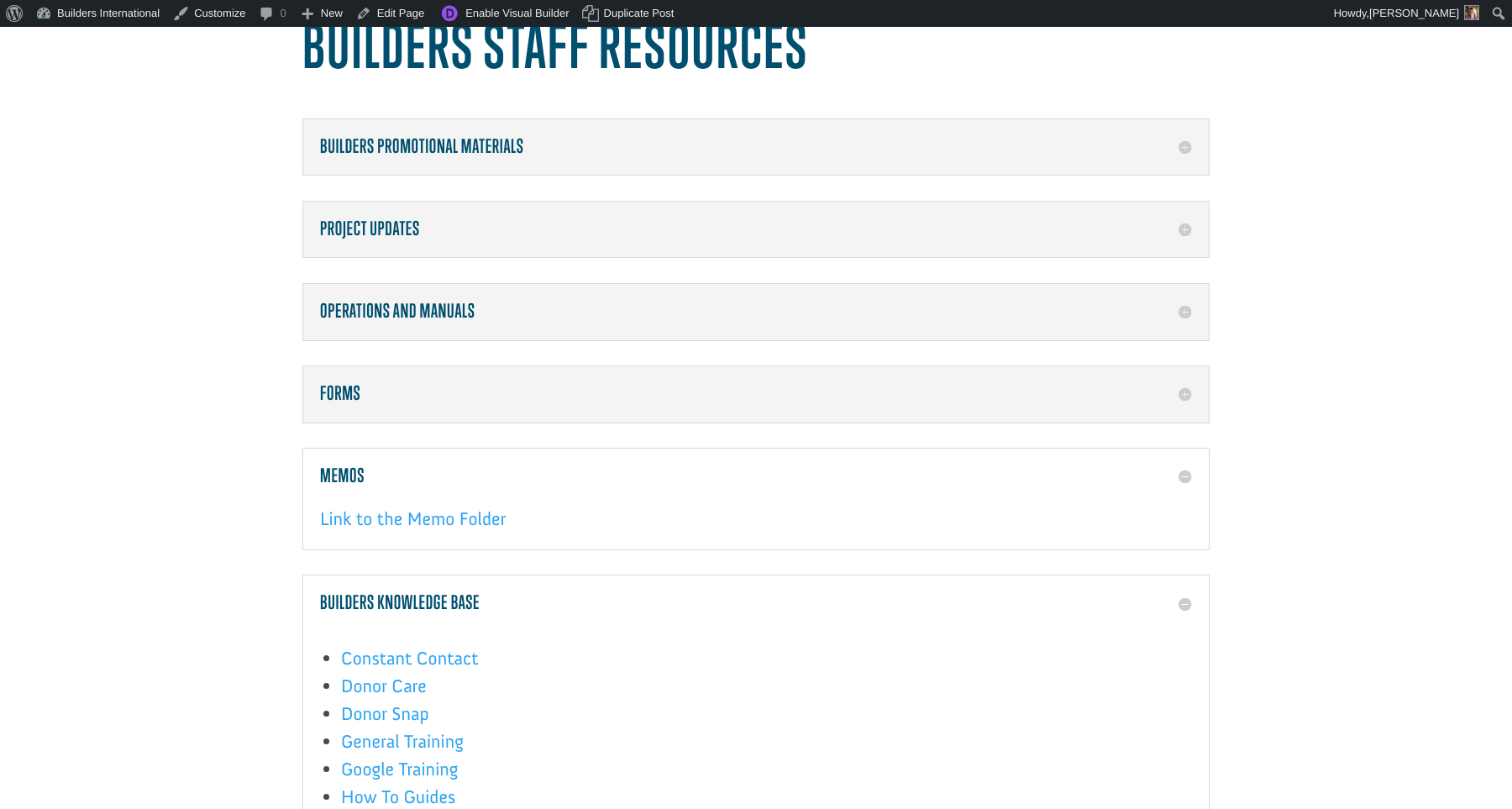
click at [900, 385] on h5 "Forms" at bounding box center [756, 394] width 872 height 22
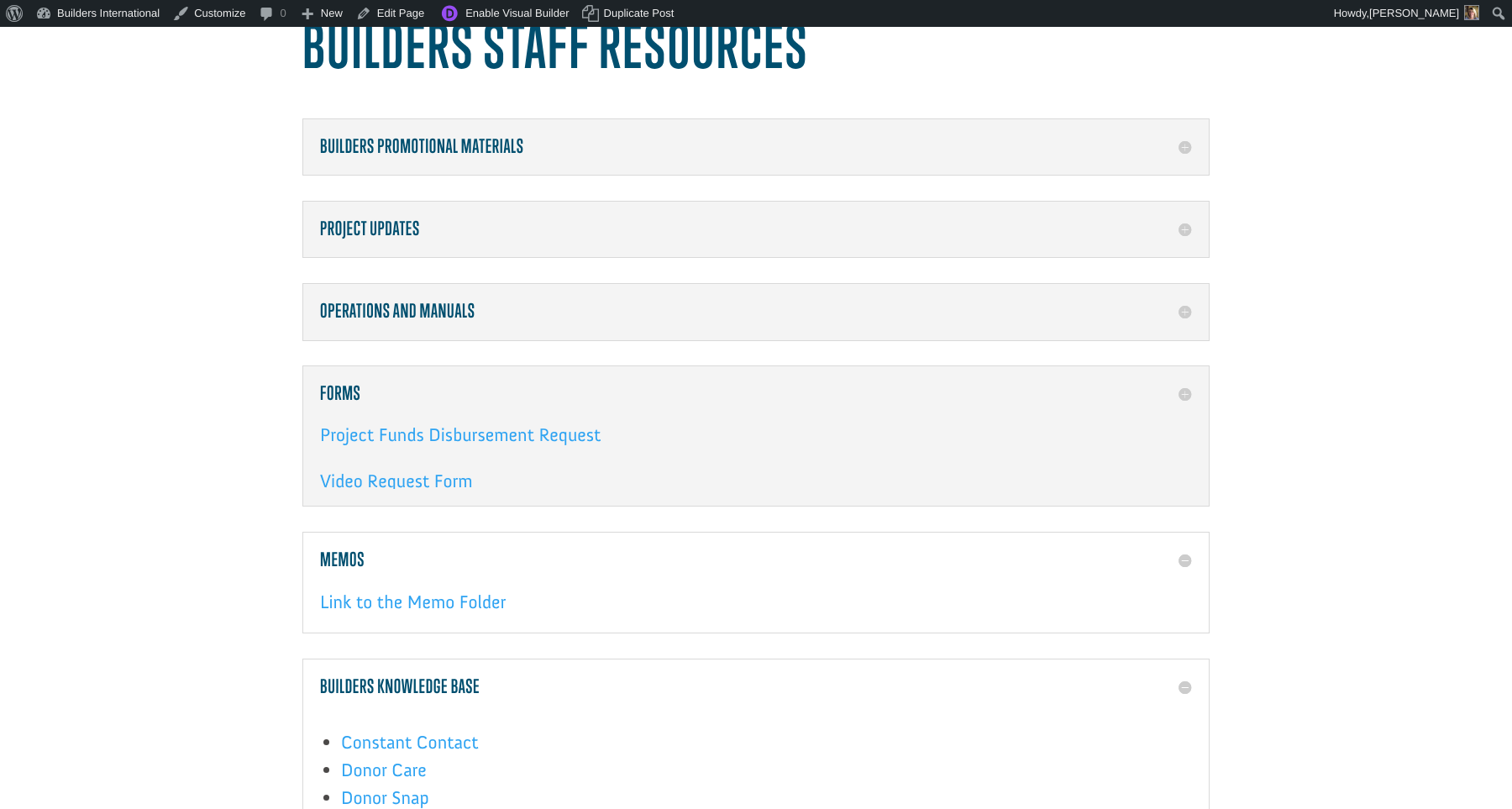
click at [900, 385] on h5 "Forms" at bounding box center [756, 394] width 872 height 22
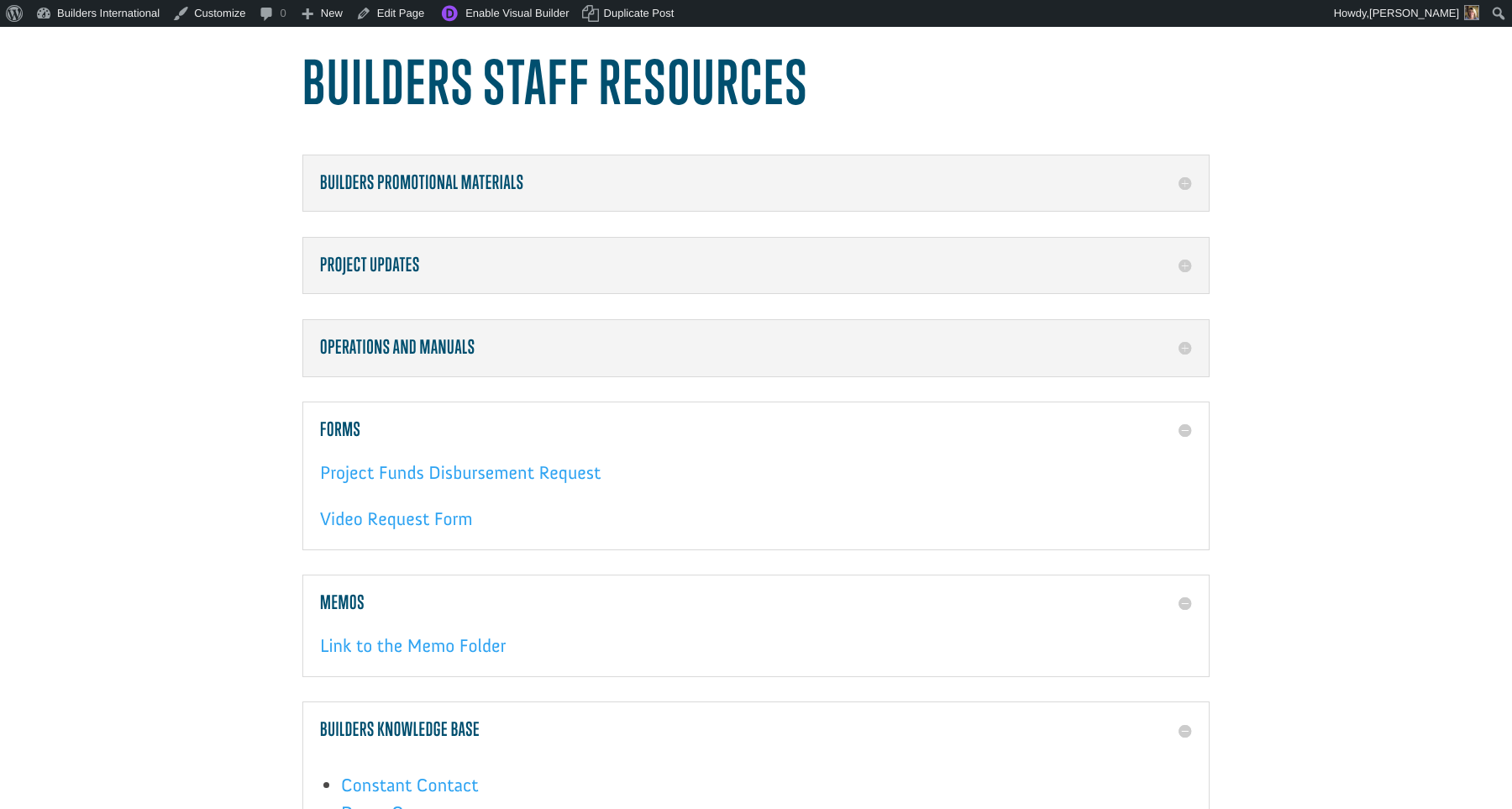
scroll to position [103, 1]
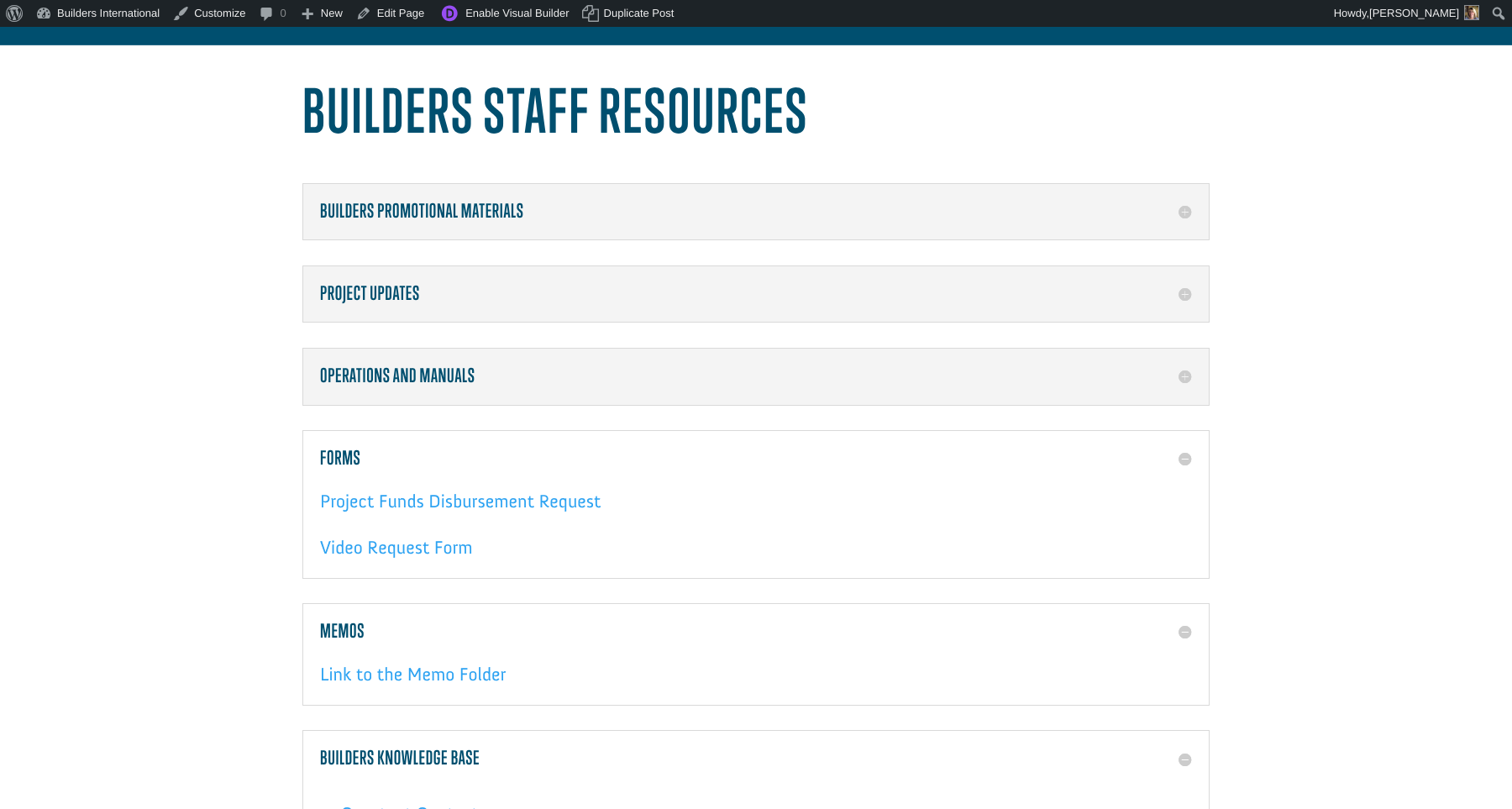
click at [900, 386] on h5 "Operations and Manuals" at bounding box center [756, 377] width 872 height 22
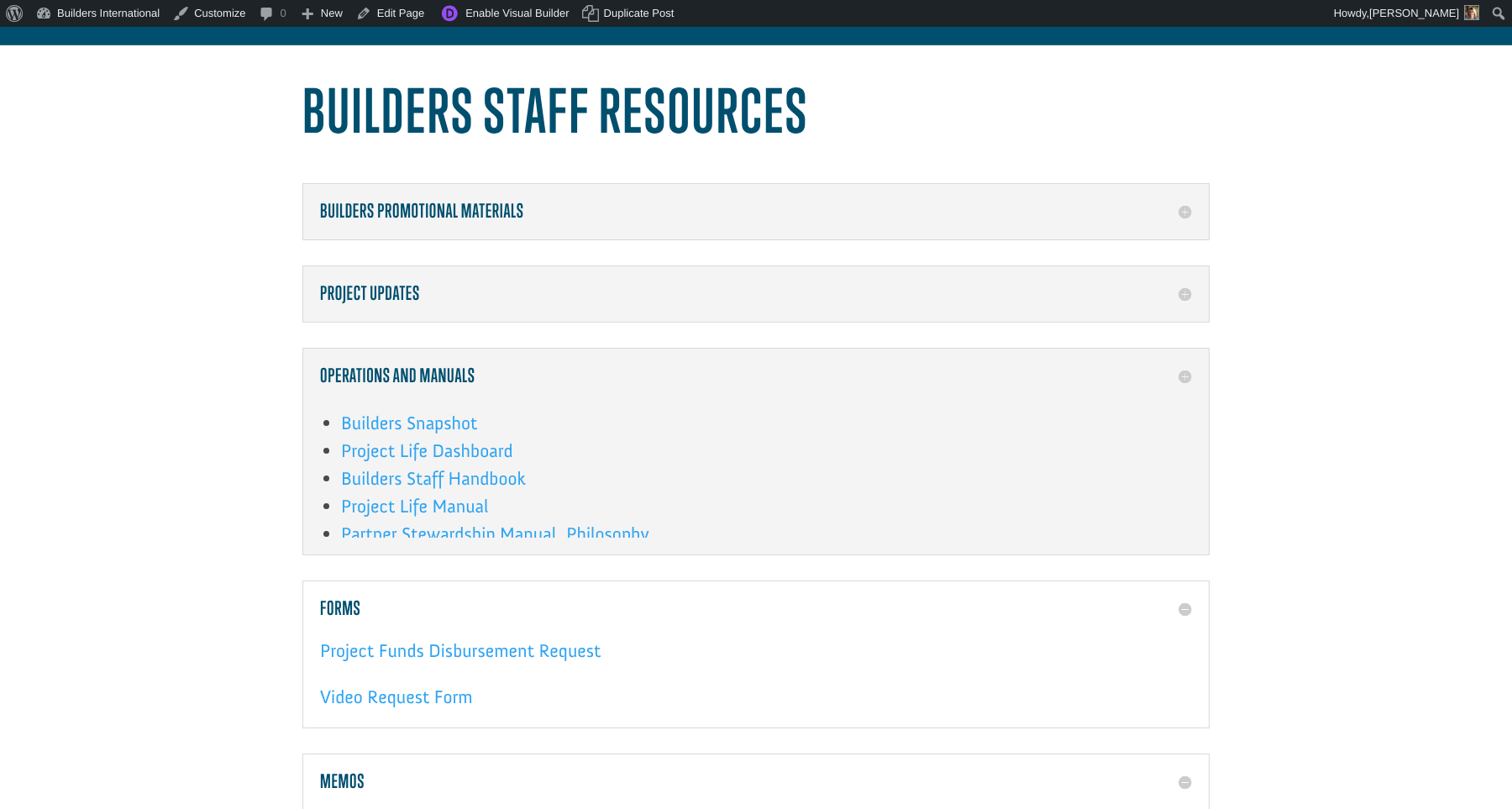
scroll to position [78, 0]
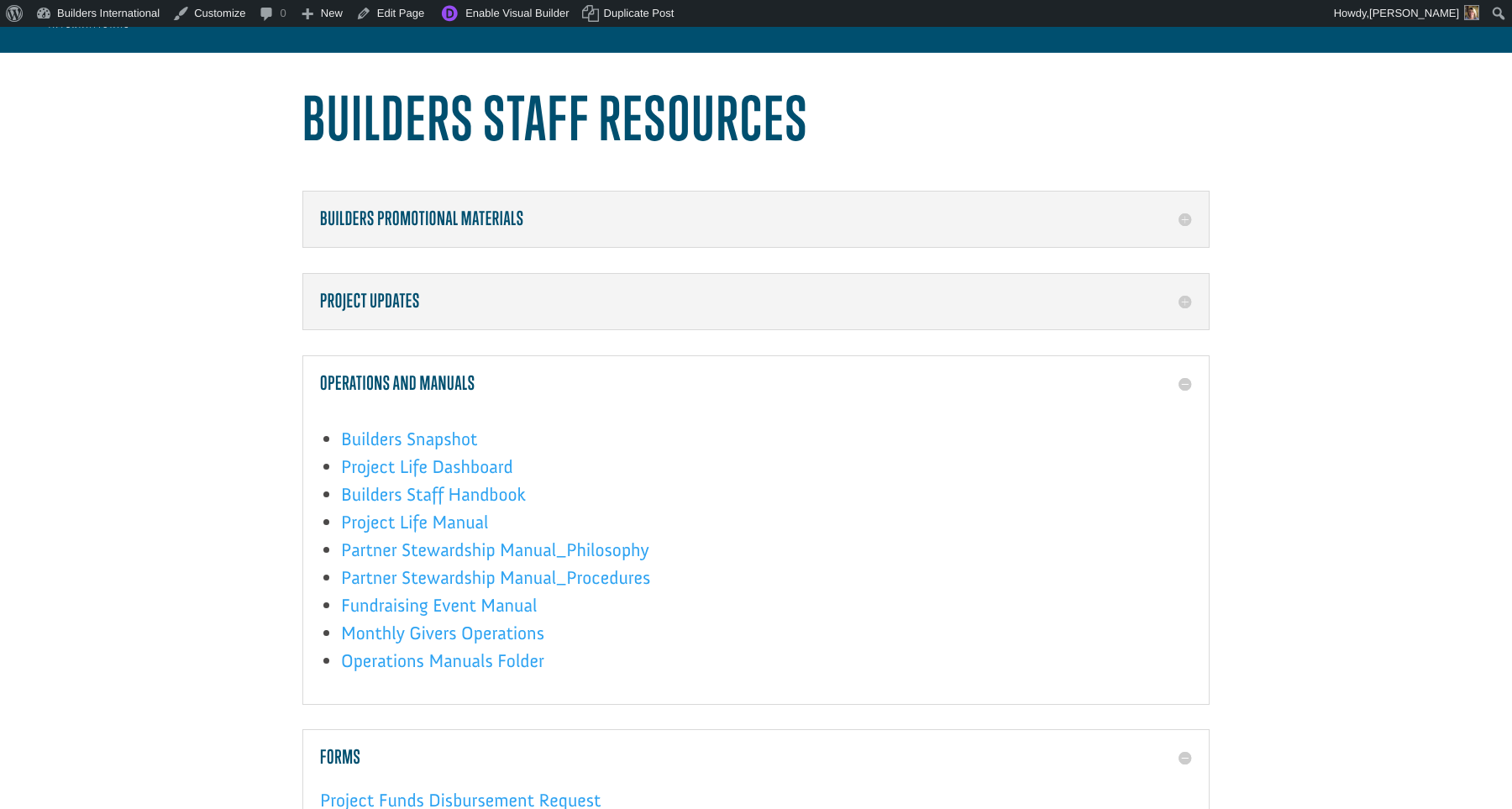
click at [896, 307] on h5 "Project Updates" at bounding box center [756, 302] width 872 height 22
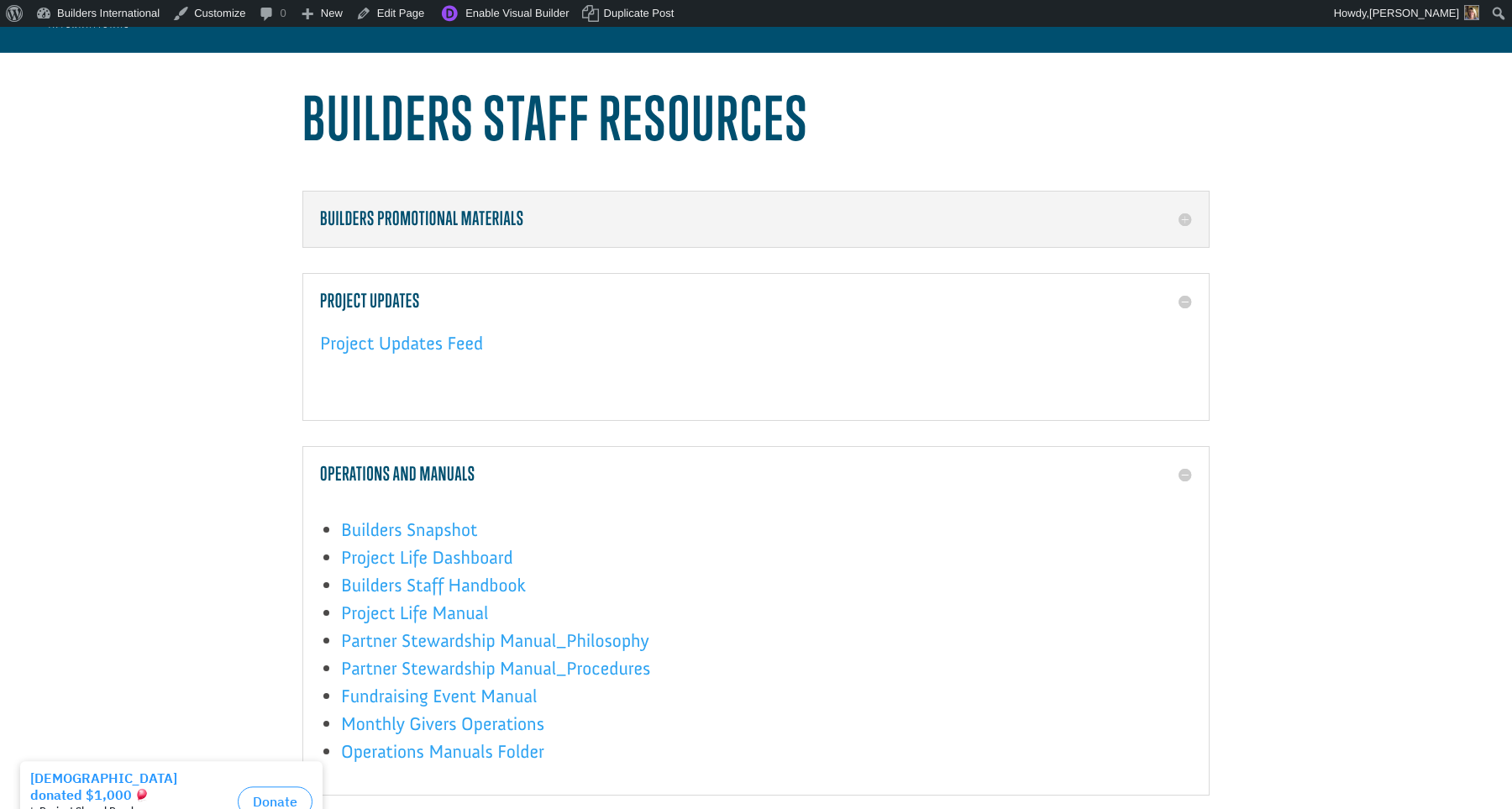
click at [921, 239] on div "Builders Promotional Materials Builders Vimeo – Promotional Videos Builders Bra…" at bounding box center [756, 219] width 907 height 57
click at [925, 228] on h5 "Builders Promotional Materials" at bounding box center [756, 219] width 872 height 22
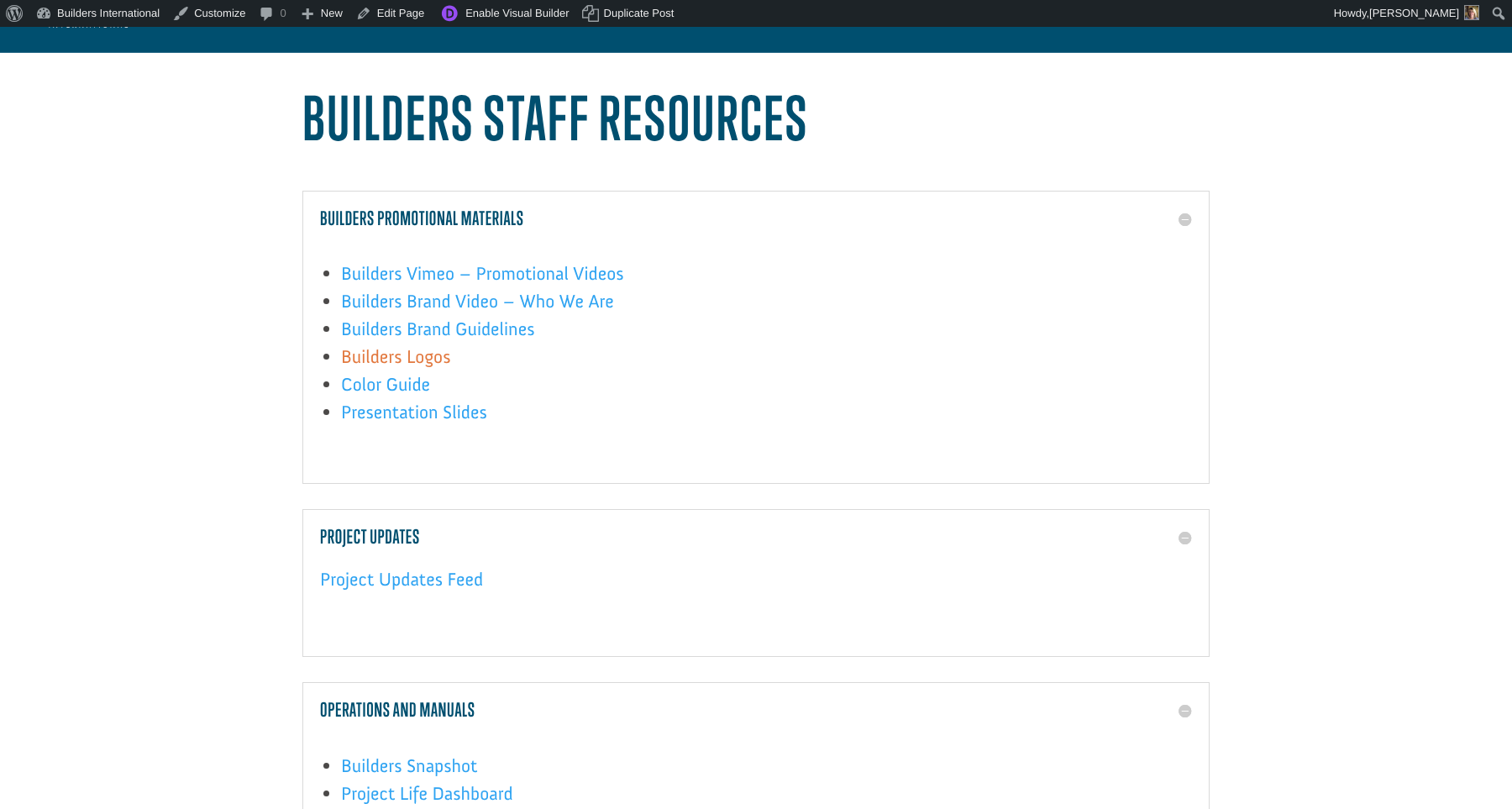
click at [440, 361] on link "Builders Logos" at bounding box center [396, 361] width 109 height 31
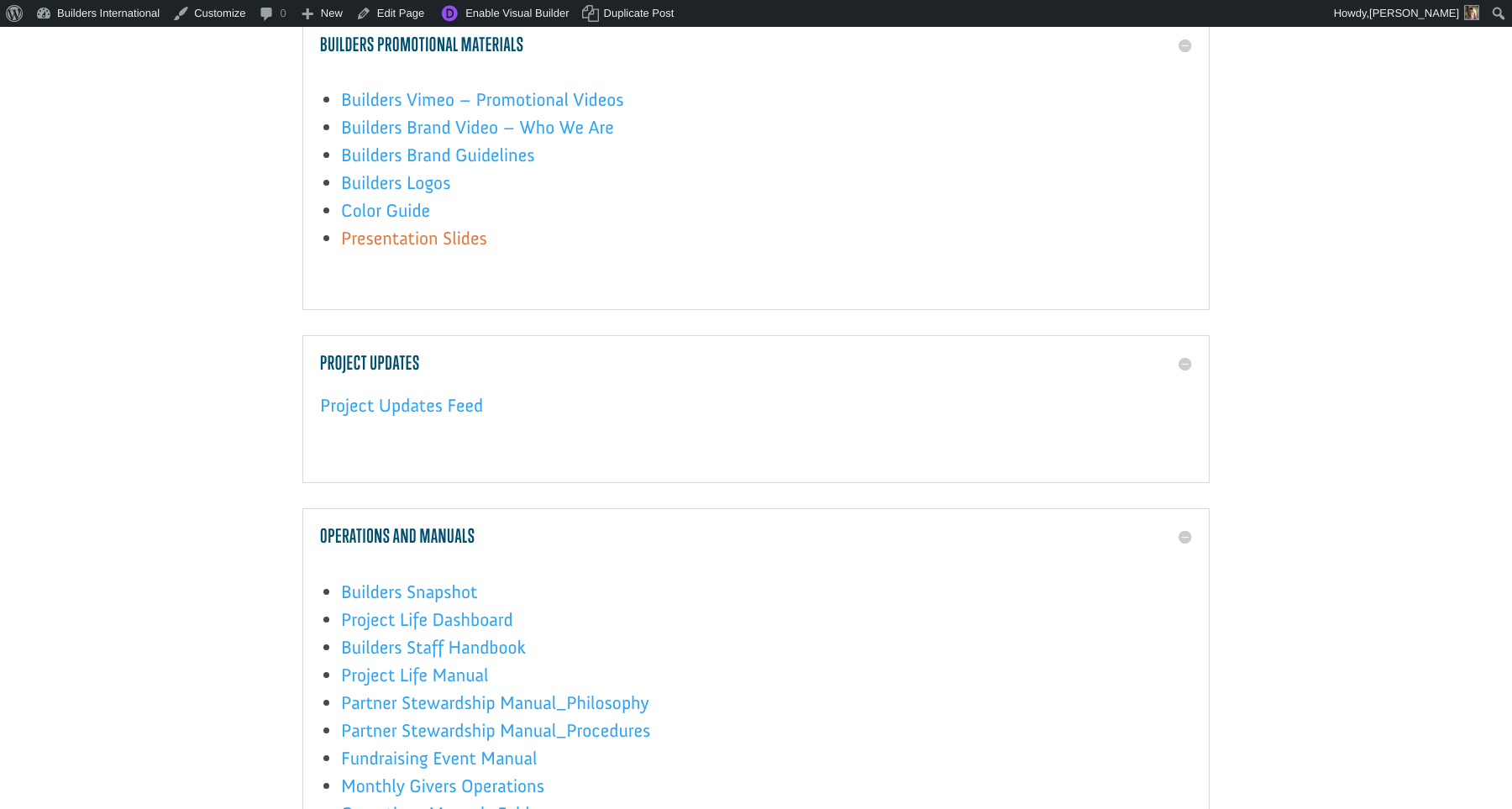
scroll to position [261, 0]
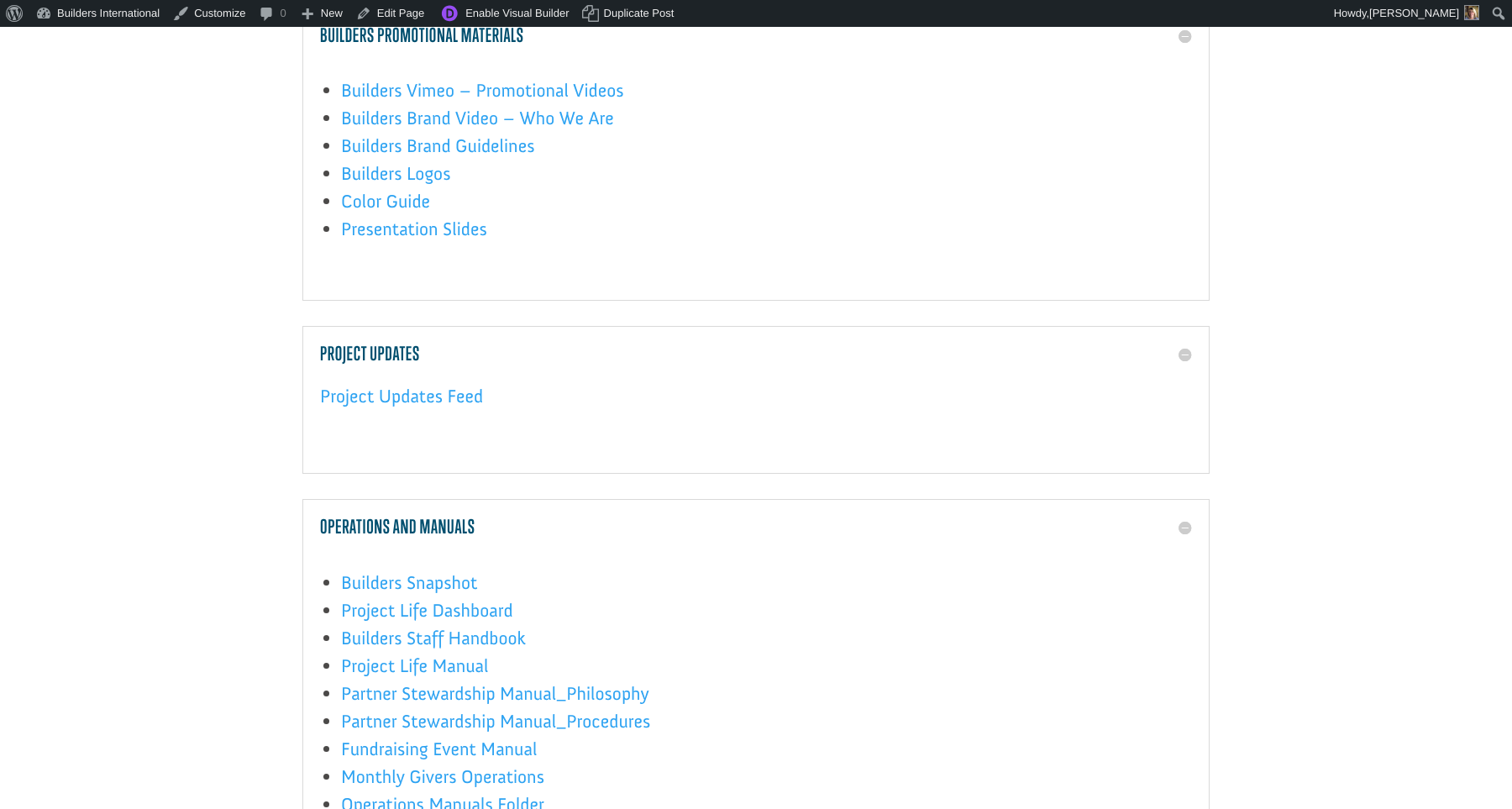
click at [463, 271] on p at bounding box center [756, 269] width 872 height 27
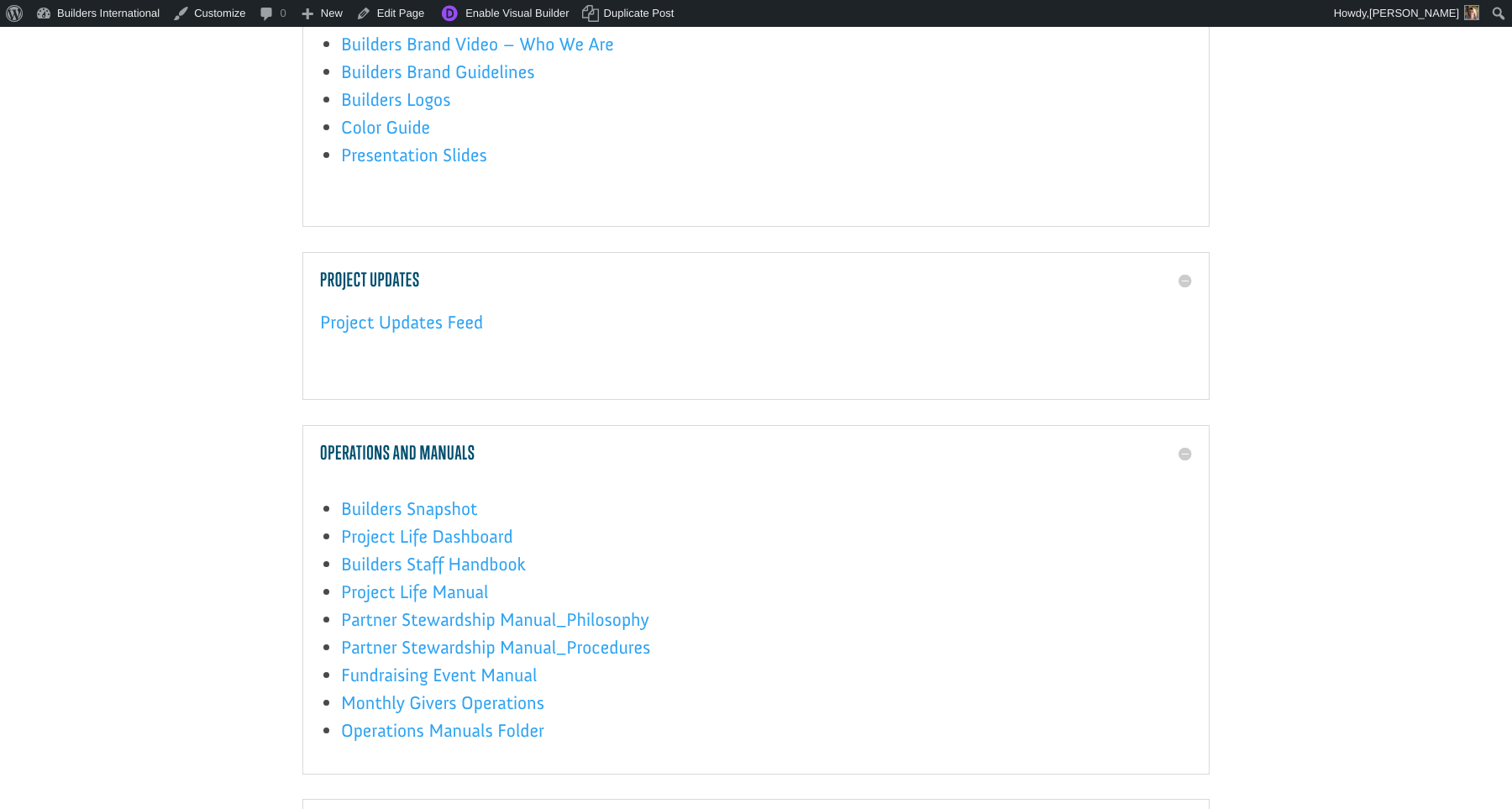
scroll to position [336, 0]
click at [399, 123] on link "Color Guide" at bounding box center [386, 130] width 89 height 31
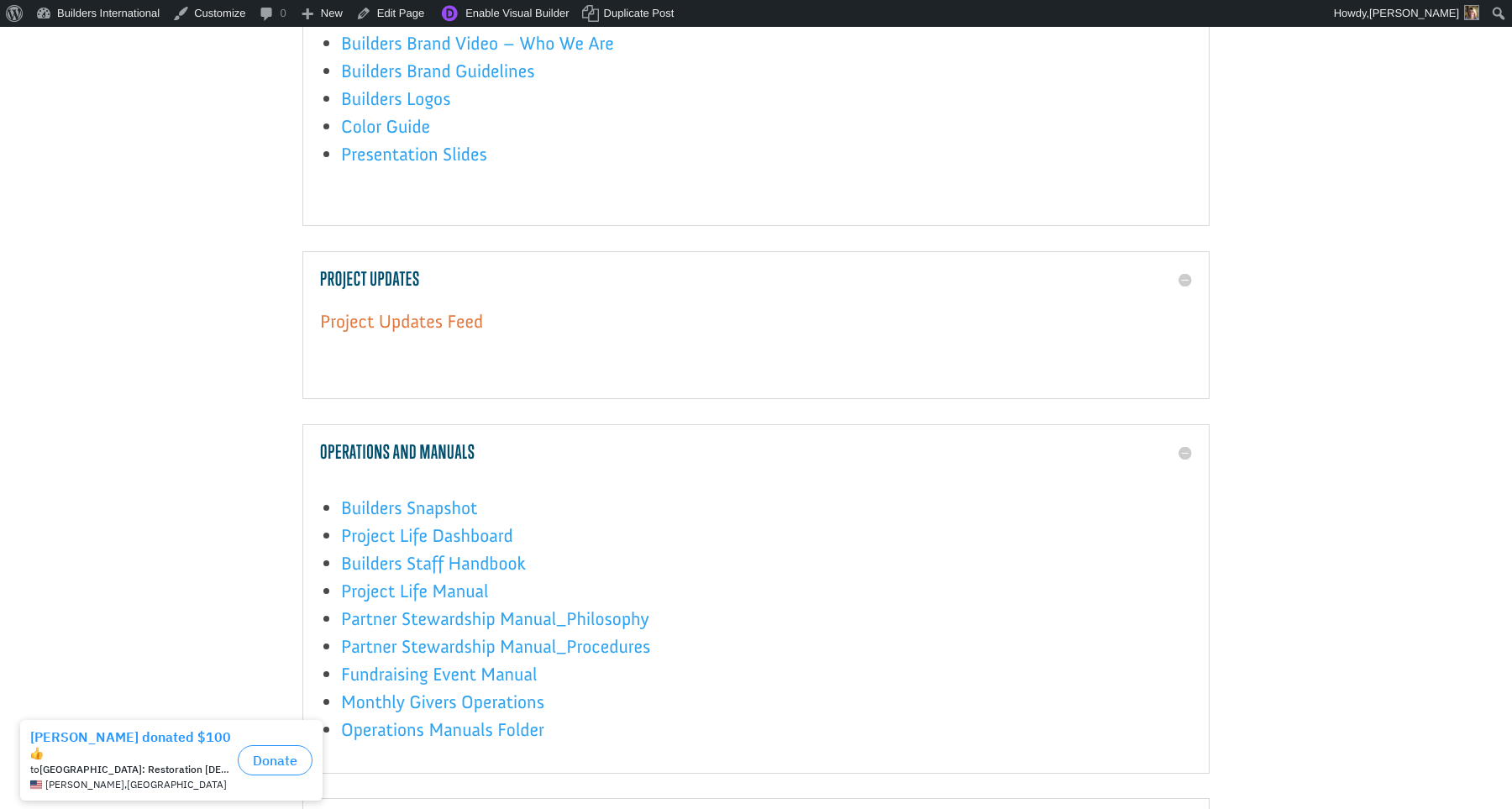
click at [435, 315] on link "Project Updates Feed" at bounding box center [401, 326] width 163 height 31
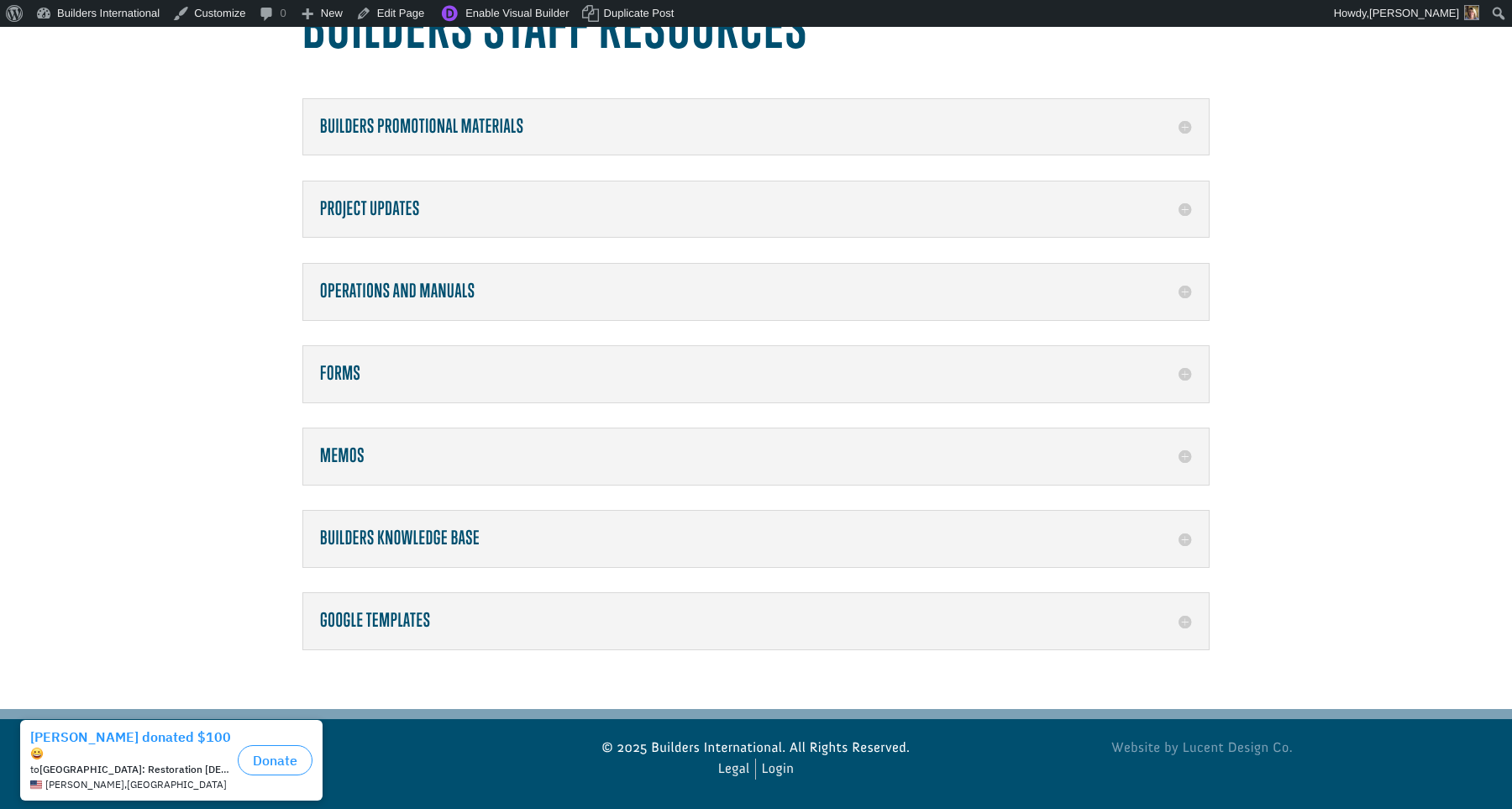
click at [446, 294] on h5 "Operations and Manuals" at bounding box center [756, 292] width 872 height 22
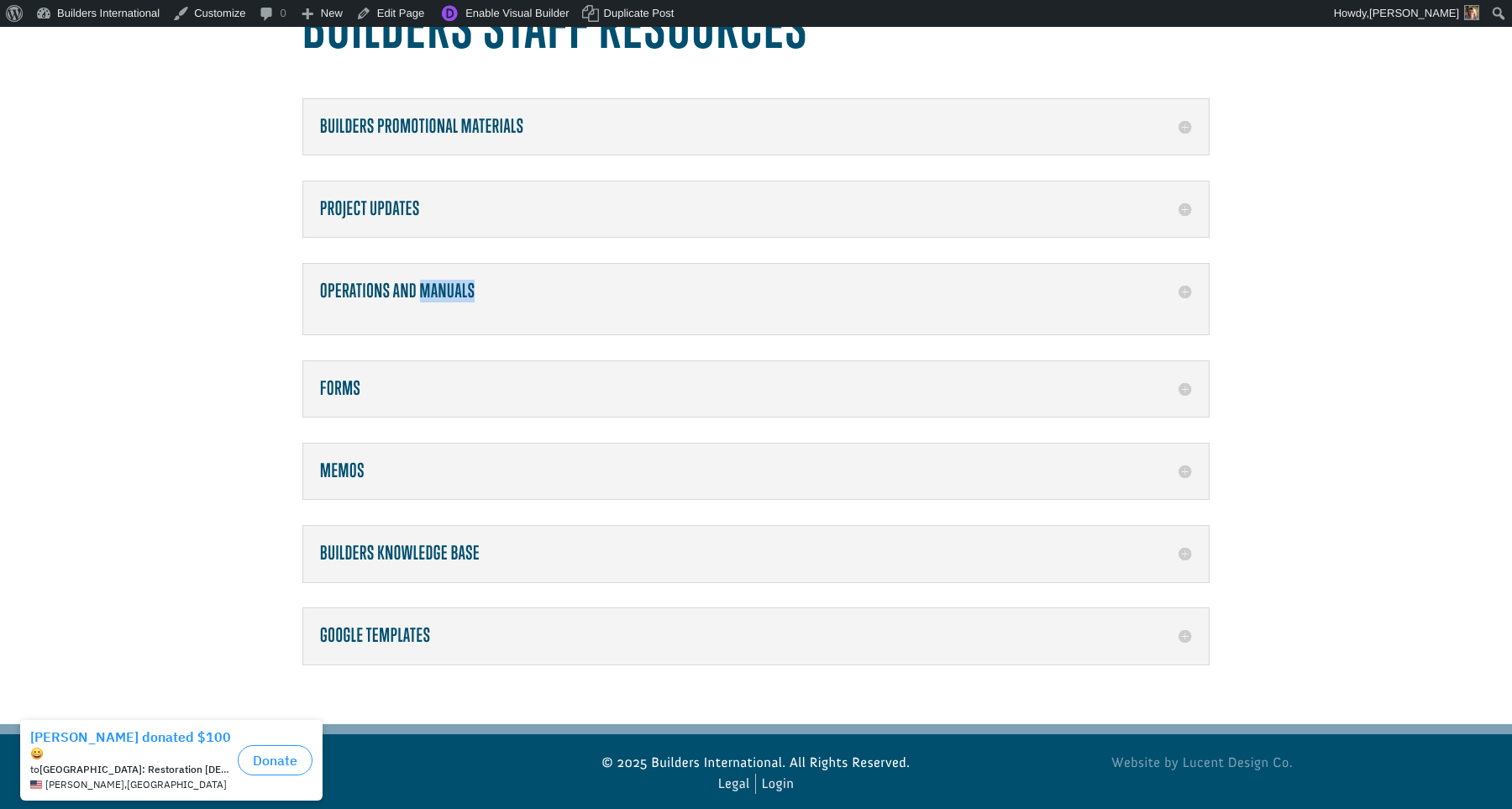
click at [446, 294] on h5 "Operations and Manuals" at bounding box center [756, 292] width 872 height 22
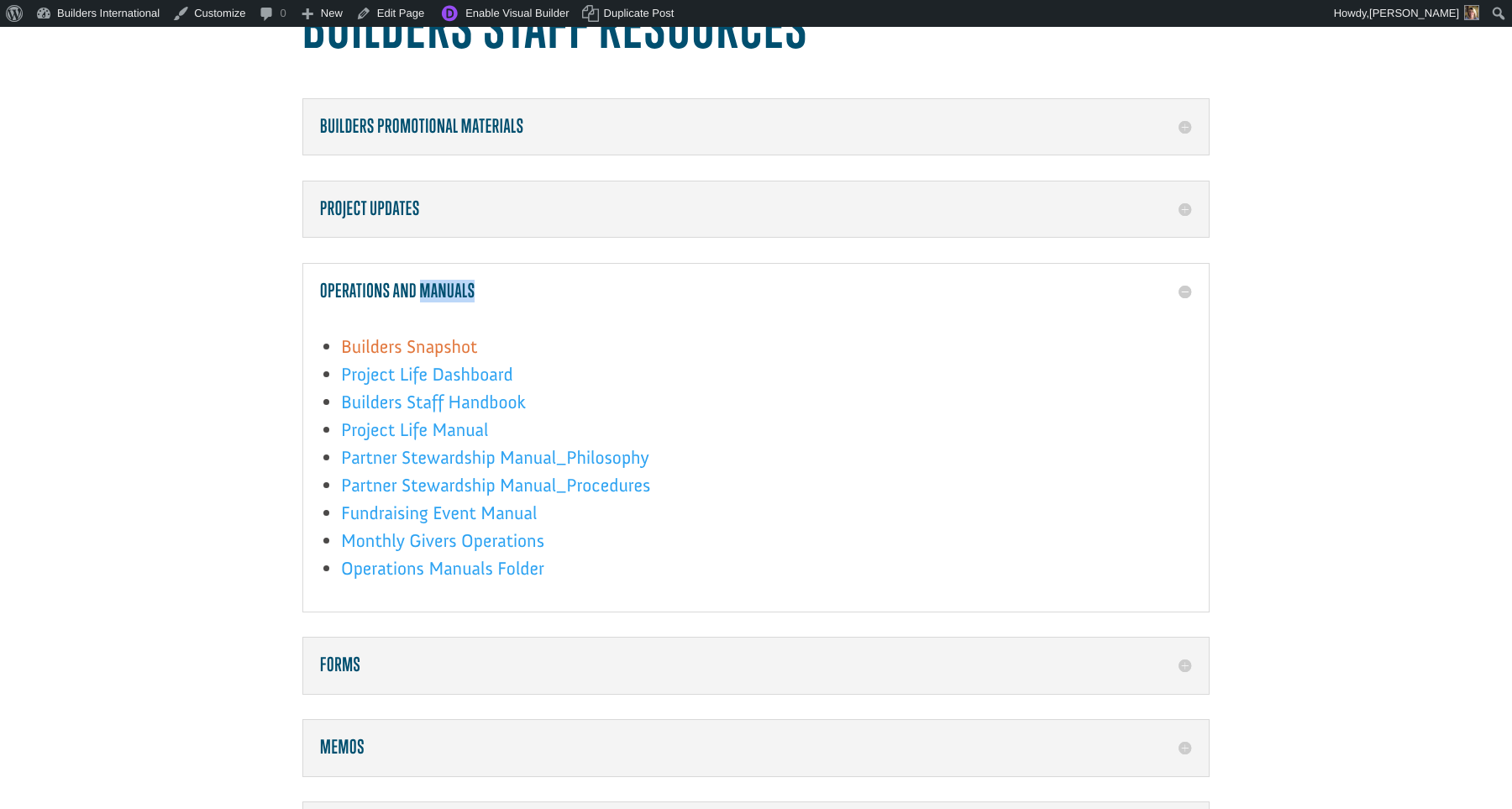
click at [440, 337] on link "Builders Snapshot" at bounding box center [409, 351] width 136 height 31
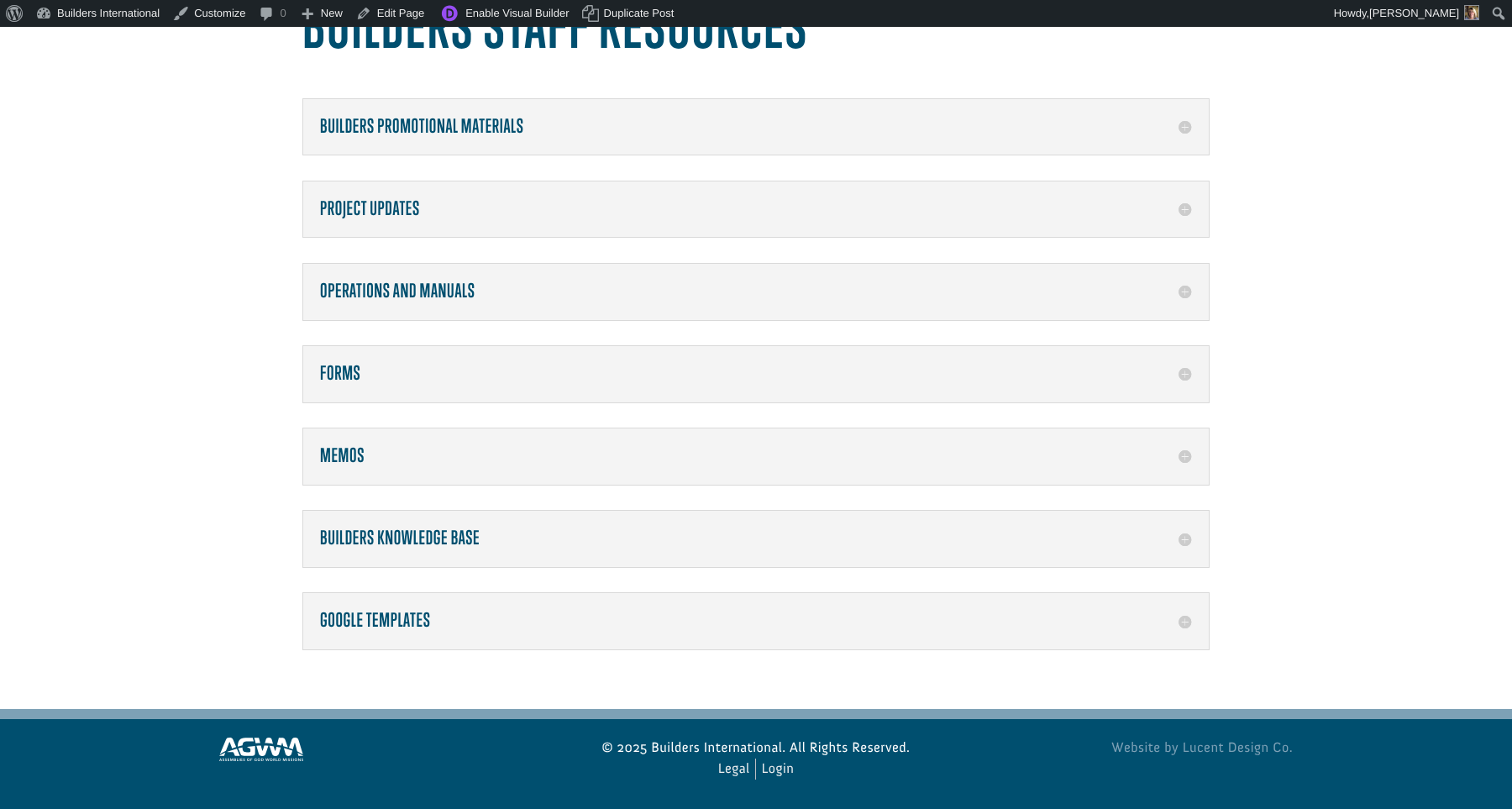
click at [1186, 528] on h5 "Builders Knowledge Base" at bounding box center [756, 539] width 872 height 22
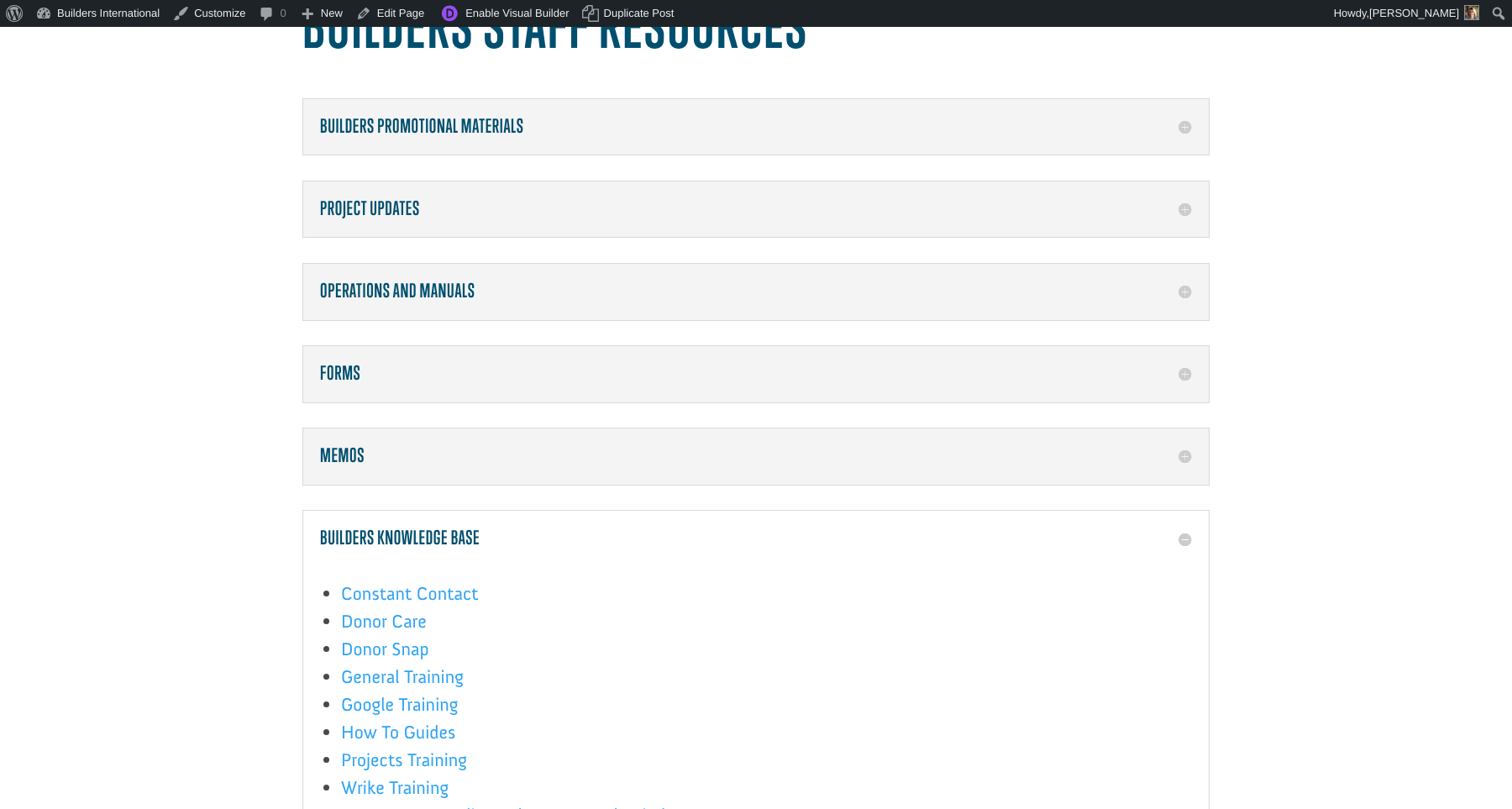
click at [1182, 379] on h5 "Forms" at bounding box center [756, 374] width 872 height 22
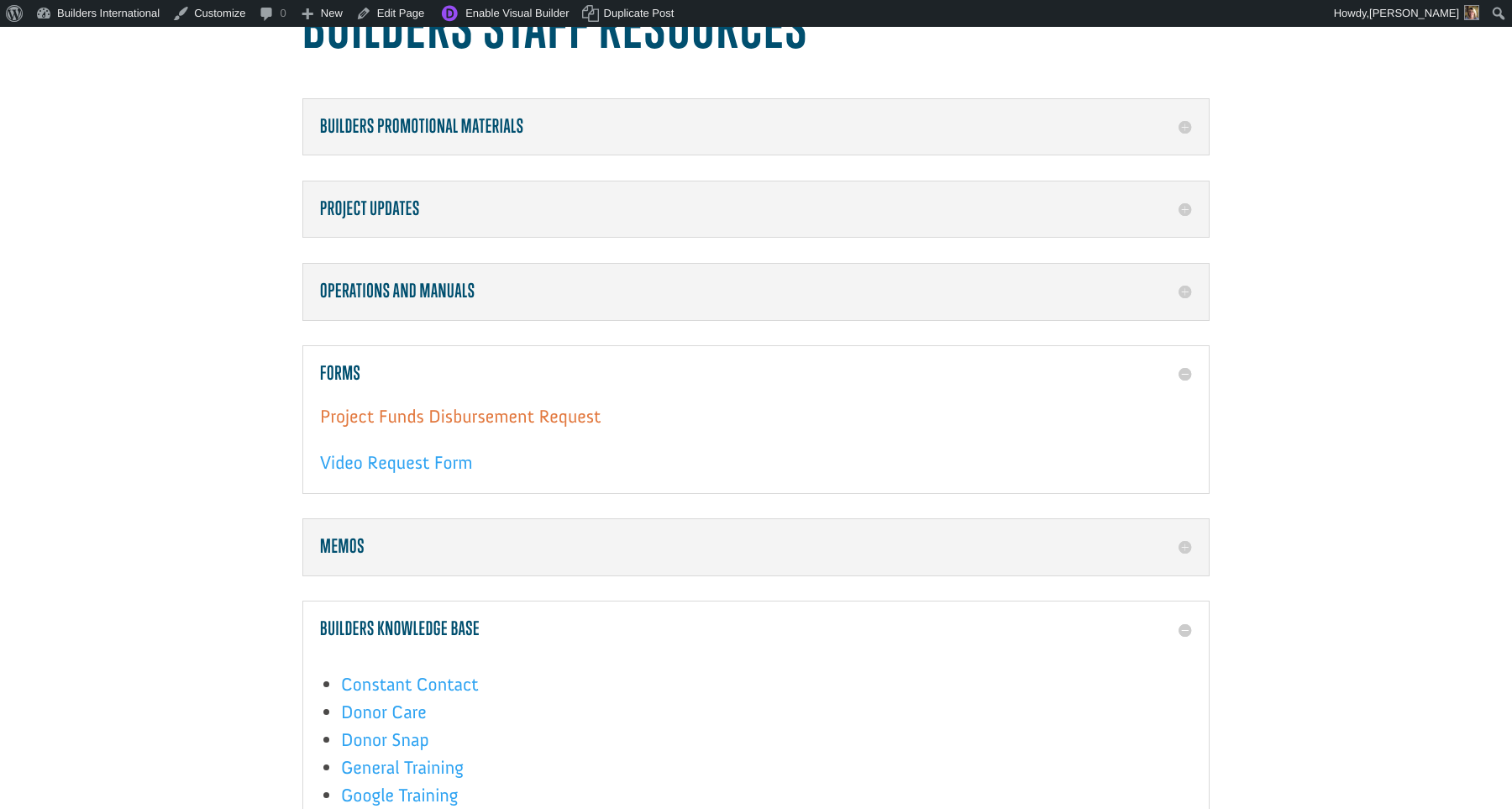
click at [503, 422] on link "Project Funds Disbursement Request" at bounding box center [461, 420] width 281 height 31
click at [1183, 130] on h5 "Builders Promotional Materials" at bounding box center [756, 127] width 872 height 22
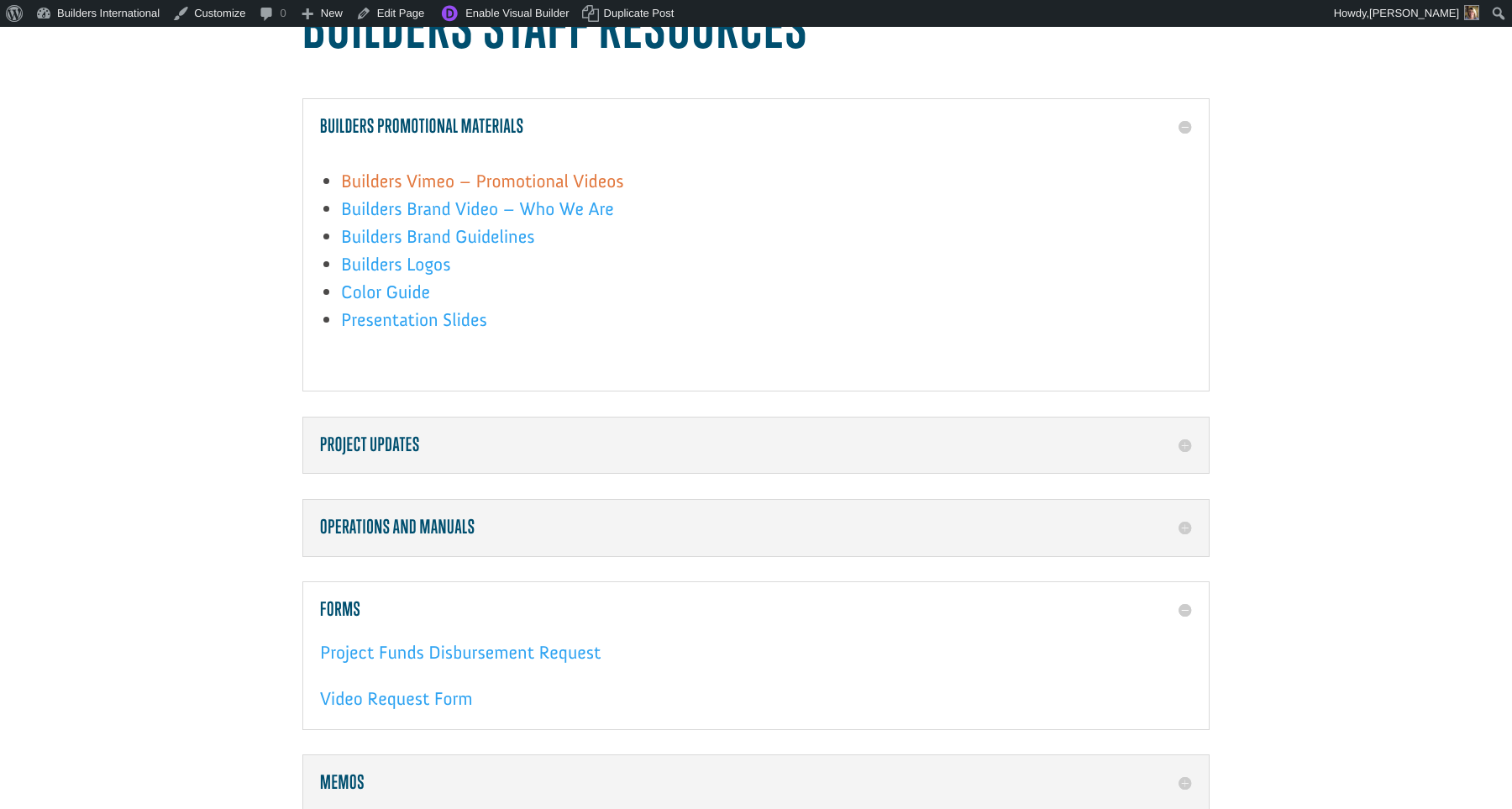
click at [453, 175] on link "Builders Vimeo – Promotional Videos" at bounding box center [482, 185] width 283 height 31
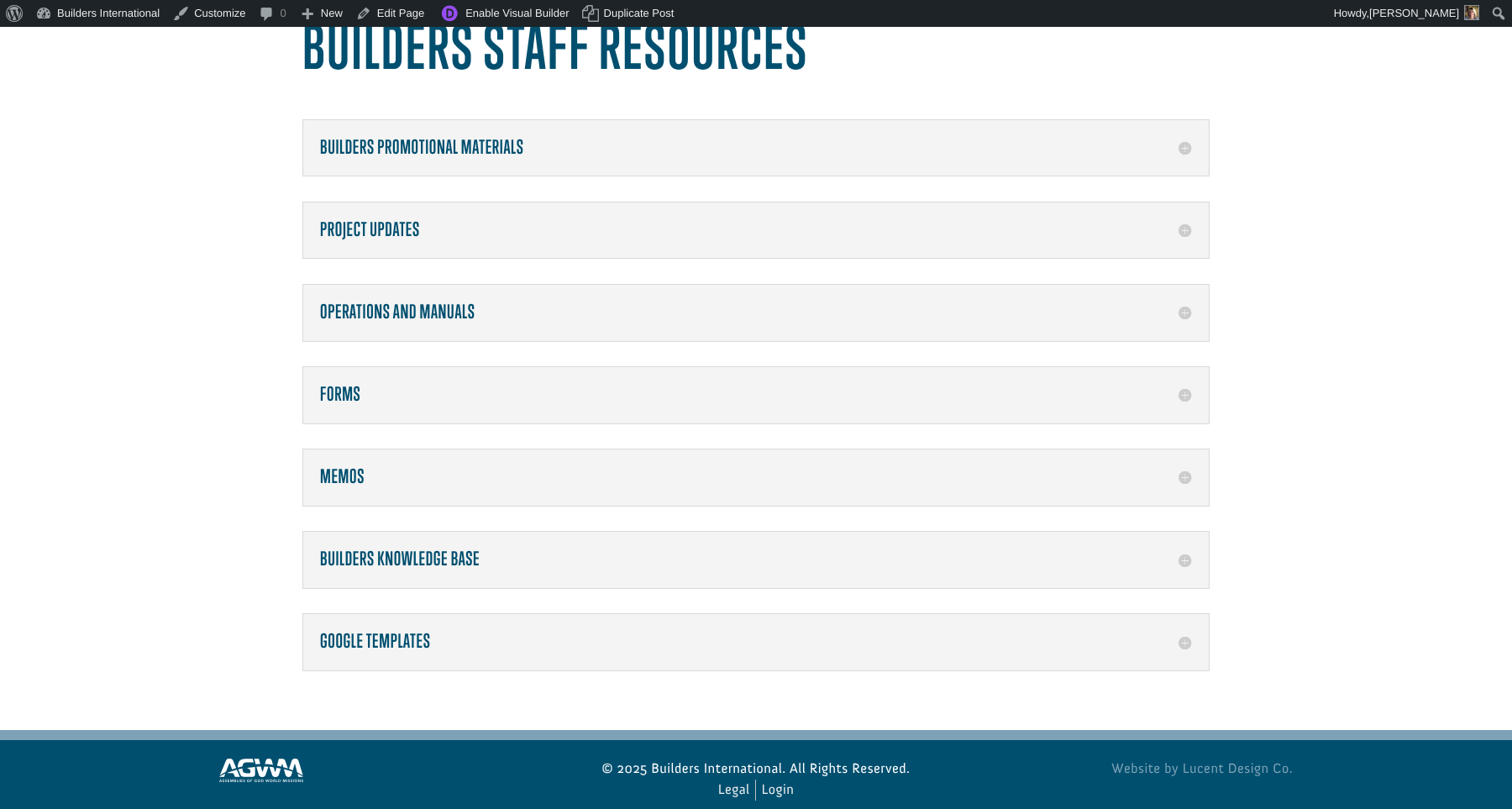
click at [1183, 469] on h5 "Memos" at bounding box center [756, 477] width 872 height 22
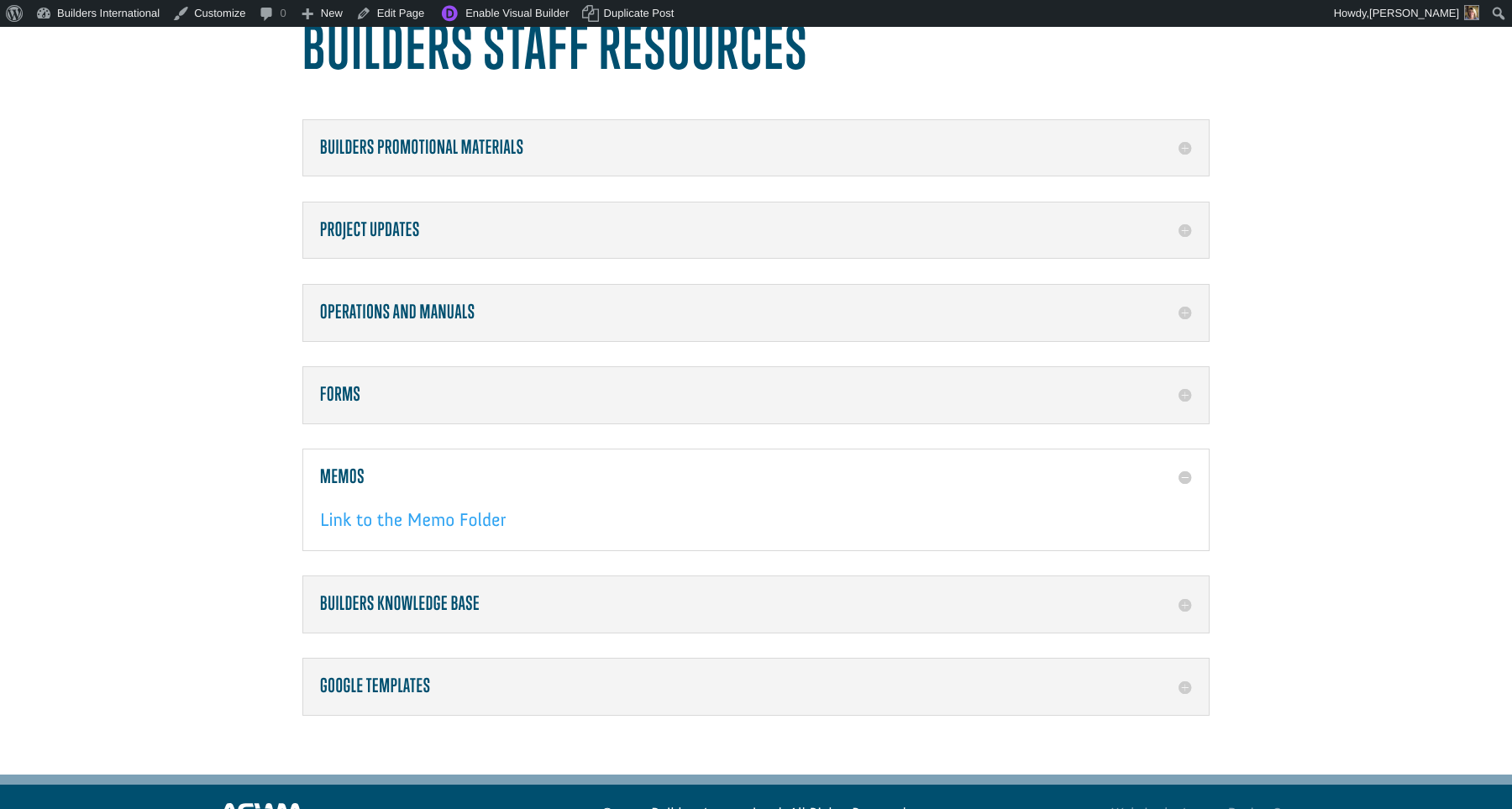
drag, startPoint x: 1177, startPoint y: 472, endPoint x: 1030, endPoint y: 472, distance: 147.0
click at [1175, 472] on h5 "Memos" at bounding box center [756, 477] width 872 height 22
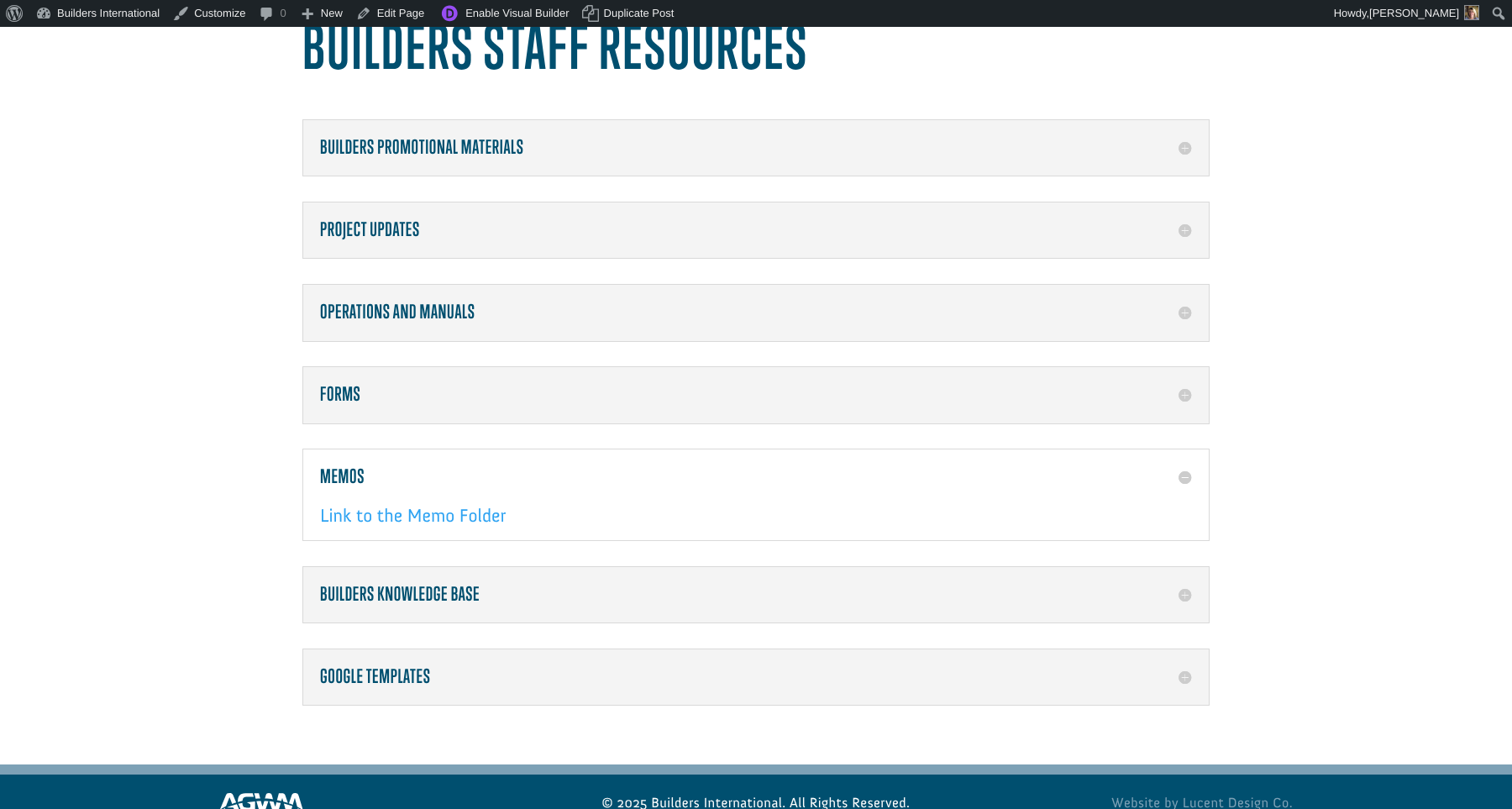
drag, startPoint x: 1030, startPoint y: 472, endPoint x: 849, endPoint y: 470, distance: 181.0
click at [1029, 472] on h5 "Memos" at bounding box center [756, 477] width 872 height 22
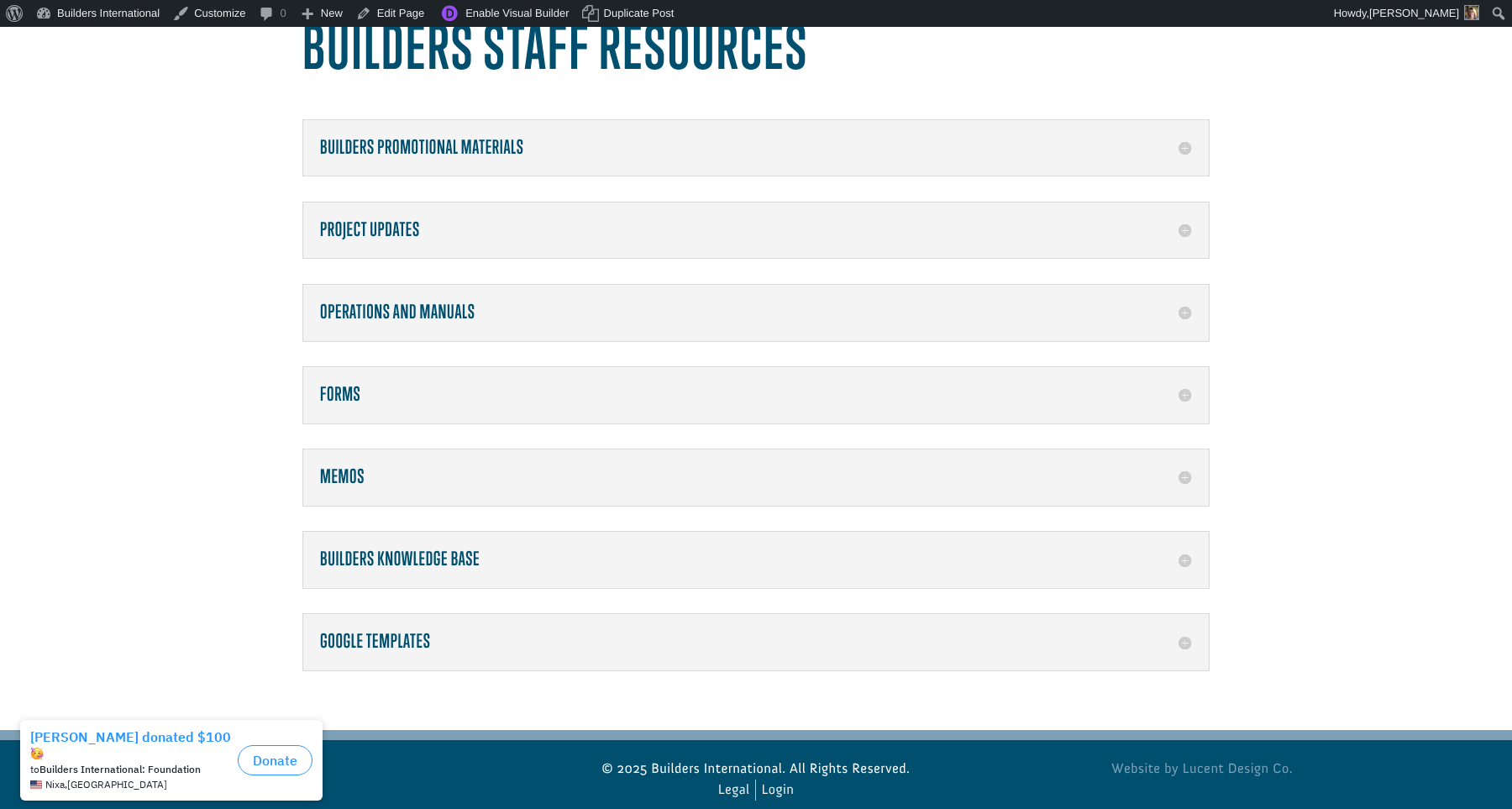
click at [1193, 472] on div "Memos Link to the Memo Folder" at bounding box center [756, 477] width 907 height 57
click at [1173, 476] on h5 "Memos" at bounding box center [756, 477] width 872 height 22
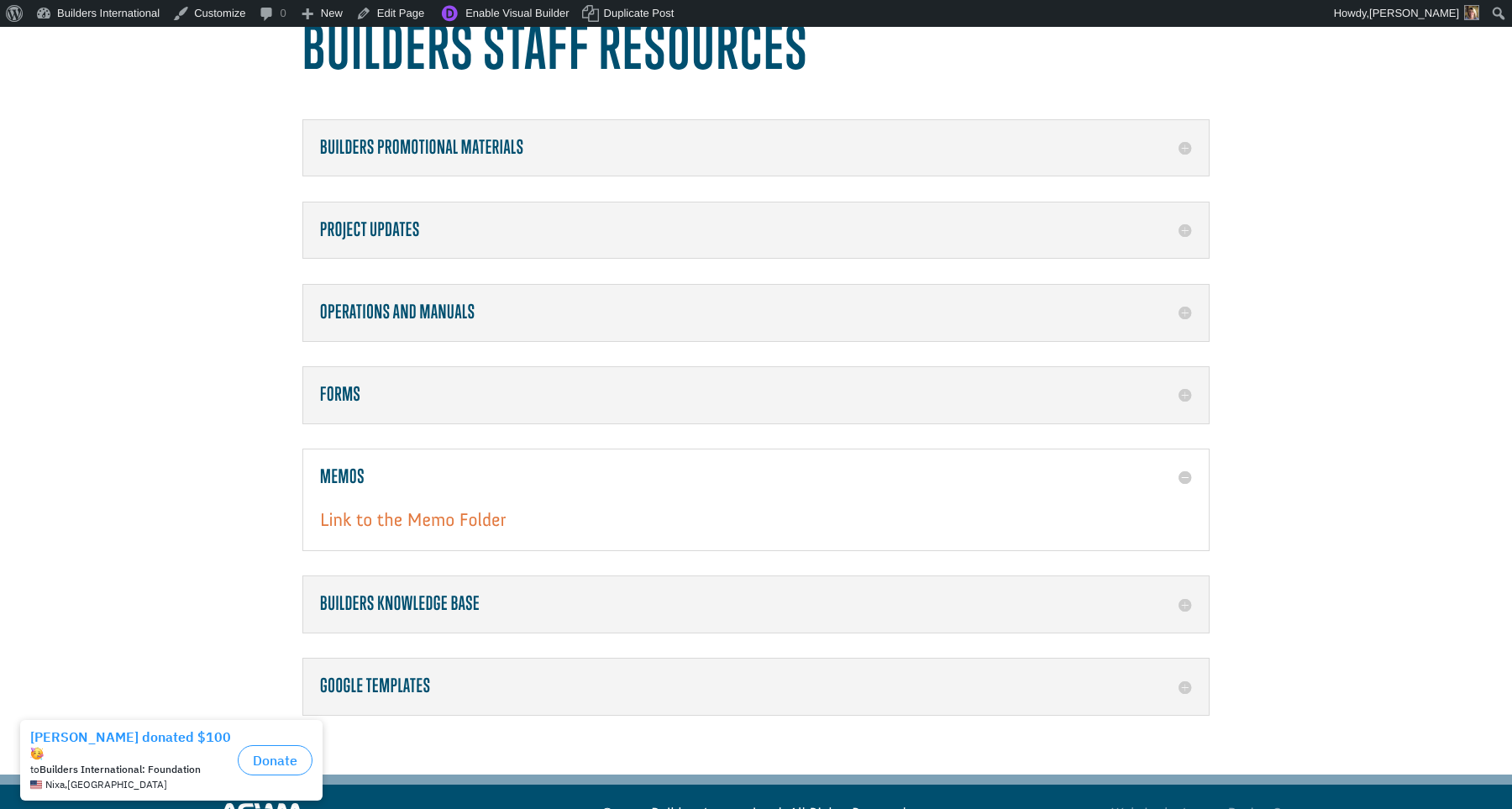
click at [461, 524] on link "Link to the Memo Folder" at bounding box center [413, 524] width 186 height 31
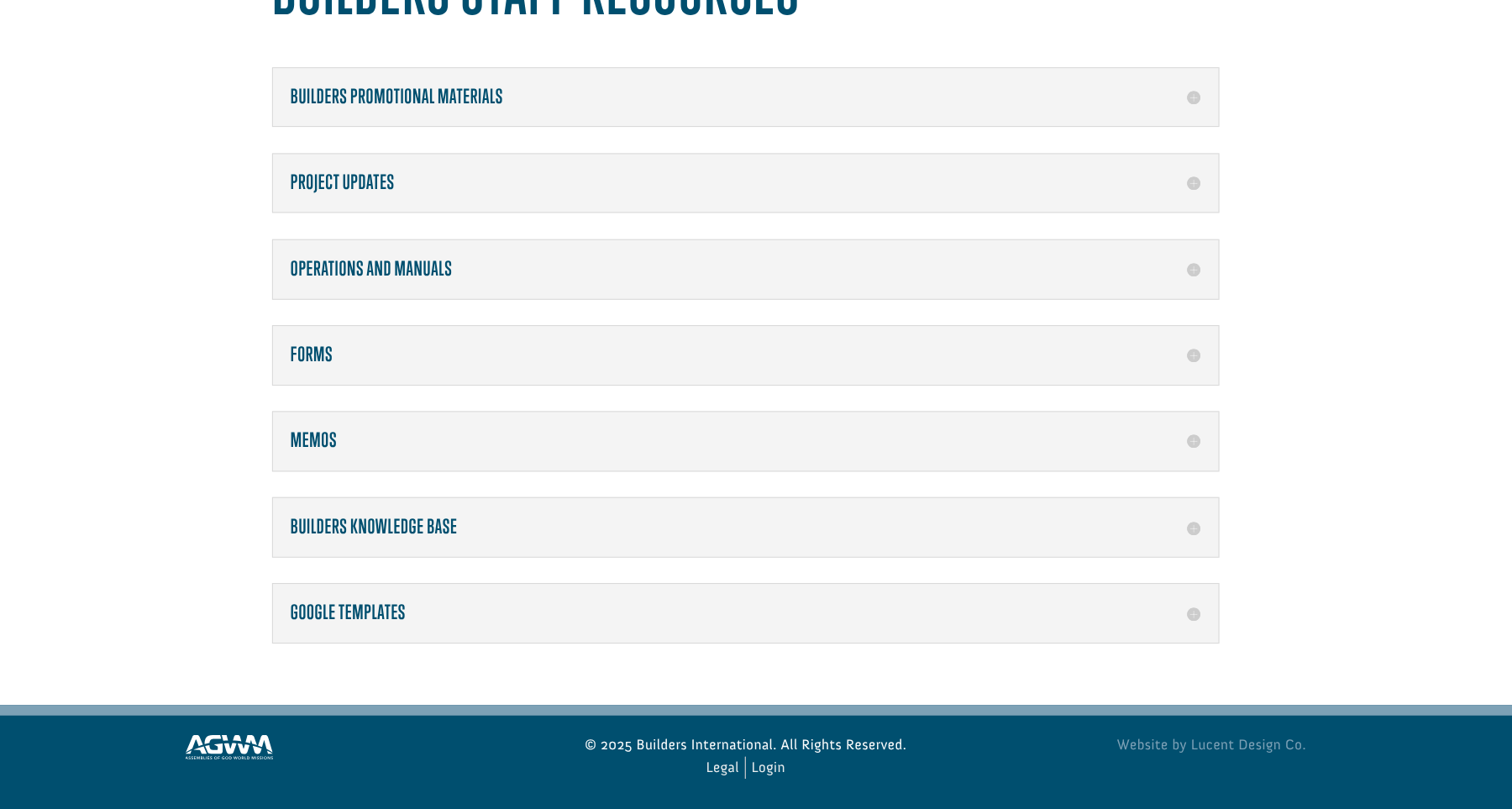
scroll to position [170, 0]
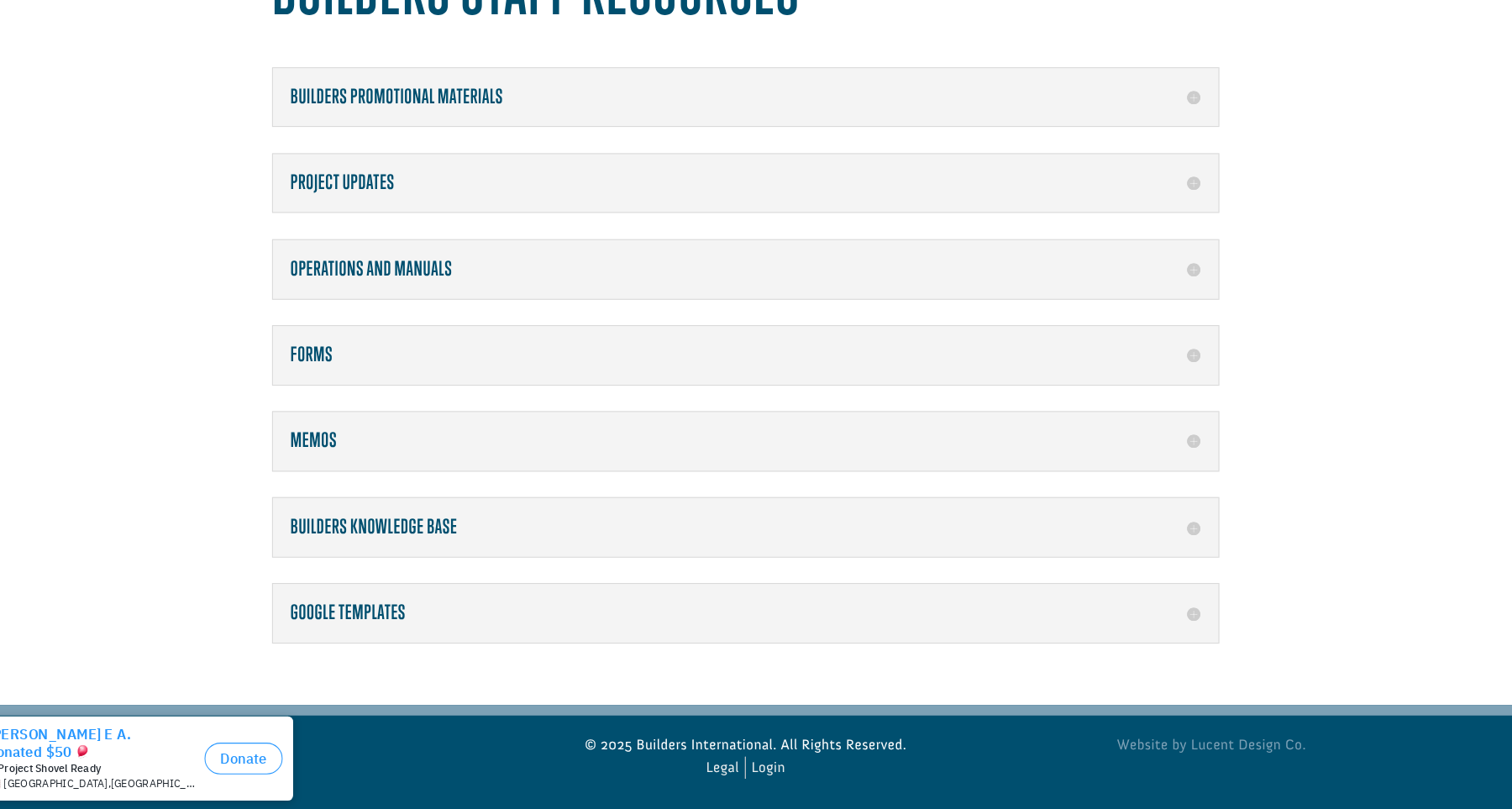
click at [1279, 233] on div "Builders Staff Resources Builders Promotional Materials Builders Vimeo – Promot…" at bounding box center [756, 335] width 1476 height 749
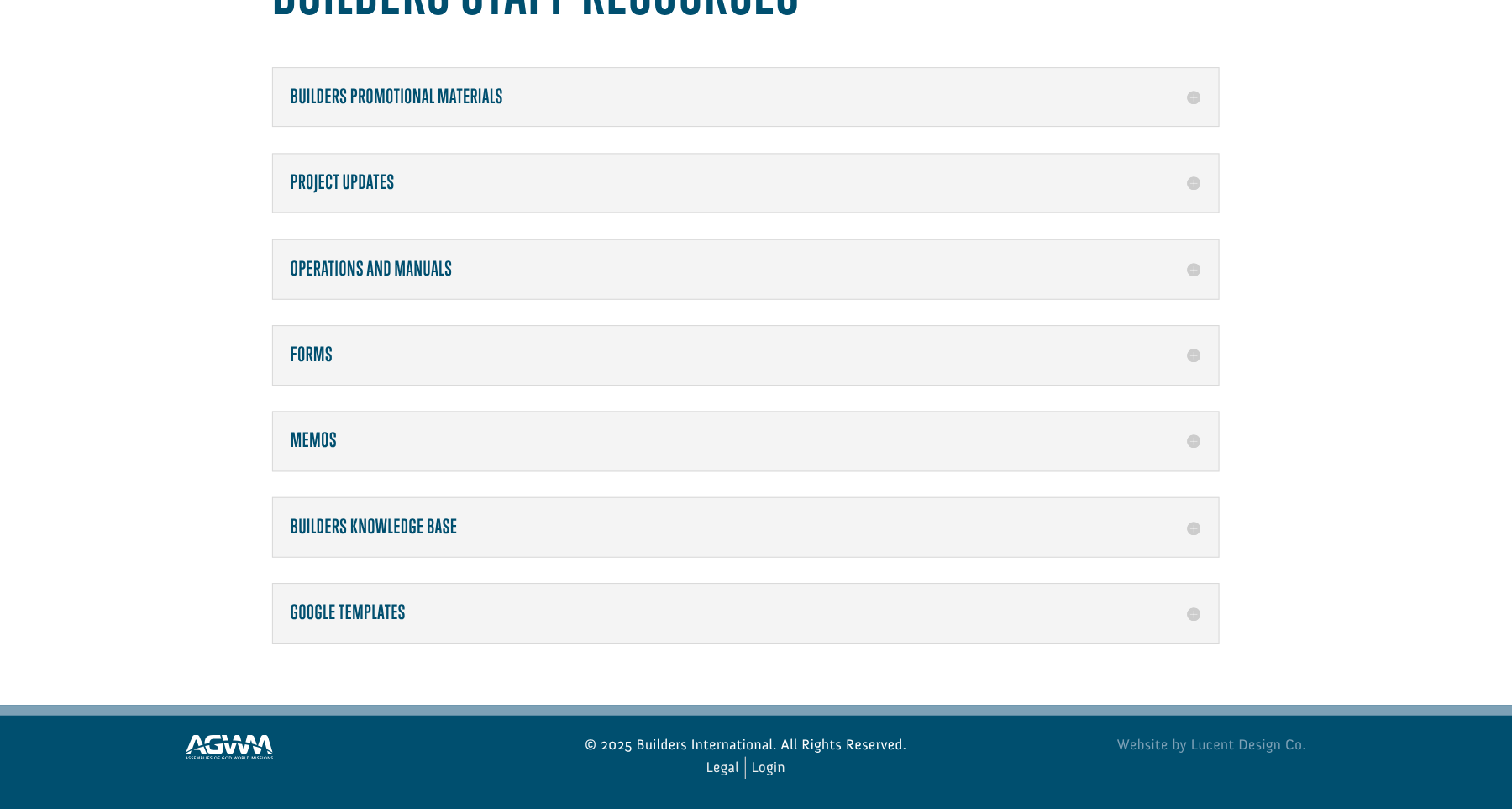
click at [1153, 510] on div "Builders Knowledge Base Constant Contact Donor Care Donor Snap General Training…" at bounding box center [756, 538] width 907 height 57
click at [1151, 510] on div "Builders Knowledge Base Constant Contact Donor Care Donor Snap General Training…" at bounding box center [756, 538] width 907 height 57
click at [1139, 528] on h5 "Builders Knowledge Base" at bounding box center [756, 539] width 872 height 22
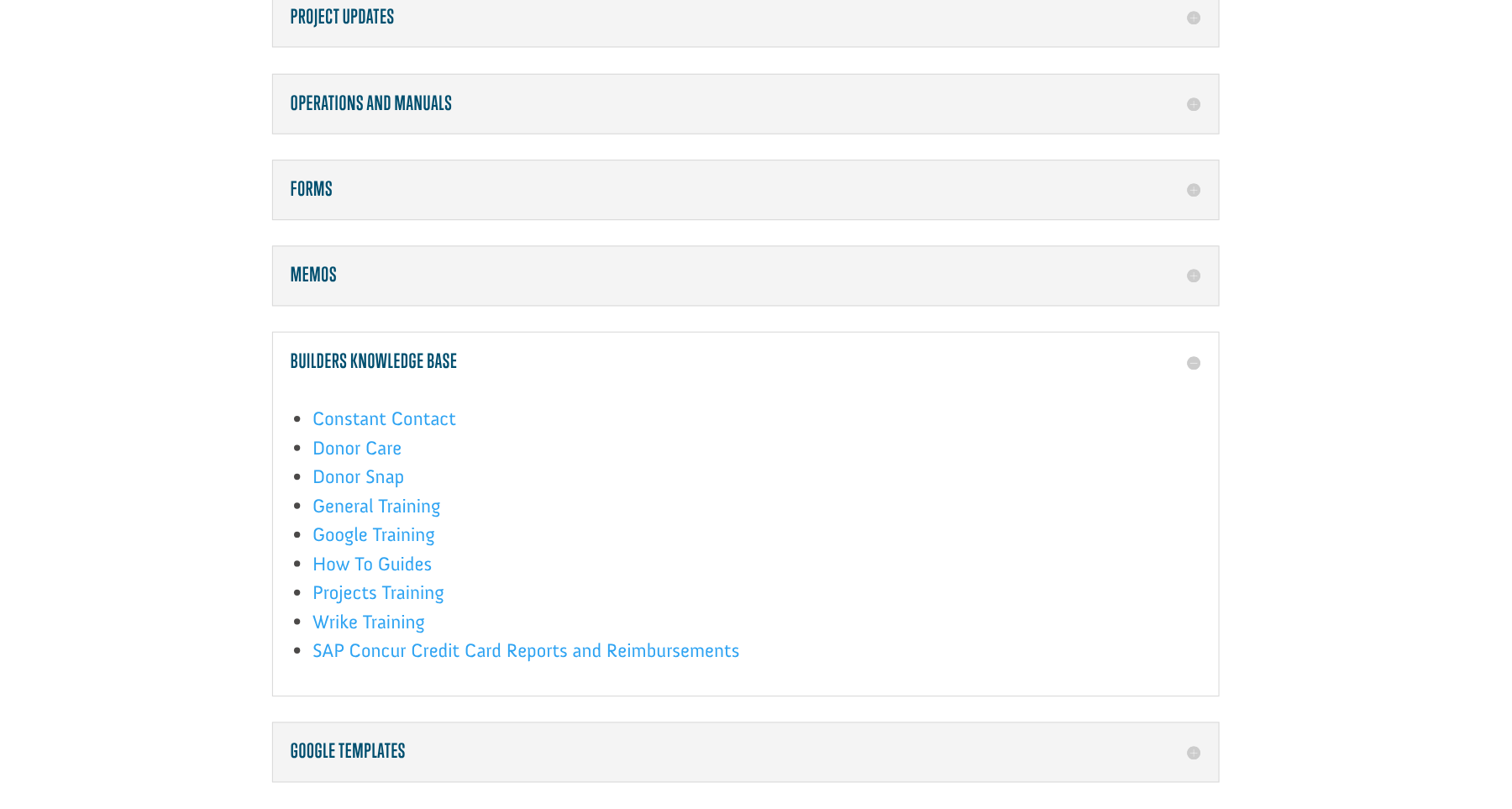
scroll to position [328, 0]
click at [1141, 204] on h5 "Forms" at bounding box center [756, 215] width 872 height 22
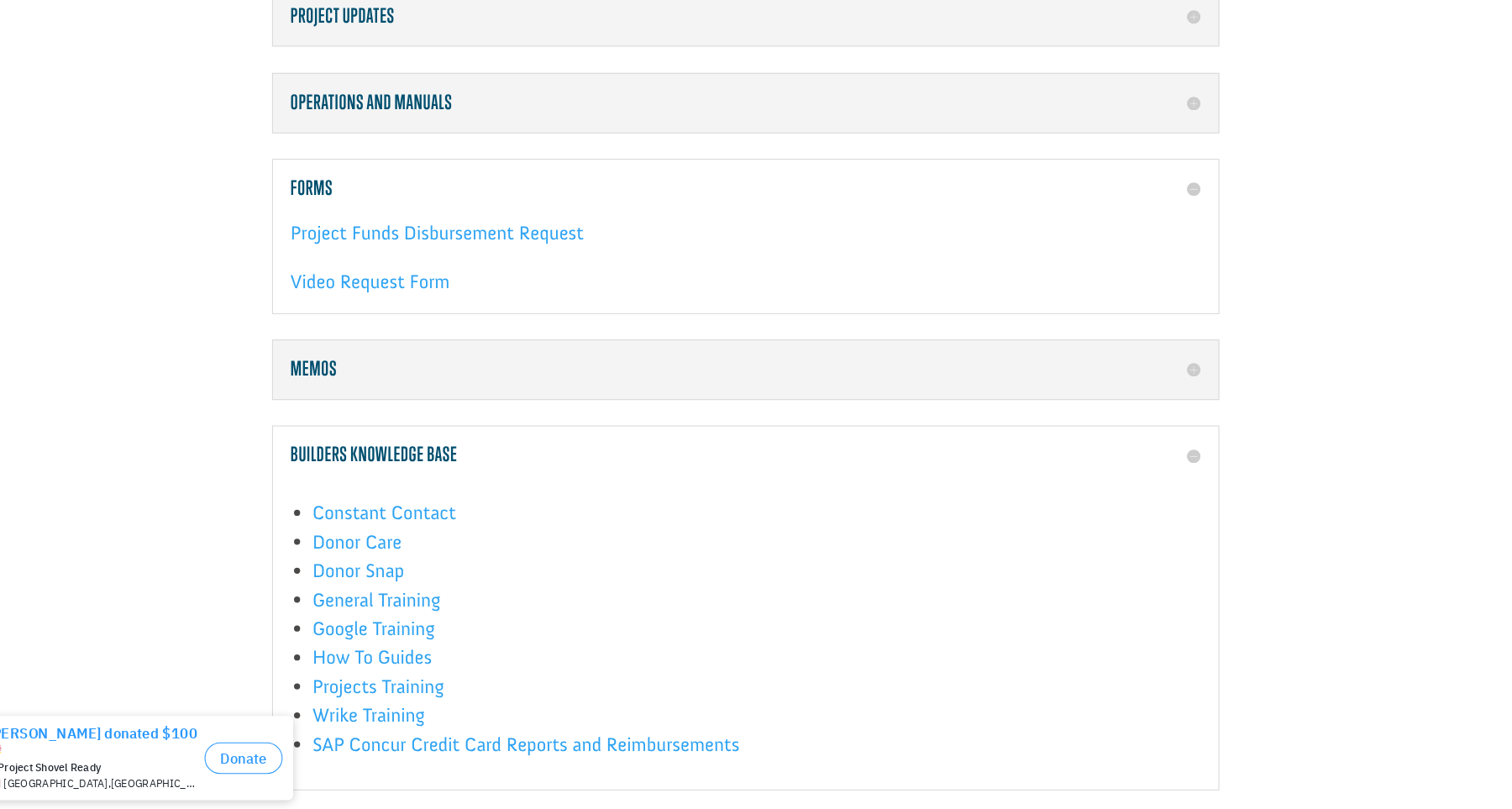
click at [1144, 378] on h5 "Memos" at bounding box center [756, 389] width 872 height 22
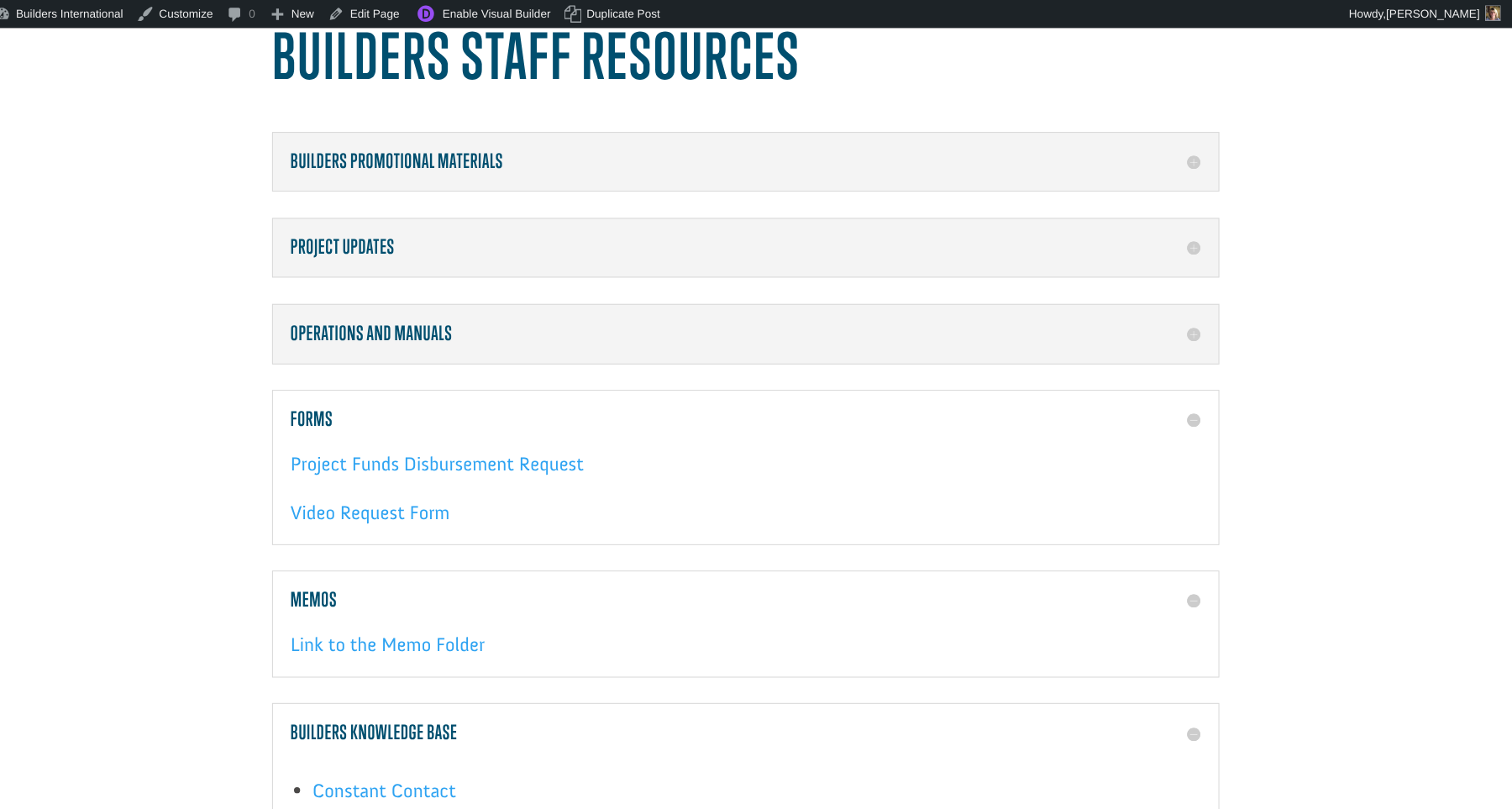
scroll to position [134, 0]
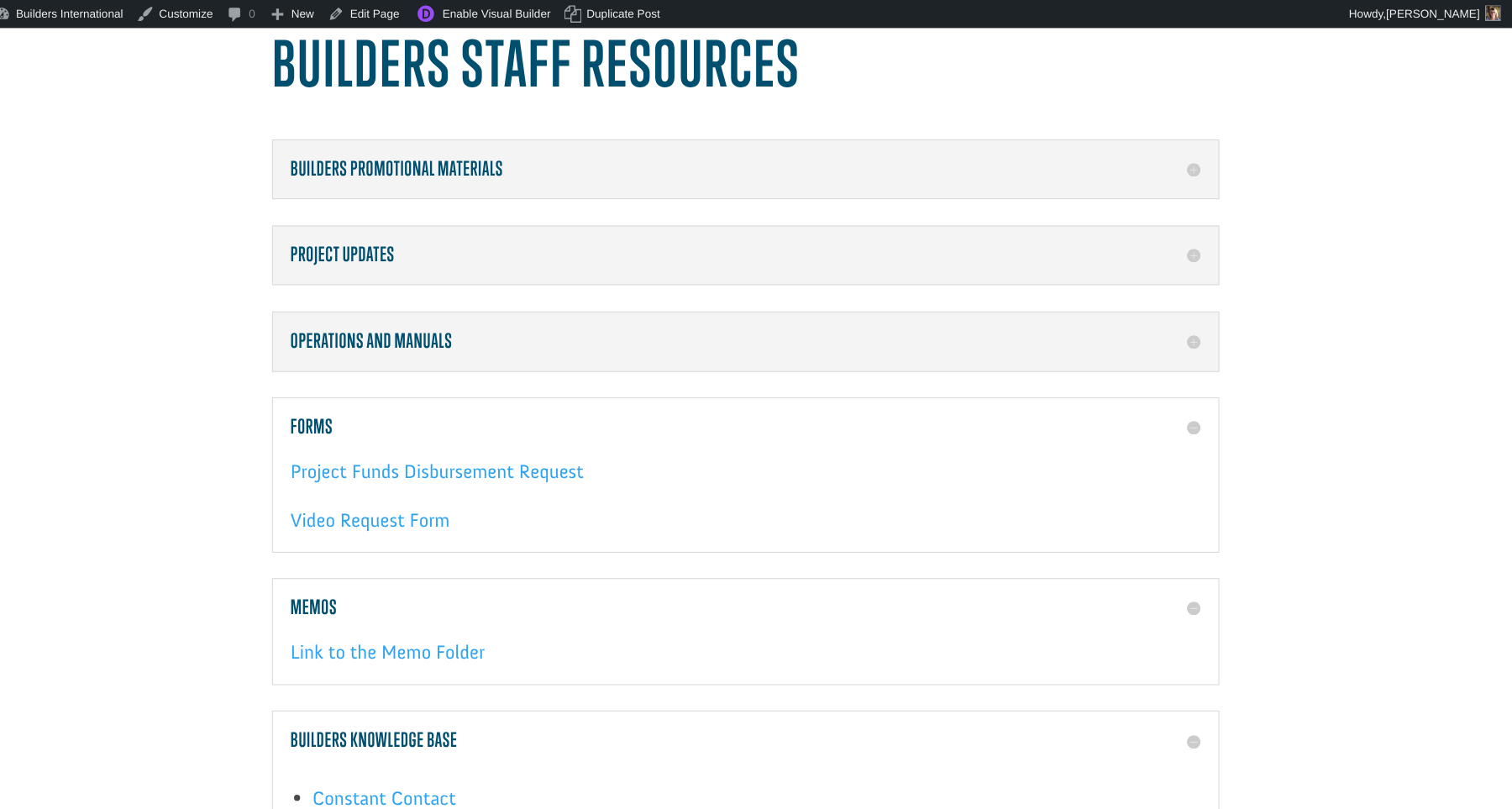
click at [1142, 329] on h5 "Operations and Manuals" at bounding box center [756, 327] width 872 height 22
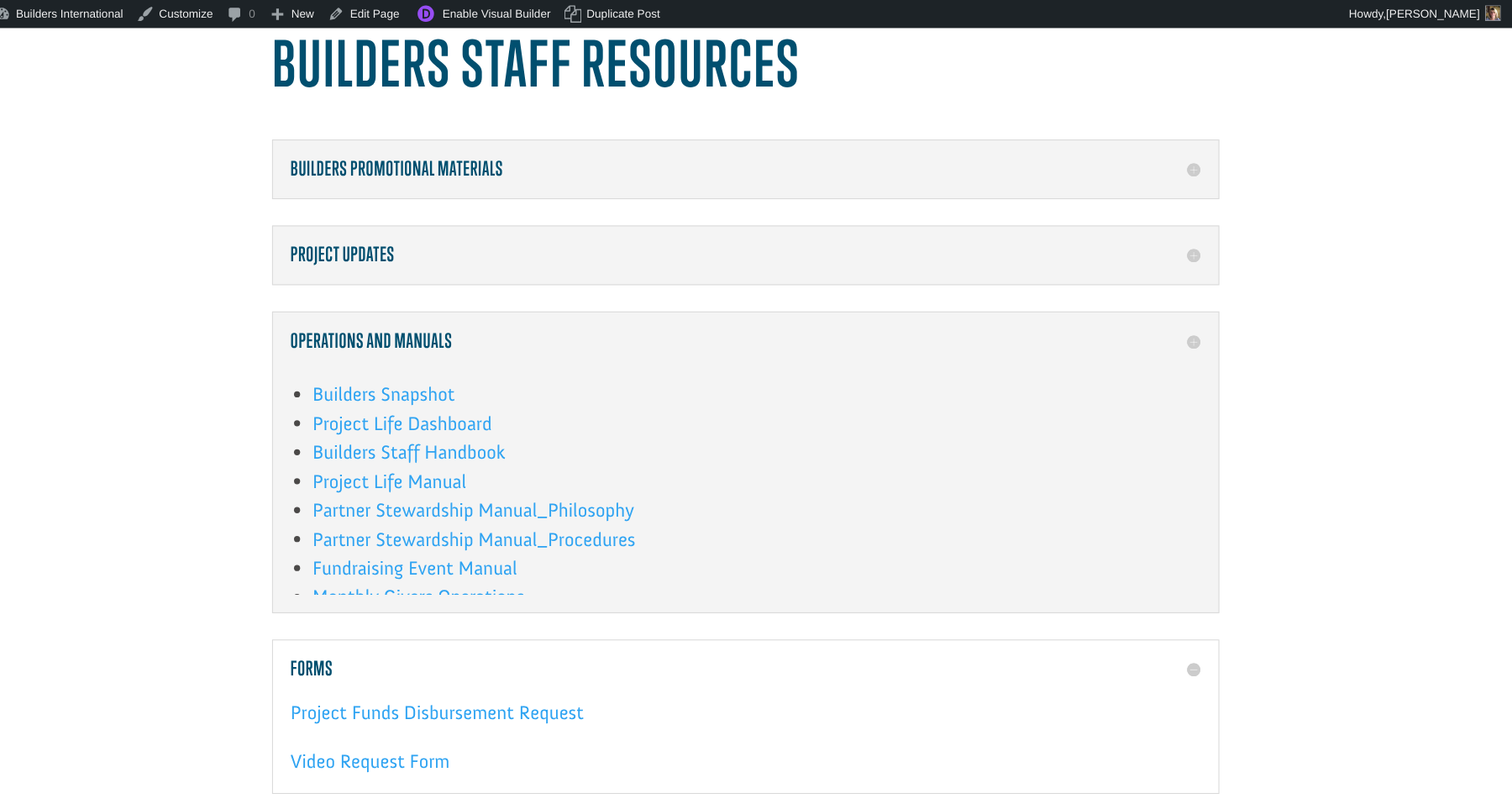
click at [1142, 329] on h5 "Operations and Manuals" at bounding box center [756, 327] width 872 height 22
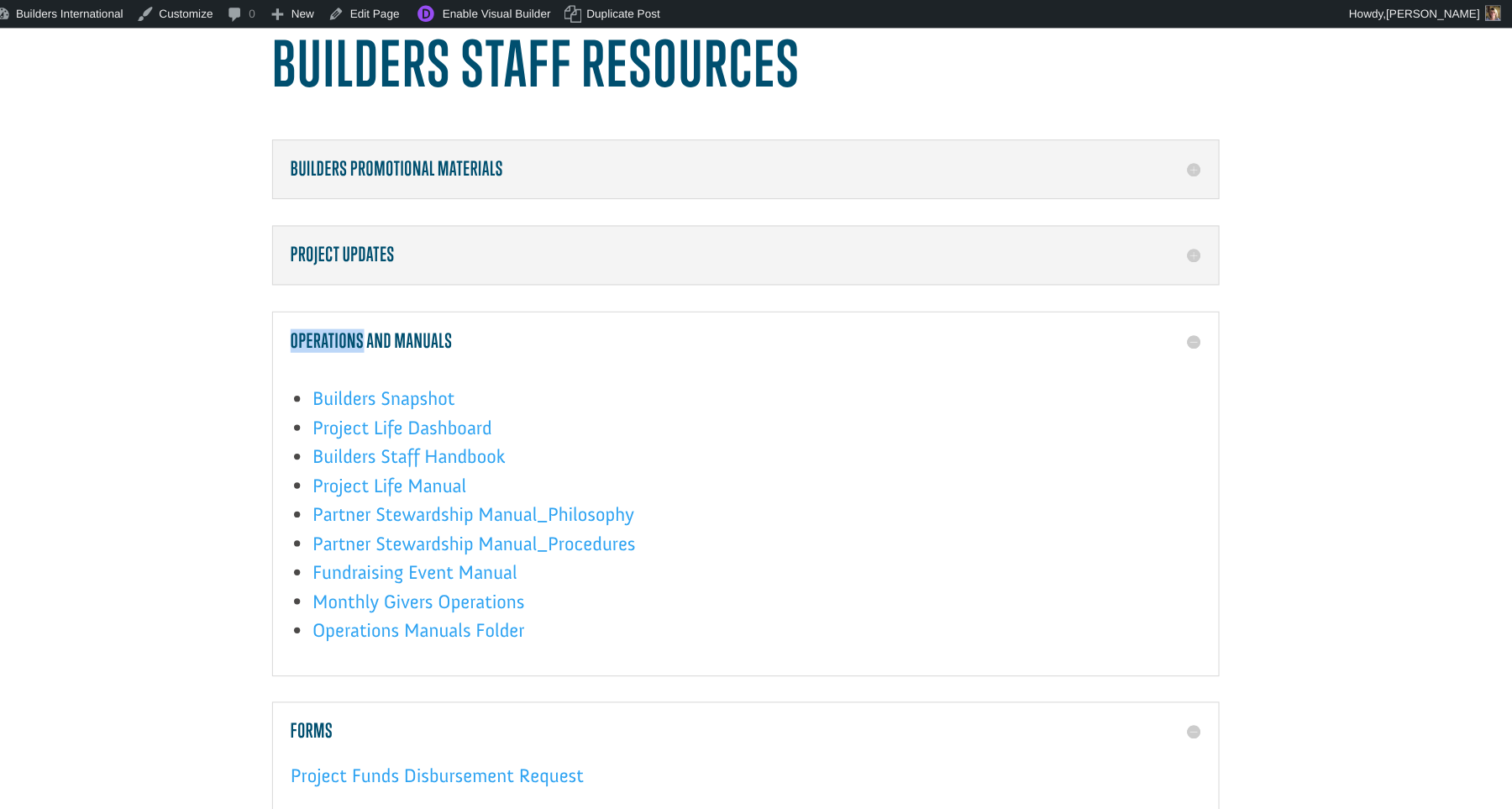
click at [1141, 326] on h5 "Operations and Manuals" at bounding box center [756, 327] width 872 height 22
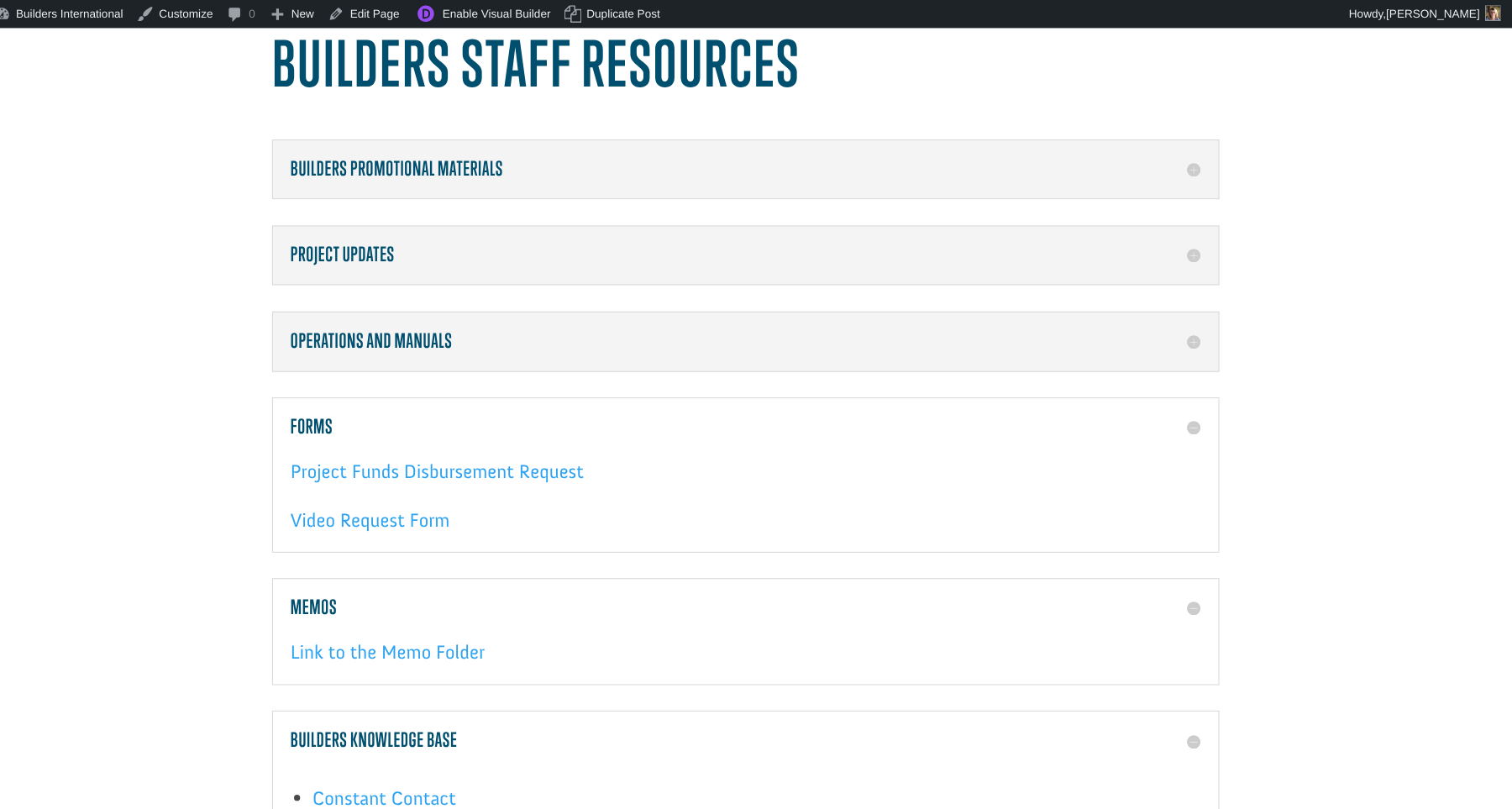
click at [1143, 254] on div "Project Updates Project Updates Feed" at bounding box center [756, 244] width 907 height 57
click at [1141, 247] on h5 "Project Updates" at bounding box center [756, 244] width 872 height 22
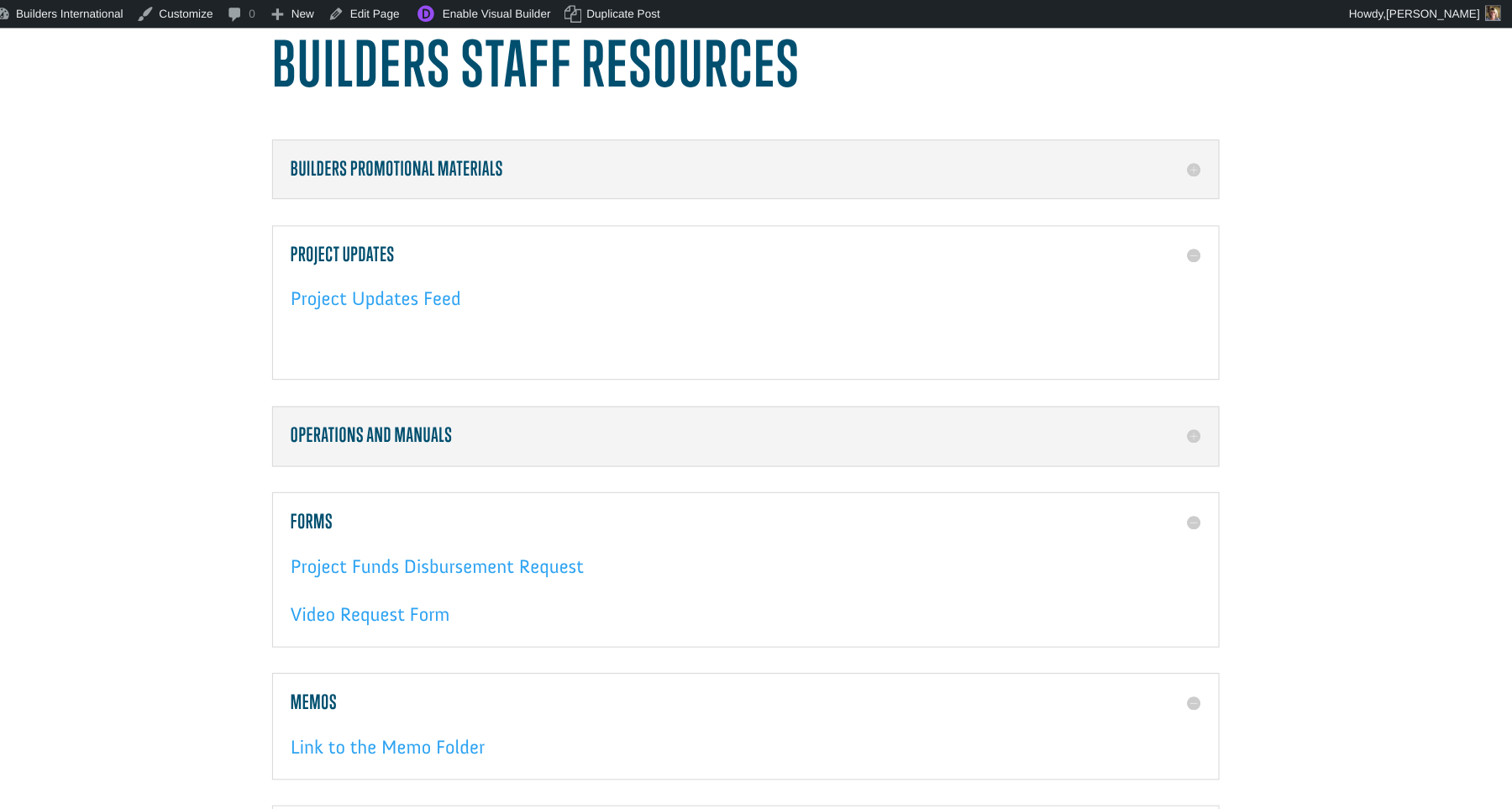
click at [1146, 165] on h5 "Builders Promotional Materials" at bounding box center [756, 162] width 872 height 22
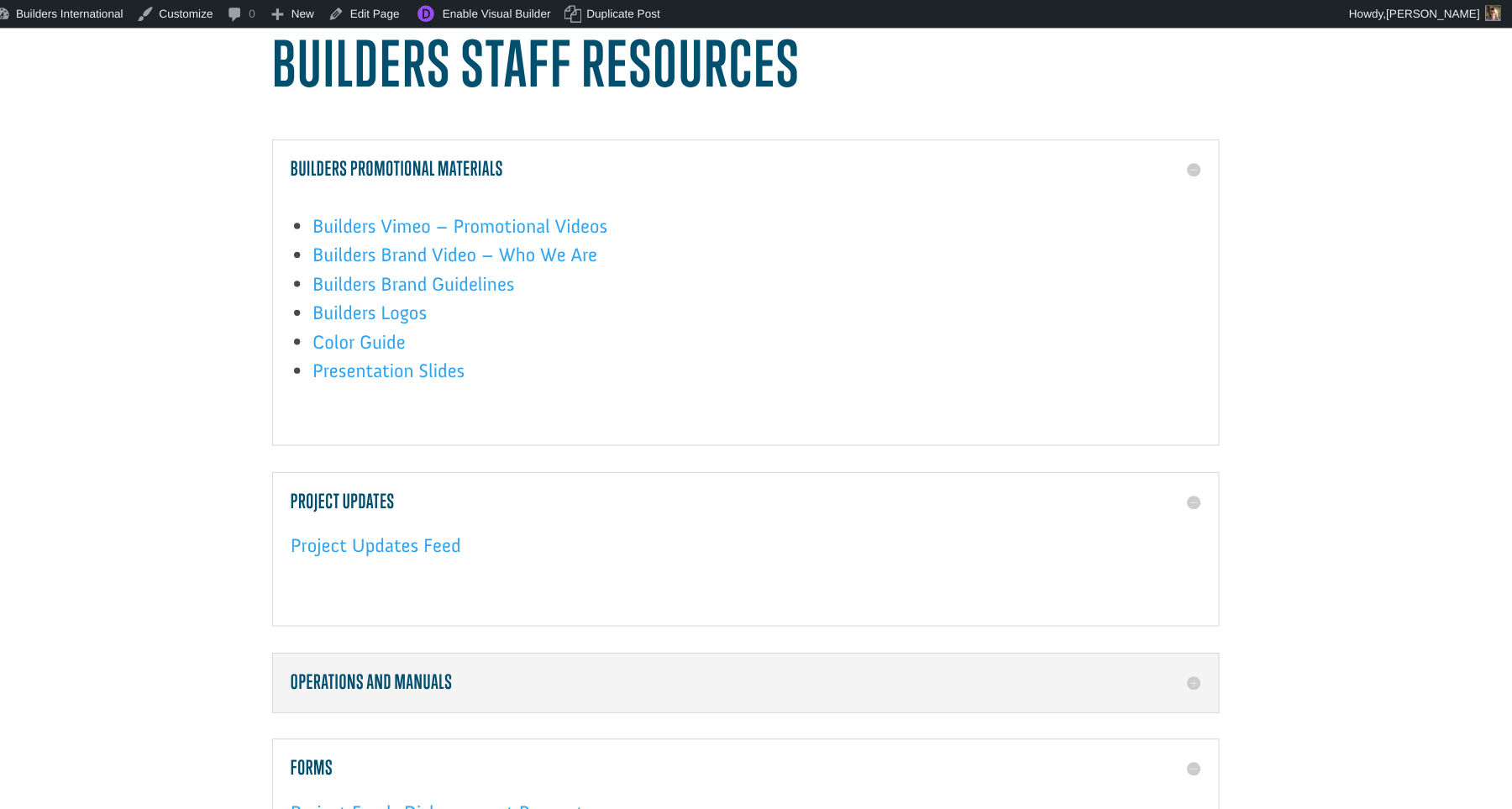
click at [1010, 264] on li "Builders Brand Guidelines" at bounding box center [766, 272] width 851 height 27
click at [476, 274] on link "Builders Brand Guidelines" at bounding box center [438, 276] width 193 height 31
